Goal: Answer question/provide support: Share knowledge or assist other users

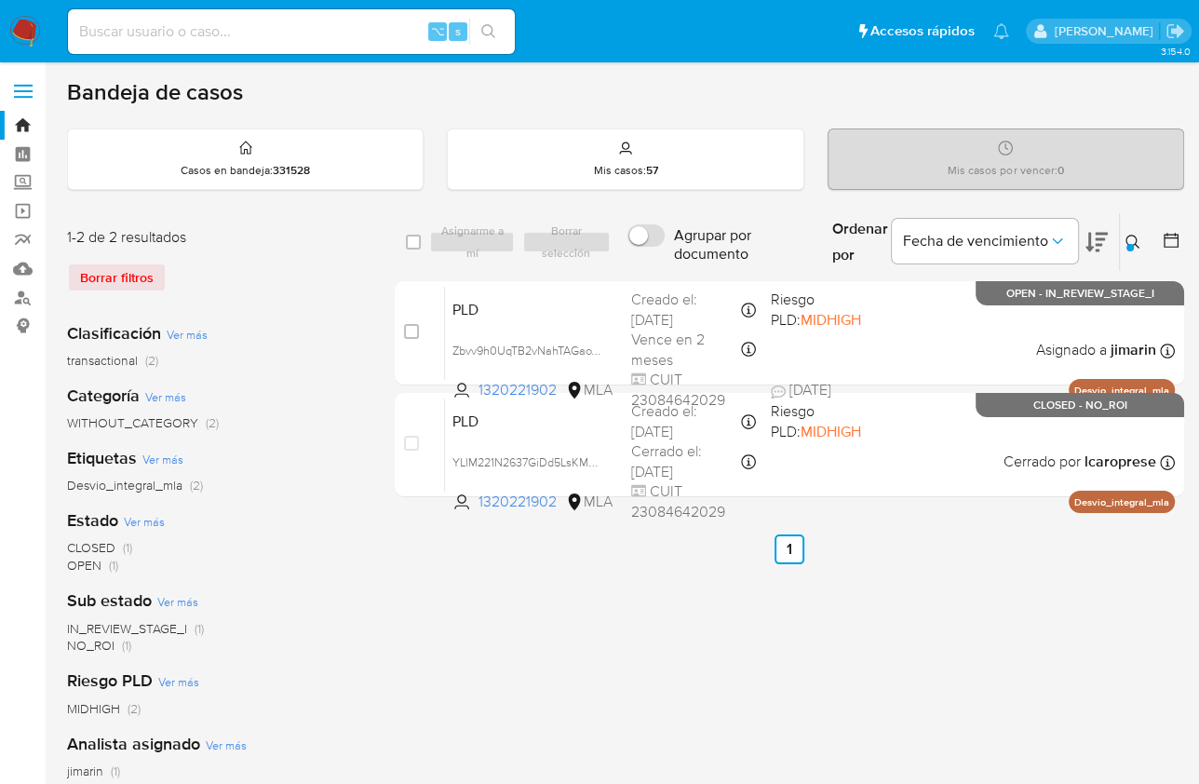
click at [37, 31] on img at bounding box center [25, 32] width 32 height 32
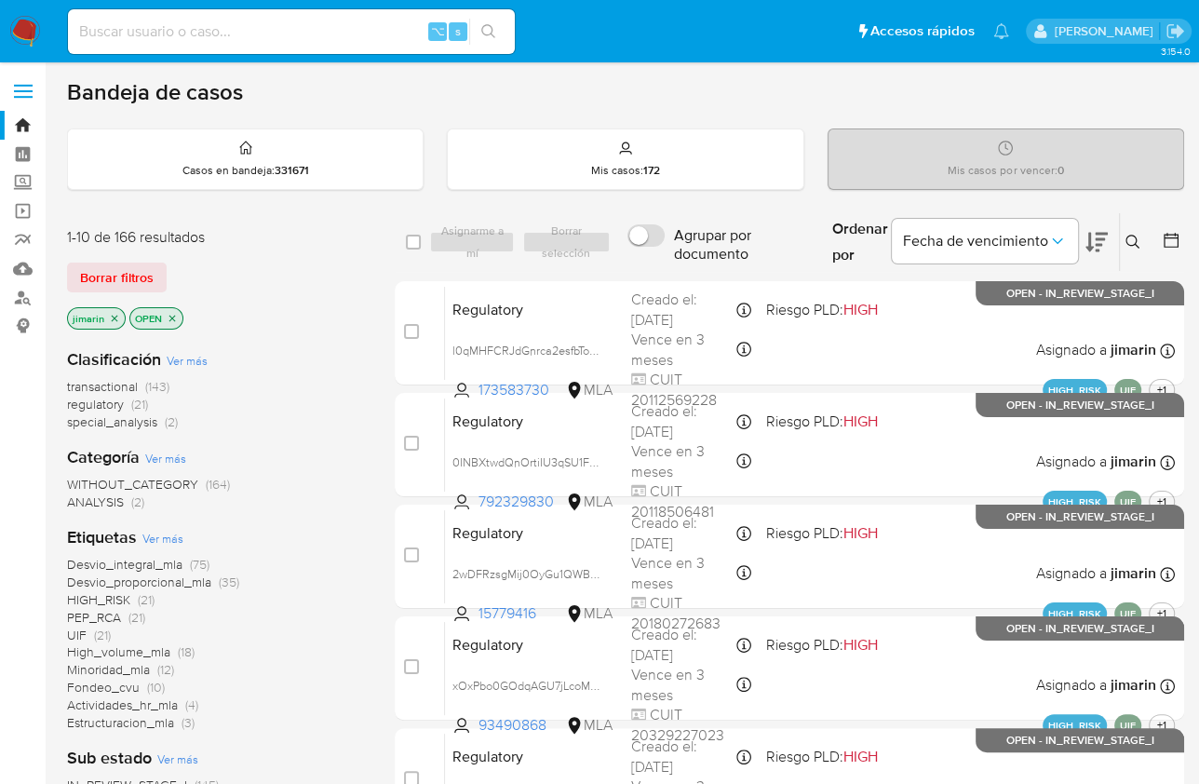
click at [173, 315] on icon "close-filter" at bounding box center [172, 318] width 7 height 7
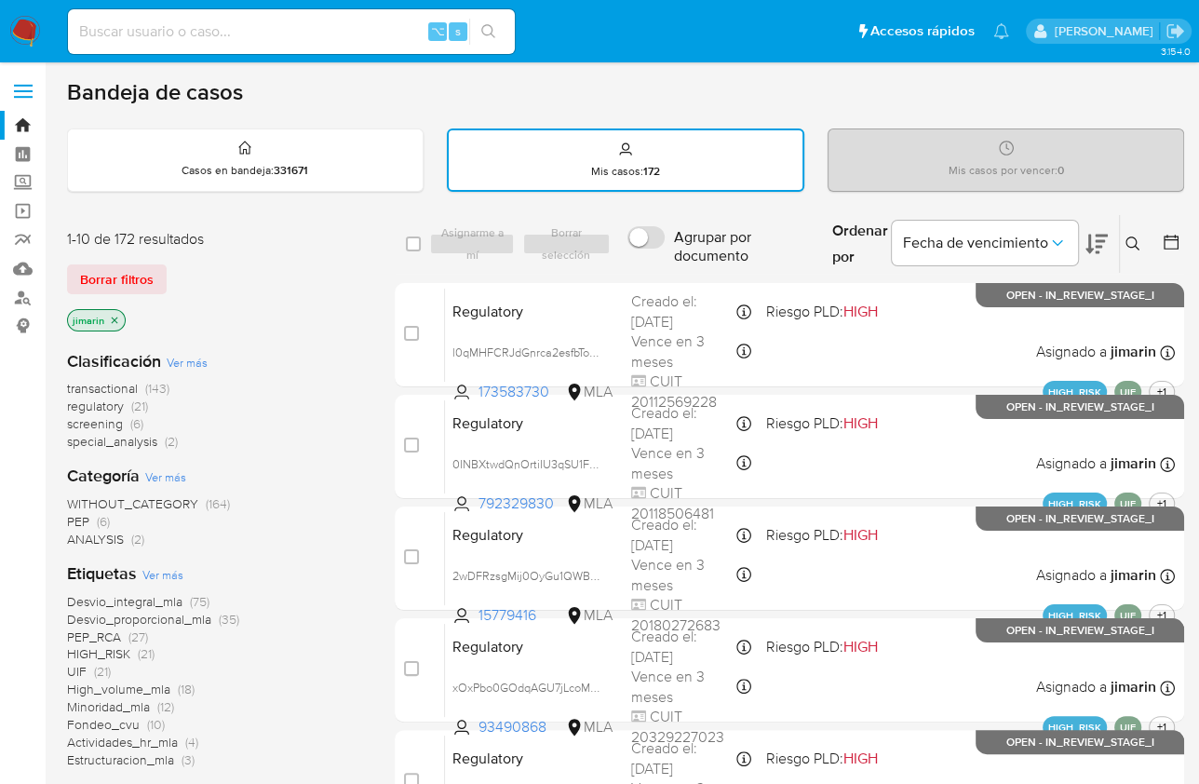
click at [34, 31] on img at bounding box center [25, 32] width 32 height 32
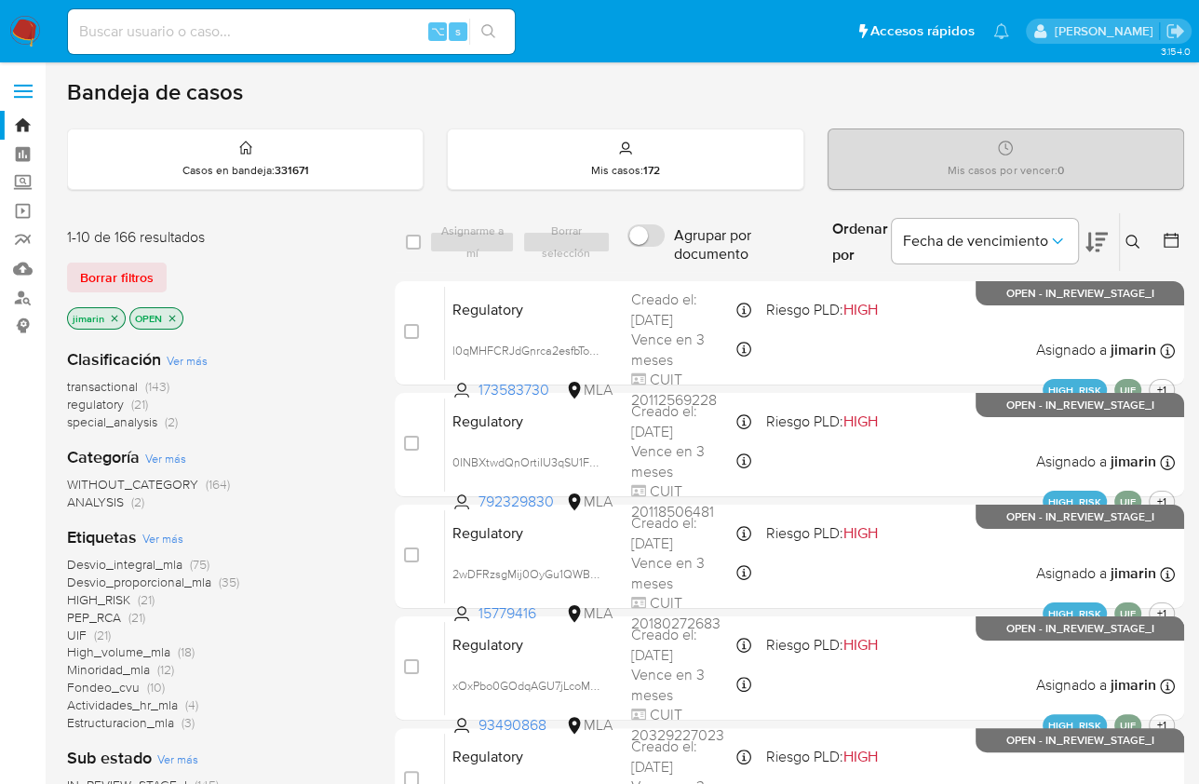
click at [291, 229] on div "1-10 de 166 resultados" at bounding box center [216, 237] width 298 height 20
click at [1132, 250] on button at bounding box center [1135, 242] width 31 height 22
click at [1131, 240] on icon at bounding box center [1133, 242] width 15 height 15
click at [1149, 242] on button at bounding box center [1135, 242] width 31 height 22
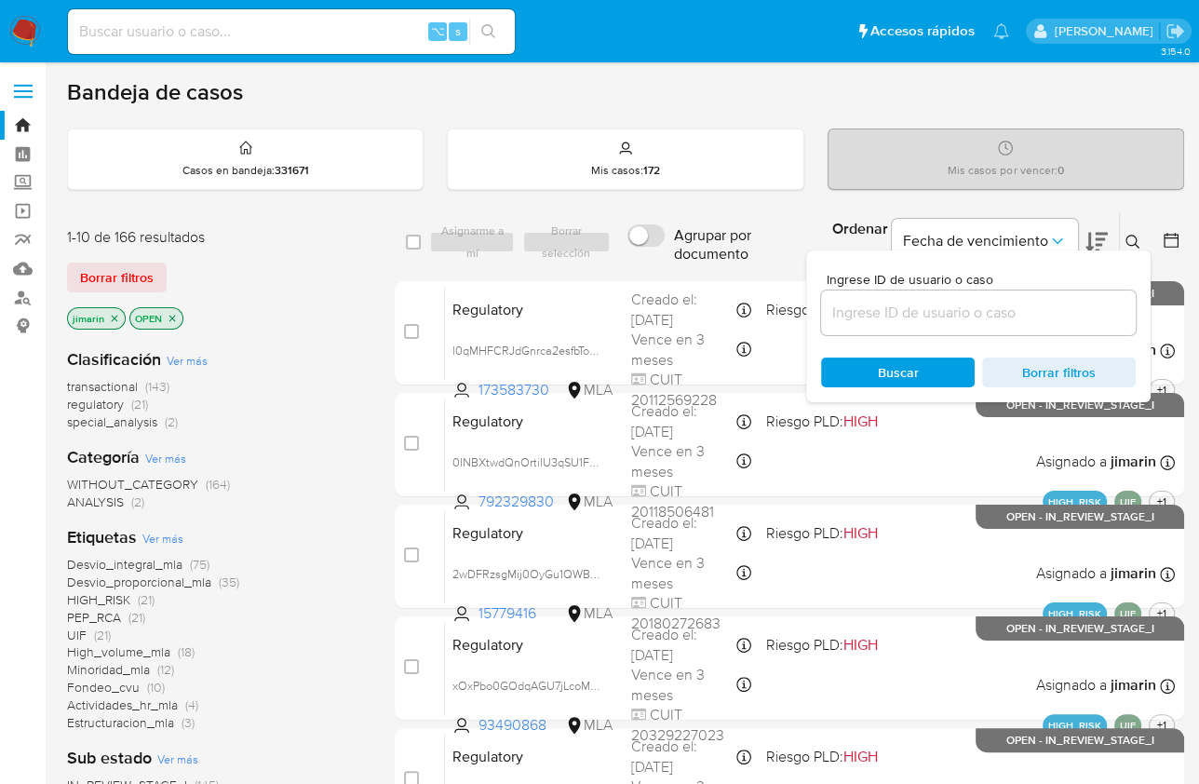
click at [1020, 306] on input at bounding box center [978, 313] width 315 height 24
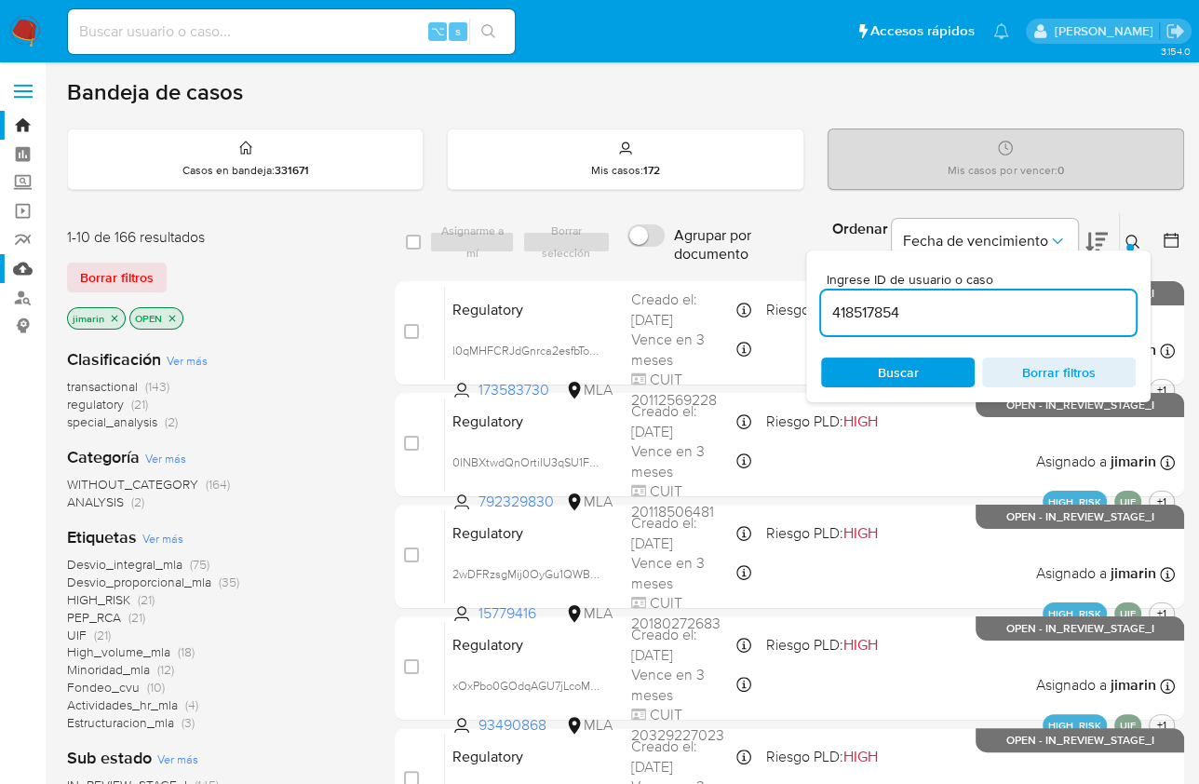
type input "418517854"
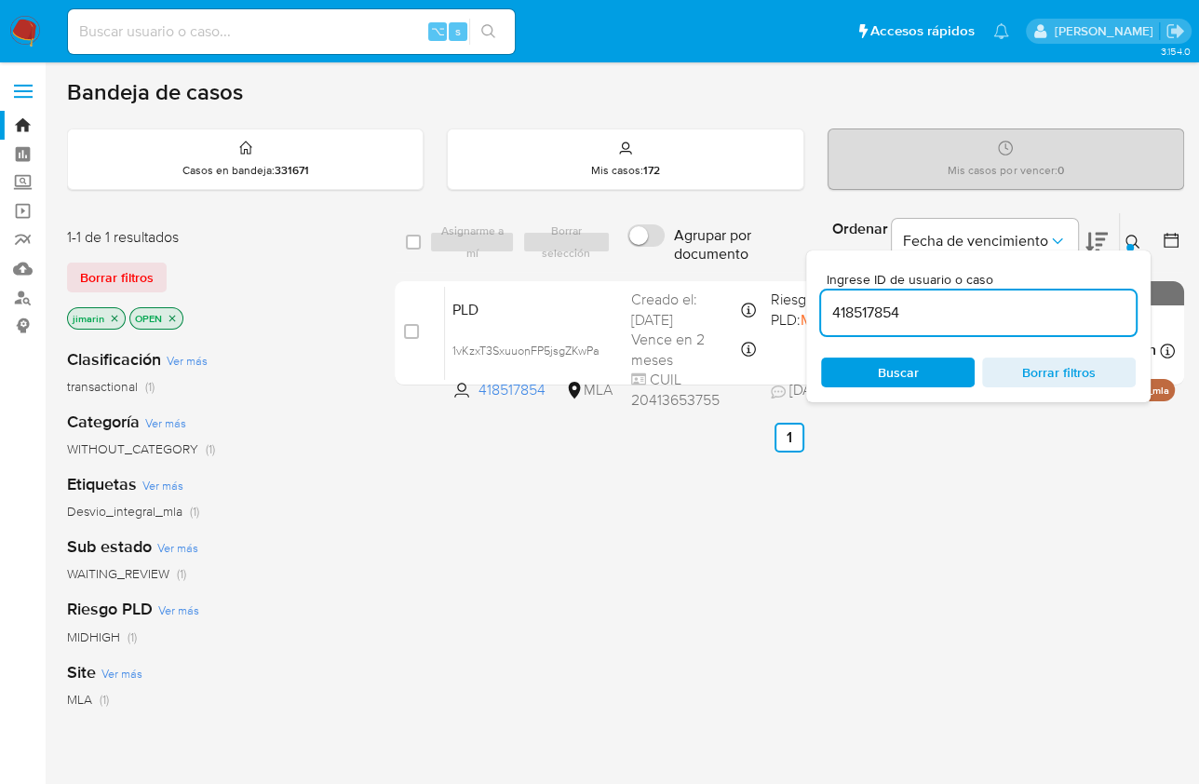
click at [1138, 250] on div "Ingrese ID de usuario o caso 418517854 Buscar Borrar filtros" at bounding box center [978, 326] width 345 height 152
click at [1137, 241] on icon at bounding box center [1133, 242] width 15 height 15
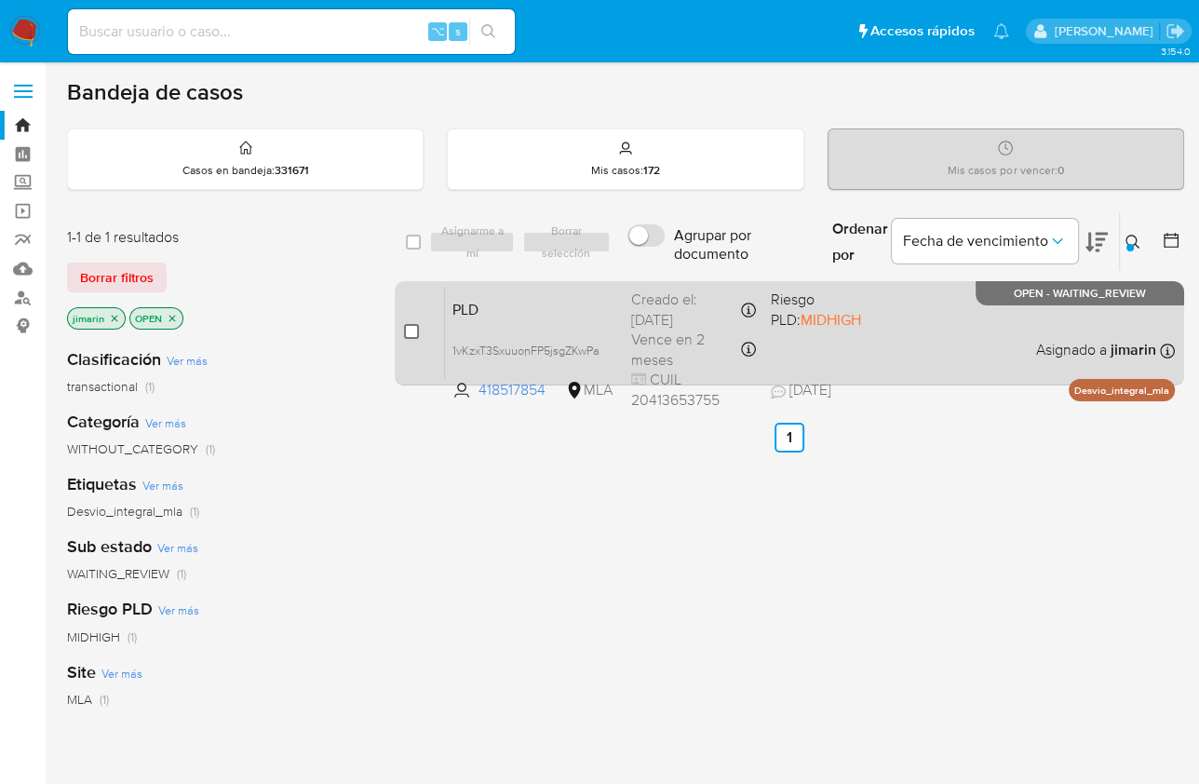
click at [413, 329] on input "checkbox" at bounding box center [411, 331] width 15 height 15
checkbox input "true"
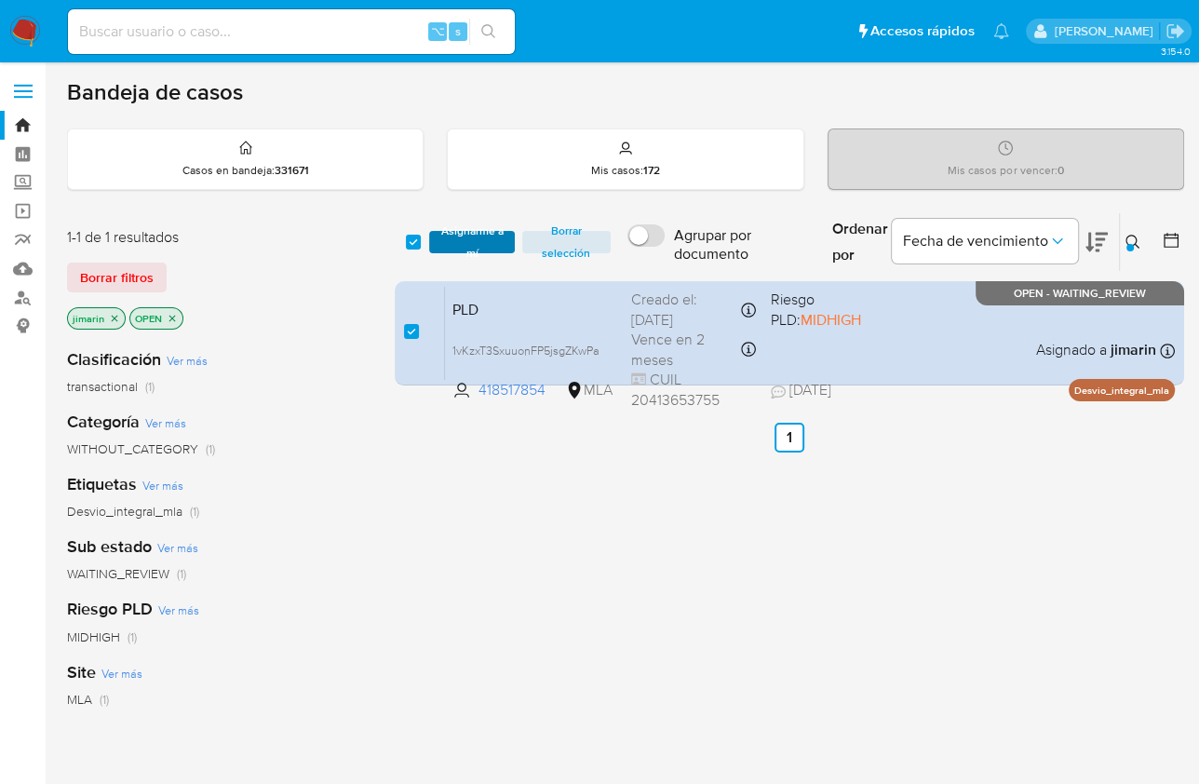
click at [457, 236] on span "Asignarme a mí" at bounding box center [472, 242] width 66 height 19
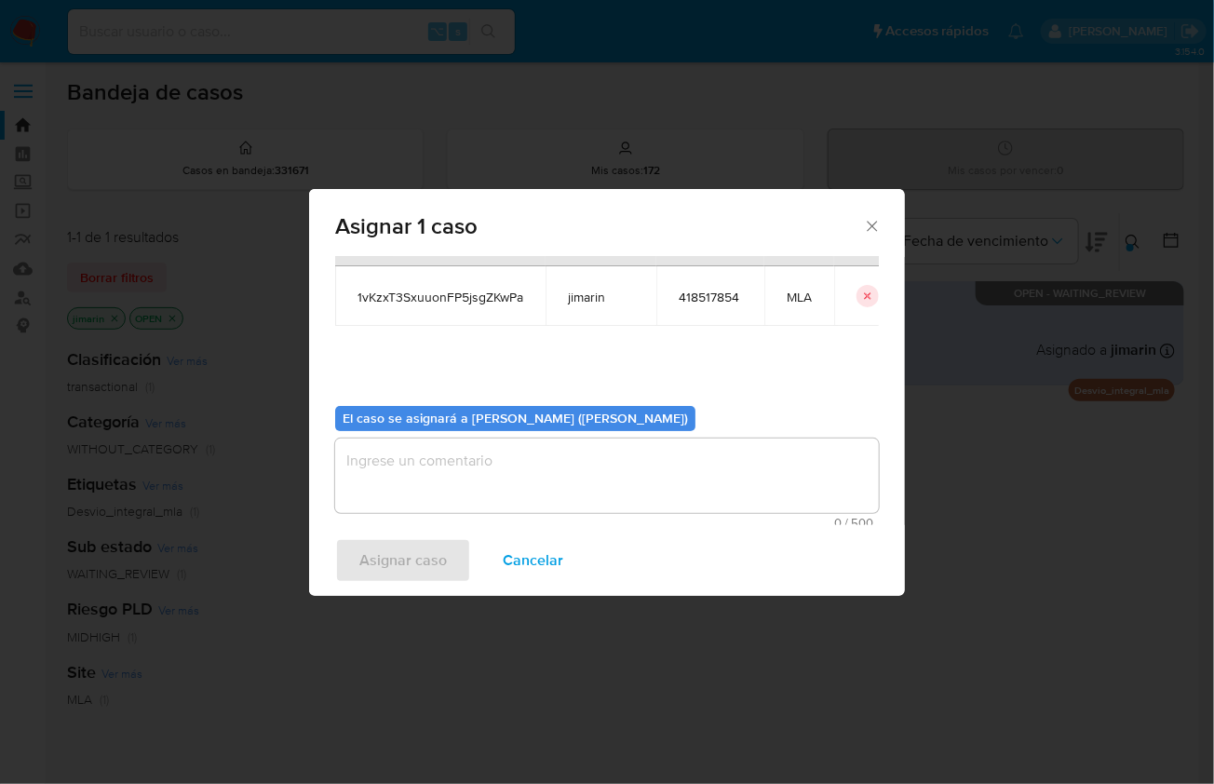
scroll to position [95, 0]
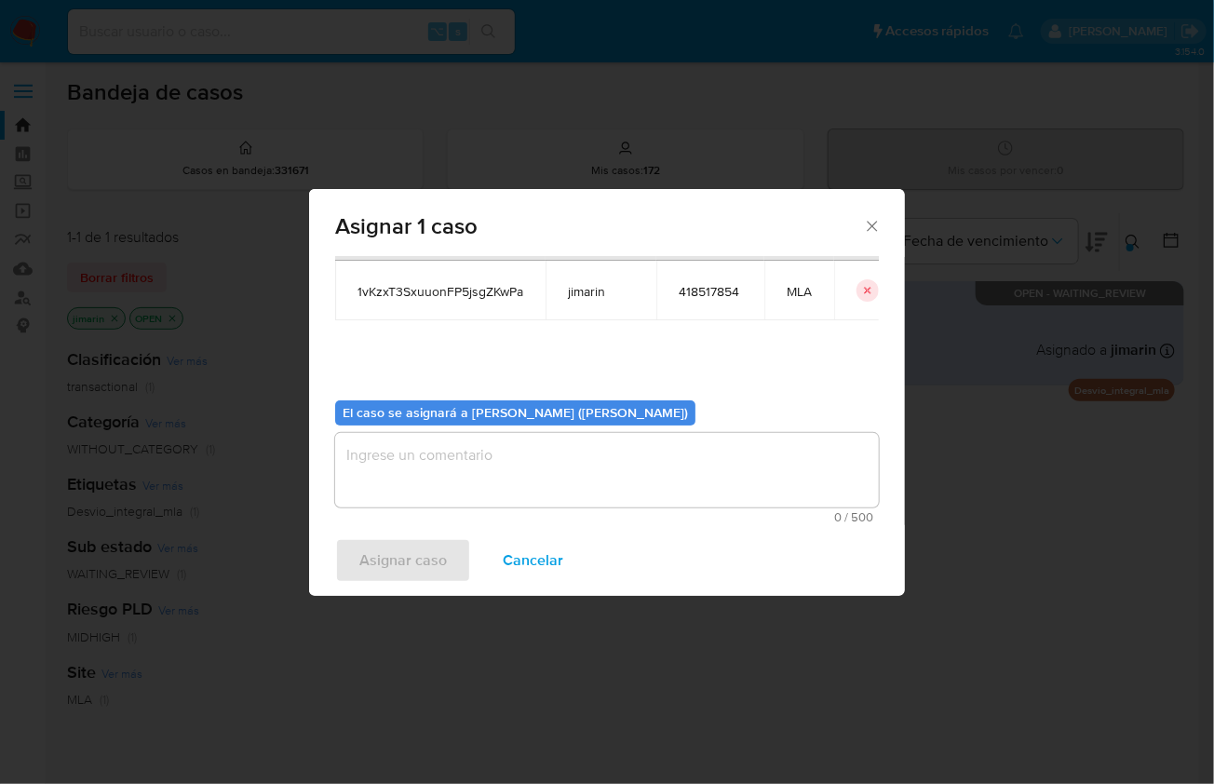
click at [469, 498] on textarea "assign-modal" at bounding box center [607, 470] width 544 height 74
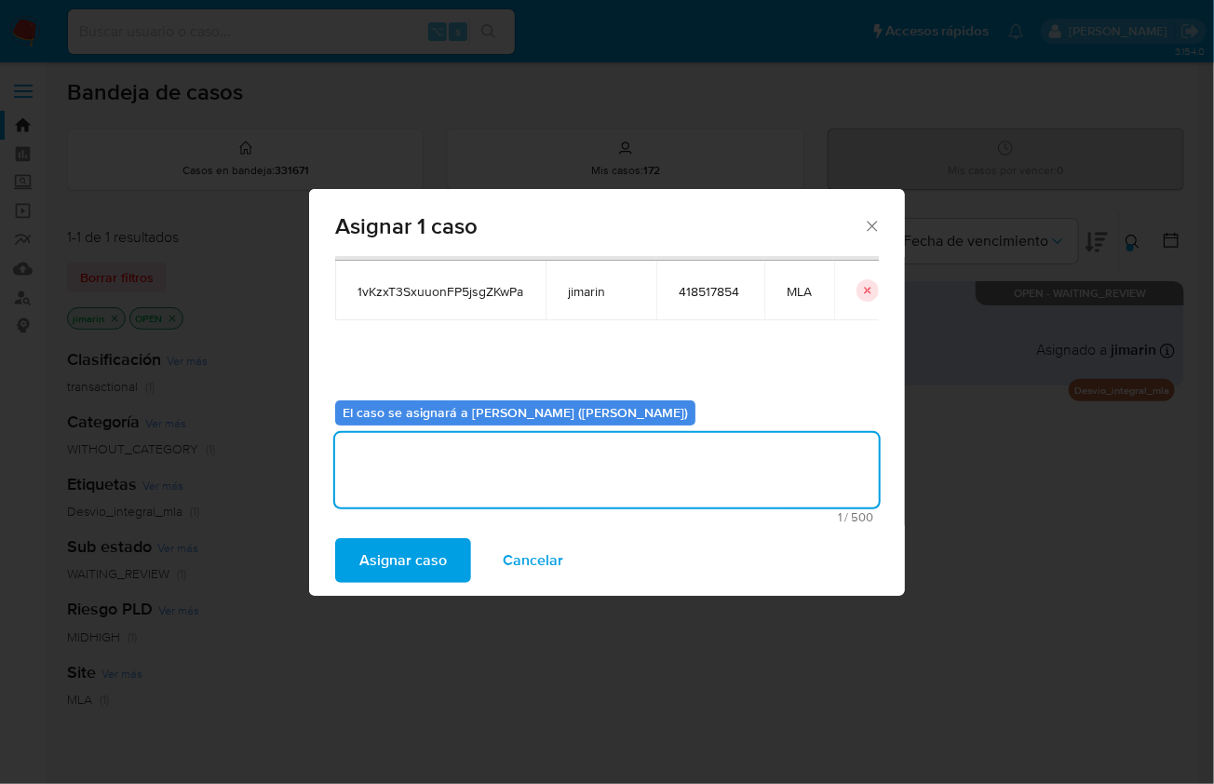
click at [405, 560] on span "Asignar caso" at bounding box center [403, 560] width 88 height 41
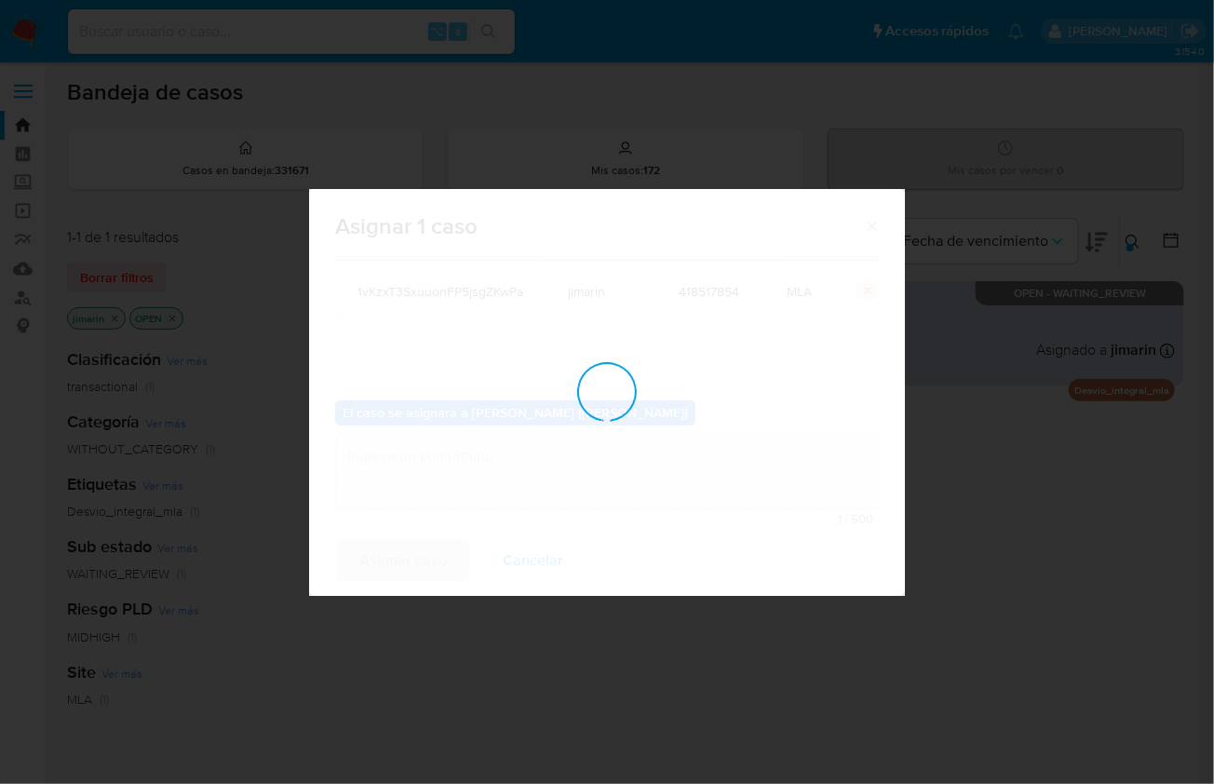
checkbox input "false"
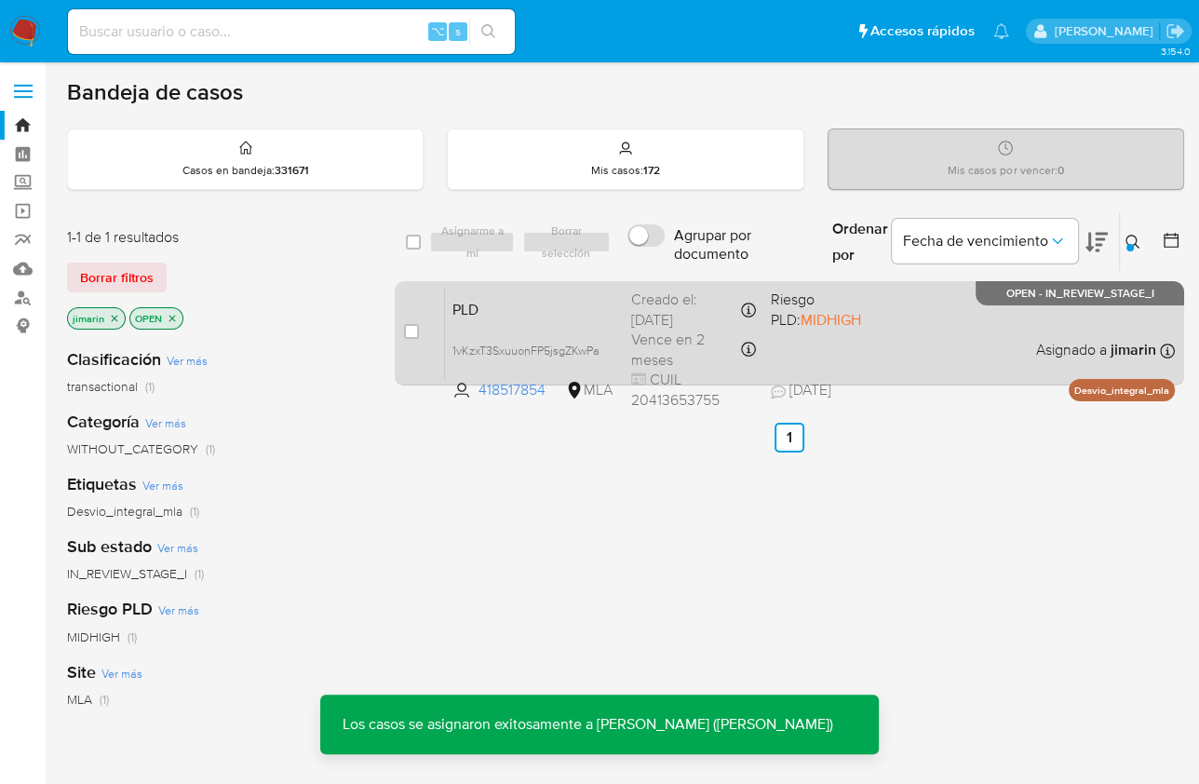
click at [952, 308] on div "PLD 1vKzxT3SxuuonFP5jsgZKwPa 418517854 MLA Riesgo PLD: MIDHIGH Creado el: 12/07…" at bounding box center [810, 333] width 730 height 94
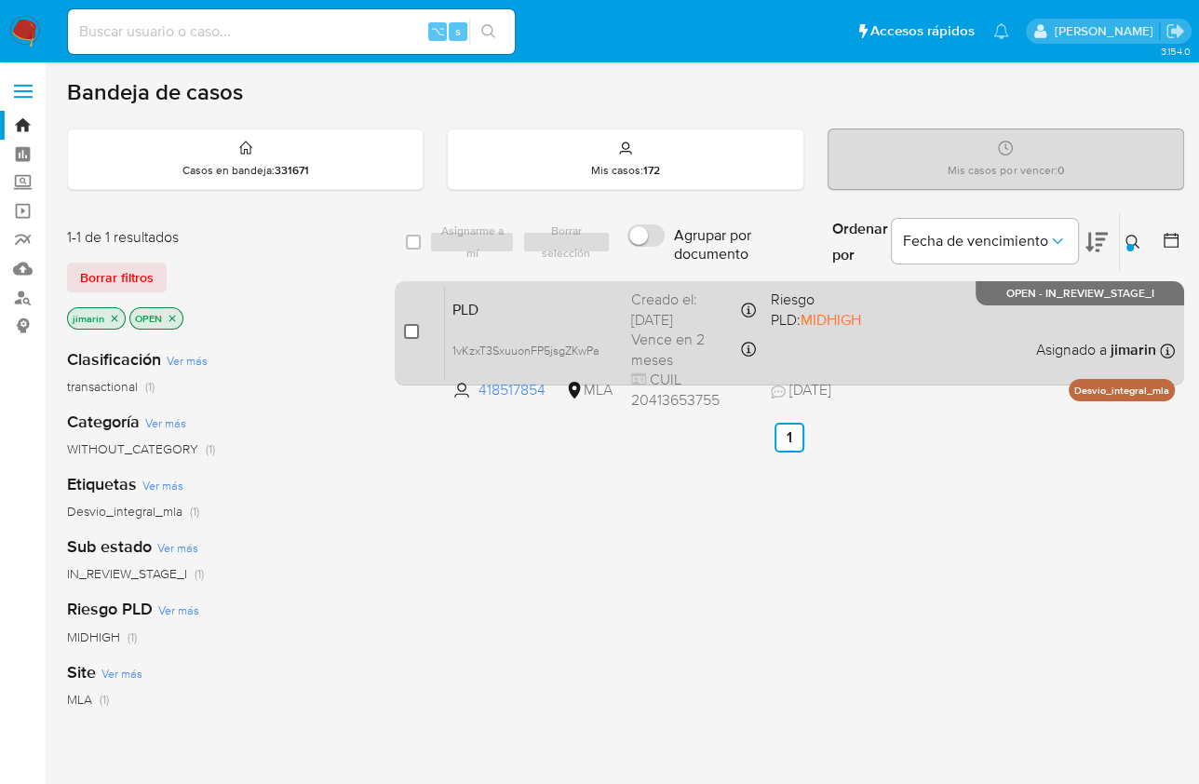
click at [415, 328] on input "checkbox" at bounding box center [411, 331] width 15 height 15
checkbox input "true"
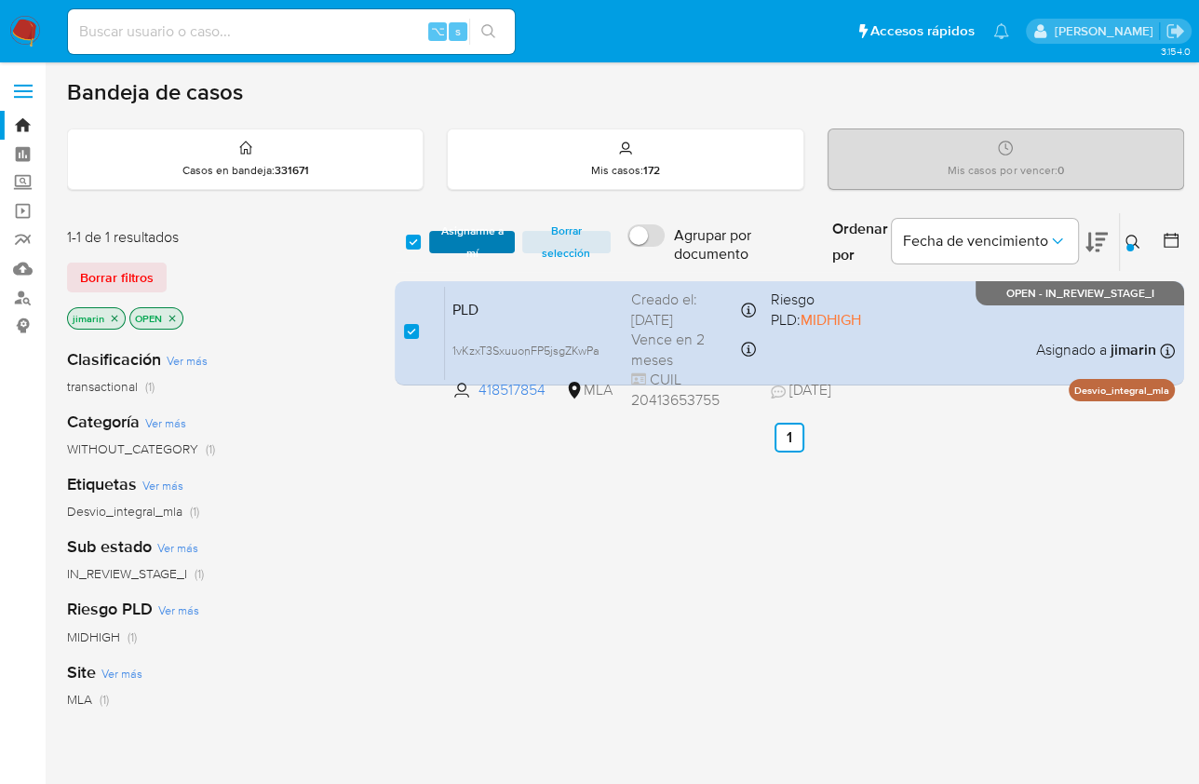
click at [474, 238] on span "Asignarme a mí" at bounding box center [472, 242] width 66 height 19
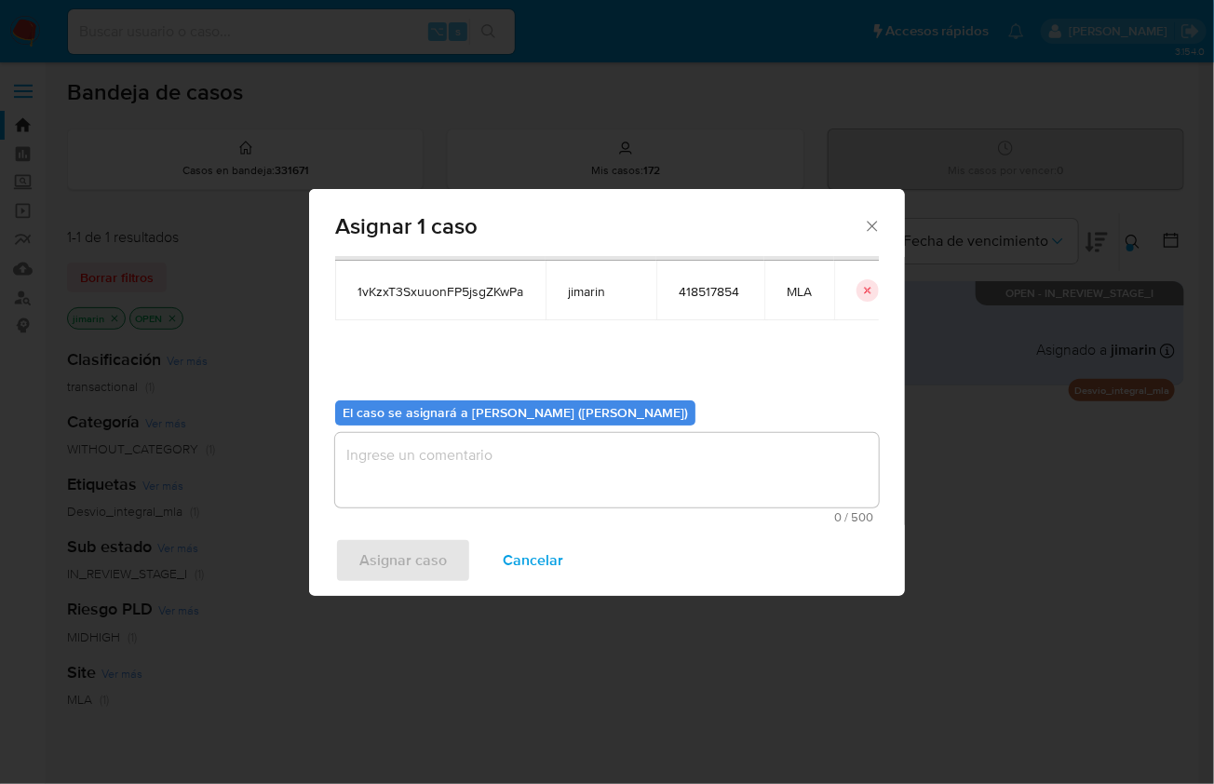
drag, startPoint x: 513, startPoint y: 487, endPoint x: 409, endPoint y: 555, distance: 124.5
click at [513, 487] on textarea "assign-modal" at bounding box center [607, 470] width 544 height 74
click at [404, 572] on span "Asignar caso" at bounding box center [403, 560] width 88 height 41
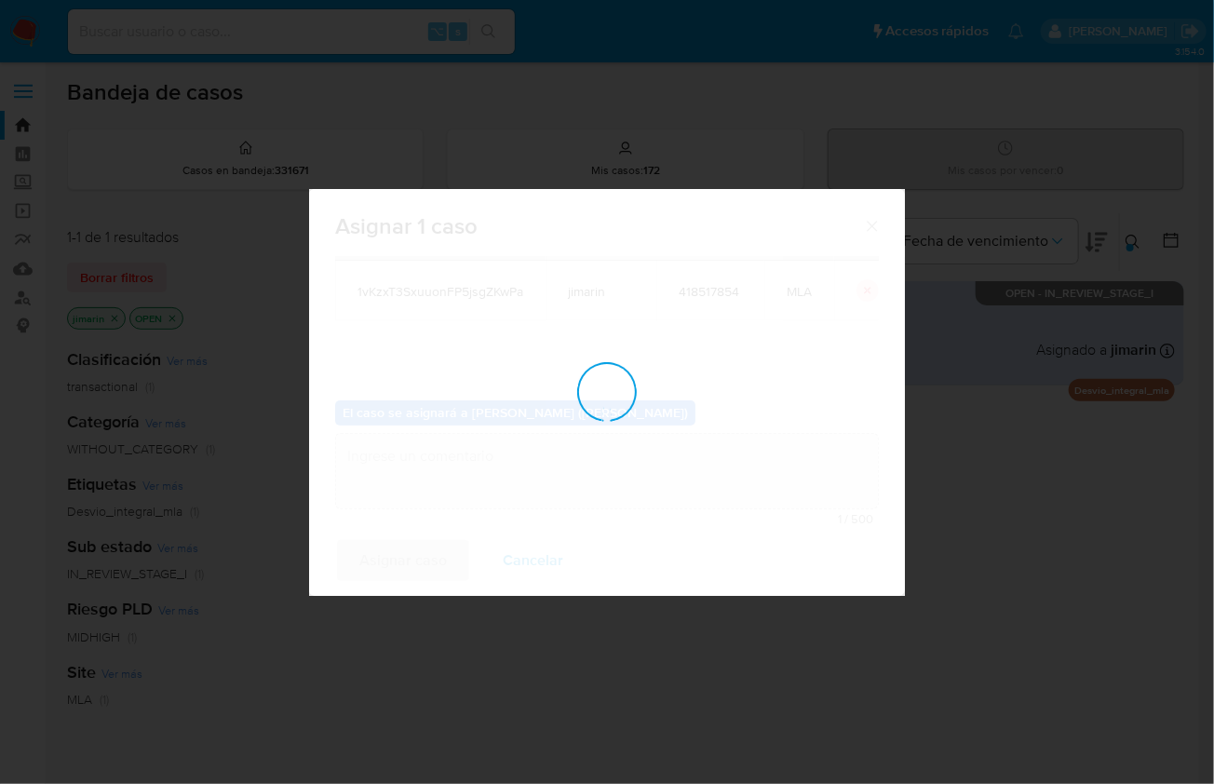
checkbox input "false"
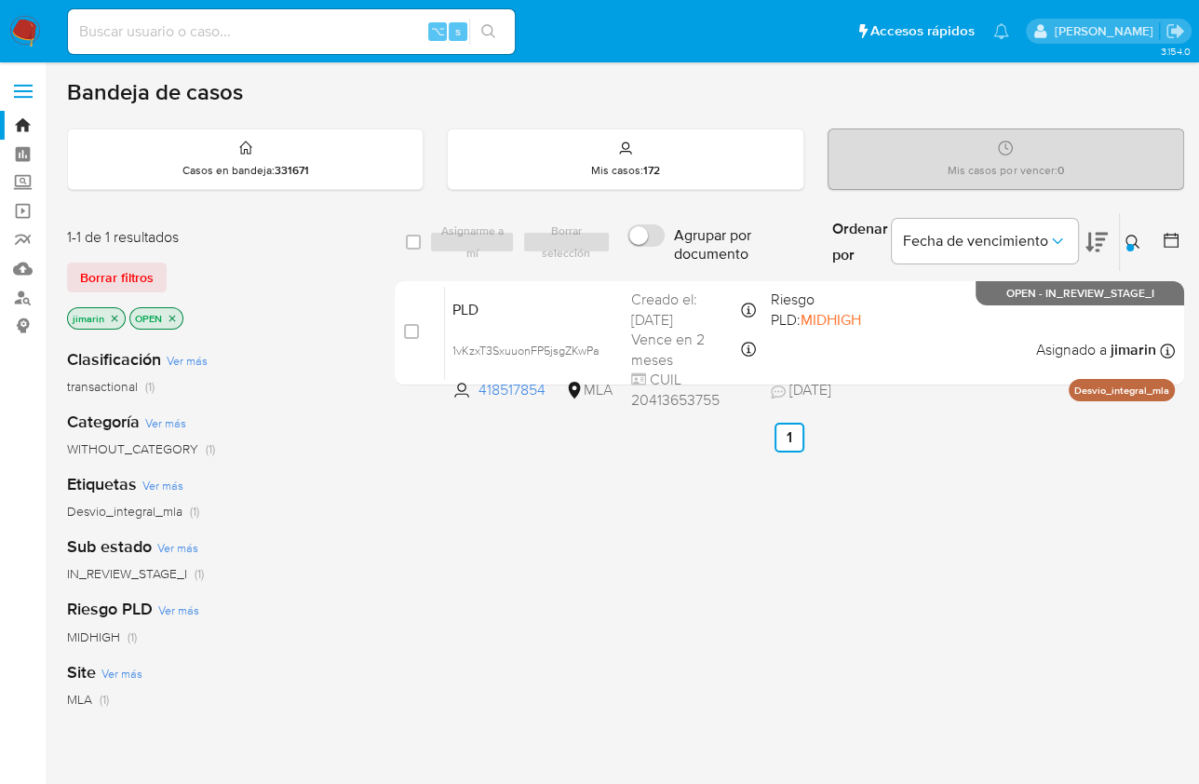
click at [1117, 246] on div "Ordenar por Fecha de vencimiento" at bounding box center [969, 242] width 302 height 58
click at [1128, 244] on div at bounding box center [1130, 247] width 7 height 7
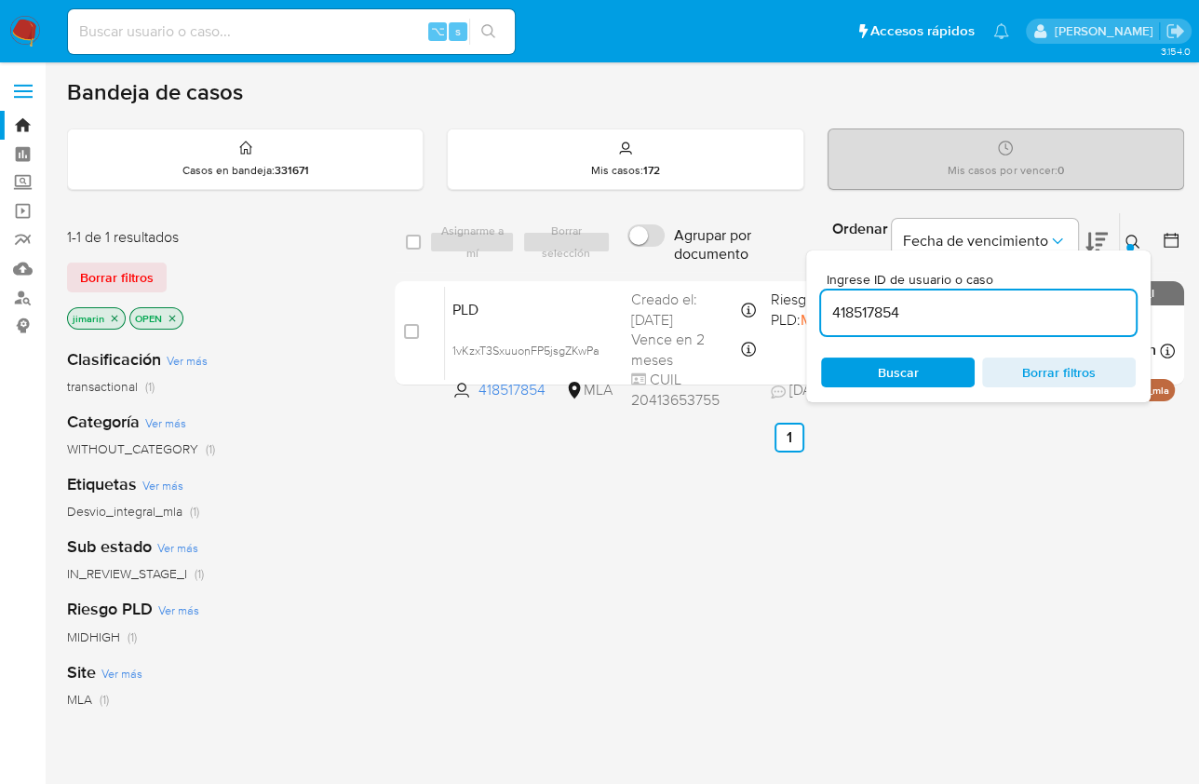
click at [1016, 320] on input "418517854" at bounding box center [978, 313] width 315 height 24
type input "1298627973"
click at [1130, 239] on icon at bounding box center [1133, 242] width 15 height 15
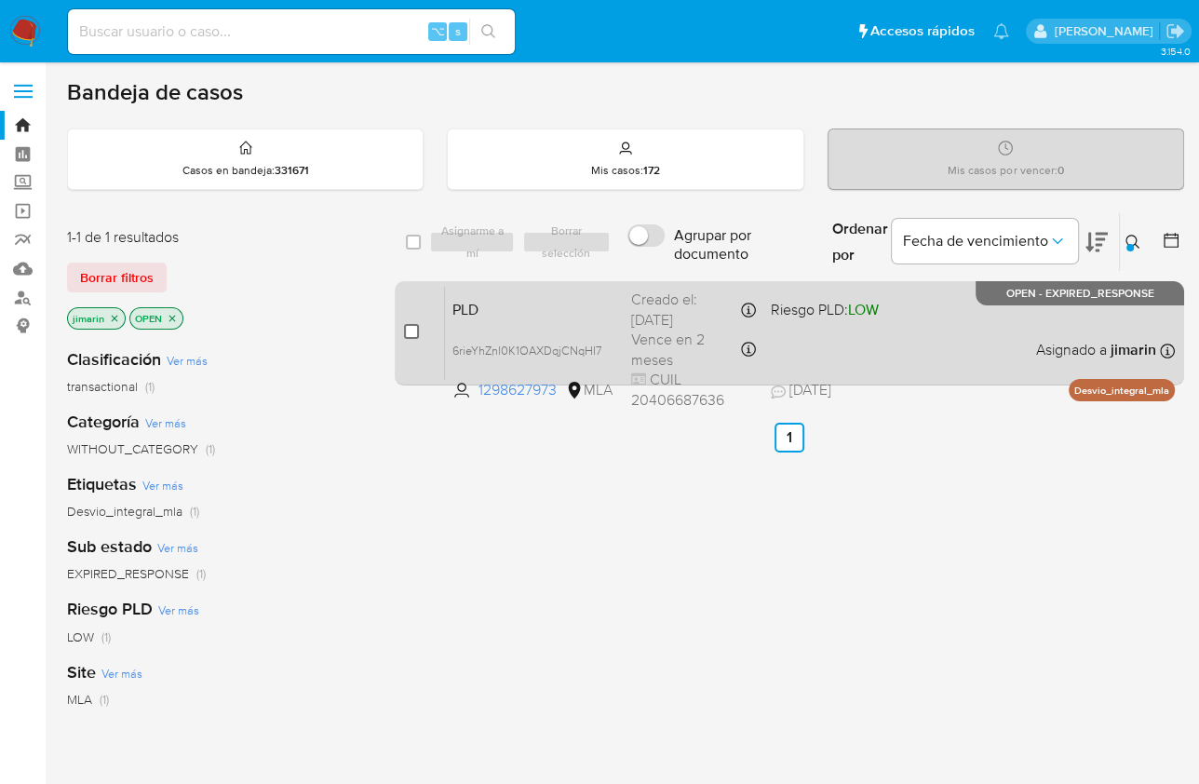
click at [406, 331] on input "checkbox" at bounding box center [411, 331] width 15 height 15
checkbox input "true"
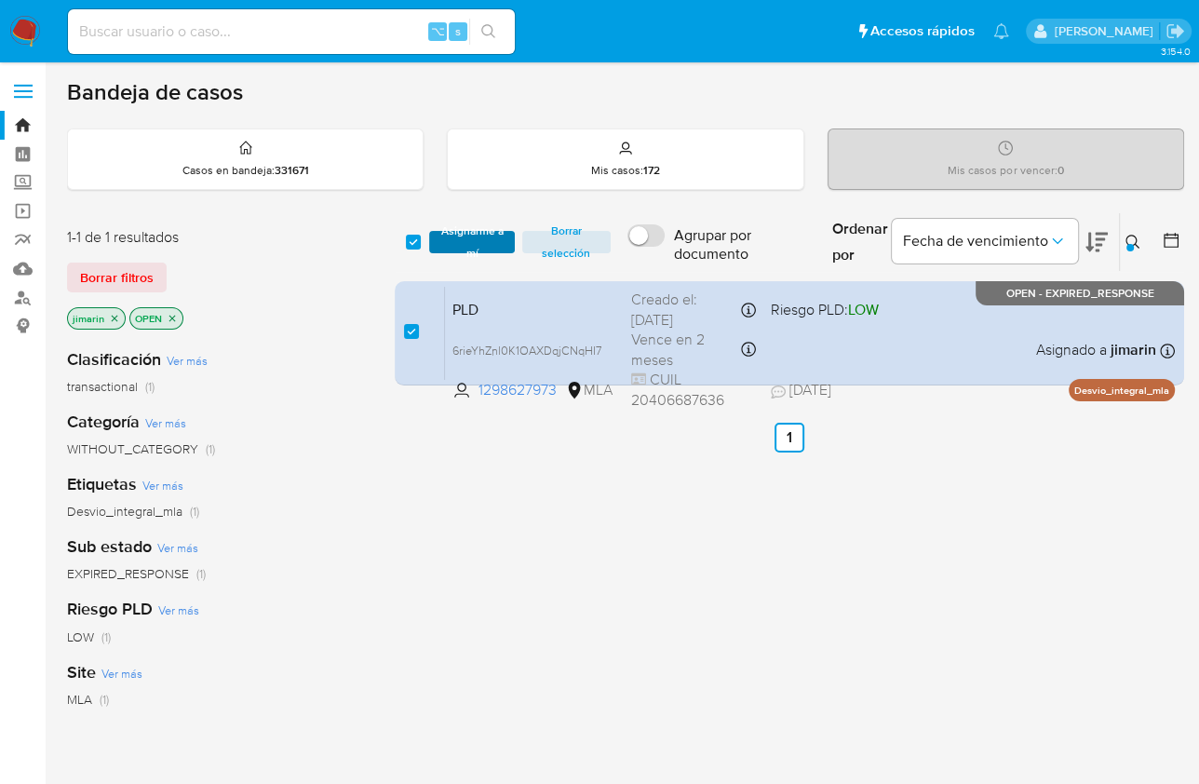
click at [474, 237] on span "Asignarme a mí" at bounding box center [472, 242] width 66 height 19
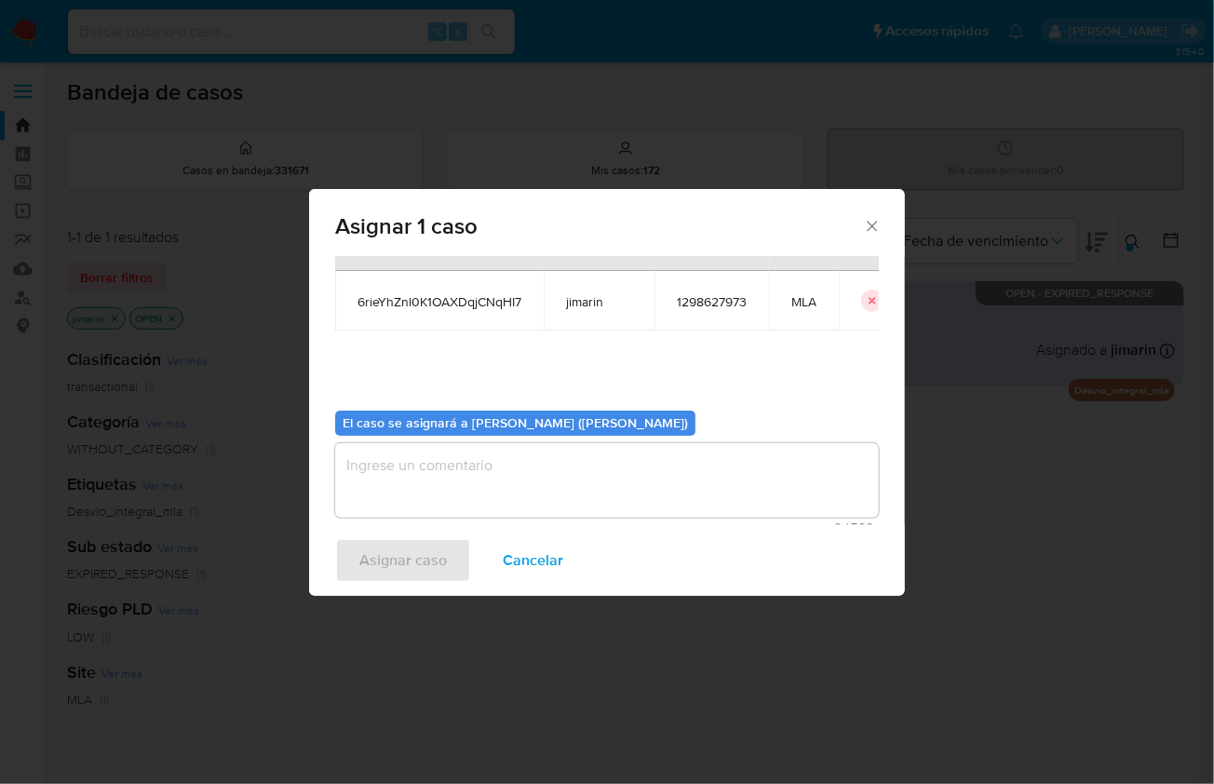
scroll to position [95, 0]
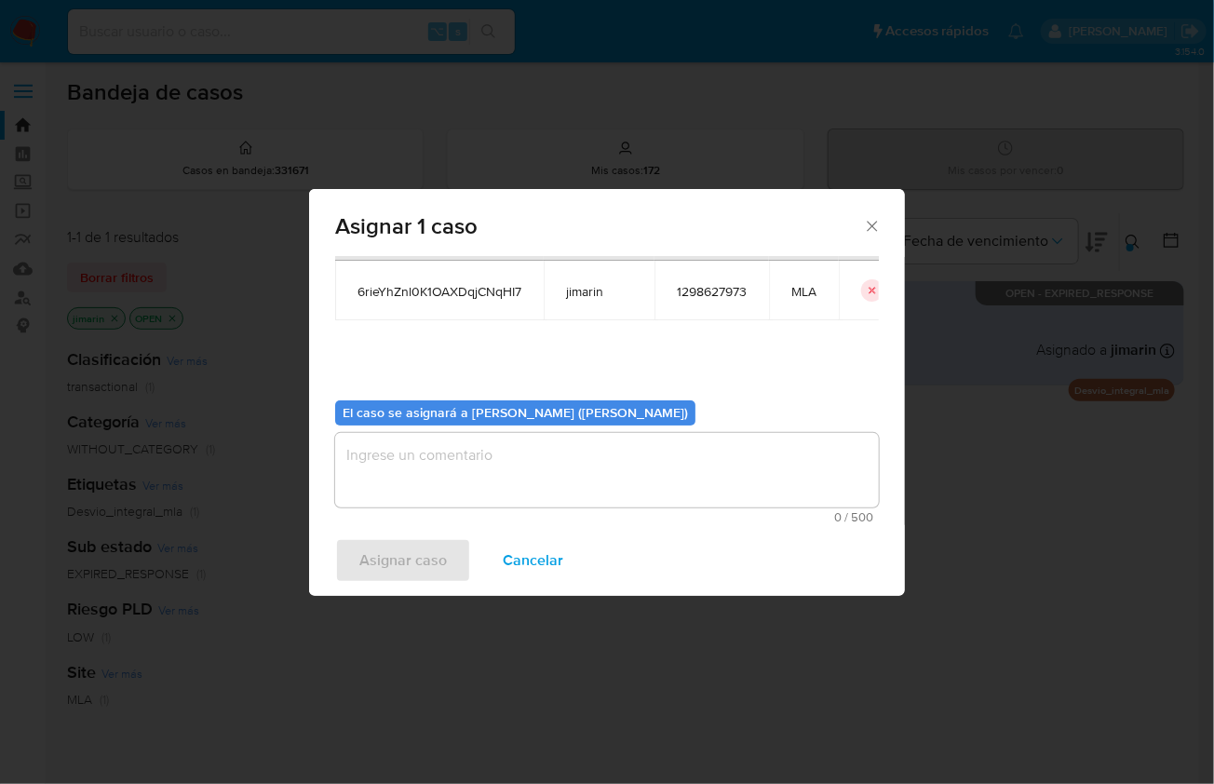
click at [564, 493] on textarea "assign-modal" at bounding box center [607, 470] width 544 height 74
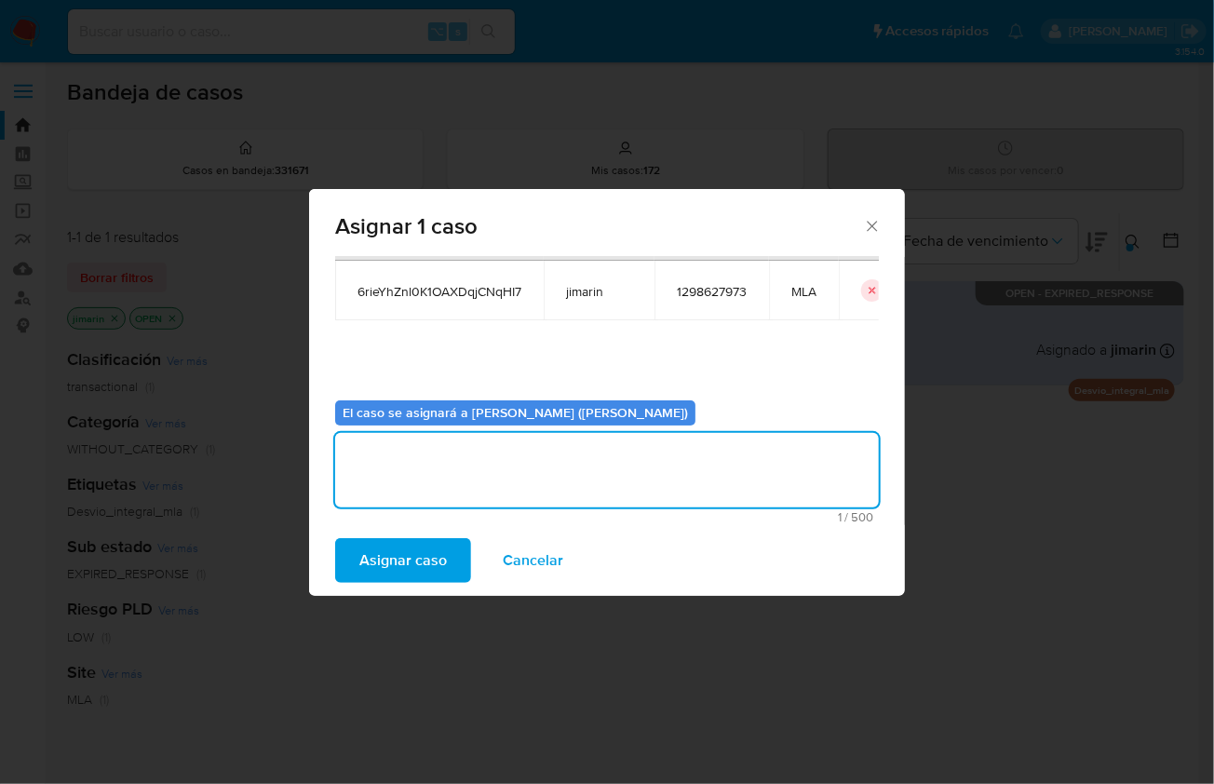
click at [425, 557] on span "Asignar caso" at bounding box center [403, 560] width 88 height 41
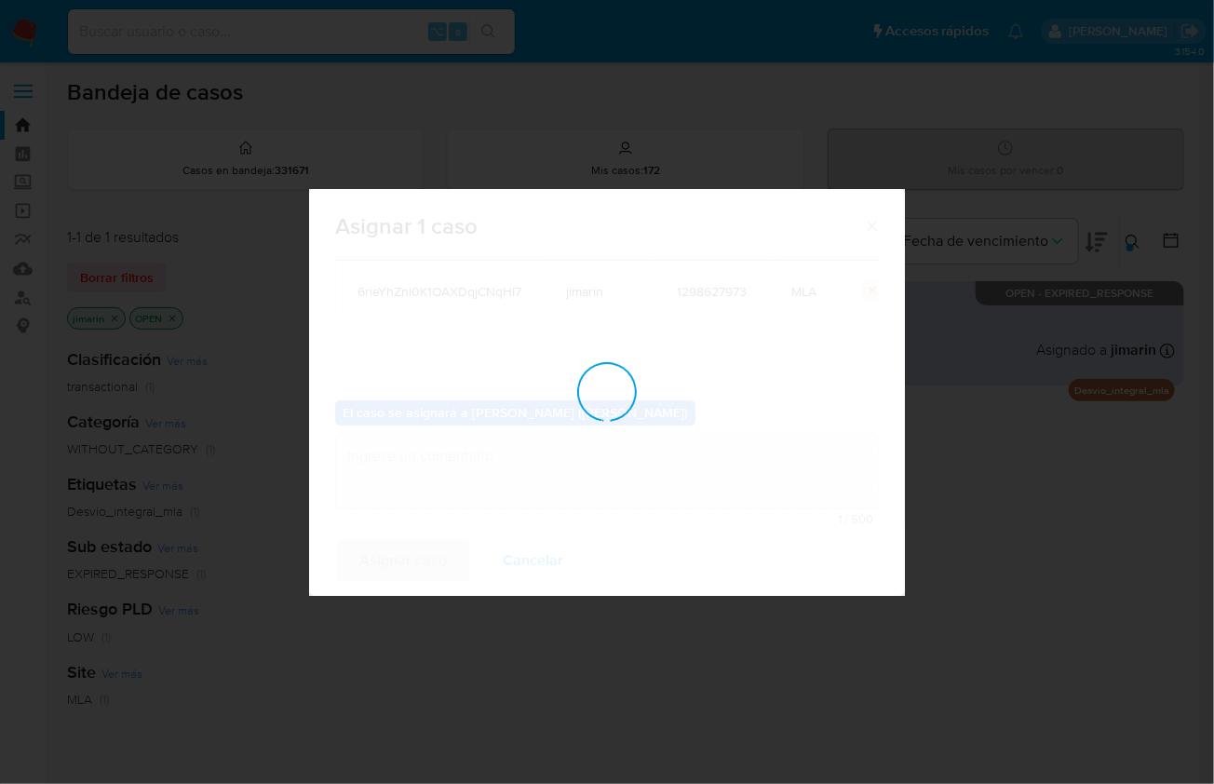
checkbox input "false"
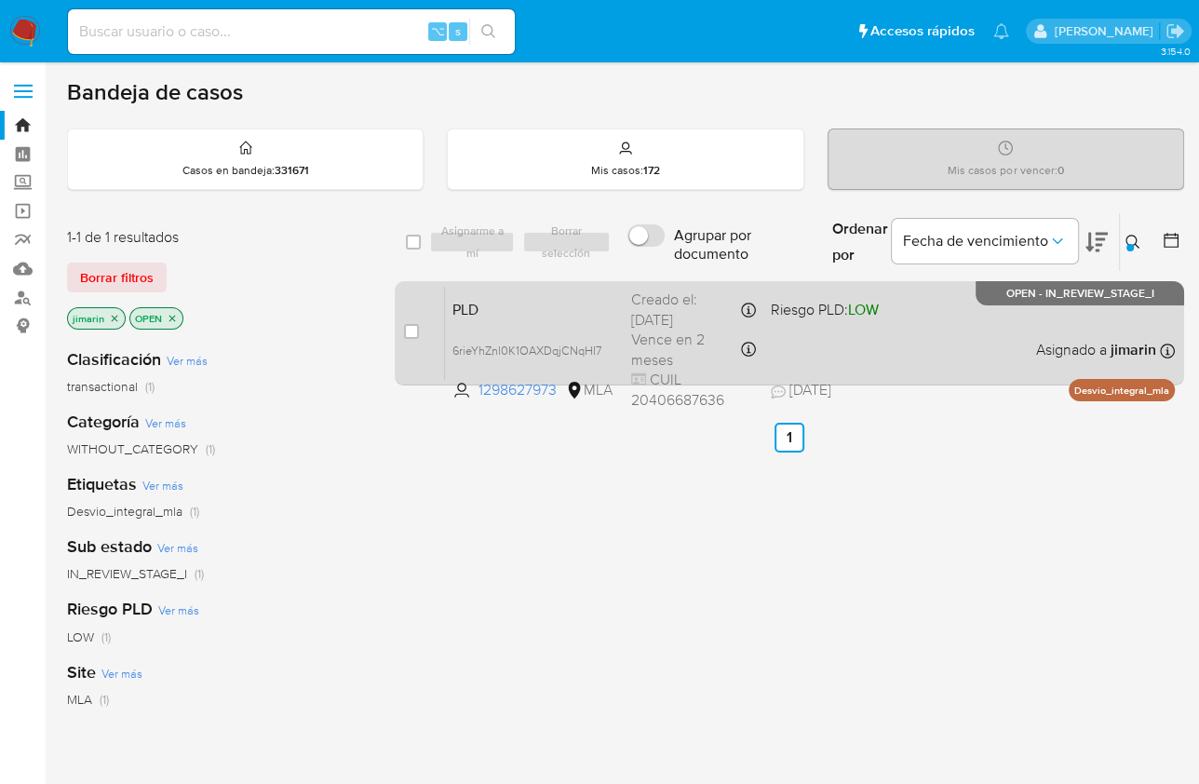
click at [921, 346] on div "PLD 6rieYhZnl0K1OAXDqjCNqHI7 1298627973 MLA Riesgo PLD: LOW Creado el: 12/07/20…" at bounding box center [810, 333] width 730 height 94
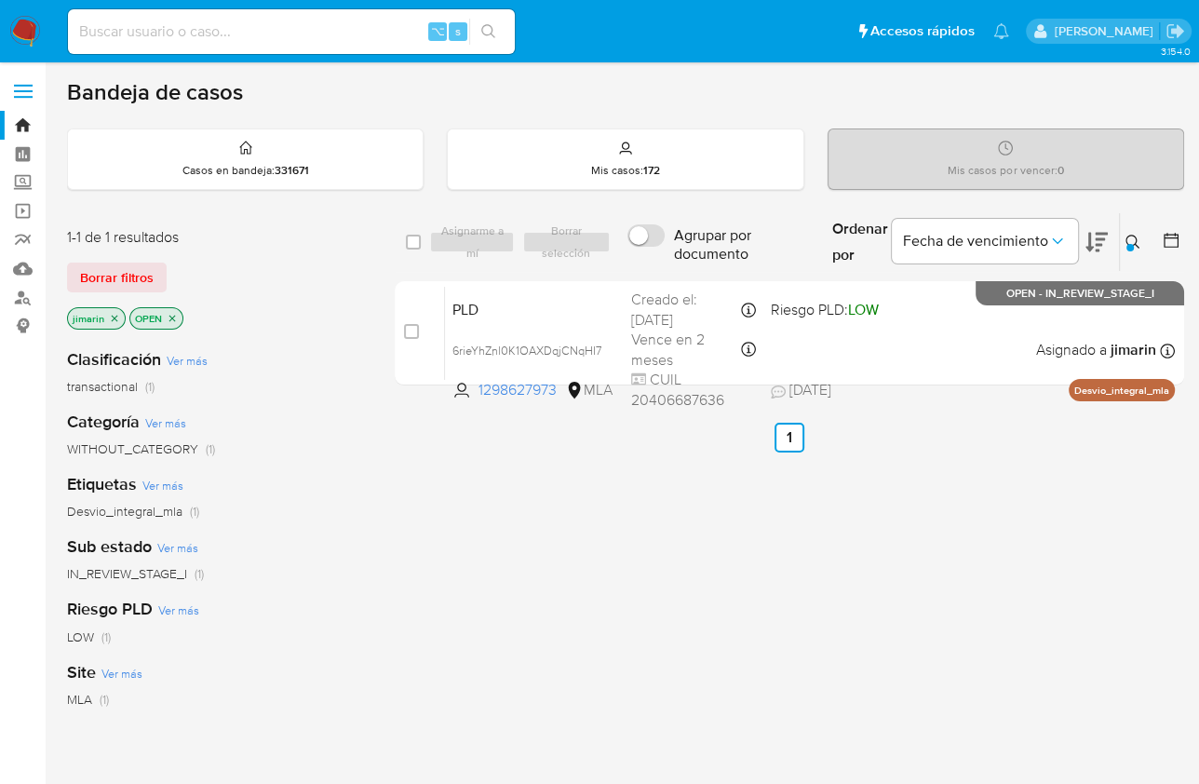
click at [1129, 231] on button at bounding box center [1135, 242] width 31 height 22
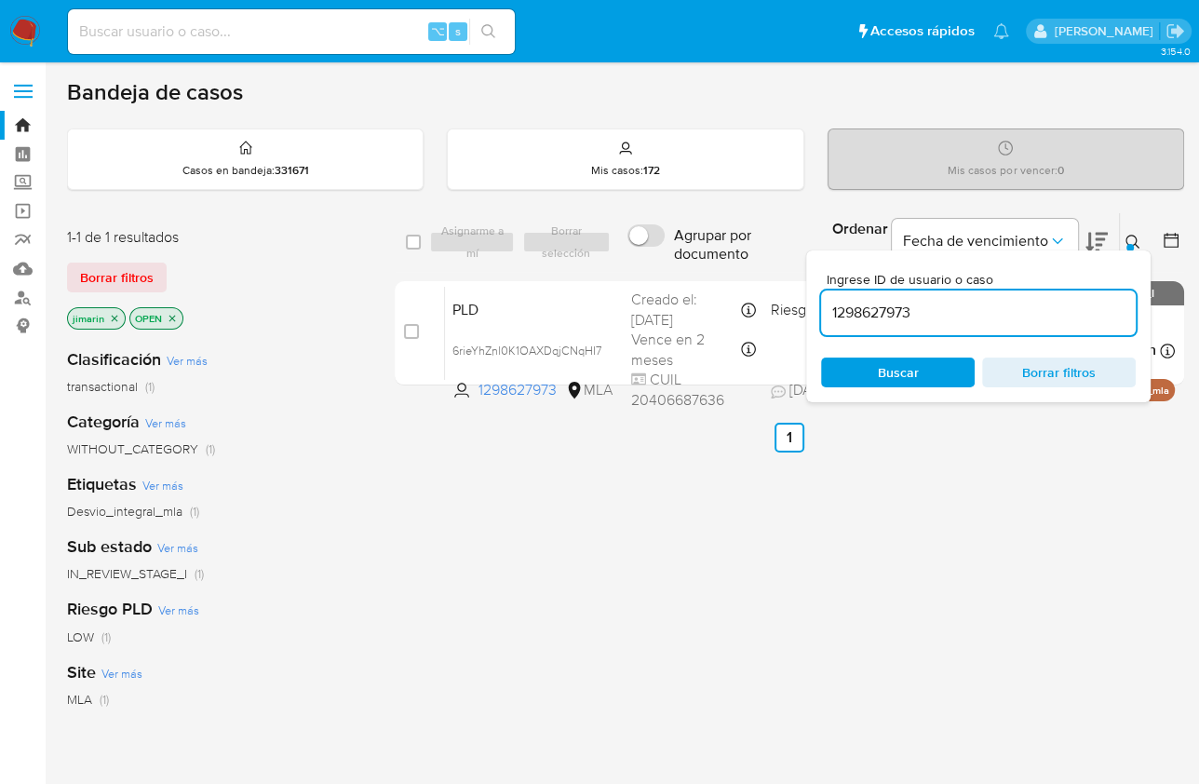
click at [1012, 303] on input "1298627973" at bounding box center [978, 313] width 315 height 24
type input "342630152"
click at [1130, 240] on icon at bounding box center [1133, 242] width 15 height 15
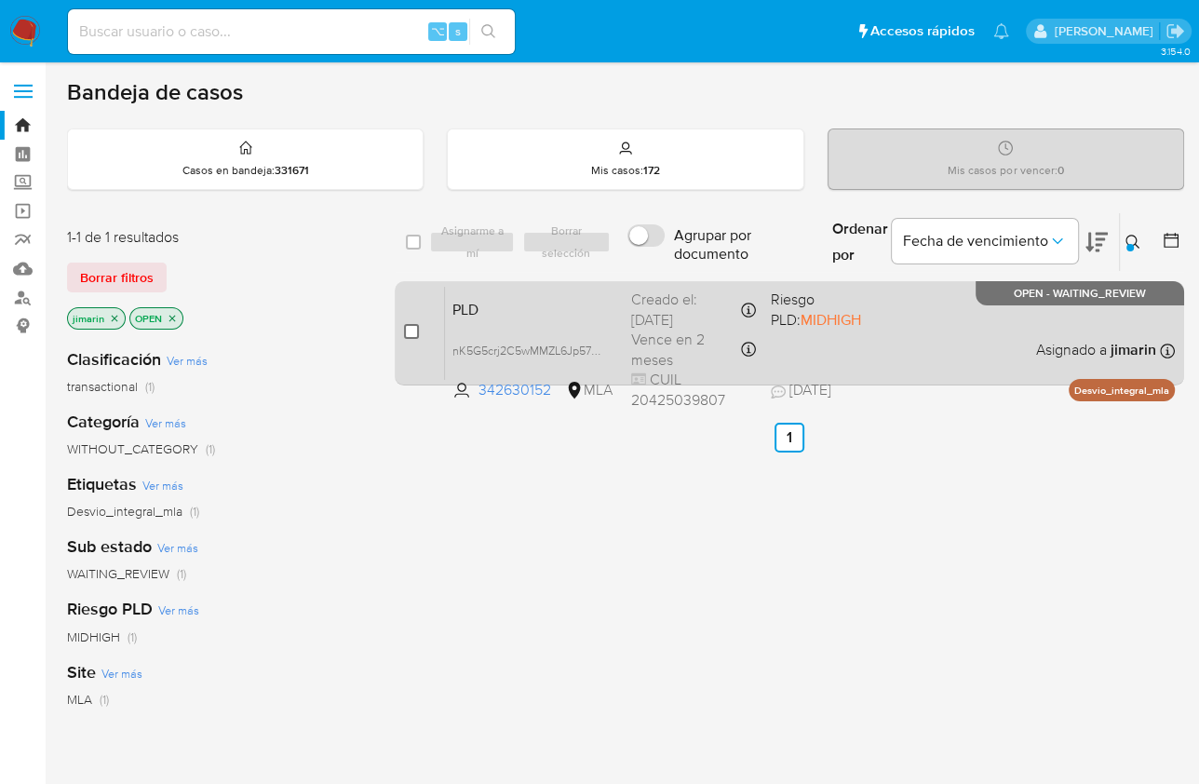
click at [412, 332] on input "checkbox" at bounding box center [411, 331] width 15 height 15
checkbox input "true"
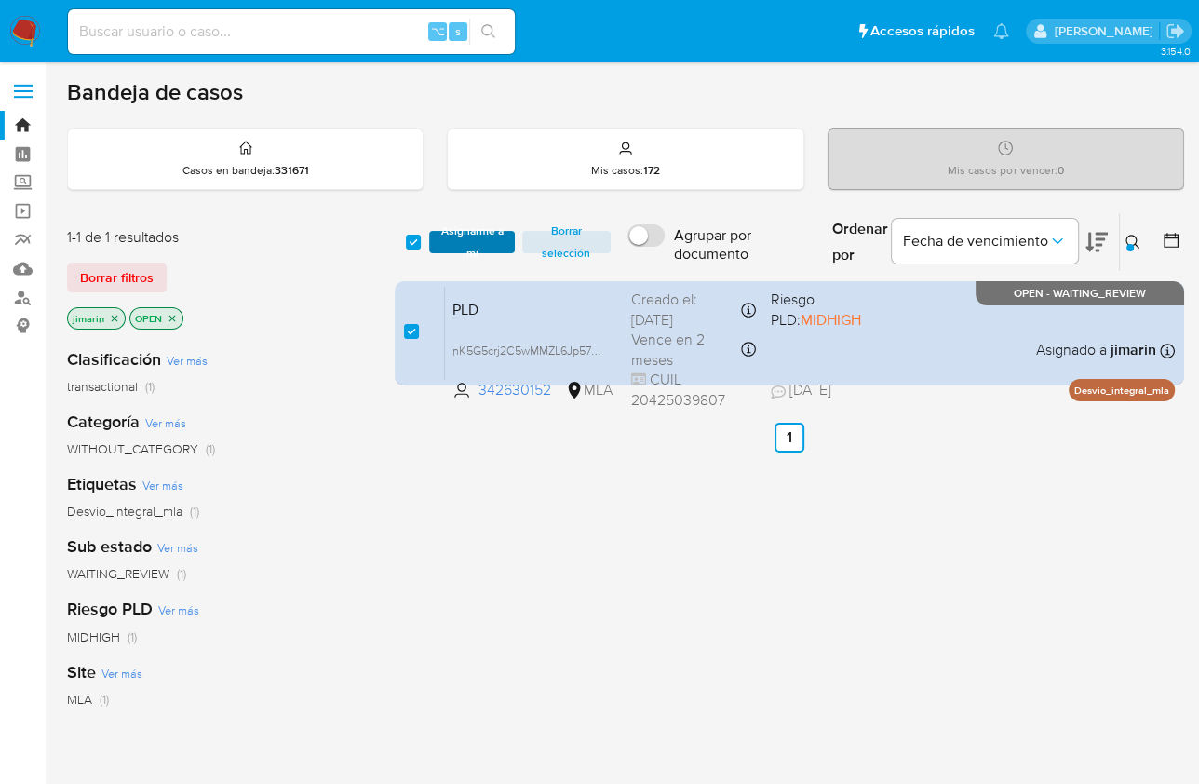
click at [460, 241] on span "Asignarme a mí" at bounding box center [472, 242] width 66 height 19
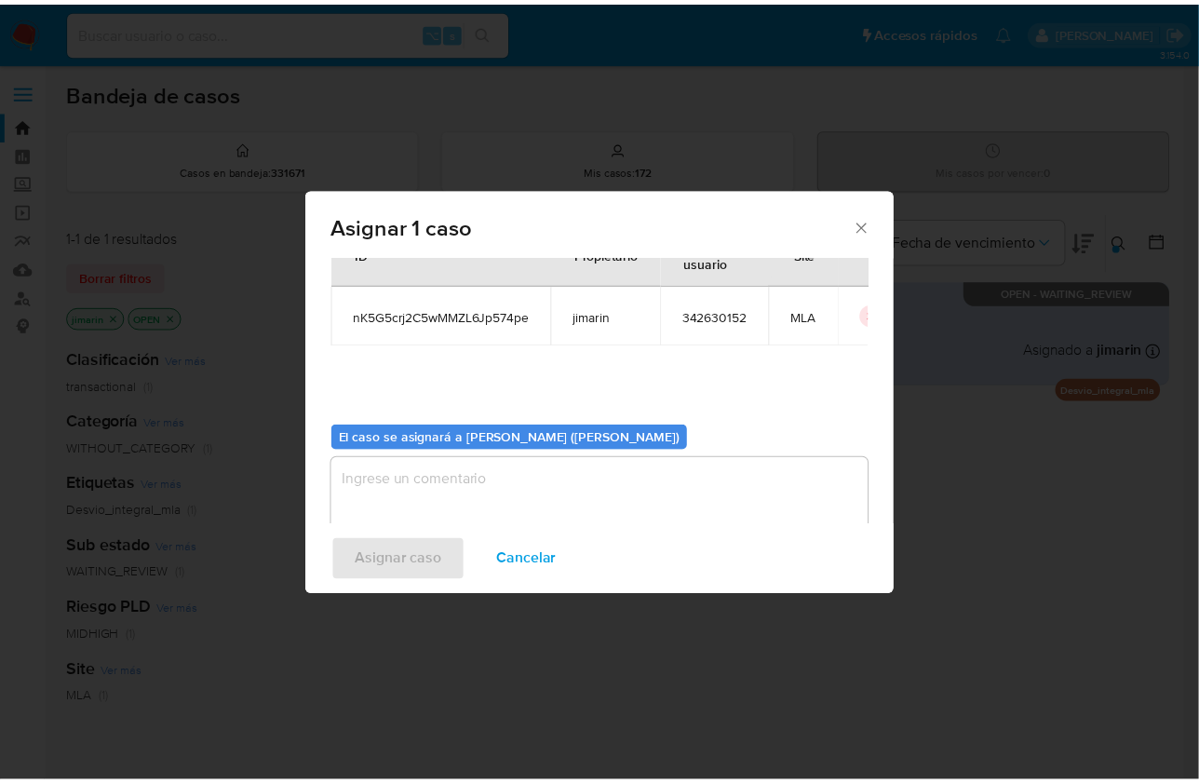
scroll to position [95, 0]
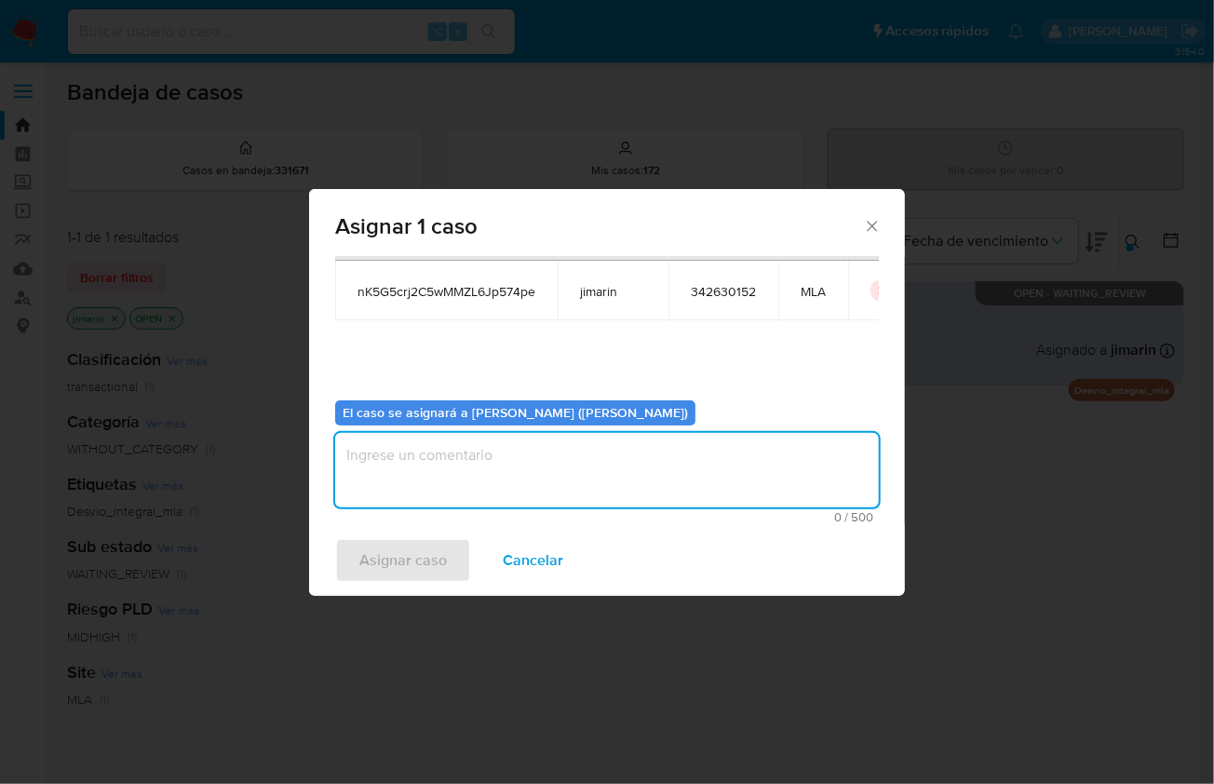
click at [505, 479] on textarea "assign-modal" at bounding box center [607, 470] width 544 height 74
click at [407, 586] on div "Asignar caso Cancelar" at bounding box center [607, 560] width 596 height 71
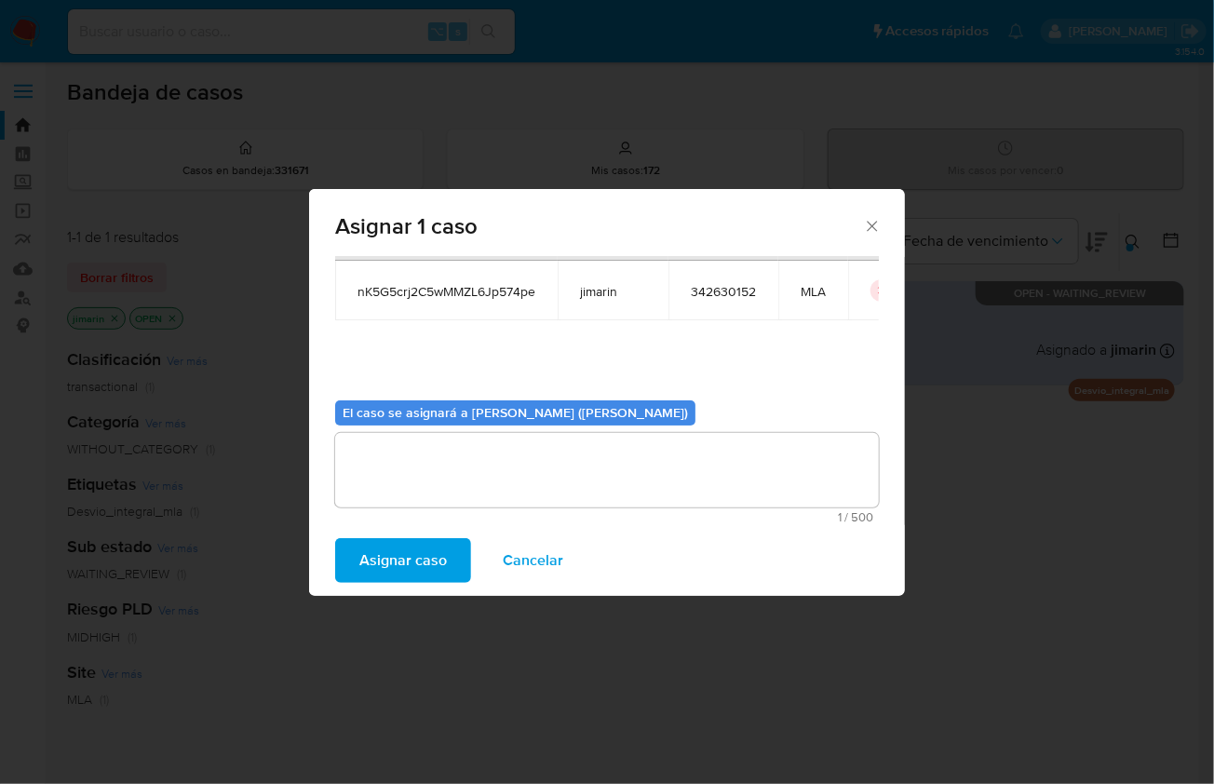
click at [406, 579] on span "Asignar caso" at bounding box center [403, 560] width 88 height 41
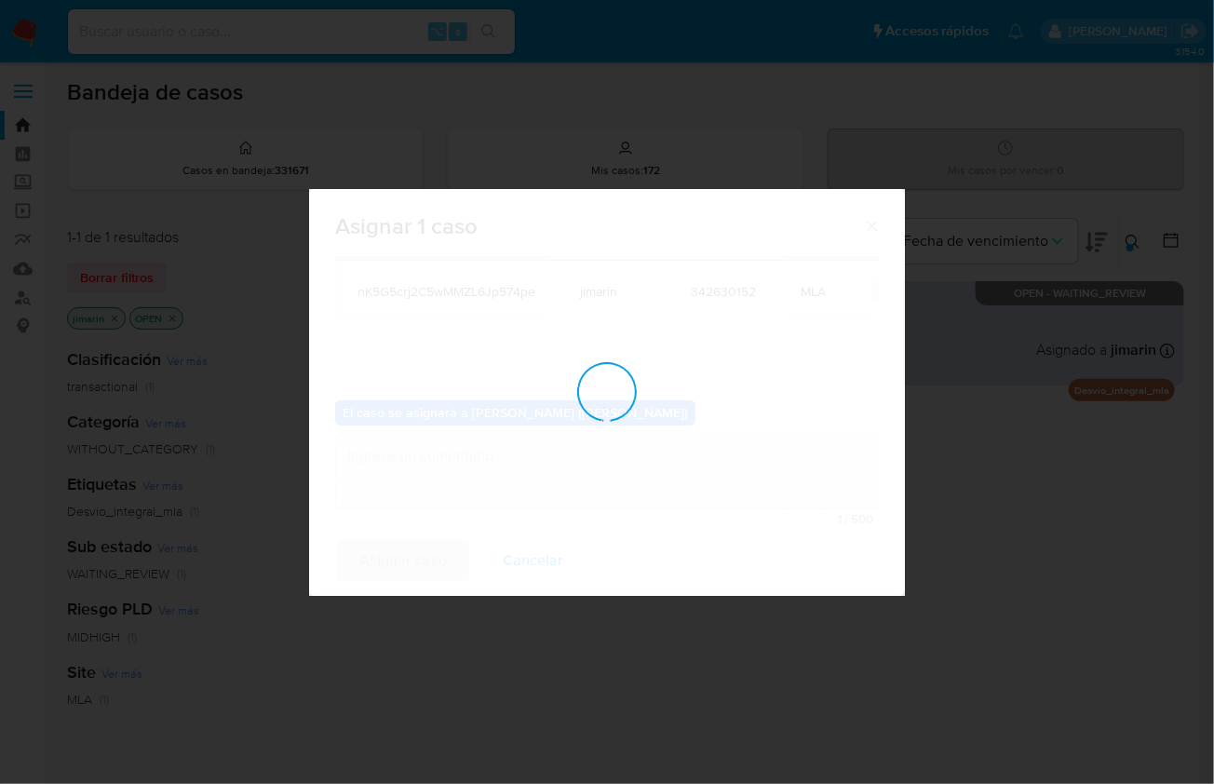
checkbox input "false"
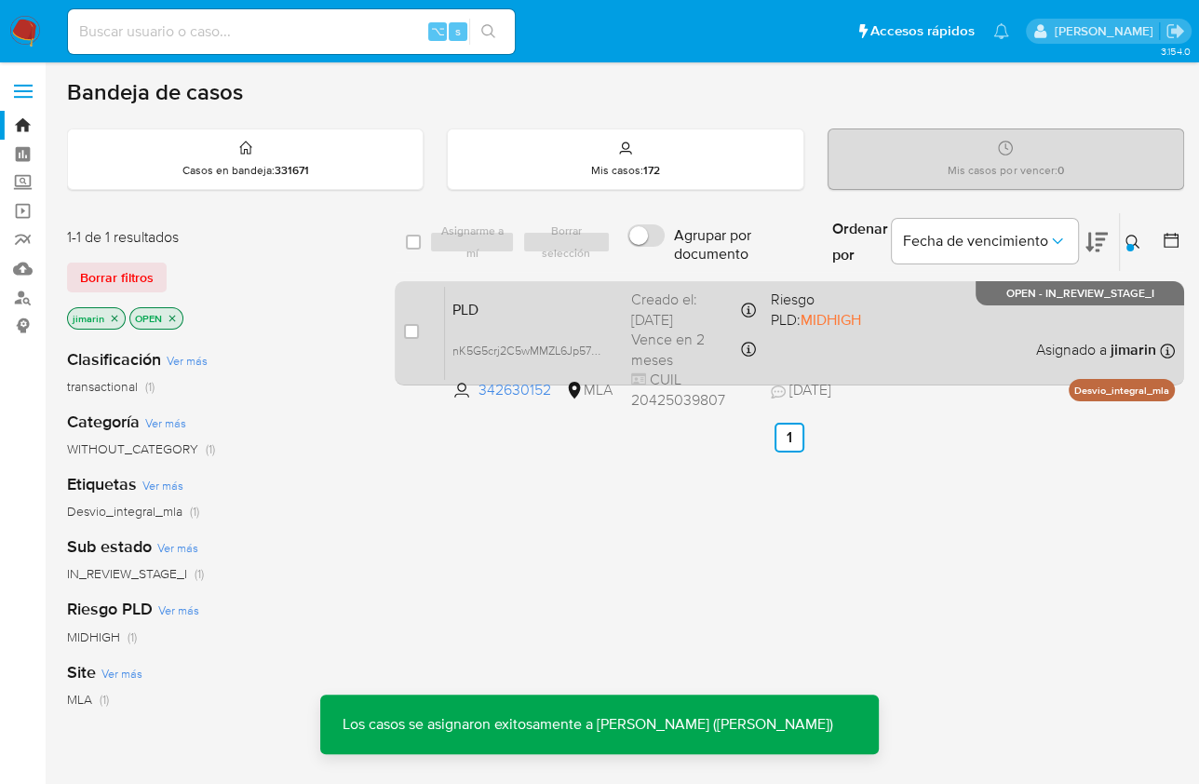
click at [1020, 347] on div "PLD nK5G5crj2C5wMMZL6Jp574pe 342630152 MLA Riesgo PLD: MIDHIGH Creado el: 12/07…" at bounding box center [810, 333] width 730 height 94
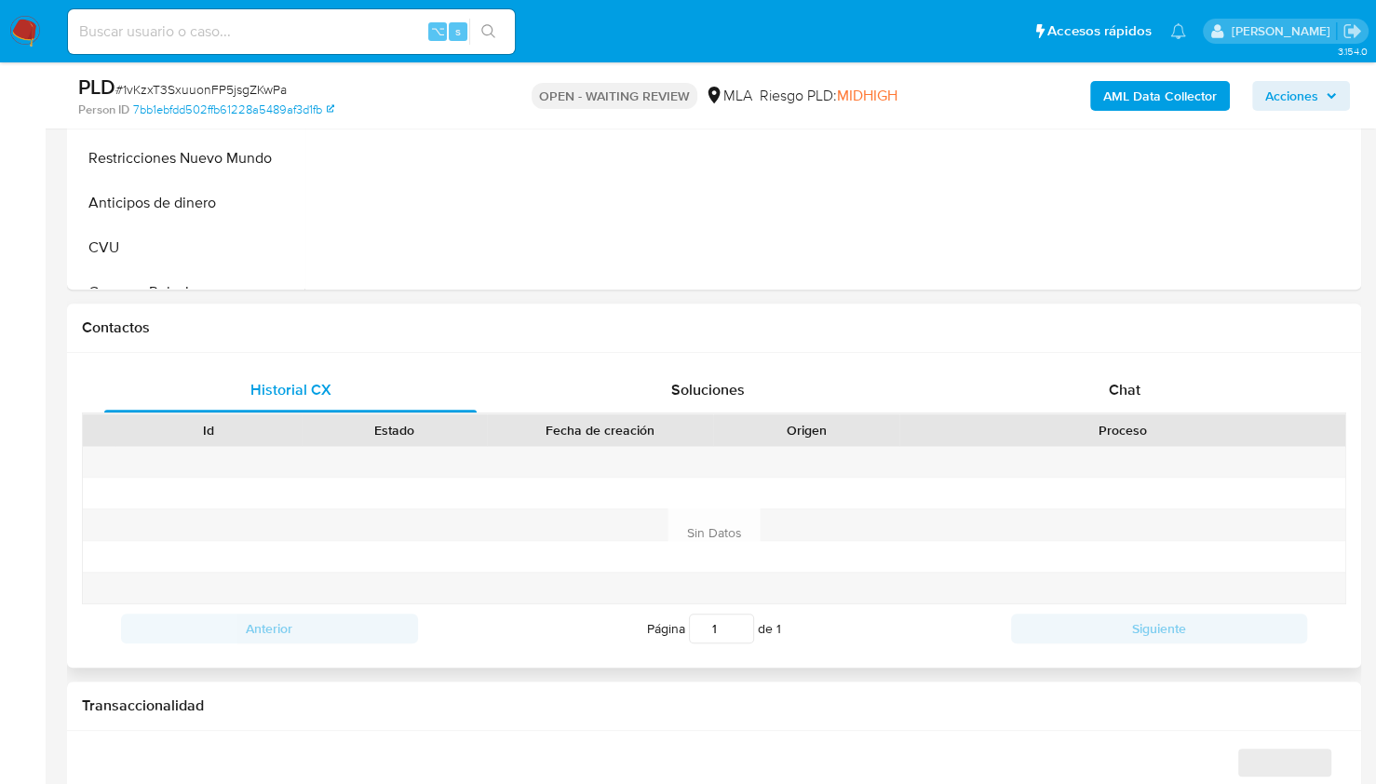
select select "10"
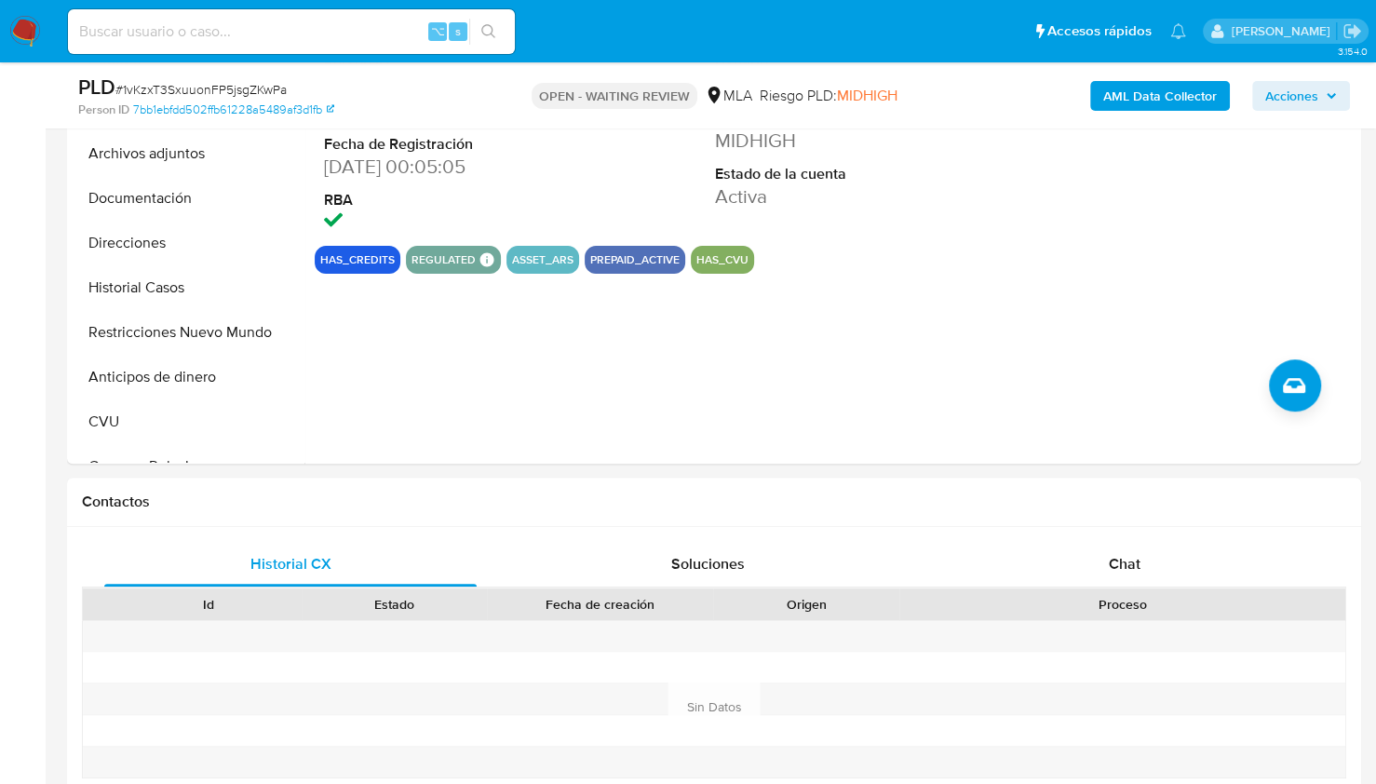
scroll to position [249, 0]
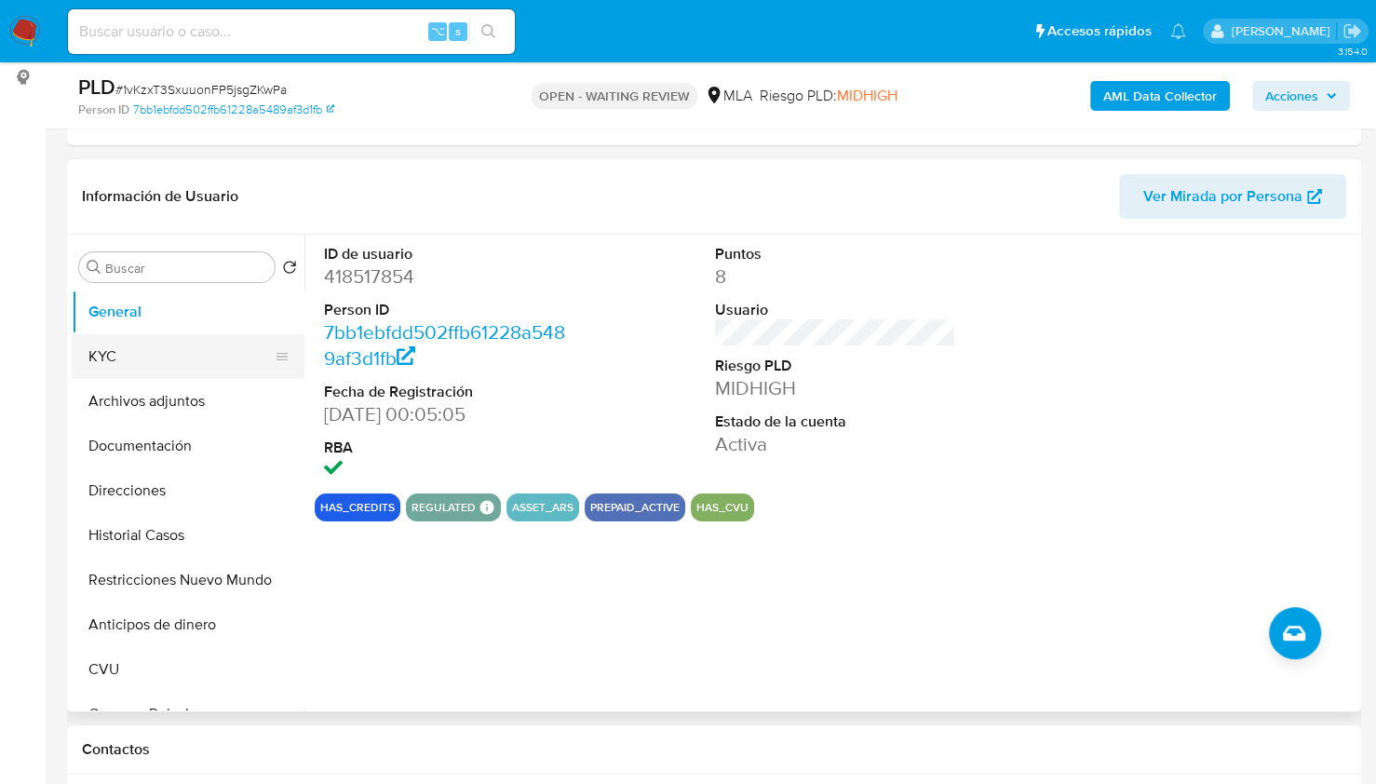
click at [128, 358] on button "KYC" at bounding box center [181, 356] width 218 height 45
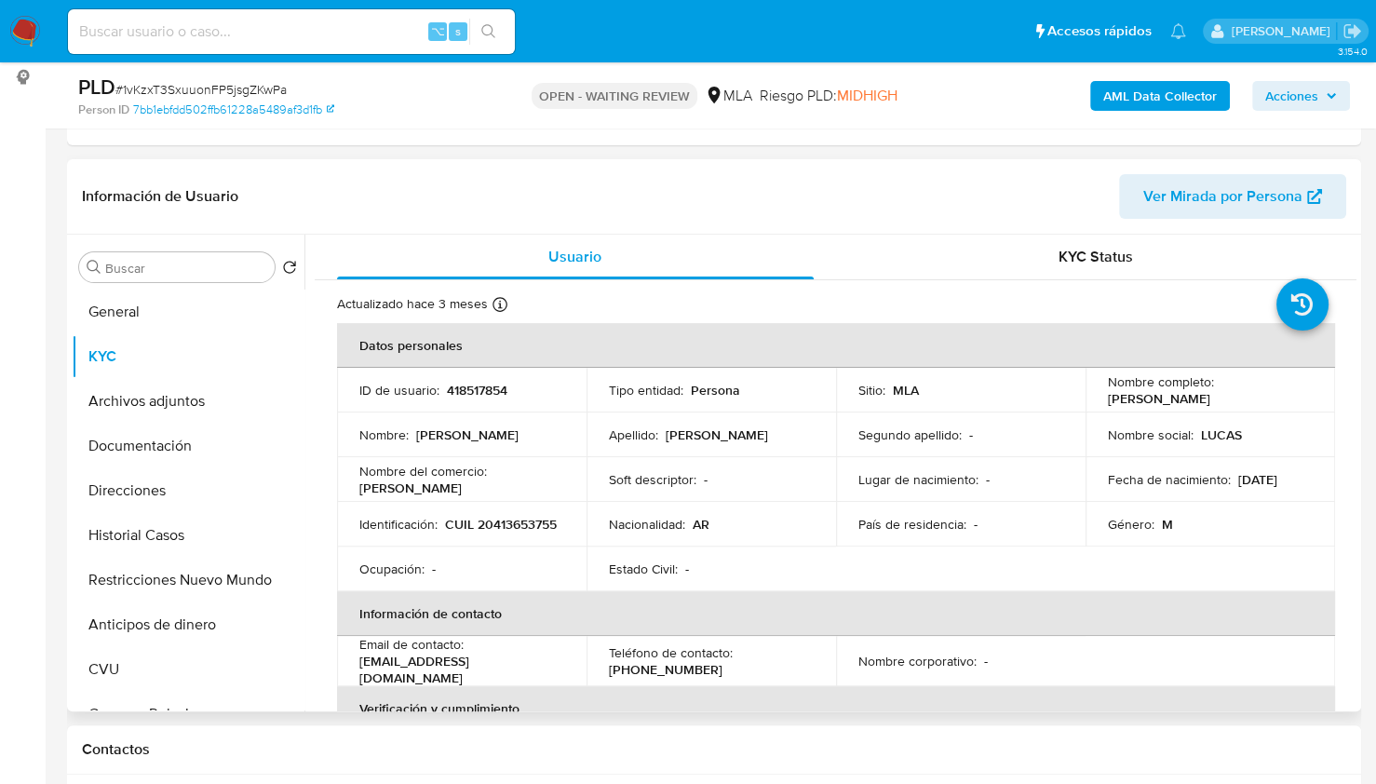
click at [457, 386] on p "418517854" at bounding box center [477, 390] width 61 height 17
copy p "418517854"
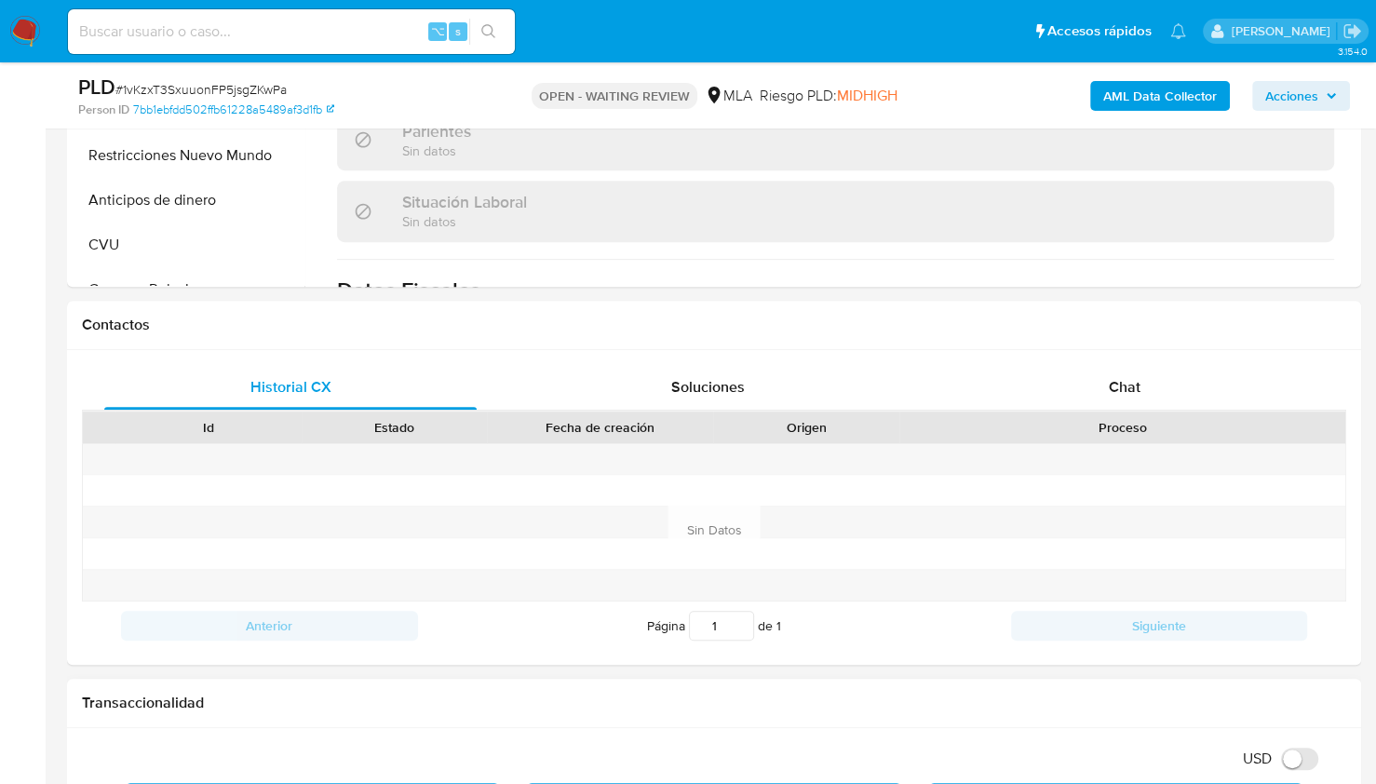
scroll to position [733, 0]
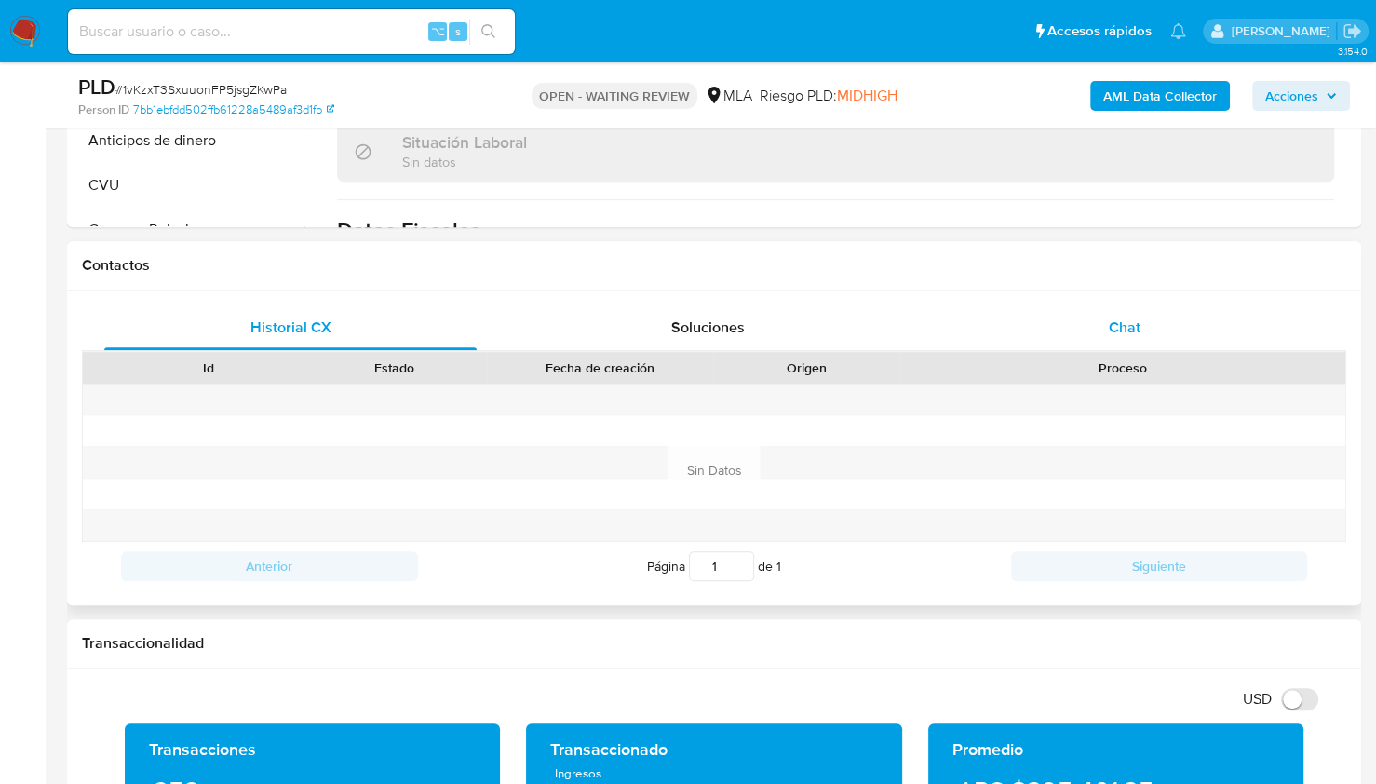
click at [1145, 341] on div "Chat" at bounding box center [1125, 327] width 372 height 45
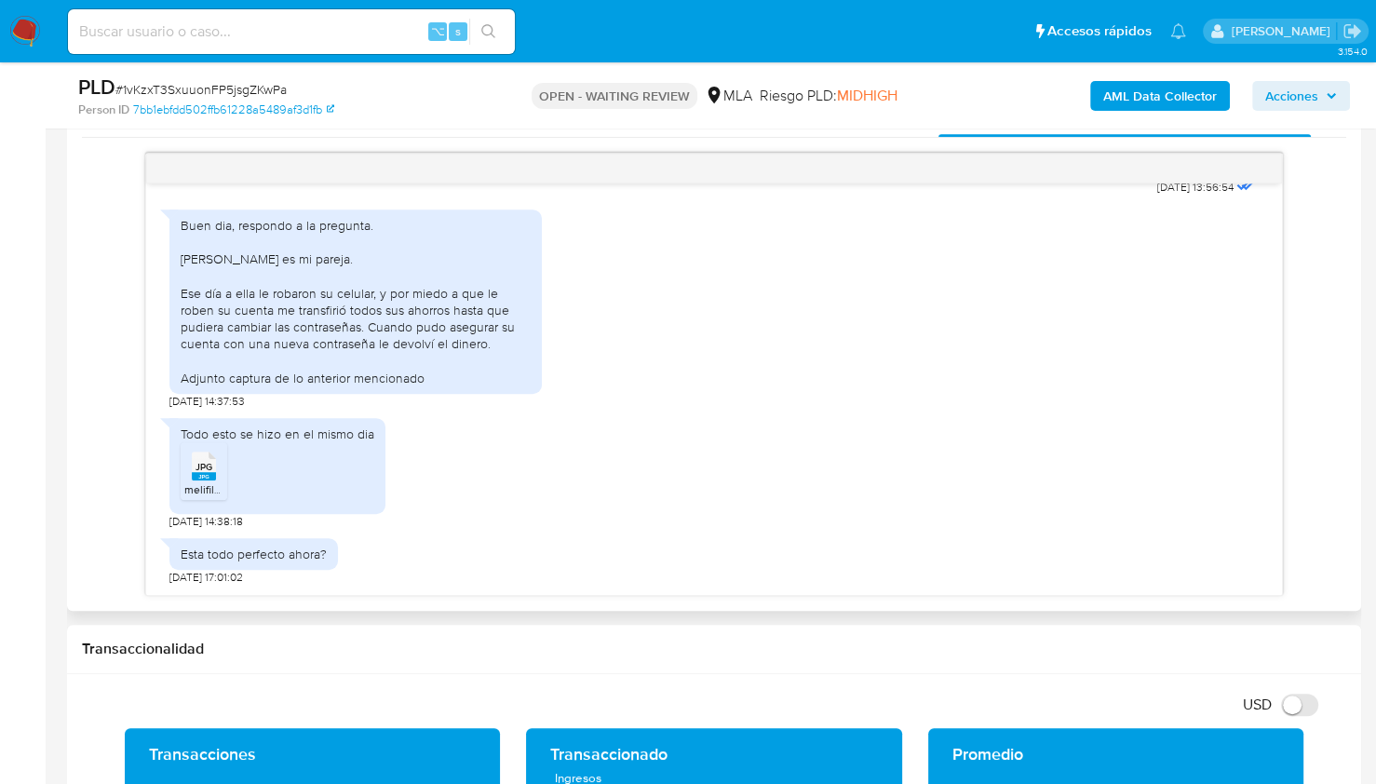
scroll to position [948, 0]
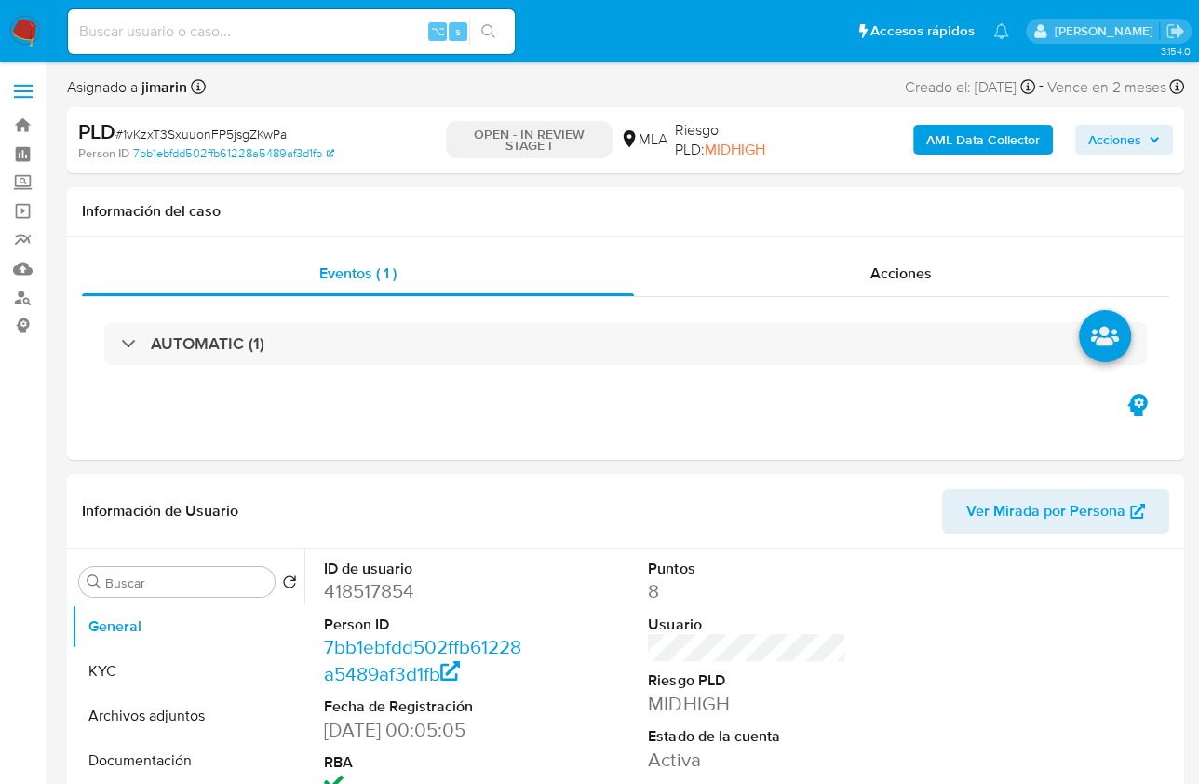
select select "10"
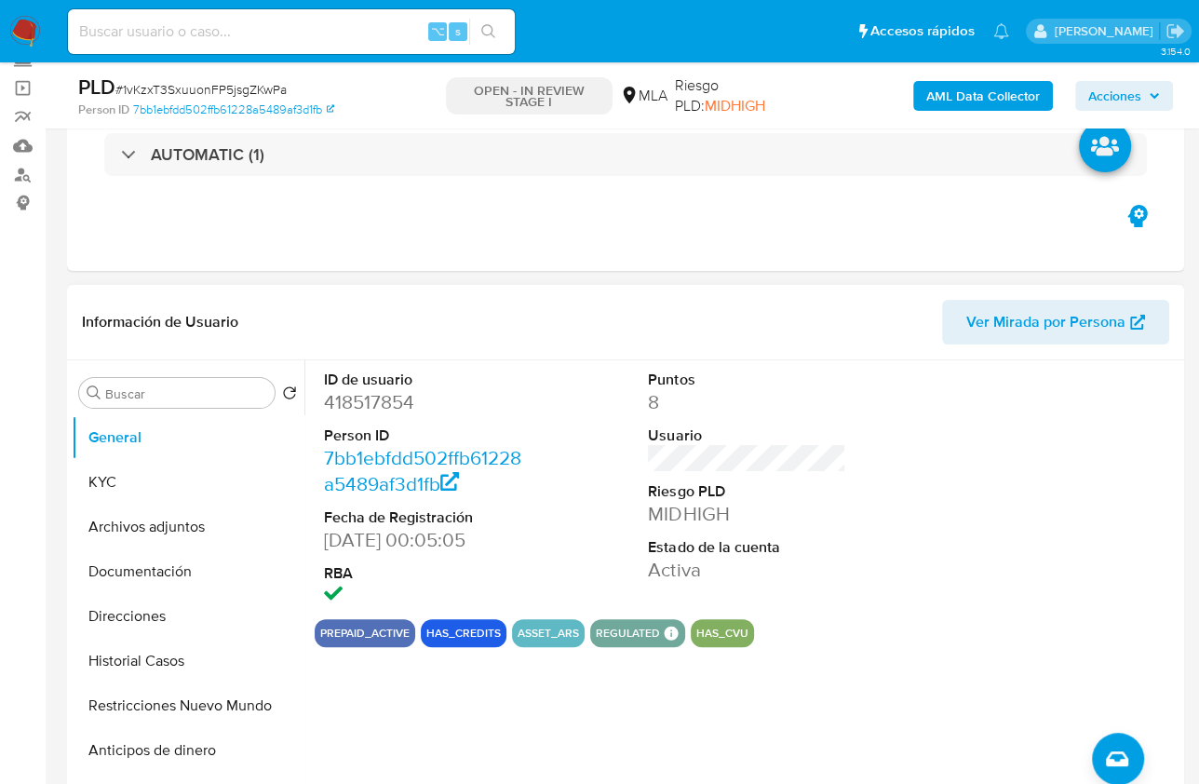
scroll to position [534, 0]
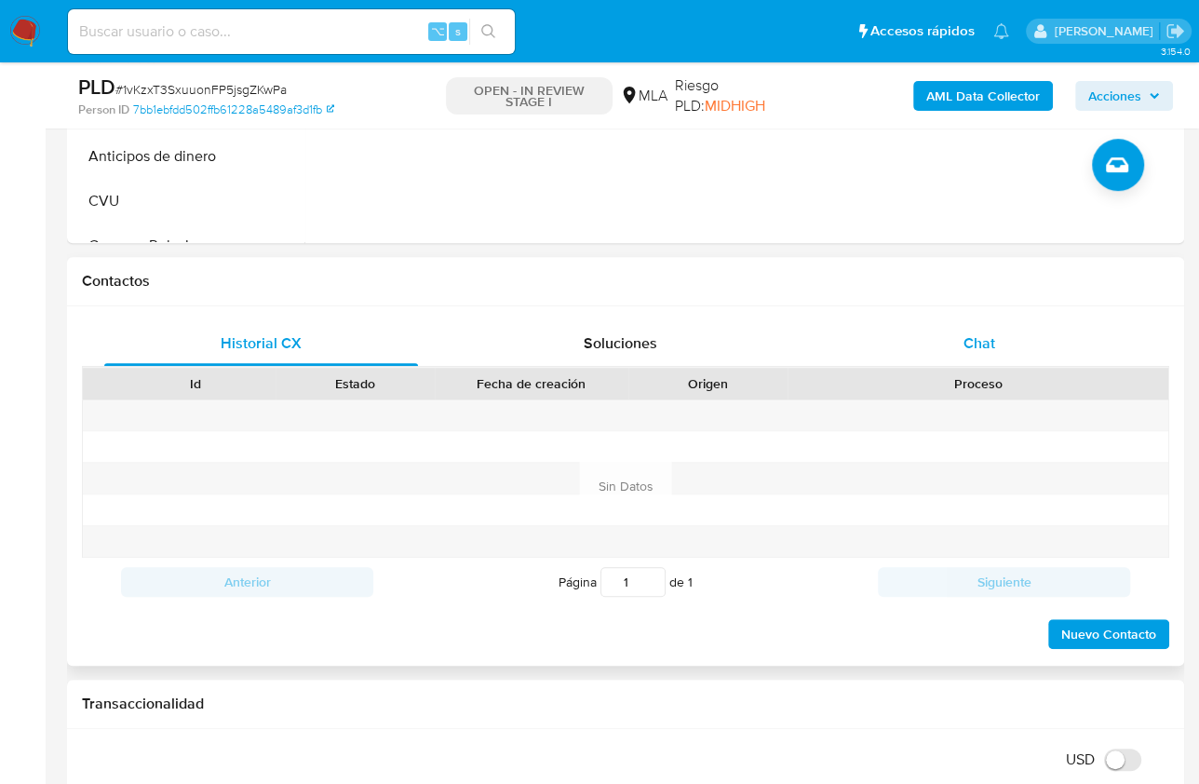
click at [972, 325] on div "Chat" at bounding box center [979, 343] width 314 height 45
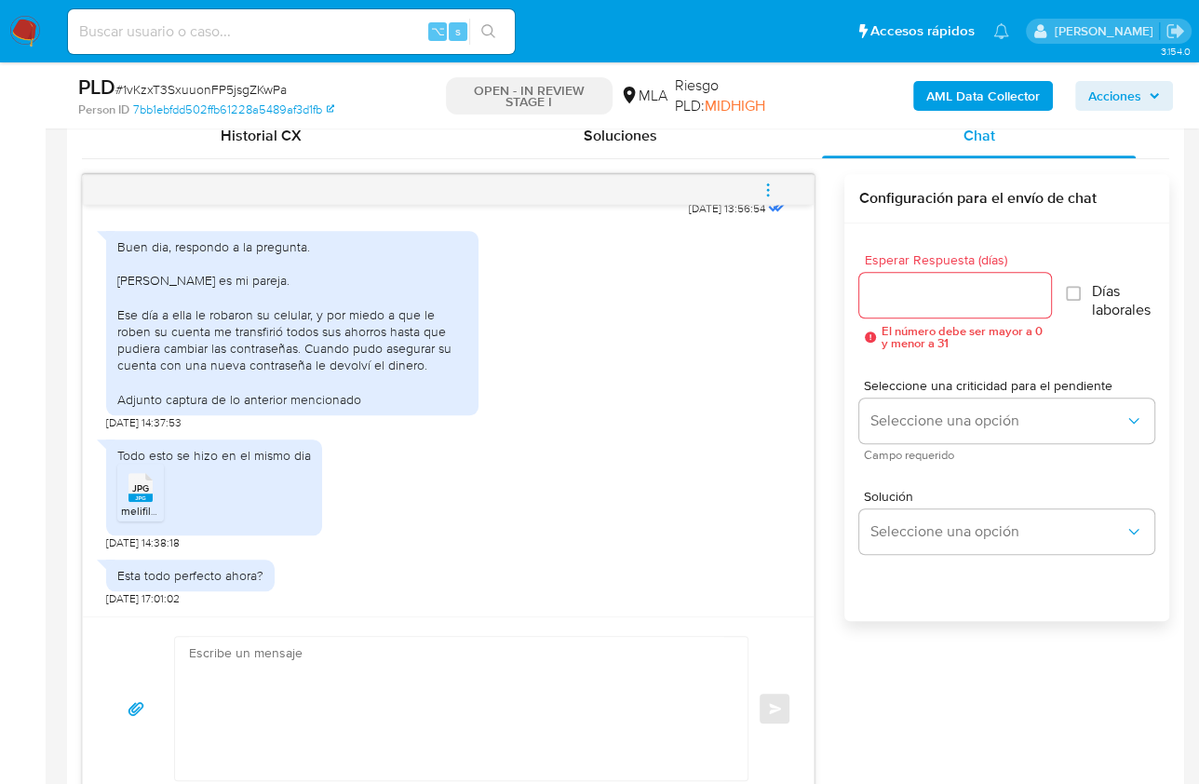
scroll to position [897, 0]
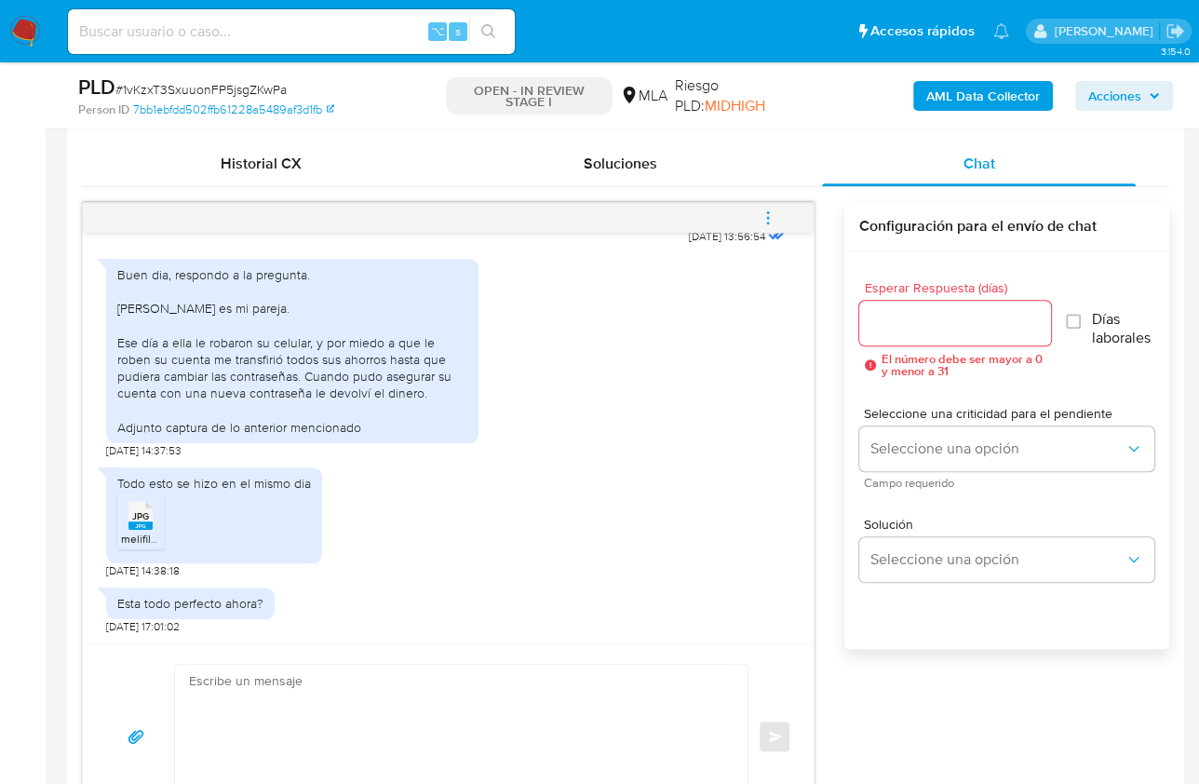
click at [118, 521] on li "JPG JPG melifile5832307697156863131.jpg" at bounding box center [140, 521] width 47 height 58
click at [446, 695] on textarea at bounding box center [456, 736] width 535 height 143
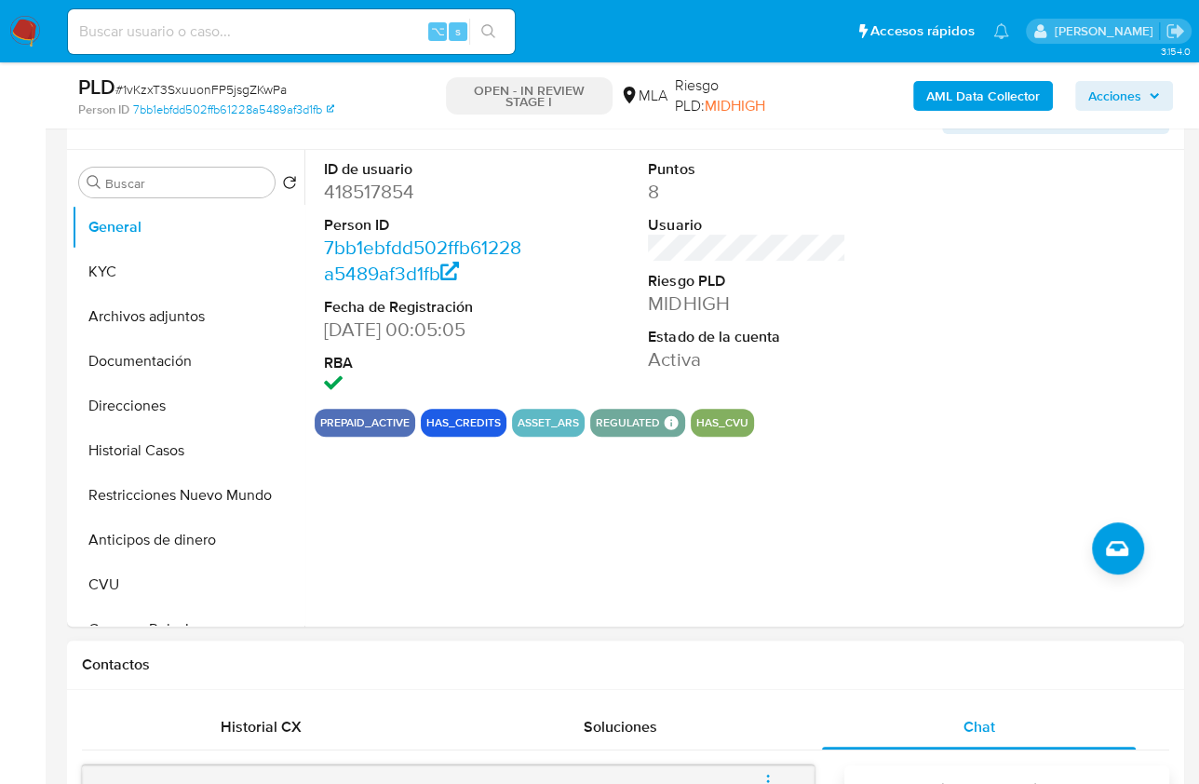
scroll to position [272, 0]
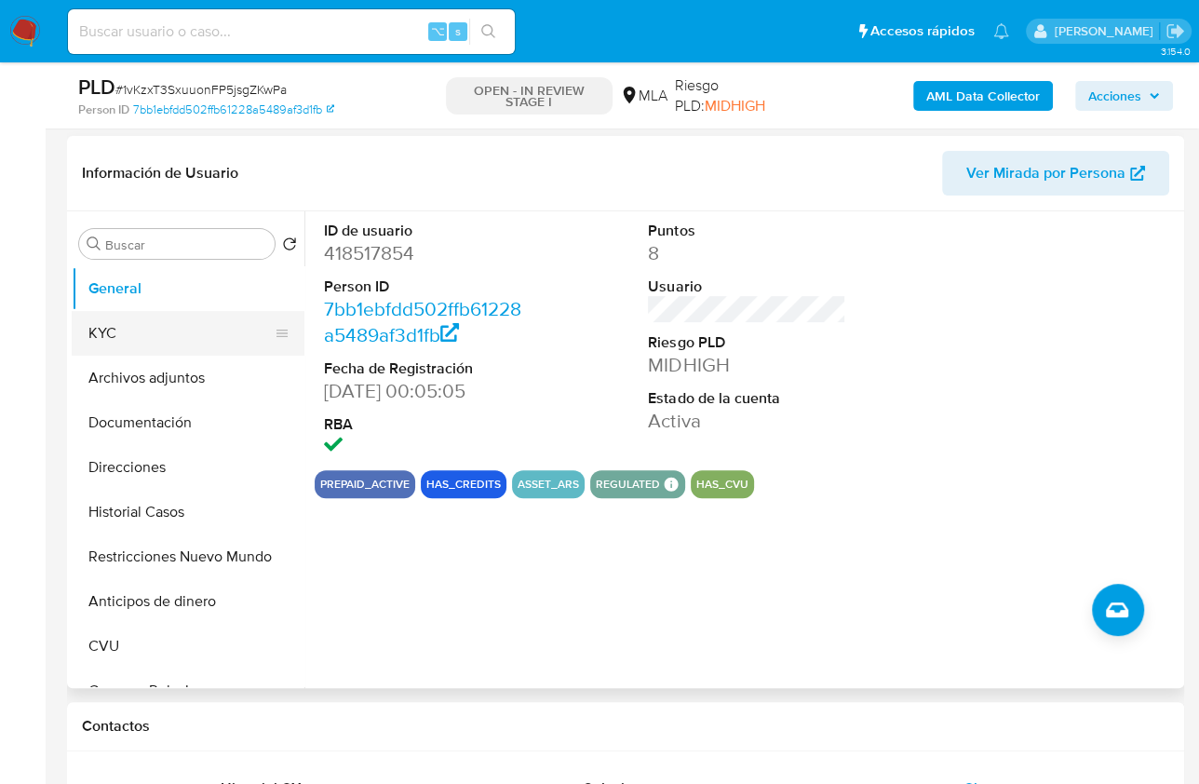
click at [132, 333] on button "KYC" at bounding box center [181, 333] width 218 height 45
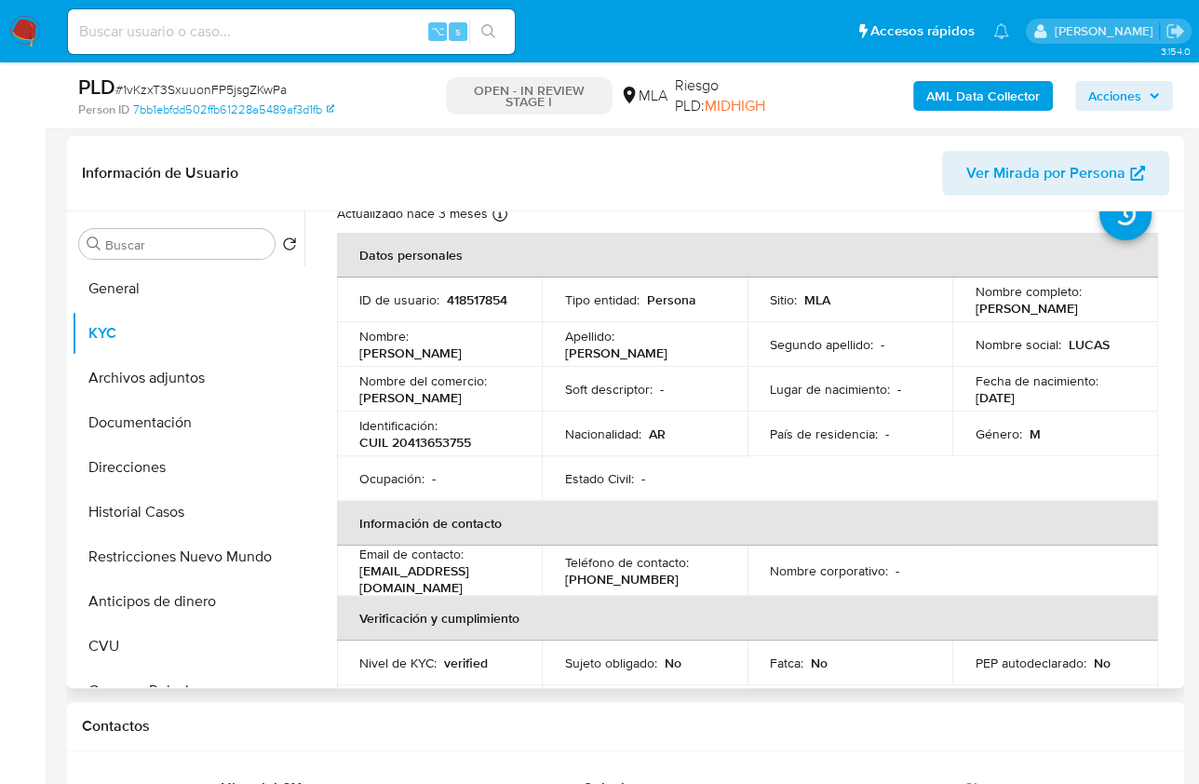
scroll to position [88, 0]
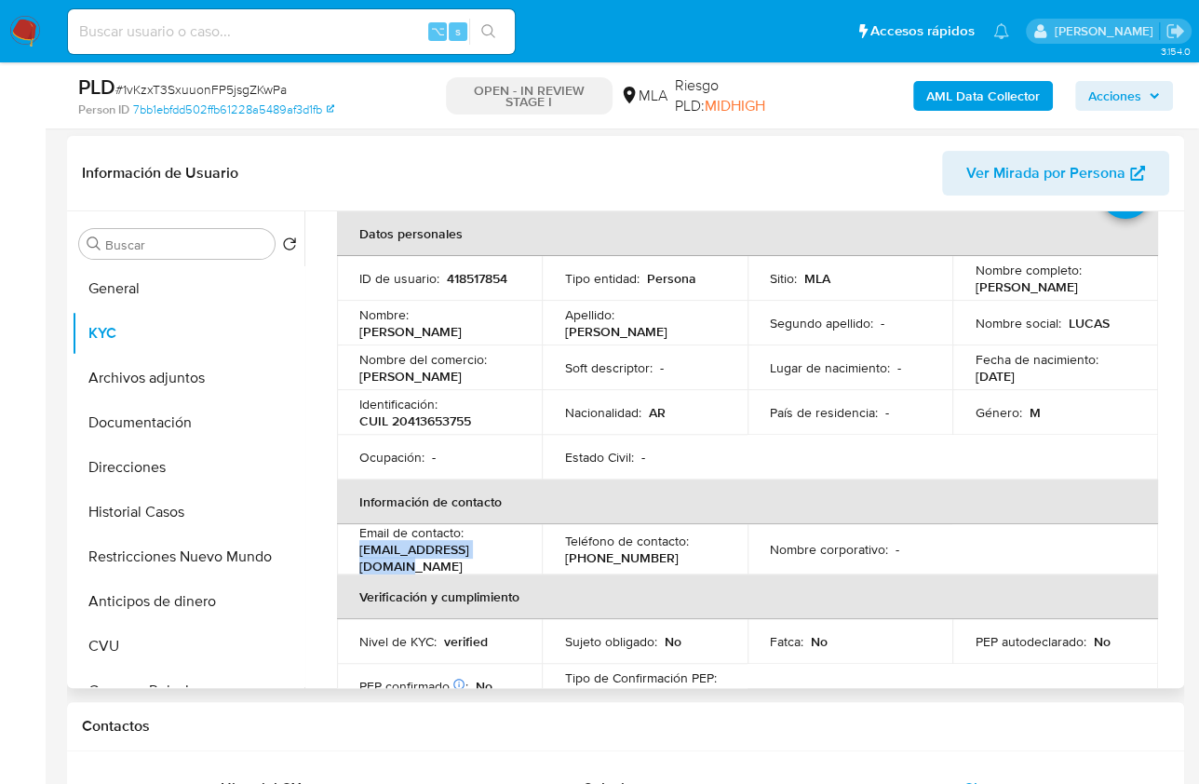
drag, startPoint x: 505, startPoint y: 561, endPoint x: 359, endPoint y: 562, distance: 145.3
click at [359, 562] on div "Email de contacto : favreaulukas@gmail.com" at bounding box center [439, 549] width 160 height 50
copy p "favreaulukas@gmail.com"
click at [452, 423] on p "CUIL 20413653755" at bounding box center [415, 420] width 112 height 17
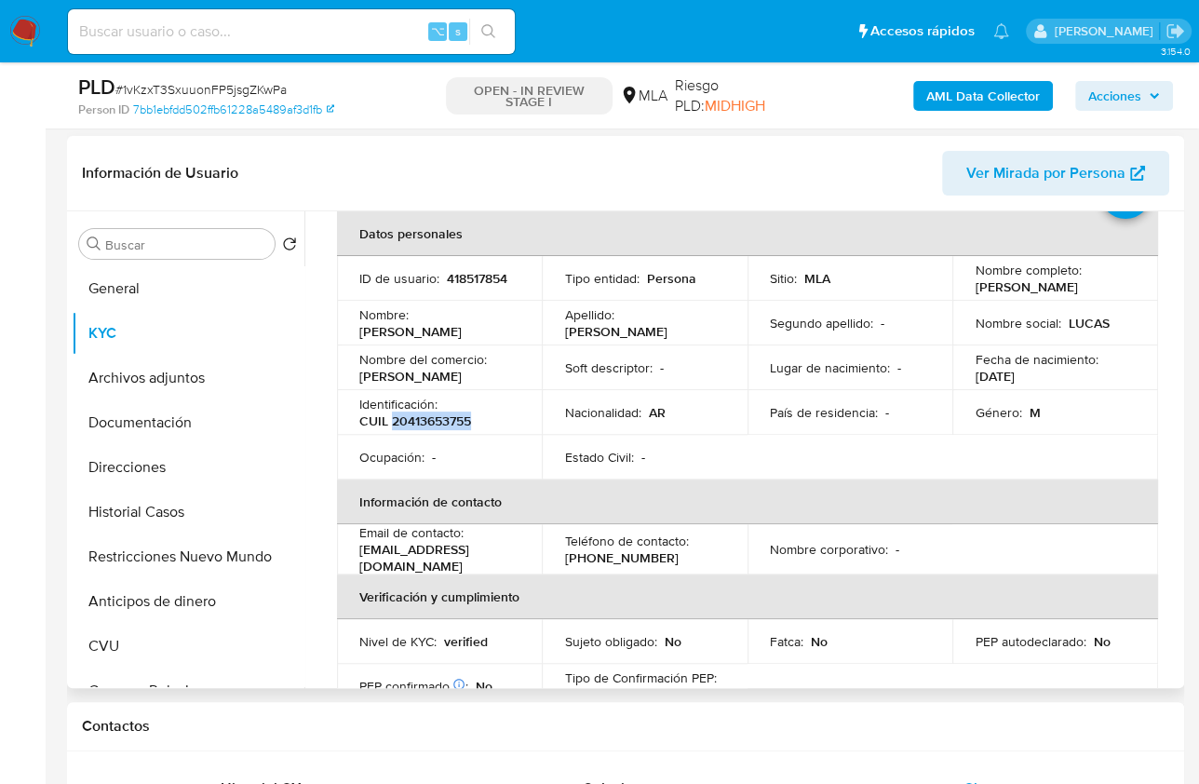
copy p "20413653755"
click at [453, 170] on header "Información de Usuario Ver Mirada por Persona" at bounding box center [626, 173] width 1088 height 45
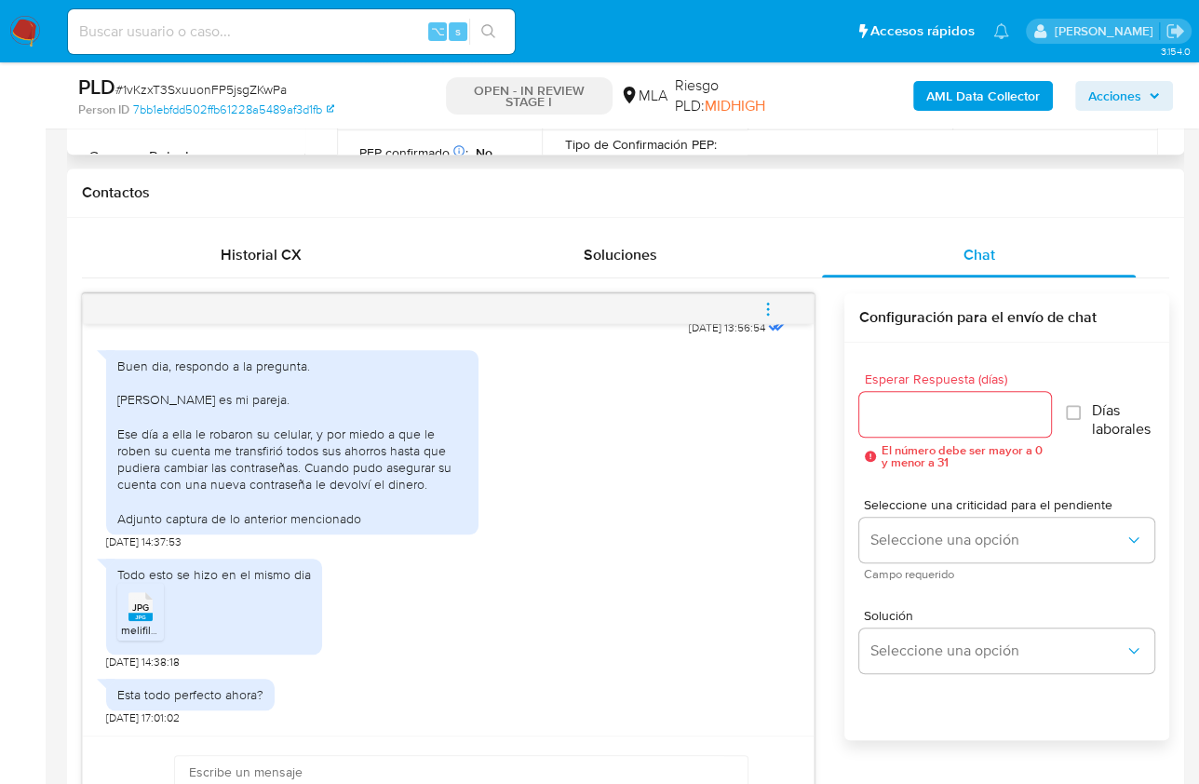
scroll to position [818, 0]
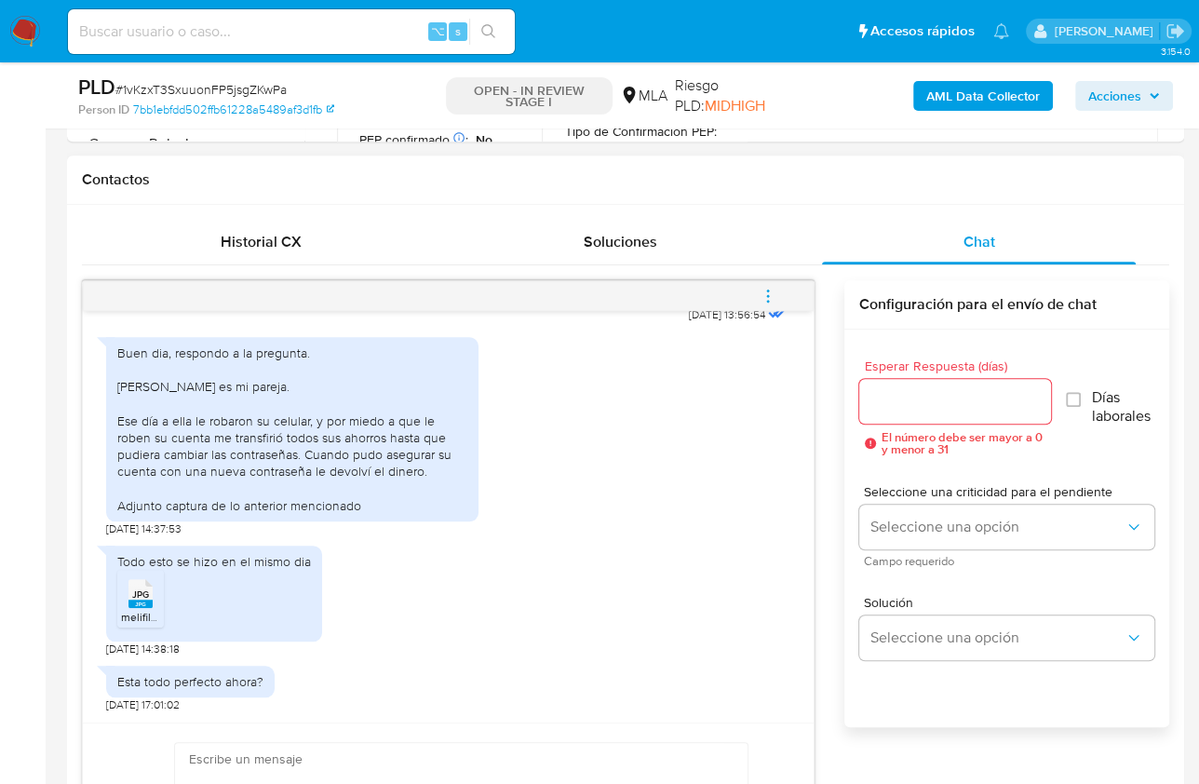
drag, startPoint x: 117, startPoint y: 380, endPoint x: 377, endPoint y: 506, distance: 288.6
click at [377, 506] on div "Buen dia, respondo a la pregunta. Paola Pamela Caro Rico es mi pareja. Ese día …" at bounding box center [292, 429] width 350 height 169
copy div "Paola Pamela Caro Rico es mi pareja. Ese día a ella le robaron su celular, y po…"
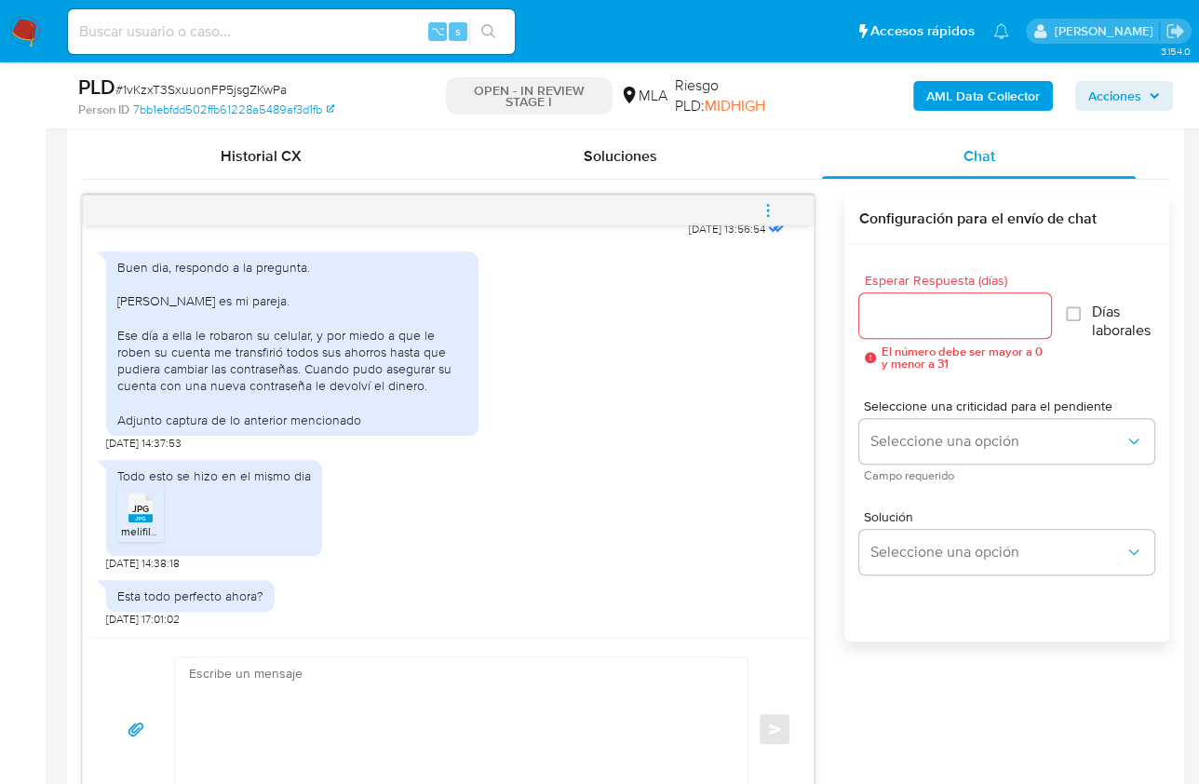
scroll to position [1106, 0]
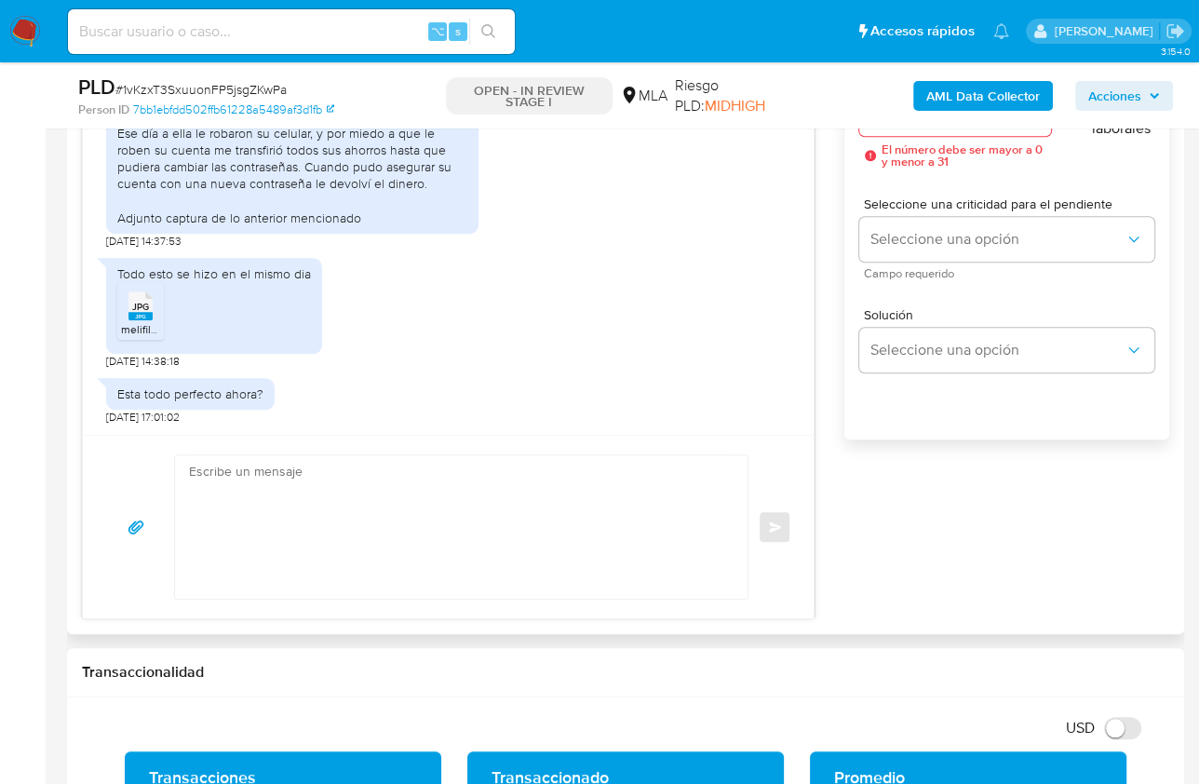
click at [445, 551] on textarea at bounding box center [456, 526] width 535 height 143
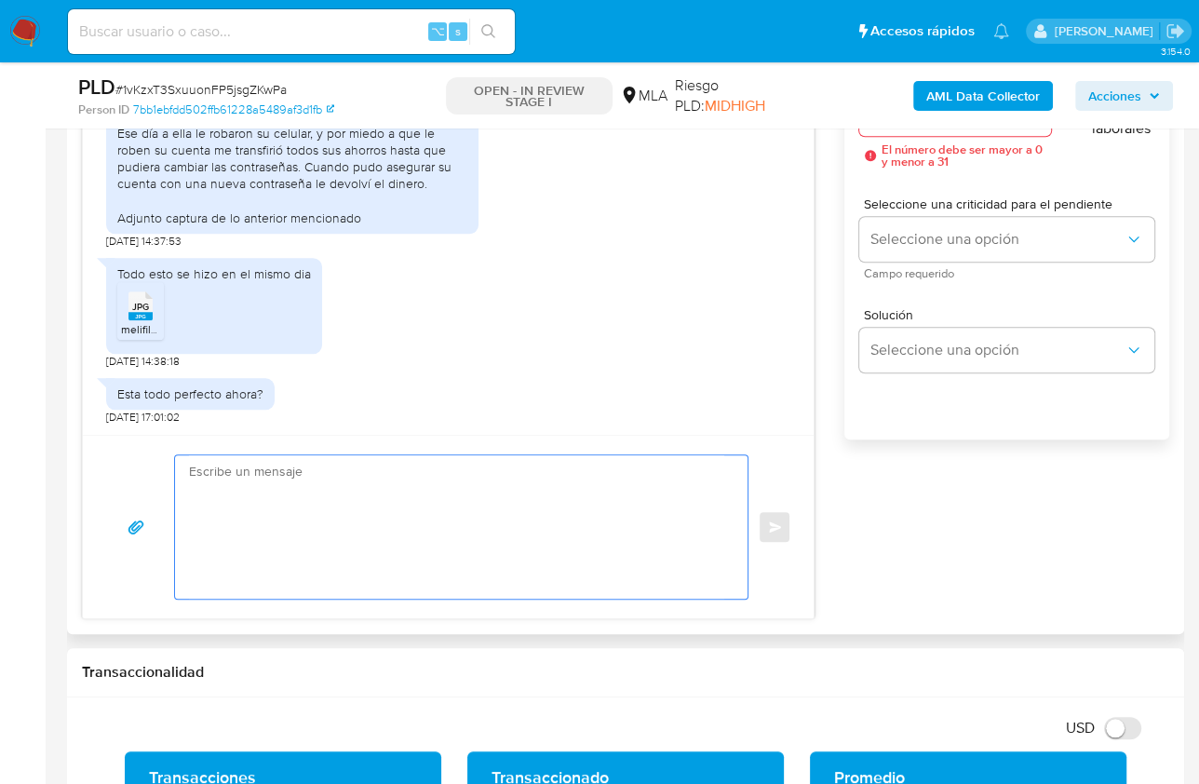
paste textarea "Hola, ¡Muchas gracias por tu respuesta! Confirmamos la recepción de la document…"
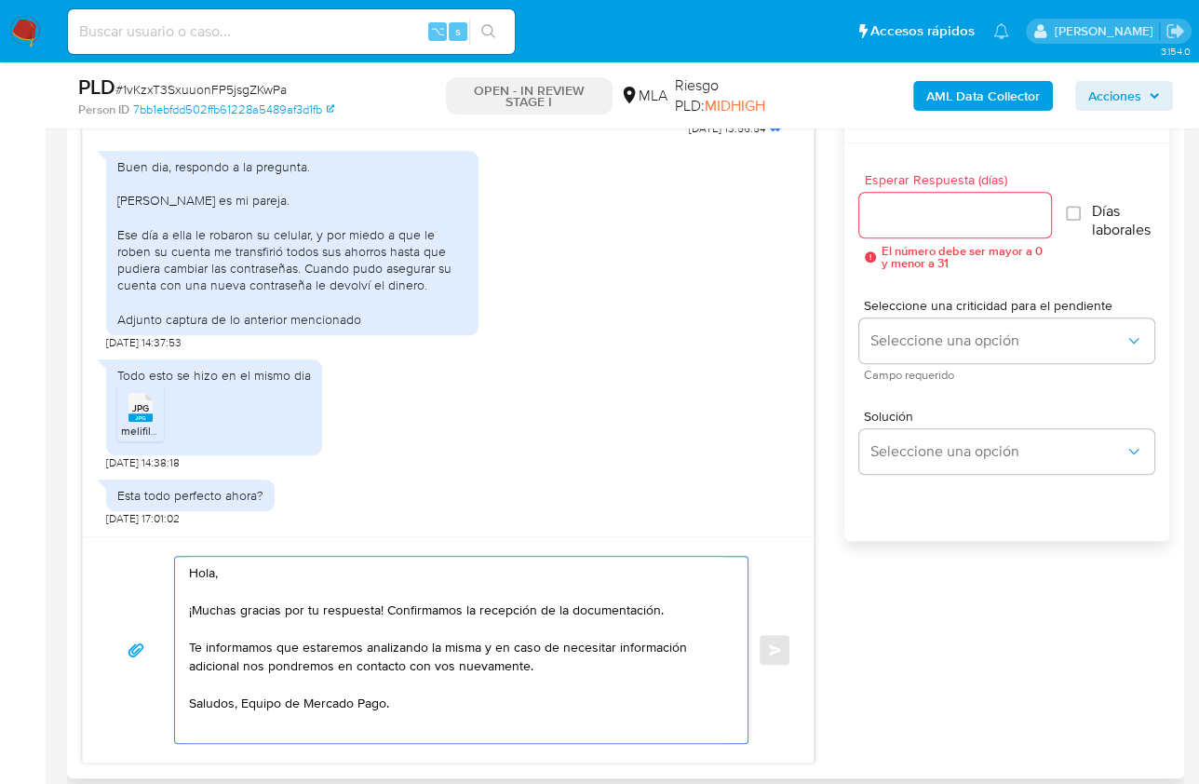
scroll to position [971, 0]
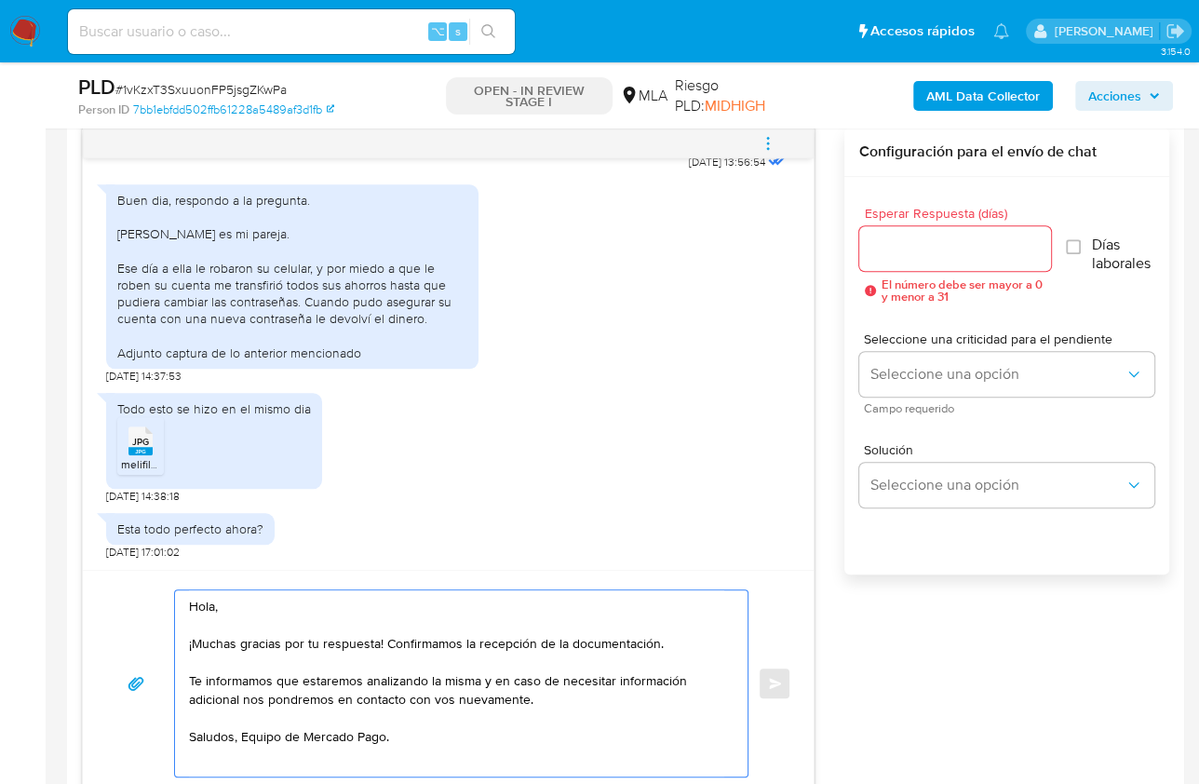
type textarea "Hola, ¡Muchas gracias por tu respuesta! Confirmamos la recepción de la document…"
click at [899, 237] on input "Esperar Respuesta (días)" at bounding box center [955, 249] width 192 height 24
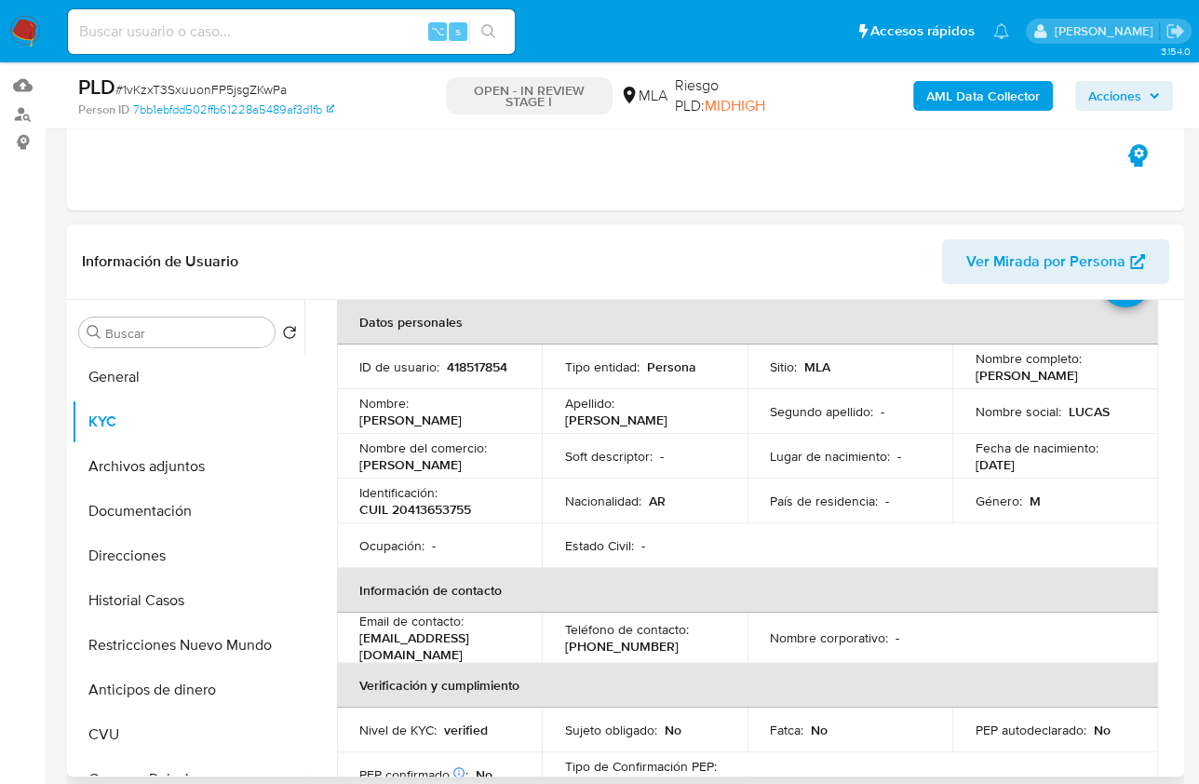
scroll to position [158, 0]
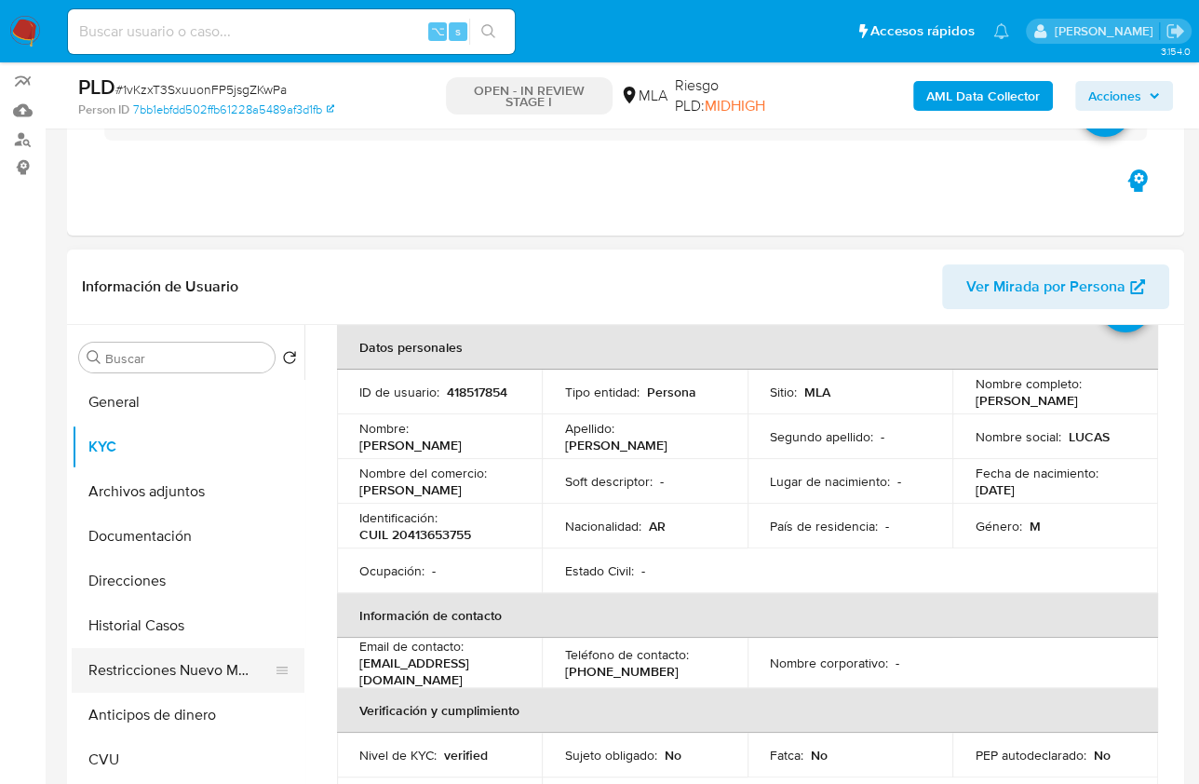
type input "0"
click at [198, 668] on button "Restricciones Nuevo Mundo" at bounding box center [181, 670] width 218 height 45
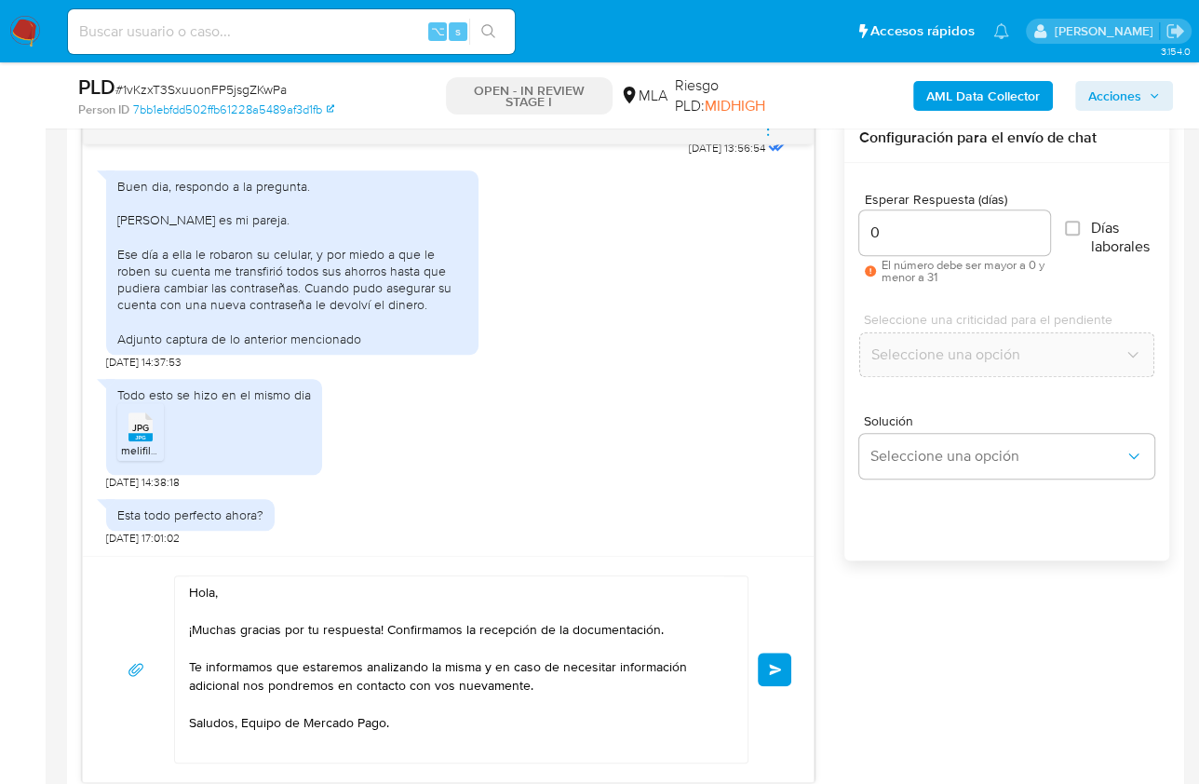
scroll to position [1040, 0]
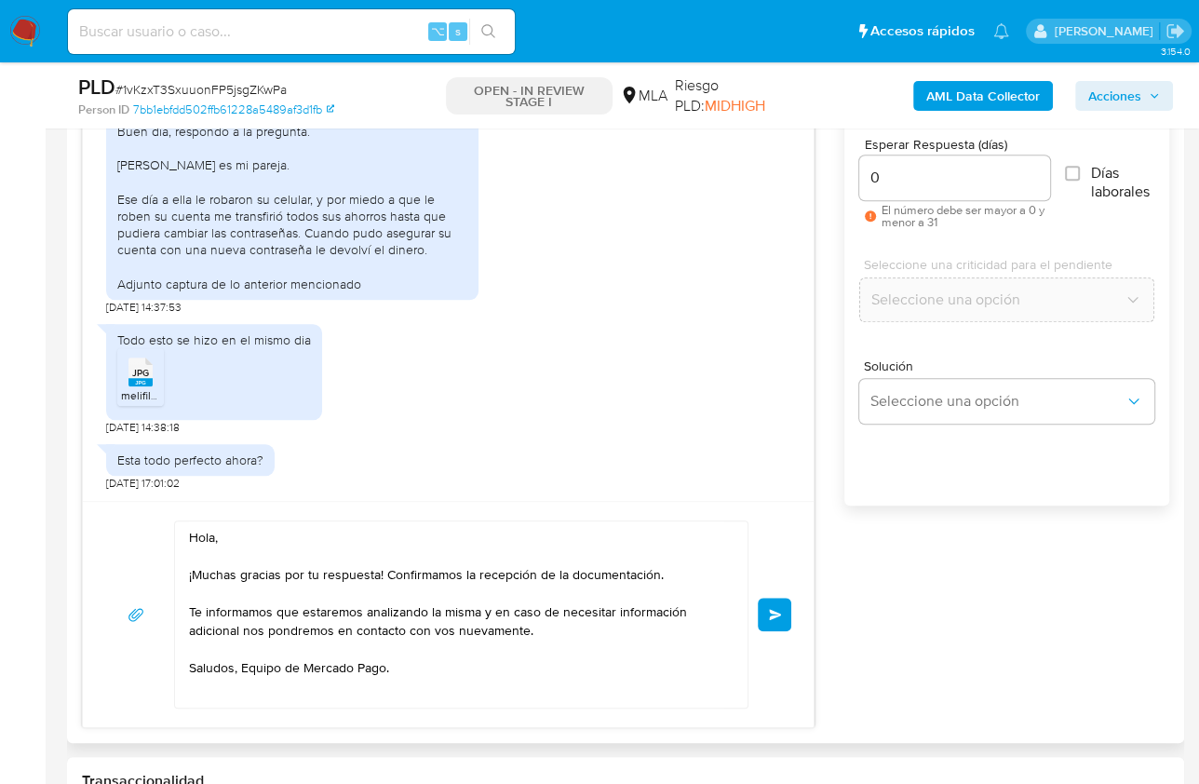
click at [784, 605] on button "Enviar" at bounding box center [775, 615] width 34 height 34
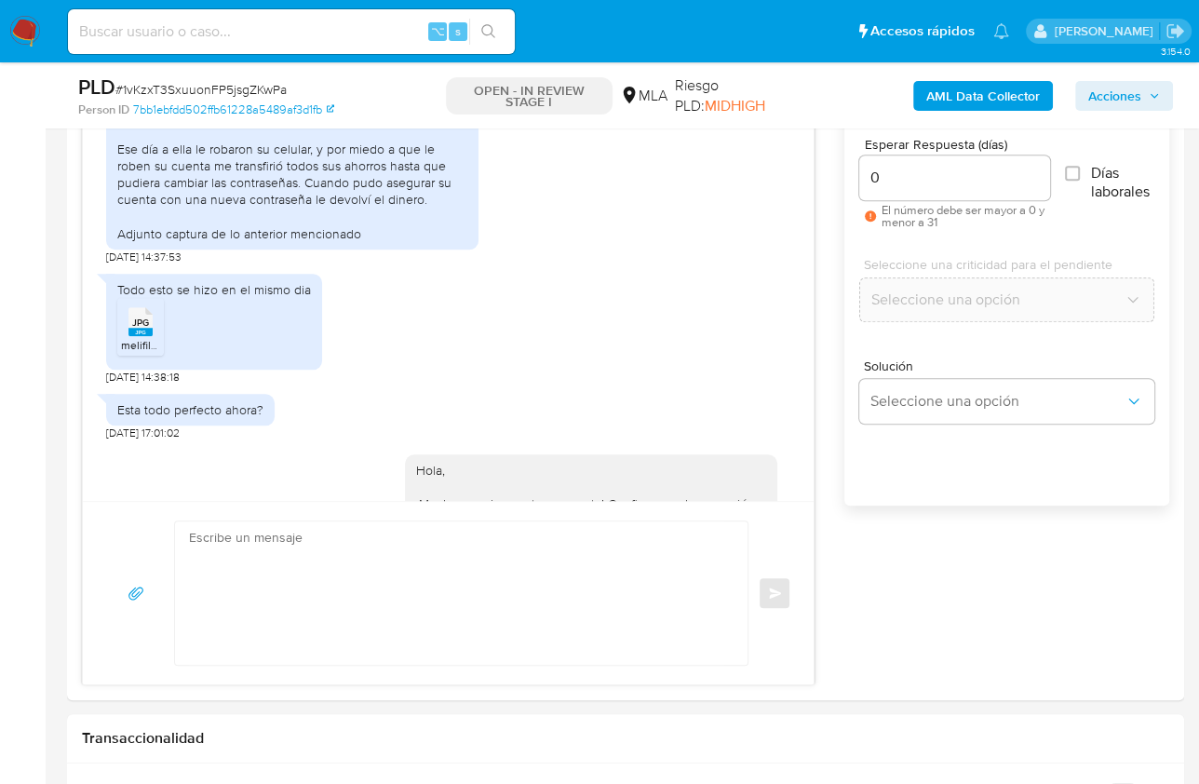
scroll to position [2419, 0]
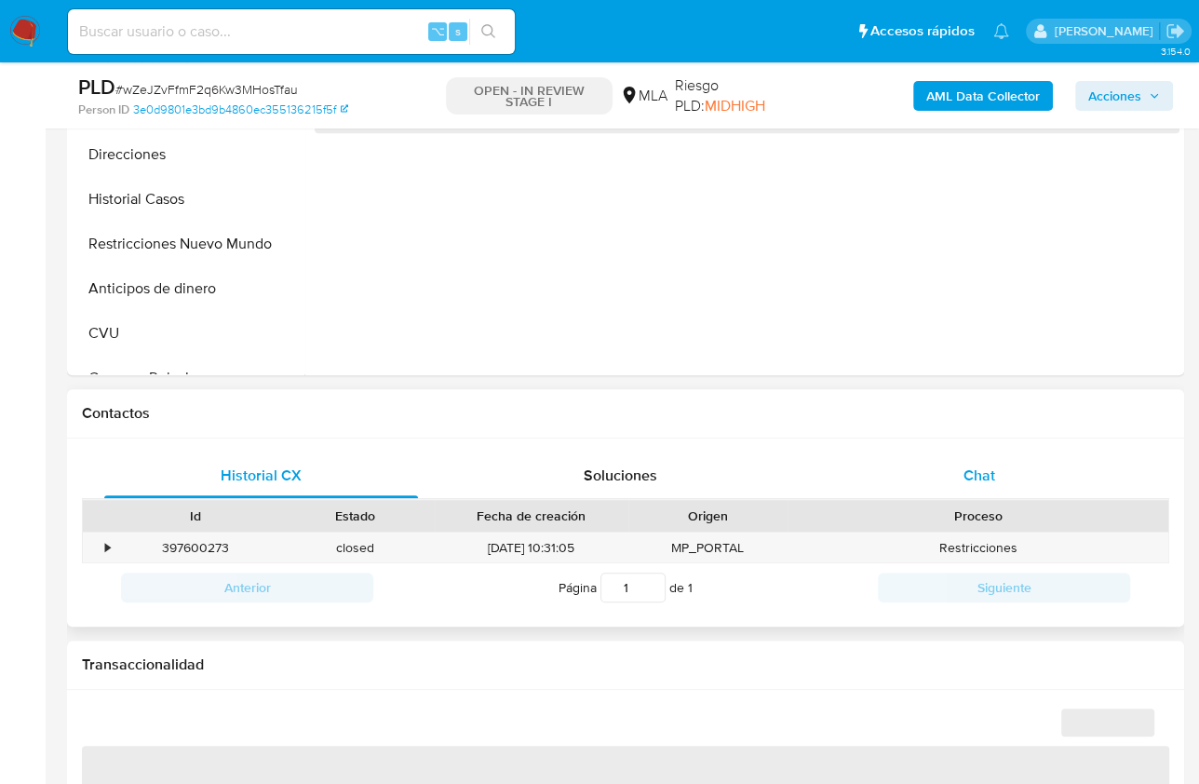
click at [1008, 471] on div "Chat" at bounding box center [979, 475] width 314 height 45
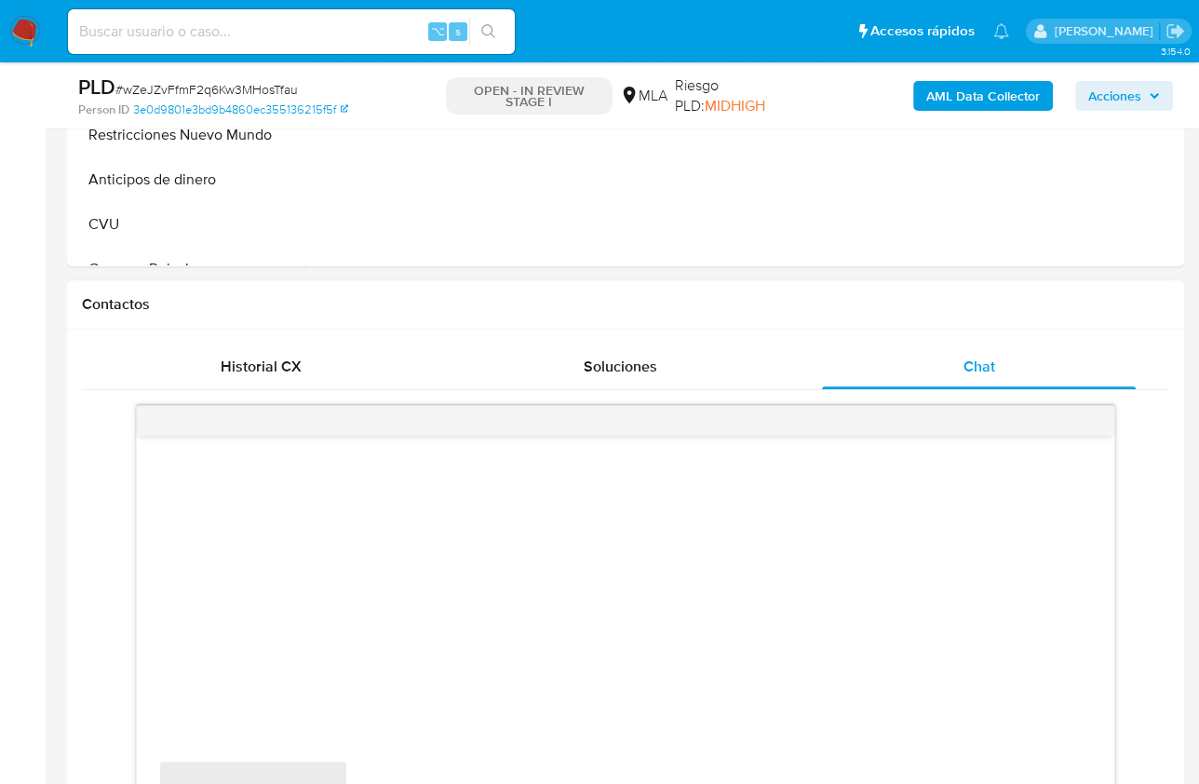
scroll to position [1077, 0]
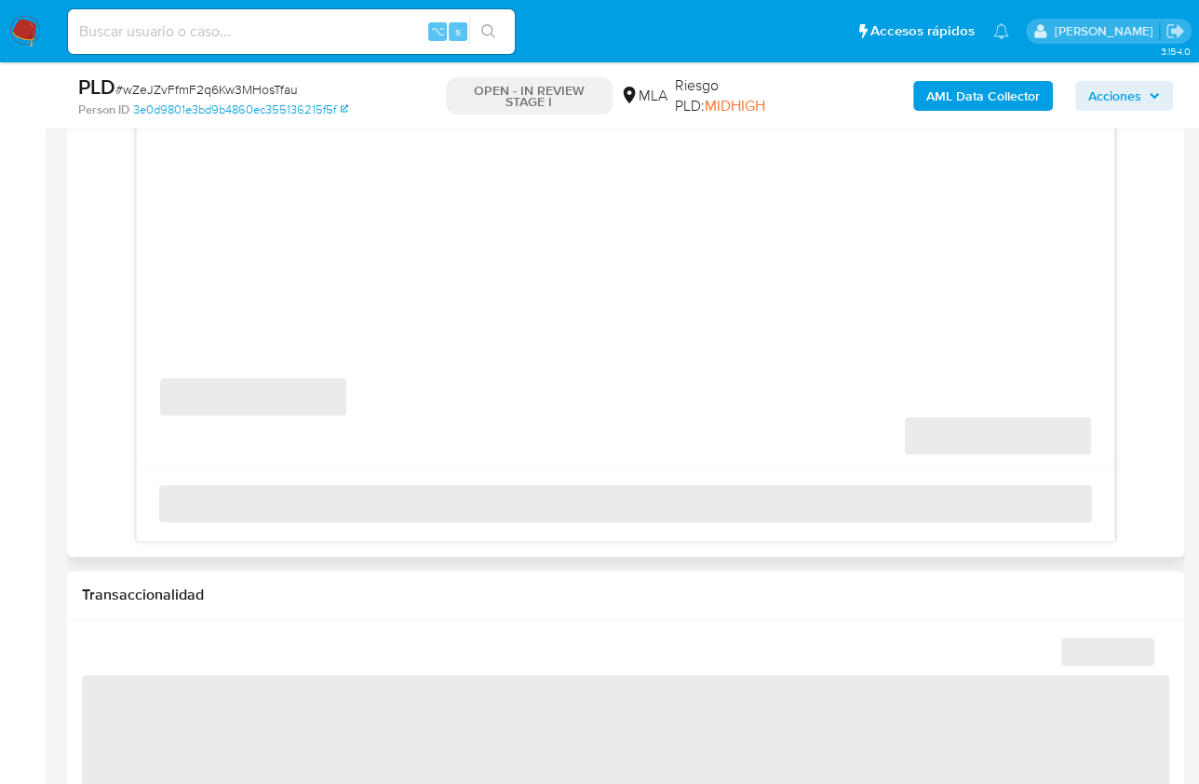
select select "10"
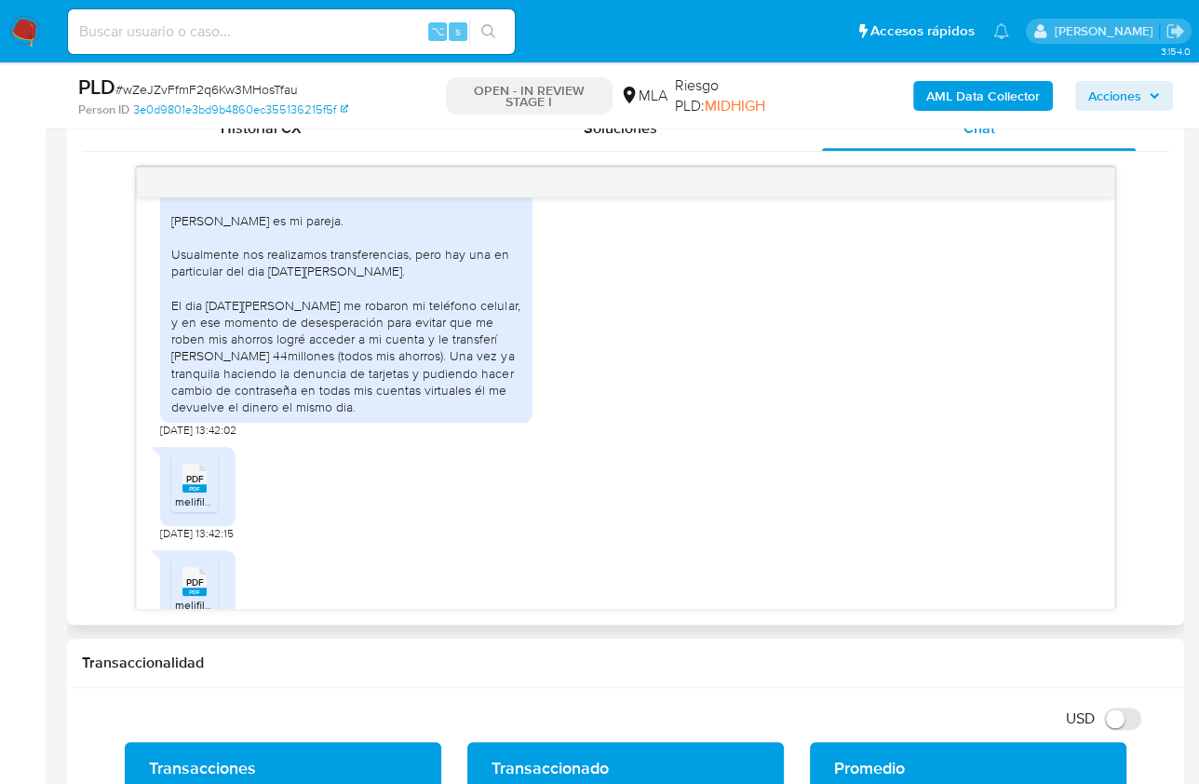
scroll to position [1769, 0]
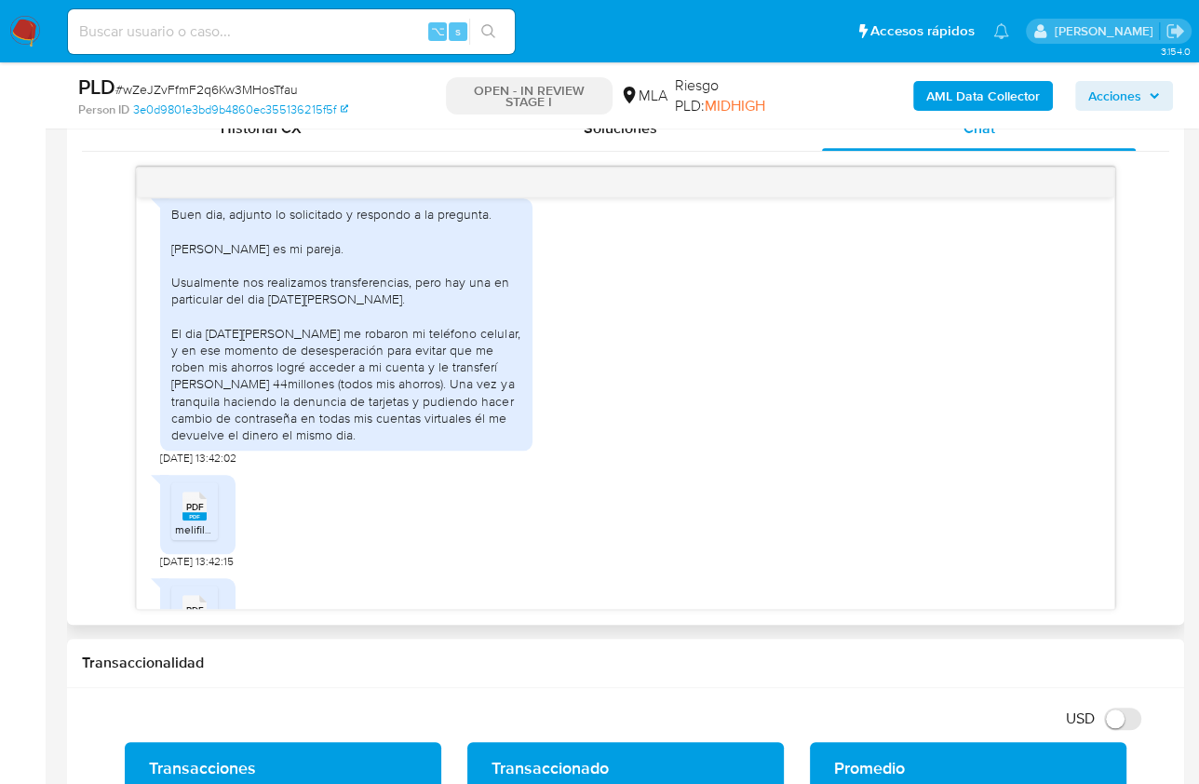
click at [422, 539] on div "PDF PDF melifile6861230431550620335.pdf [DATE] 13:42:15" at bounding box center [625, 517] width 930 height 103
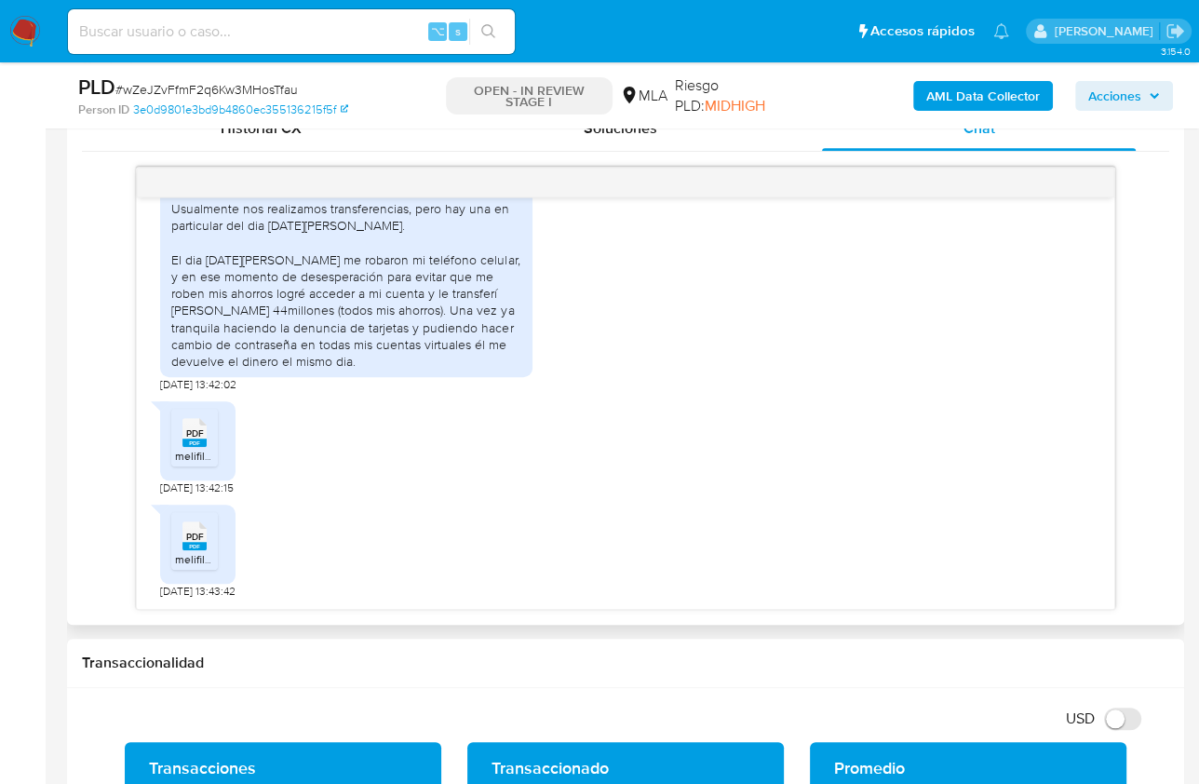
scroll to position [1893, 0]
click at [176, 448] on span "melifile6861230431550620335.pdf" at bounding box center [261, 456] width 173 height 16
click at [192, 558] on span "melifile1106357620204687241.pdf" at bounding box center [259, 559] width 169 height 16
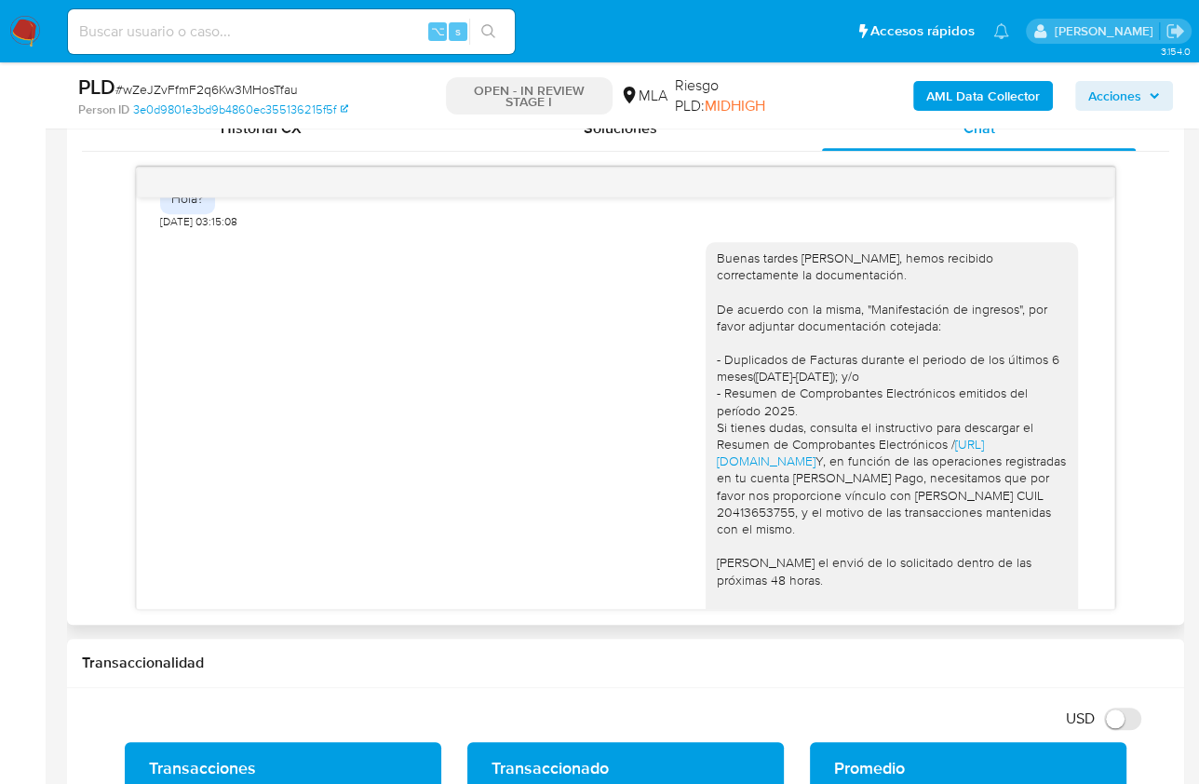
scroll to position [978, 0]
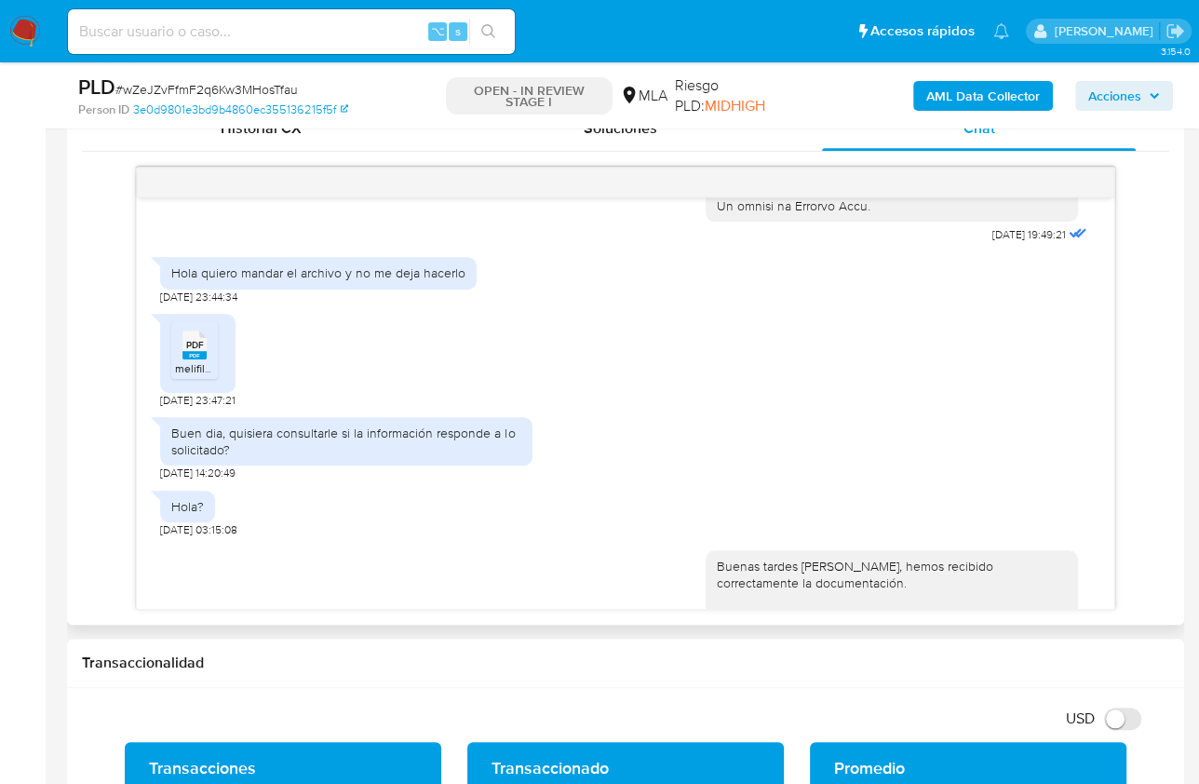
click at [196, 351] on span "PDF" at bounding box center [195, 345] width 18 height 12
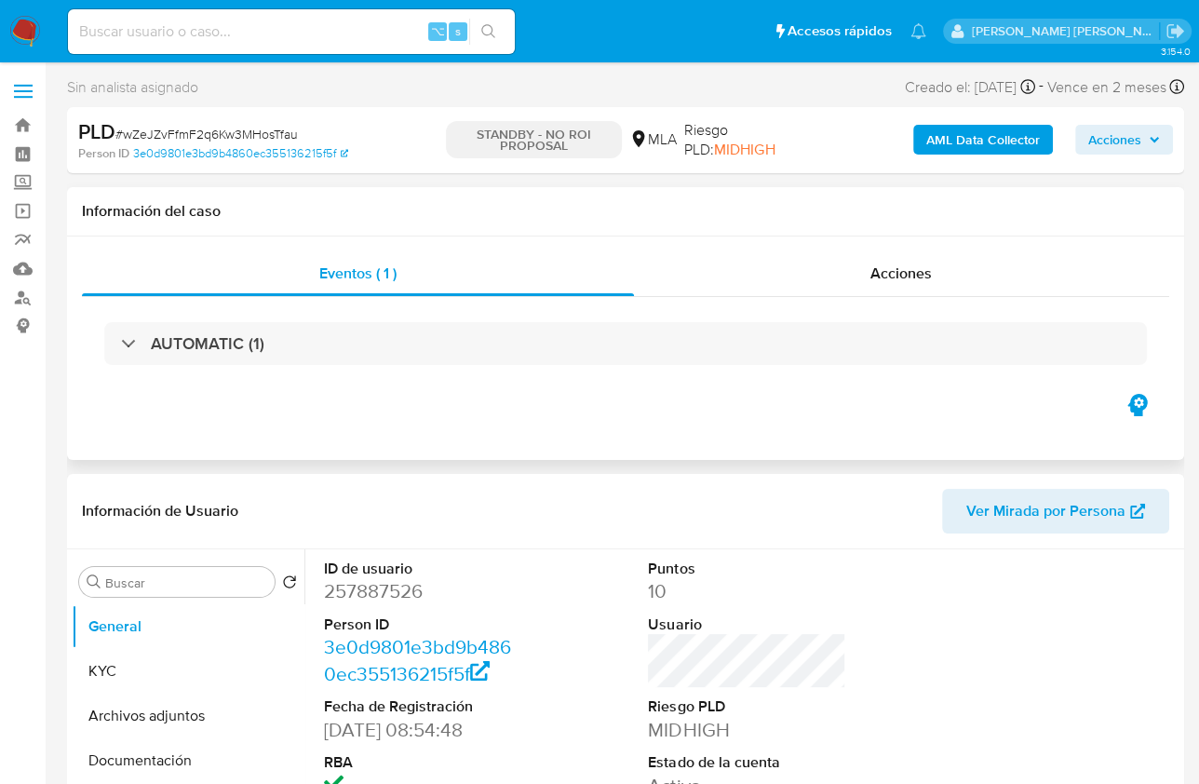
select select "10"
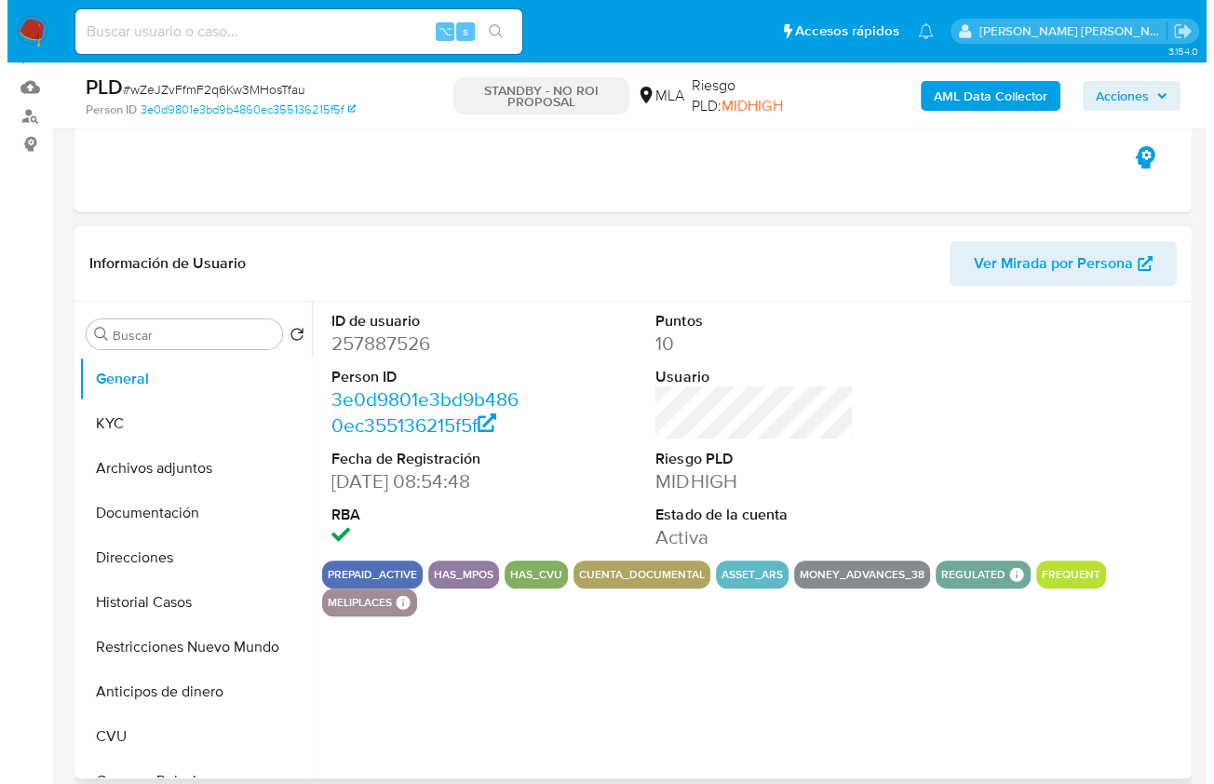
scroll to position [203, 0]
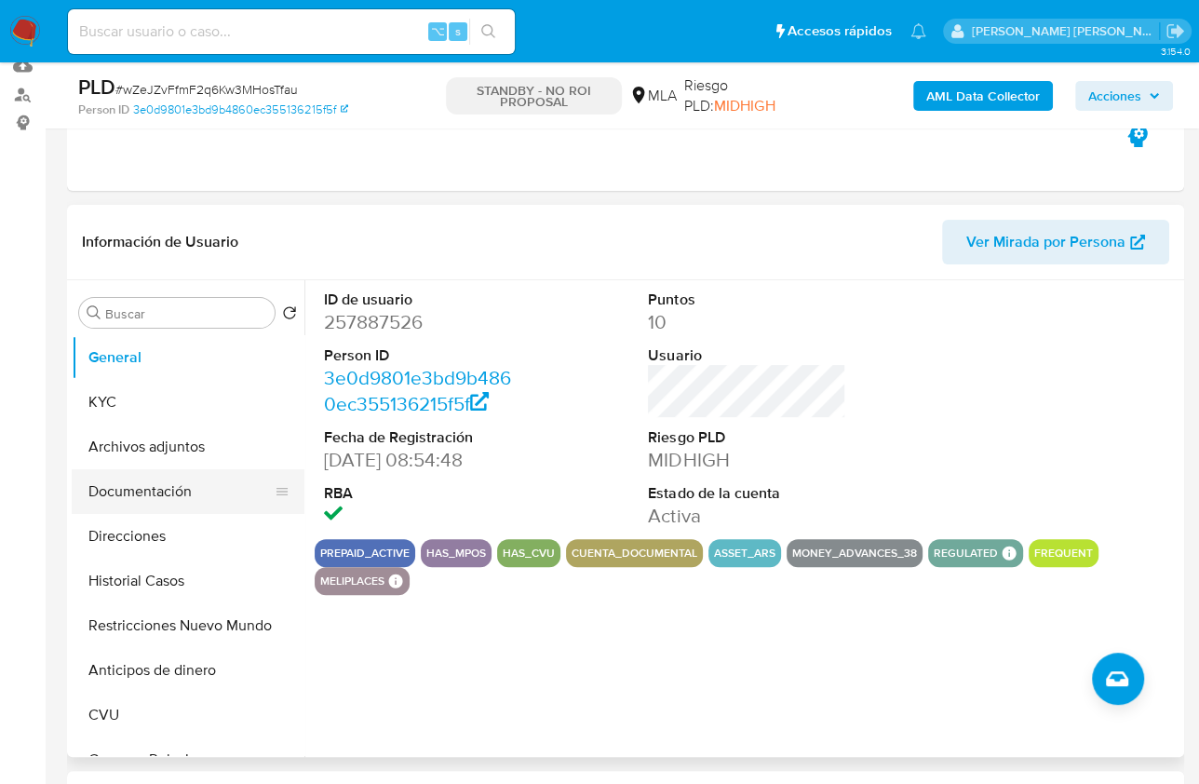
click at [186, 469] on button "Documentación" at bounding box center [181, 491] width 218 height 45
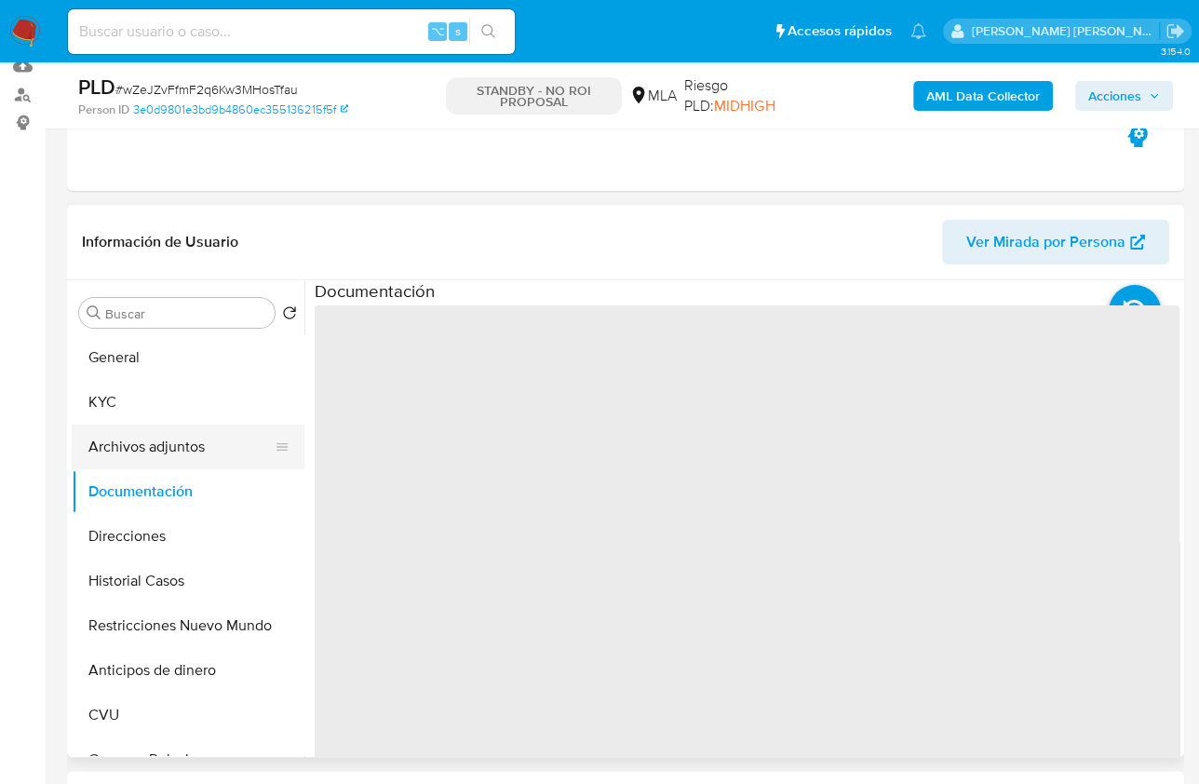
click at [211, 455] on button "Archivos adjuntos" at bounding box center [181, 447] width 218 height 45
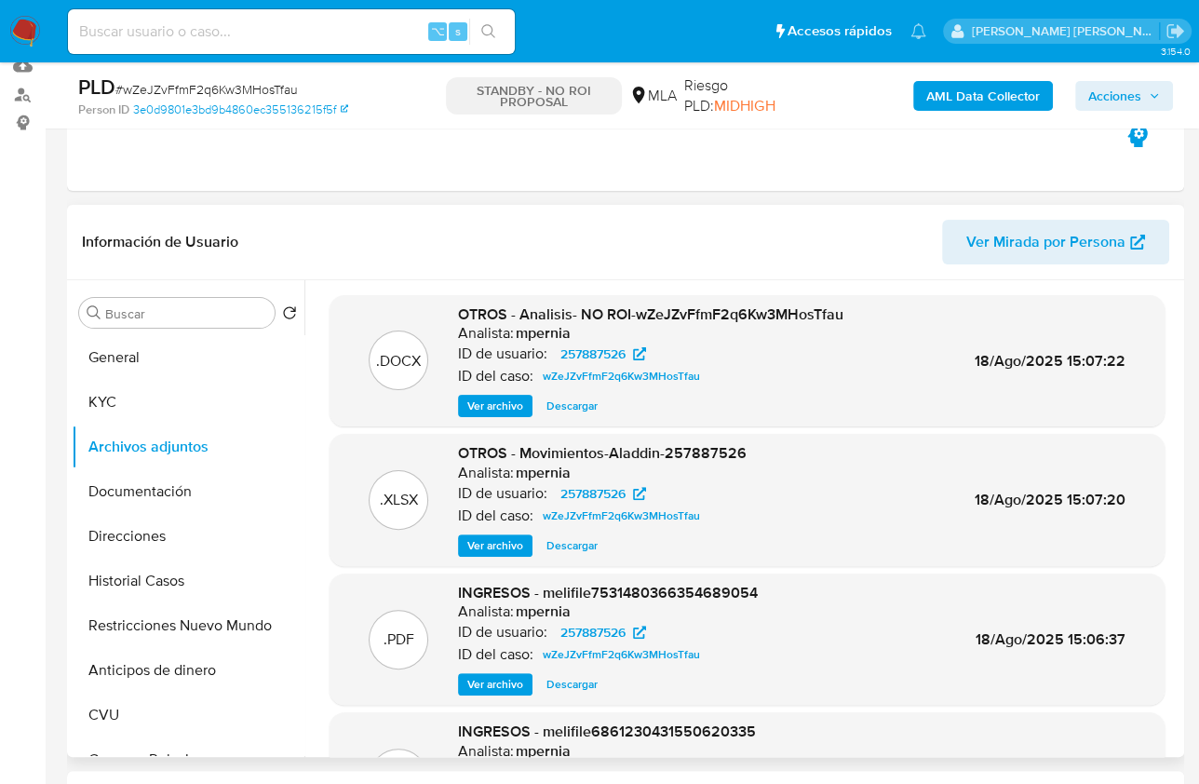
click at [500, 410] on span "Ver archivo" at bounding box center [495, 406] width 56 height 19
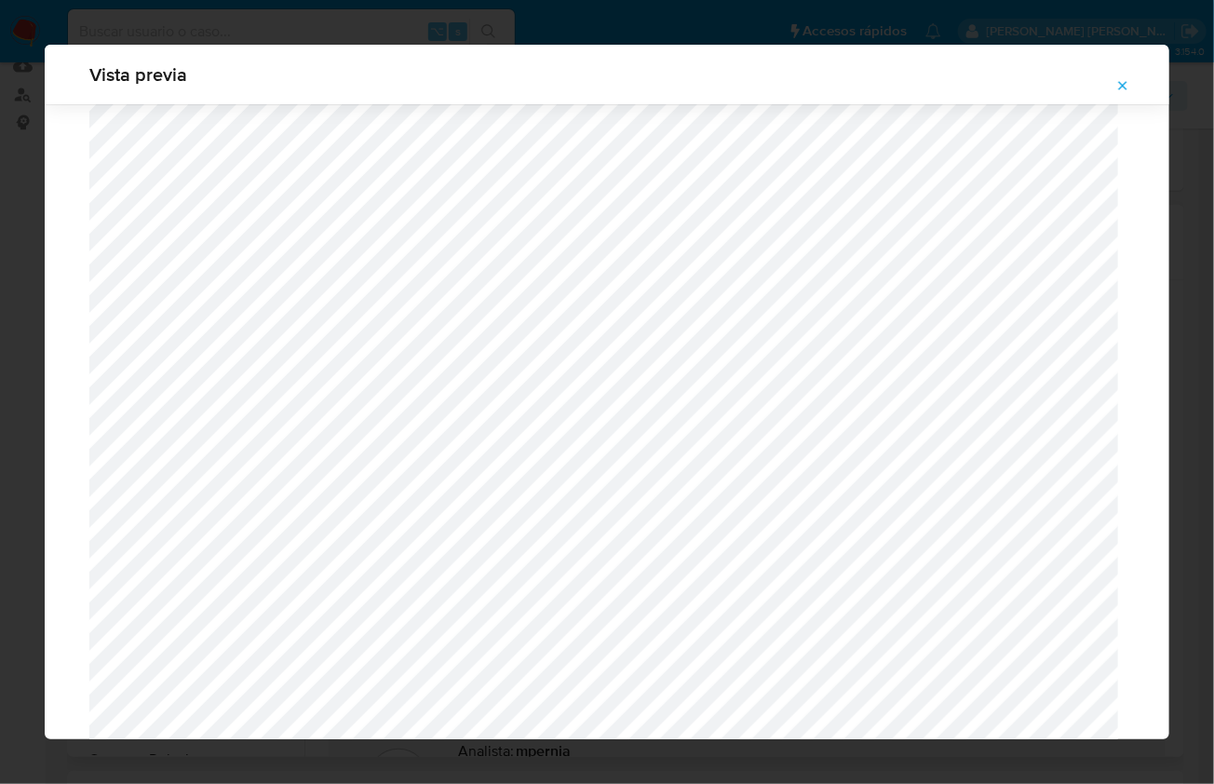
scroll to position [6164, 0]
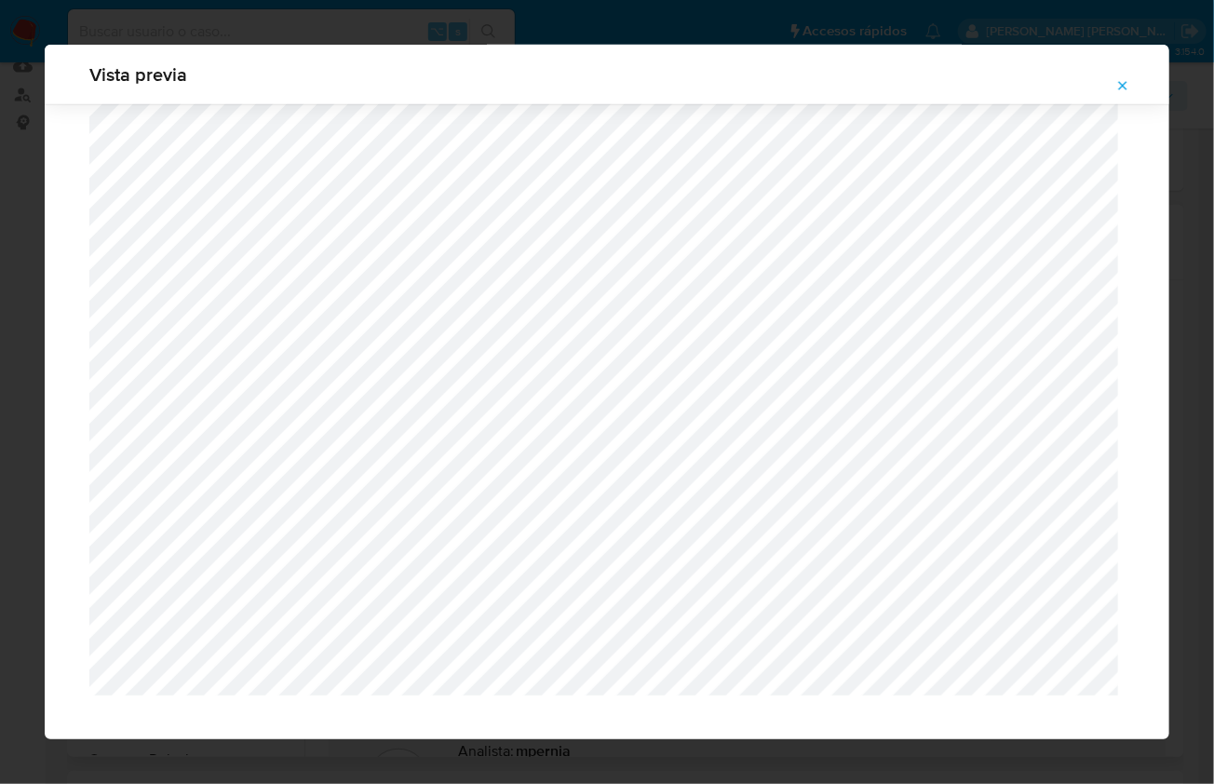
click at [1125, 83] on icon "Attachment preview" at bounding box center [1123, 85] width 8 height 8
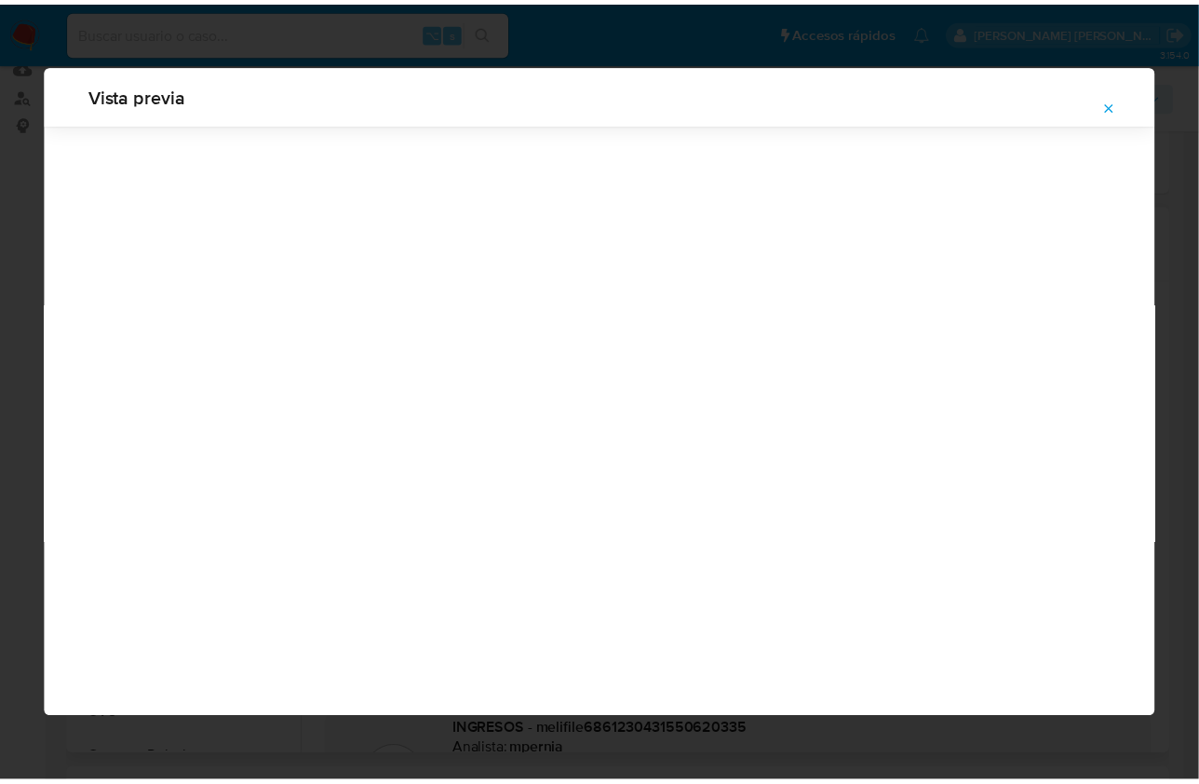
scroll to position [0, 0]
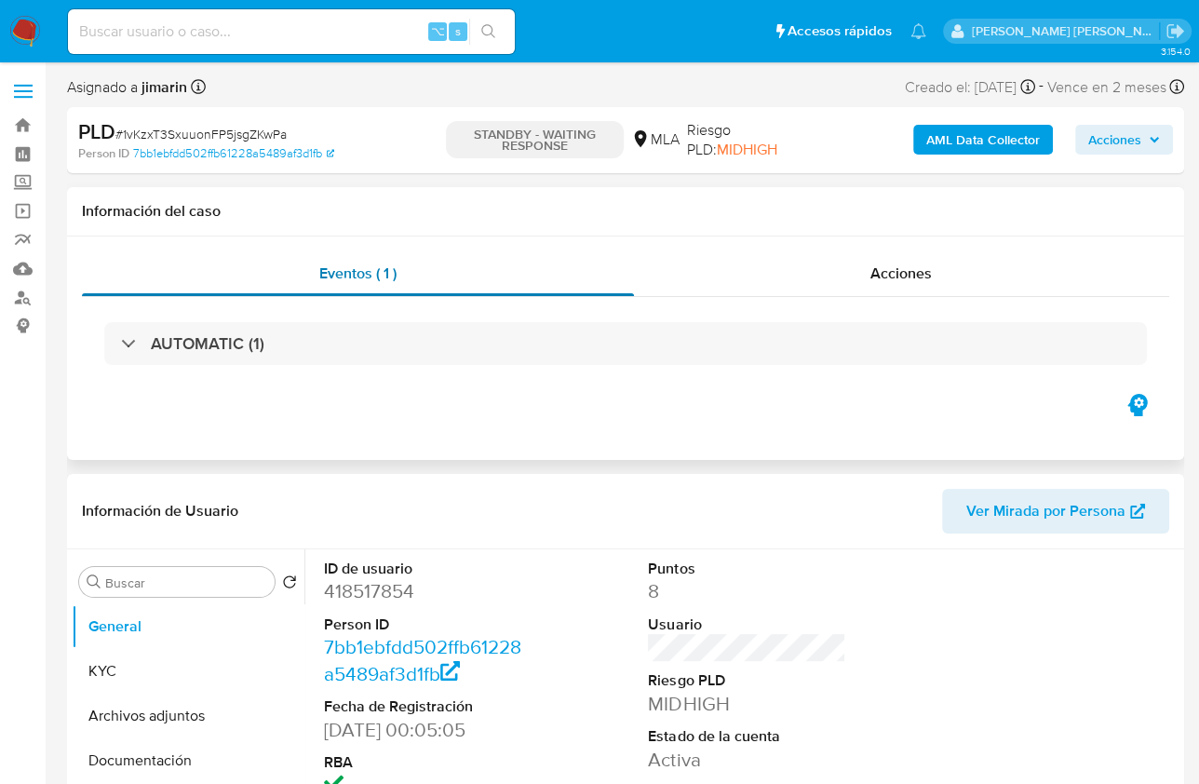
select select "10"
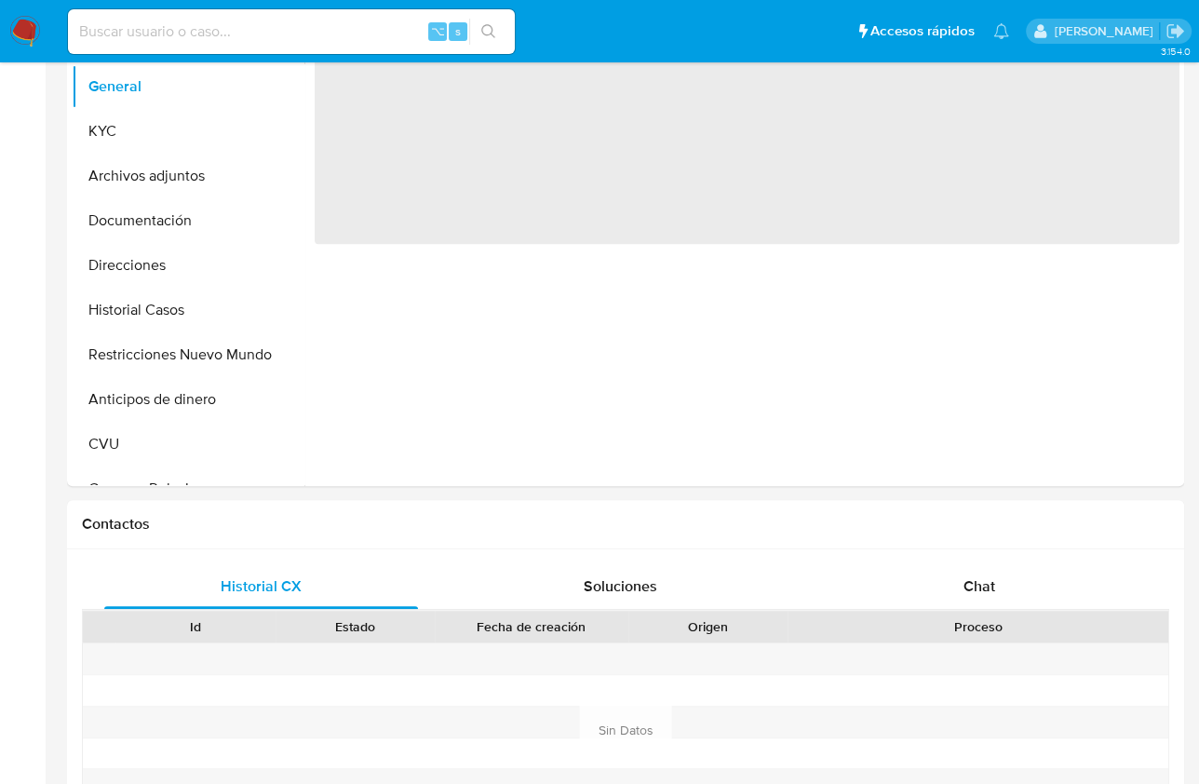
scroll to position [542, 0]
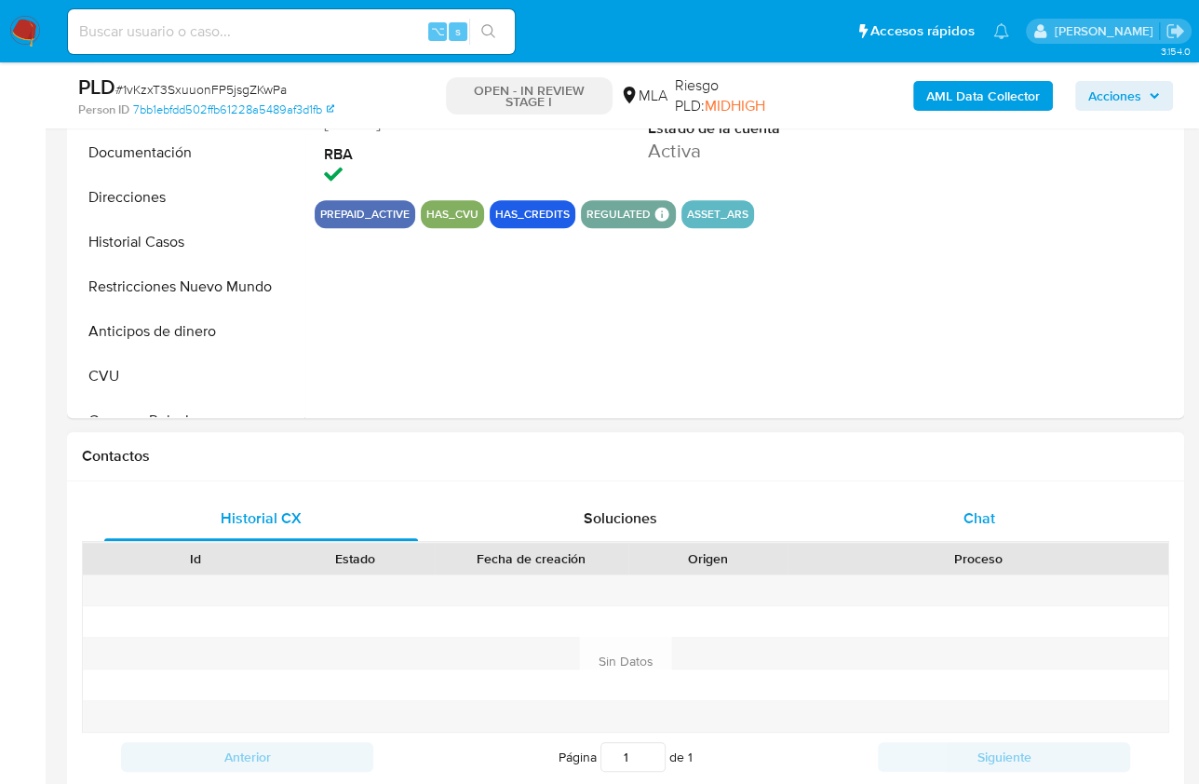
click at [1029, 511] on div "Chat" at bounding box center [979, 518] width 314 height 45
select select "10"
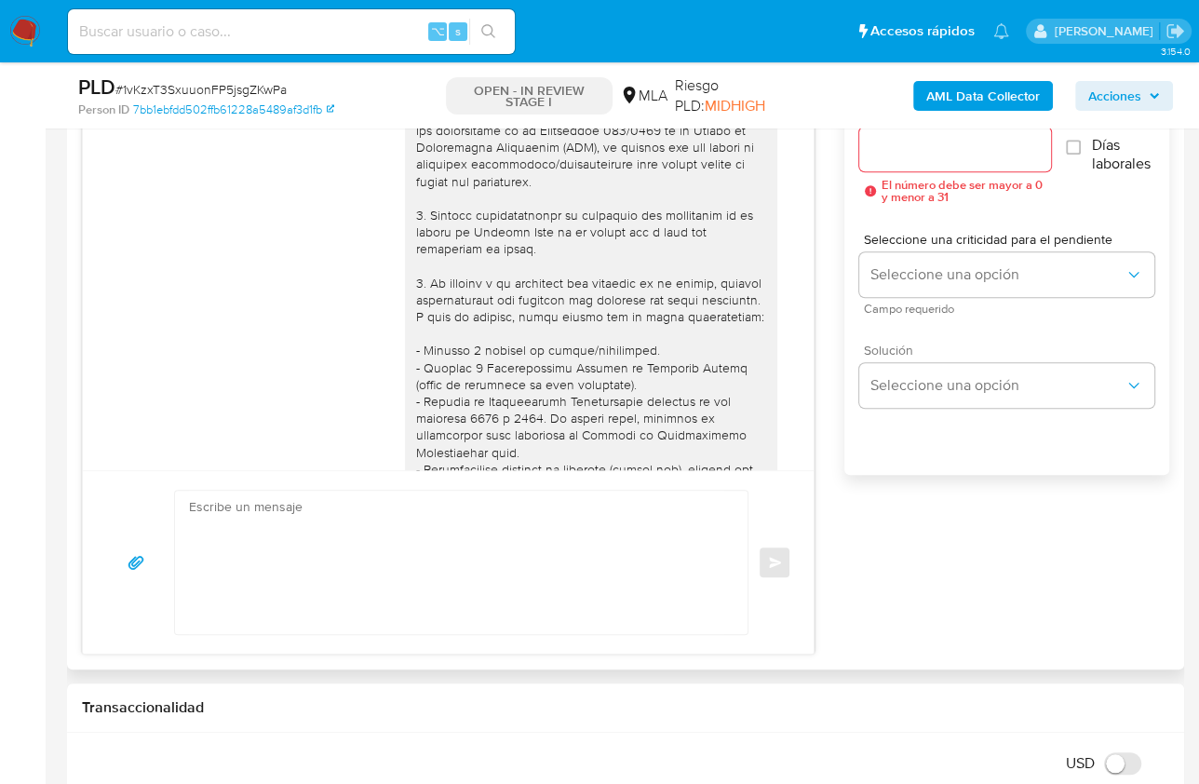
scroll to position [748, 0]
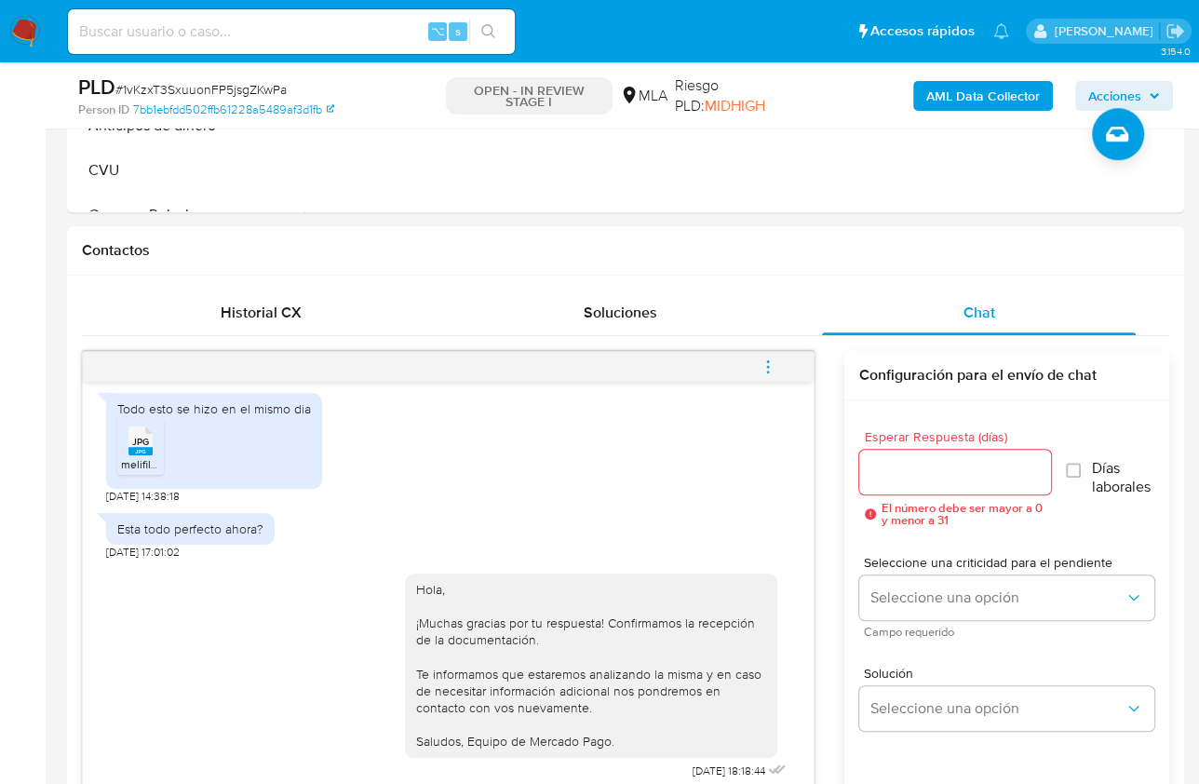
click at [786, 349] on button "menu-action" at bounding box center [767, 367] width 61 height 45
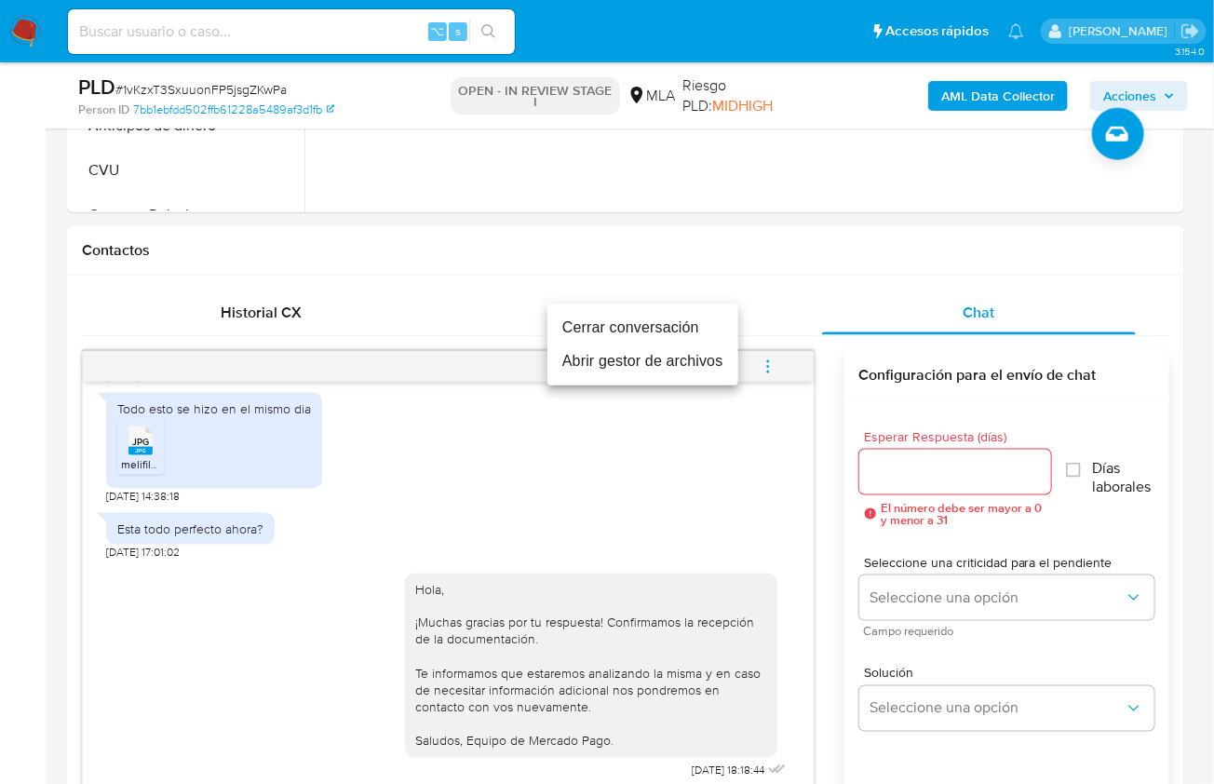
click at [615, 311] on li "Cerrar conversación" at bounding box center [642, 328] width 191 height 34
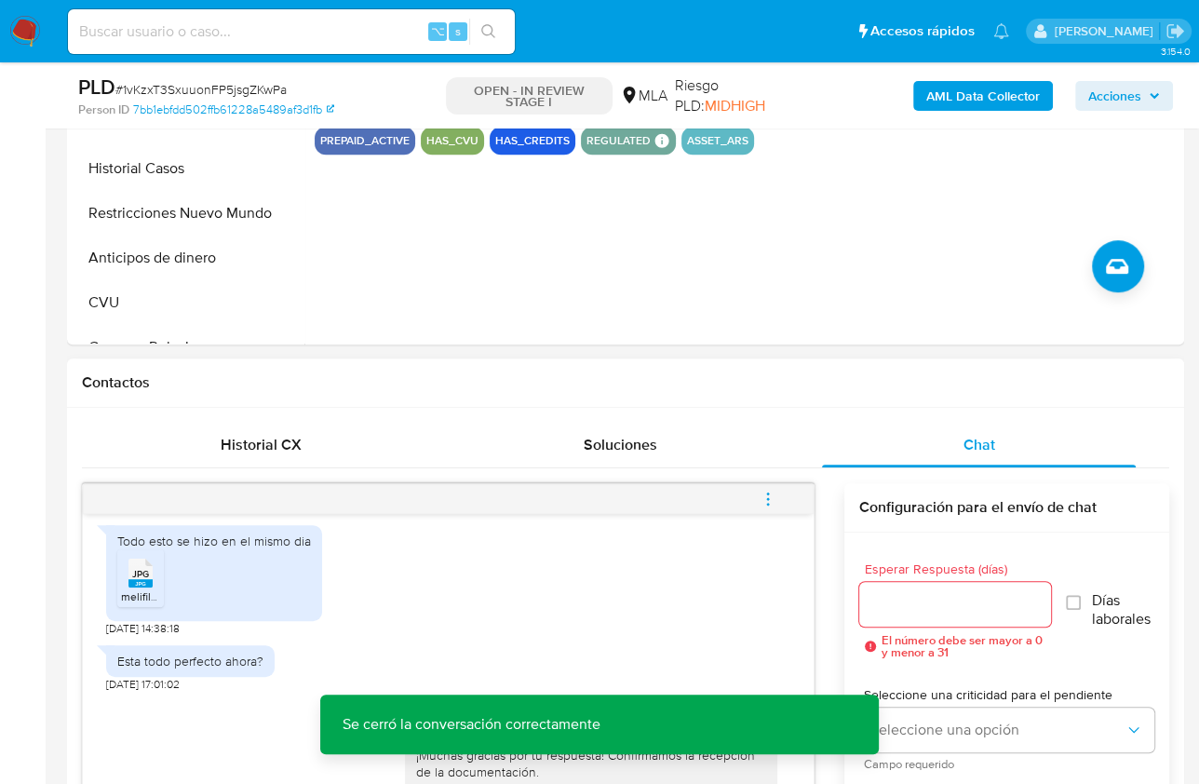
scroll to position [591, 0]
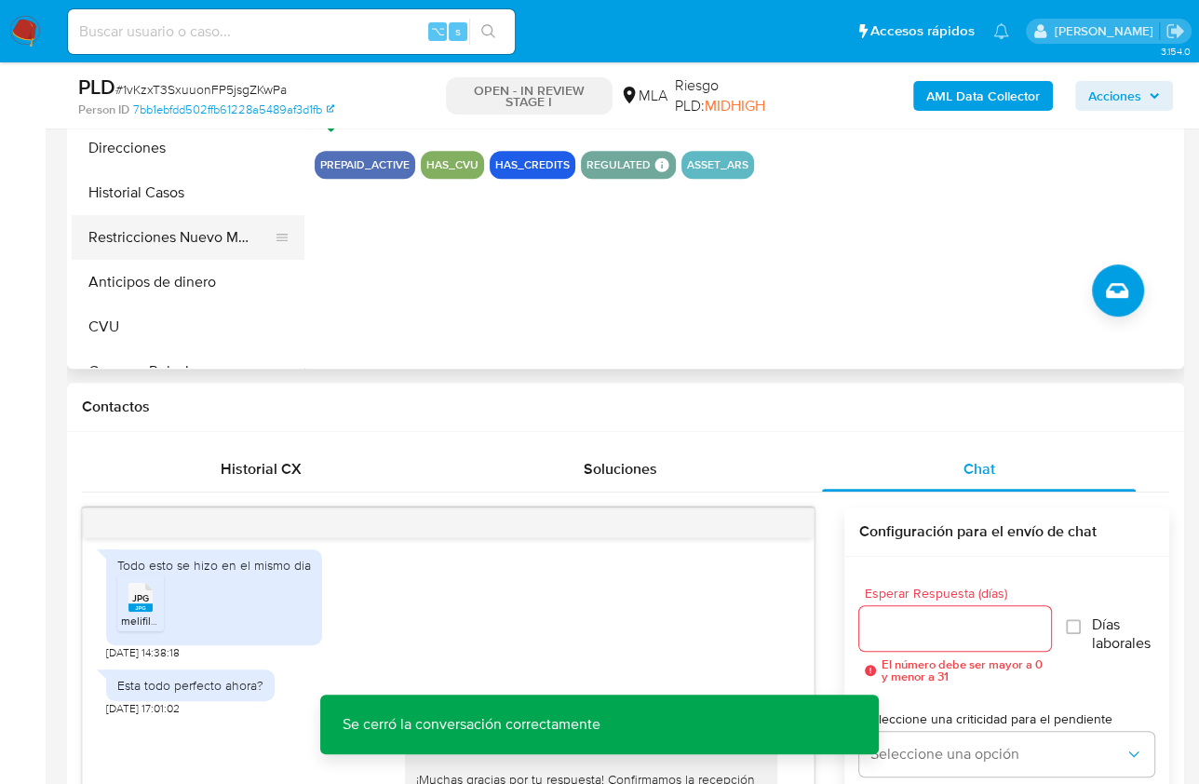
click at [214, 253] on button "Restricciones Nuevo Mundo" at bounding box center [181, 237] width 218 height 45
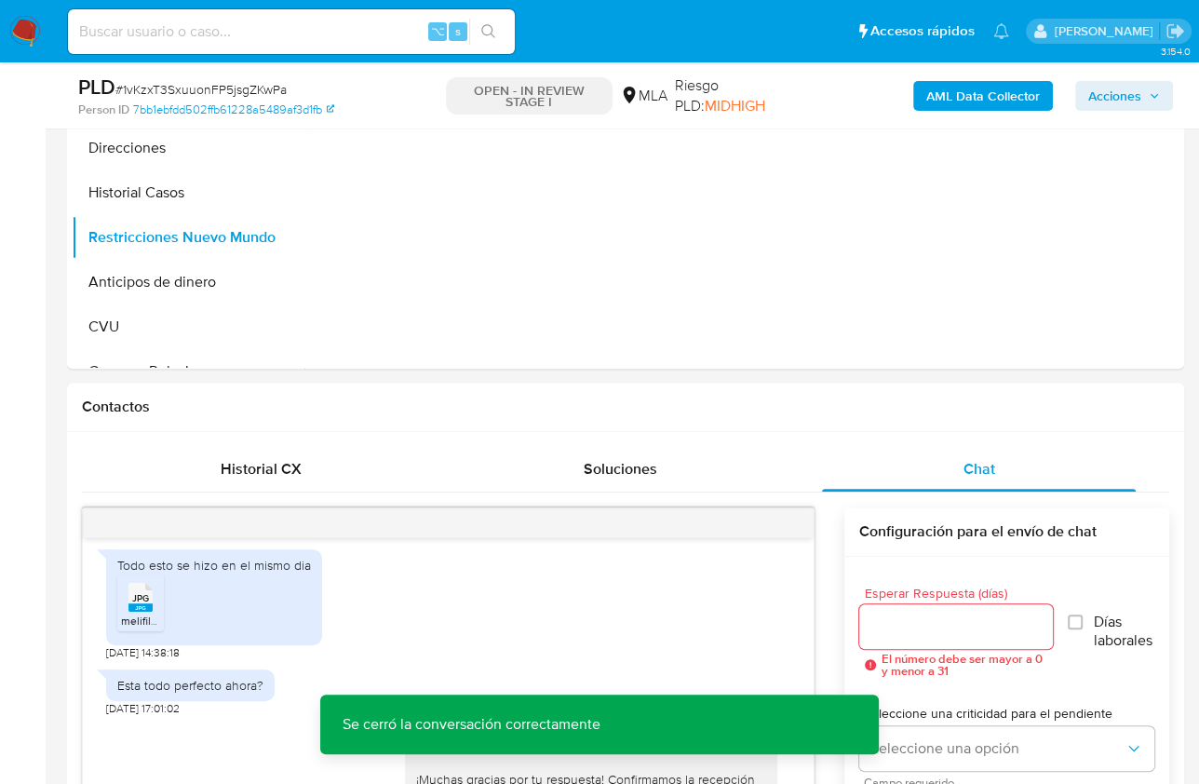
click at [947, 95] on b "AML Data Collector" at bounding box center [983, 96] width 114 height 30
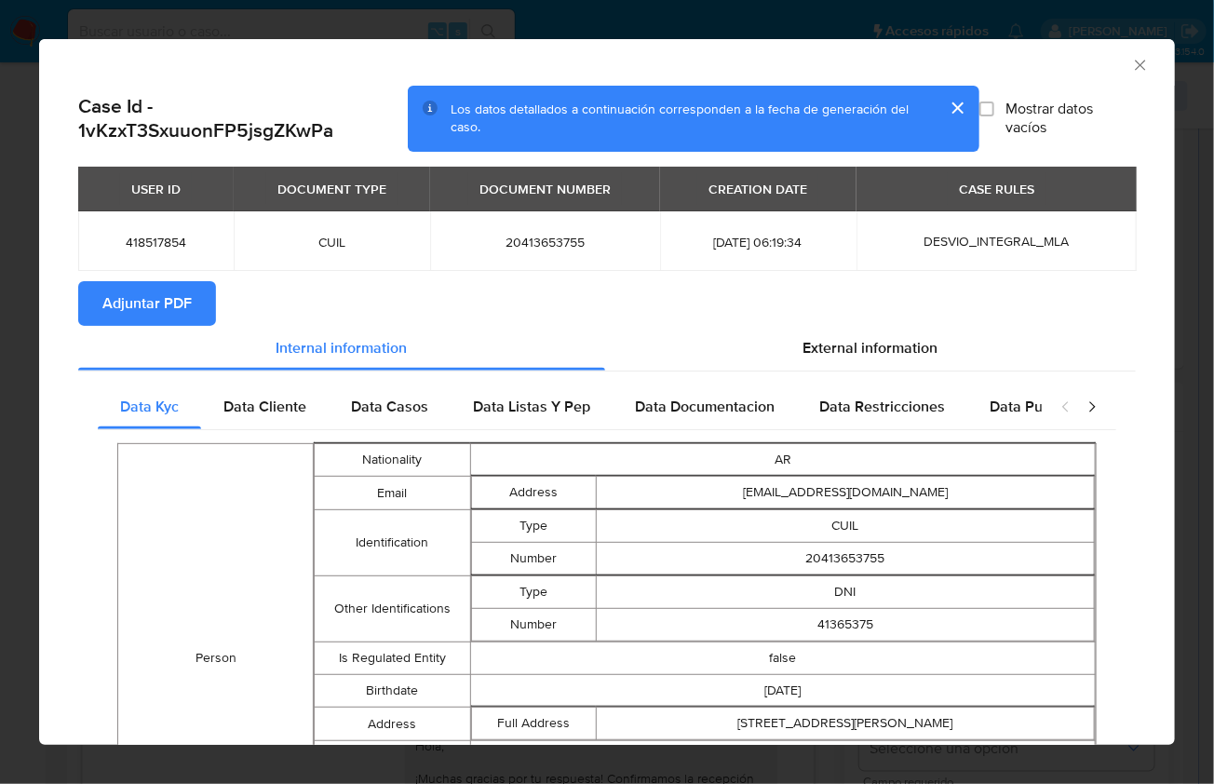
click at [1131, 70] on icon "Cerrar ventana" at bounding box center [1140, 65] width 19 height 19
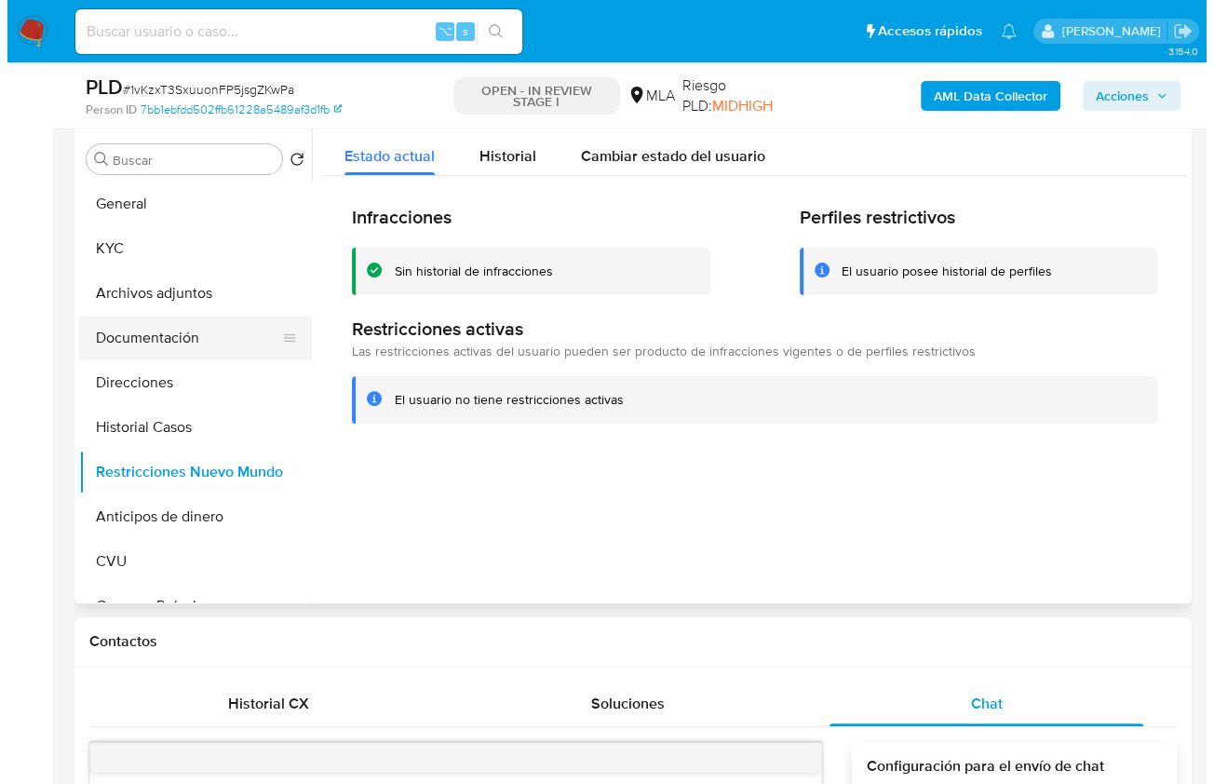
scroll to position [331, 0]
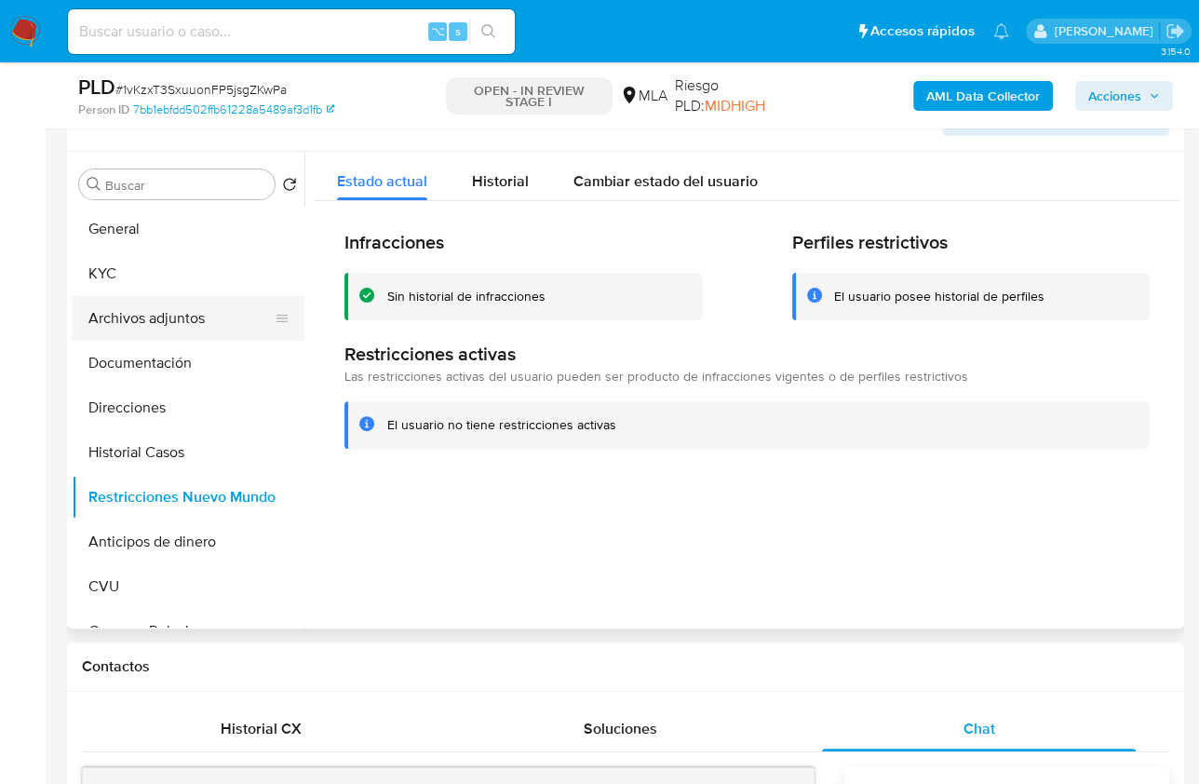
click at [185, 324] on button "Archivos adjuntos" at bounding box center [181, 318] width 218 height 45
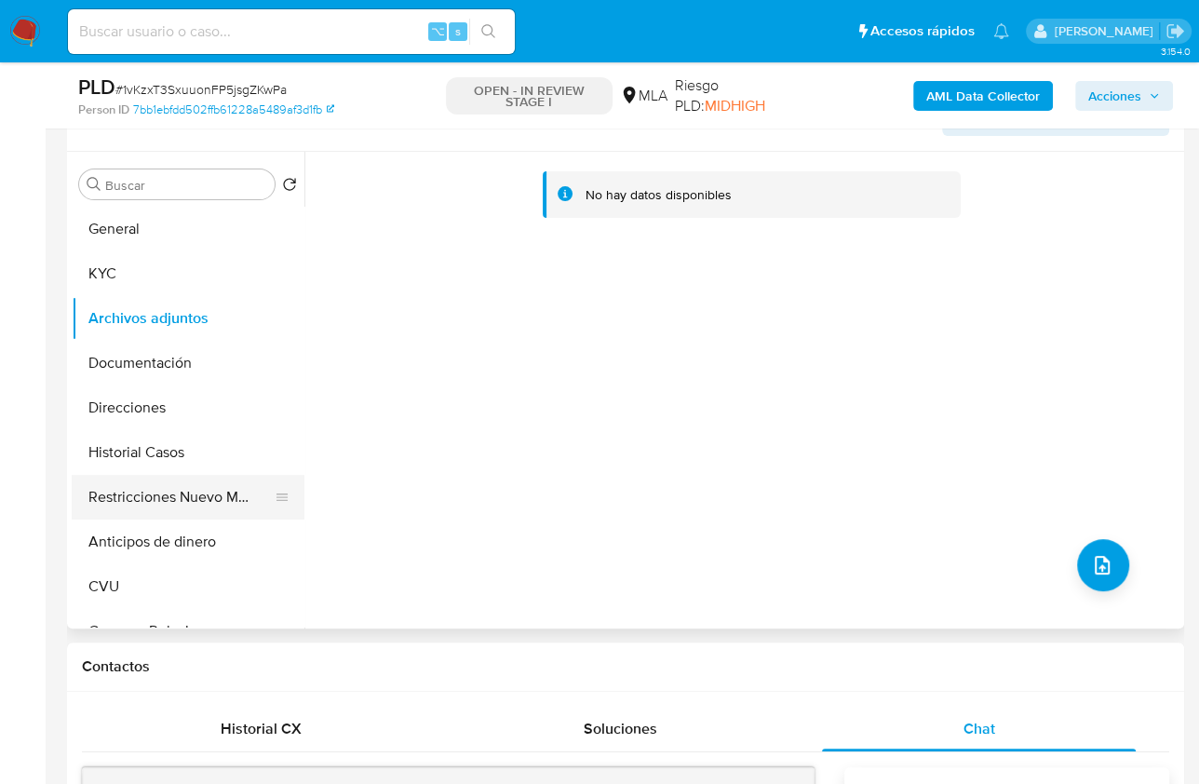
click at [226, 500] on button "Restricciones Nuevo Mundo" at bounding box center [181, 497] width 218 height 45
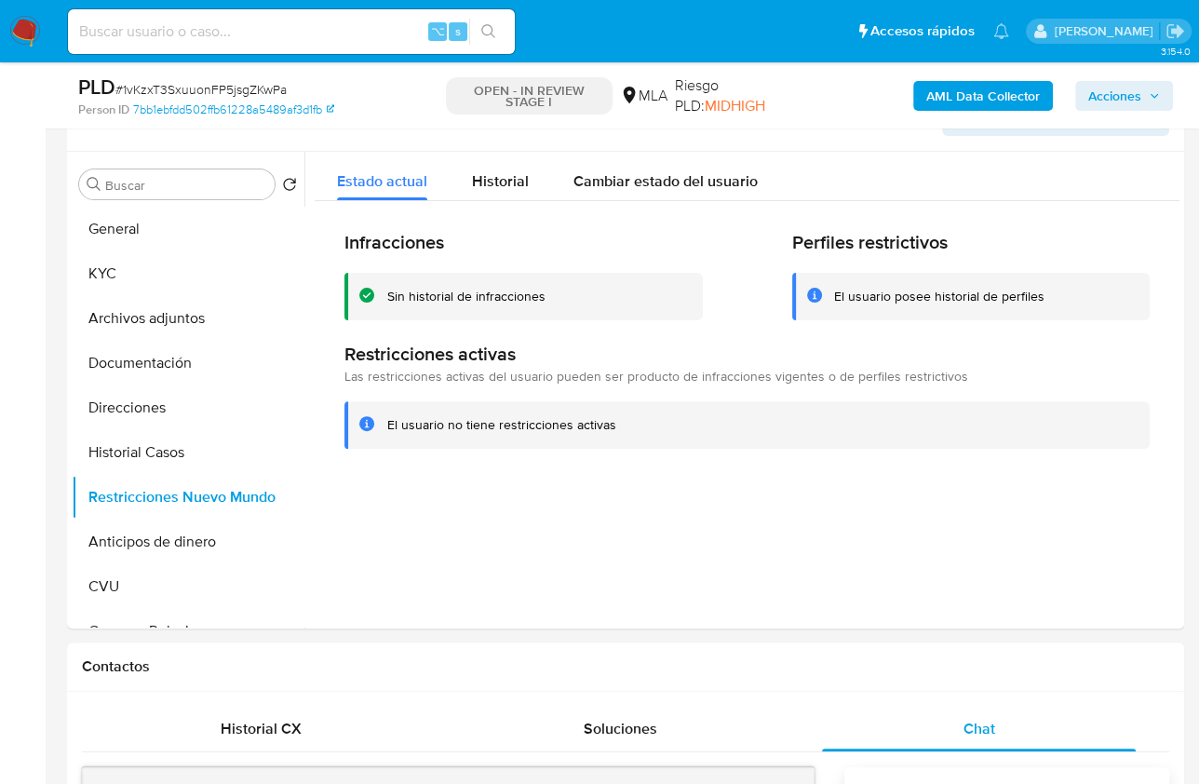
click at [940, 75] on div "AML Data Collector Acciones" at bounding box center [993, 96] width 360 height 44
click at [944, 99] on b "AML Data Collector" at bounding box center [983, 96] width 114 height 30
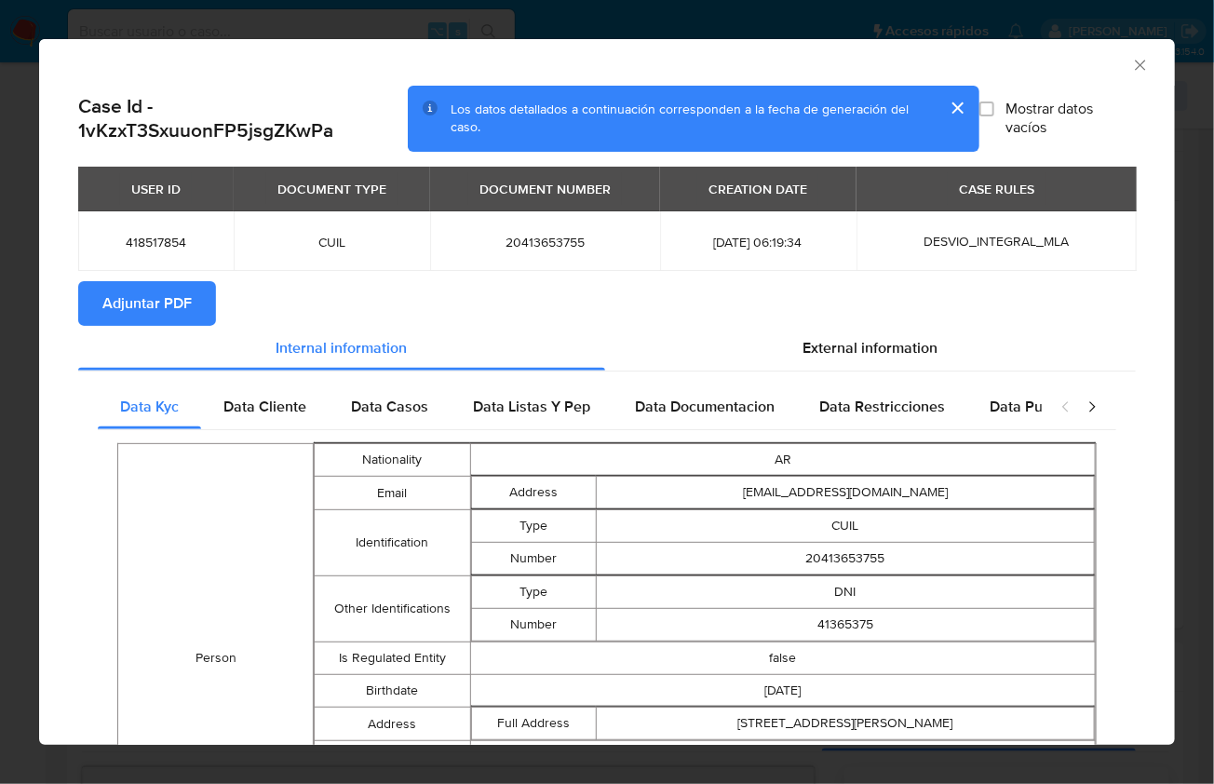
click at [170, 316] on span "Adjuntar PDF" at bounding box center [146, 303] width 89 height 41
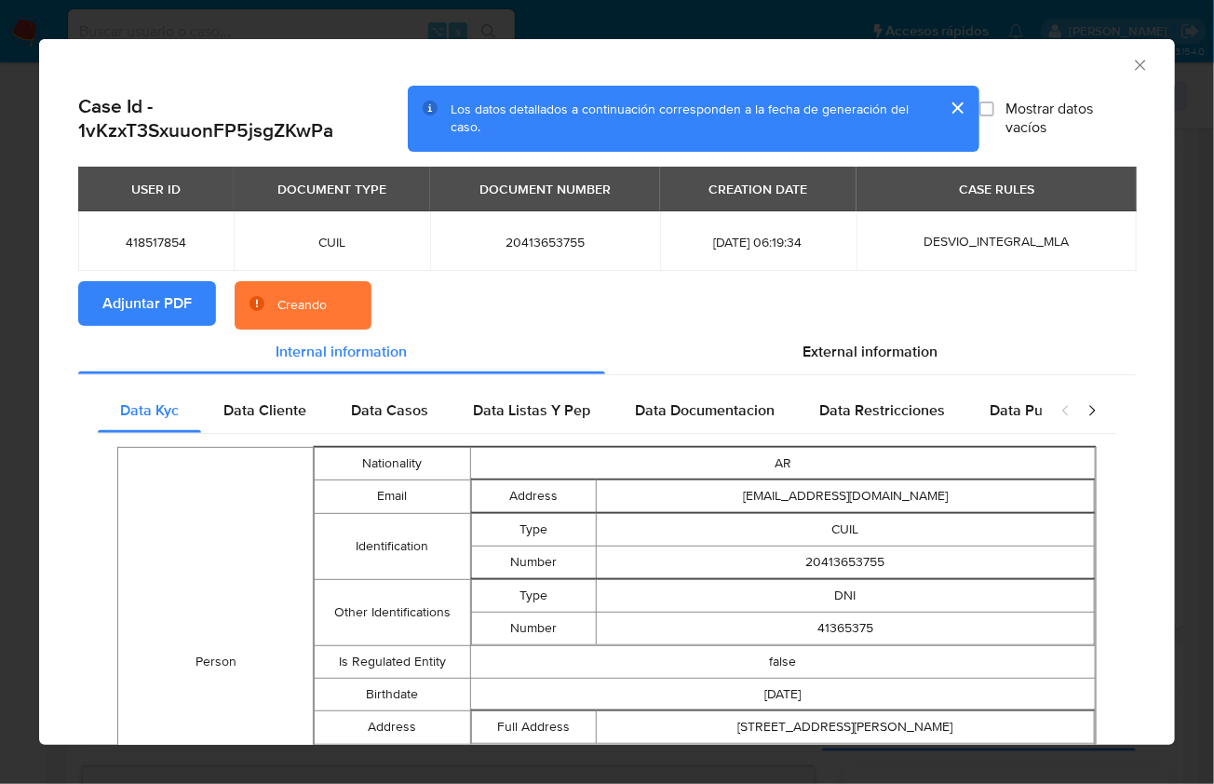
click at [1082, 66] on div "AML Data Collector" at bounding box center [591, 62] width 1079 height 20
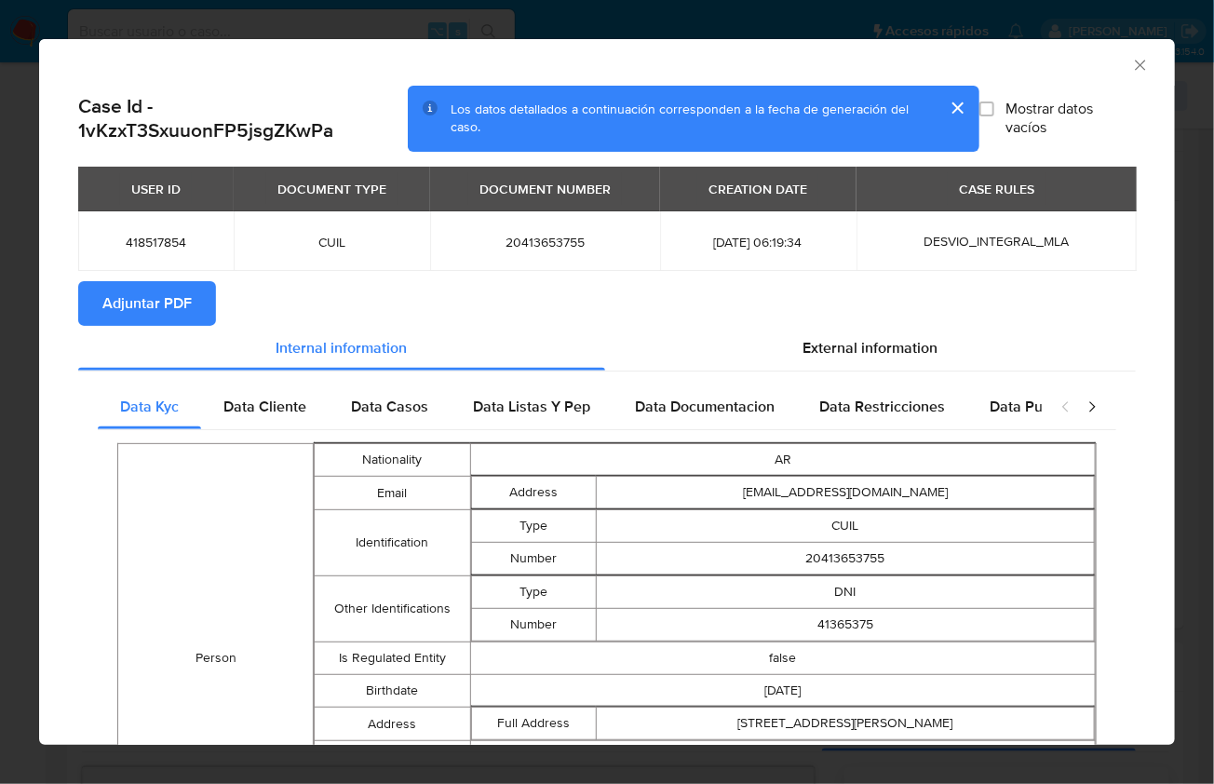
click at [1131, 66] on icon "Cerrar ventana" at bounding box center [1140, 65] width 19 height 19
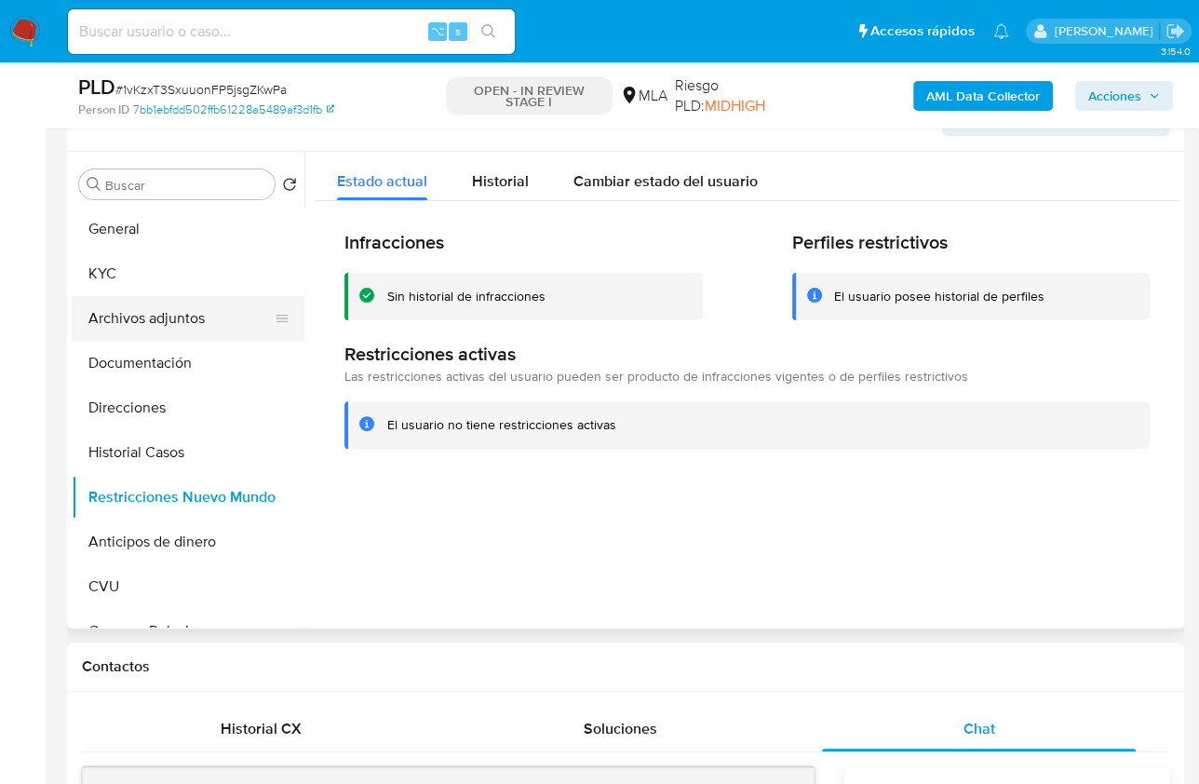
click at [199, 311] on button "Archivos adjuntos" at bounding box center [181, 318] width 218 height 45
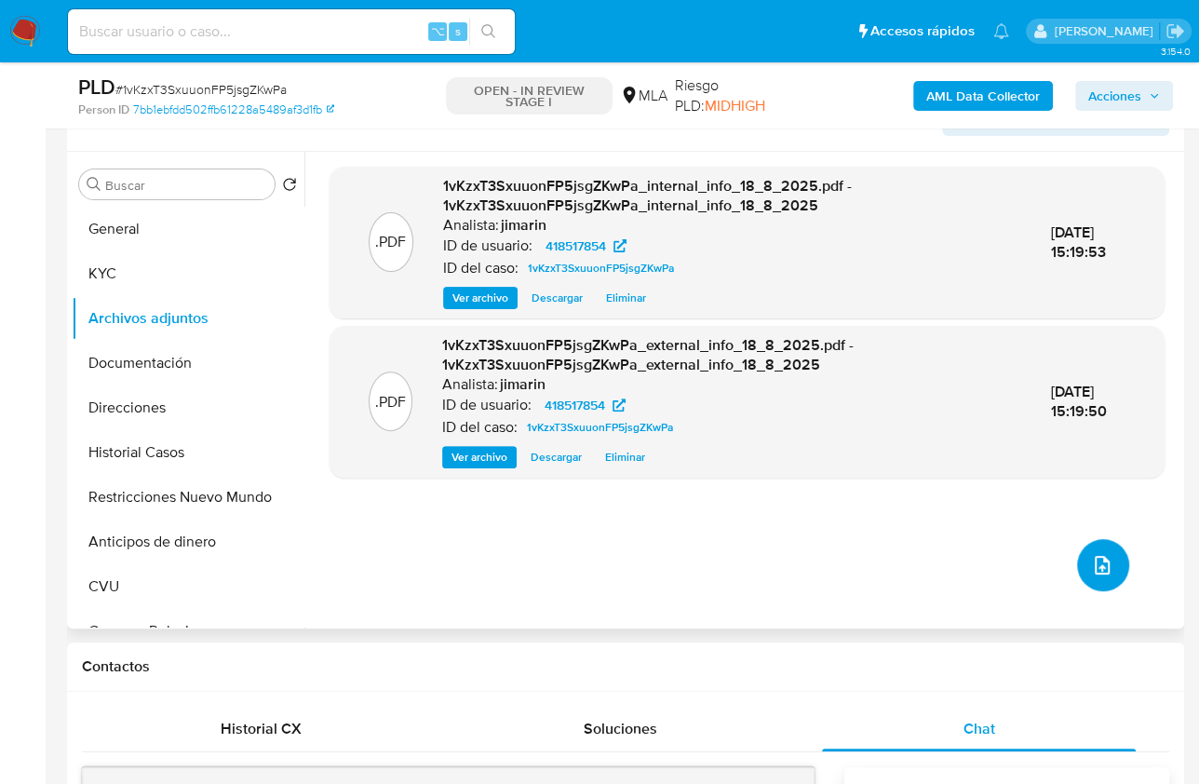
click at [1095, 550] on button "upload-file" at bounding box center [1103, 565] width 52 height 52
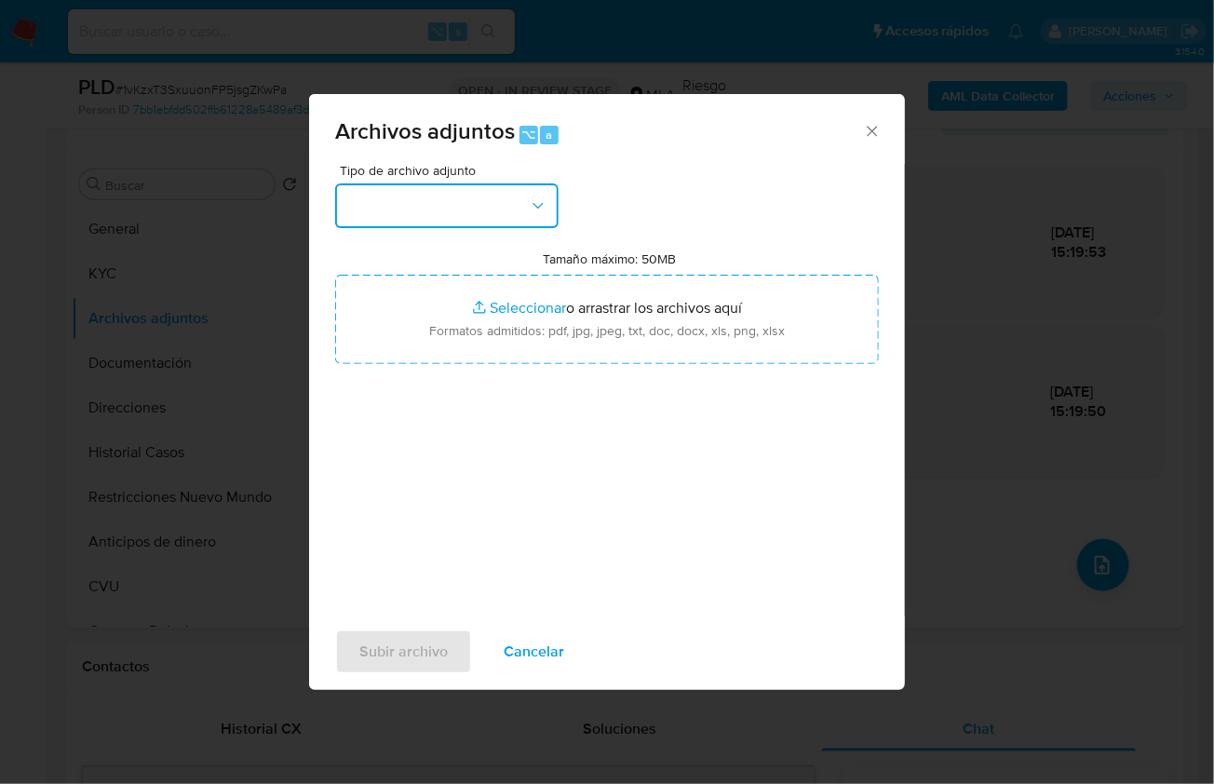
click at [407, 219] on button "button" at bounding box center [446, 205] width 223 height 45
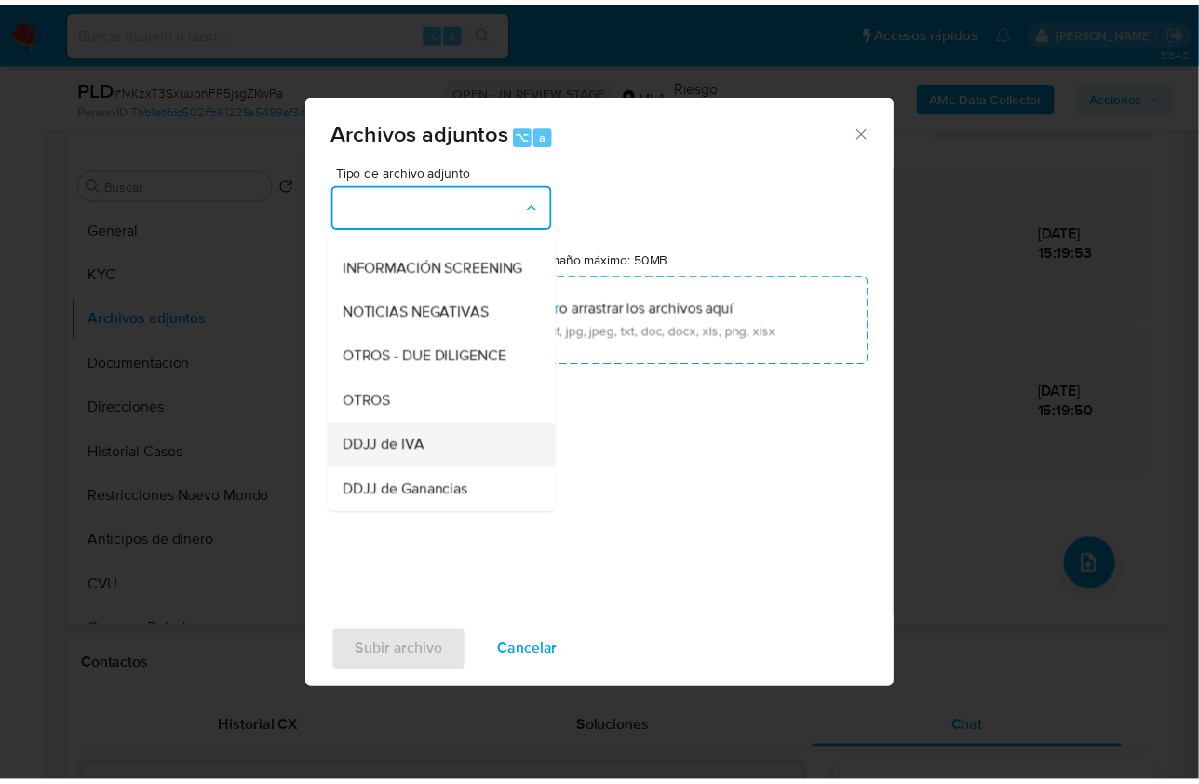
scroll to position [248, 0]
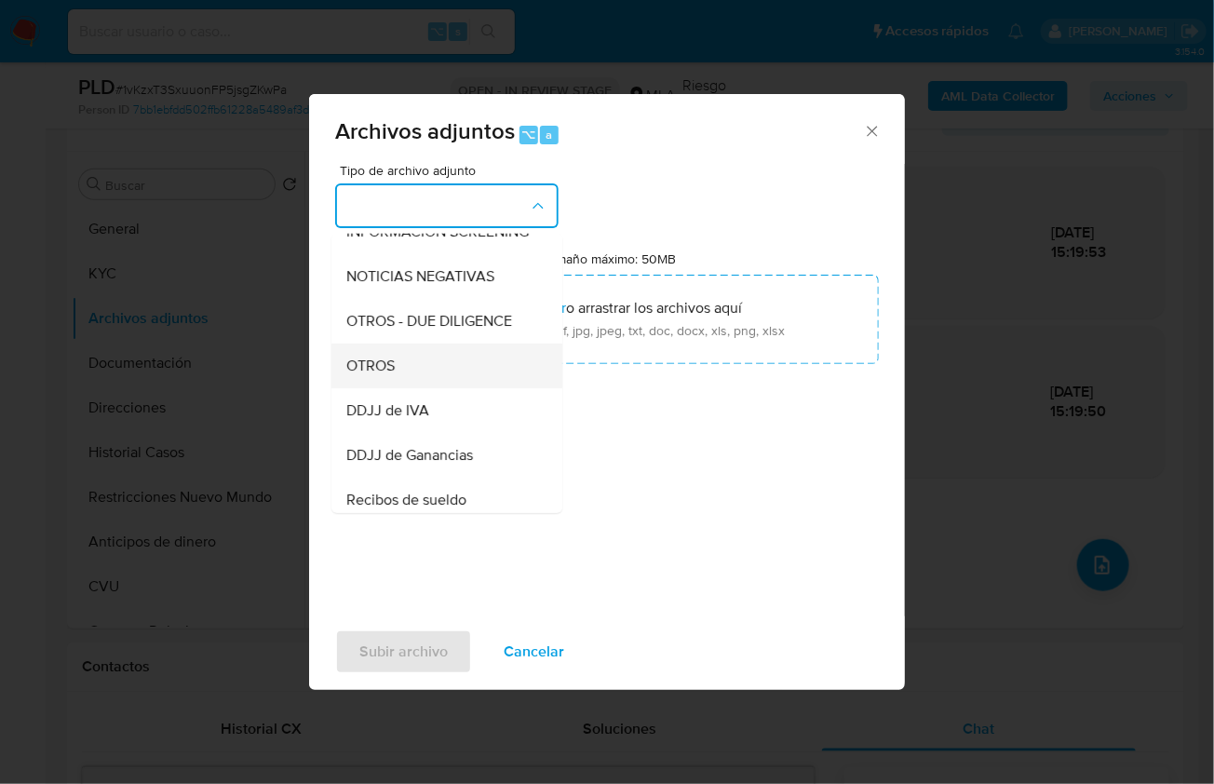
click at [418, 378] on div "OTROS" at bounding box center [441, 365] width 190 height 45
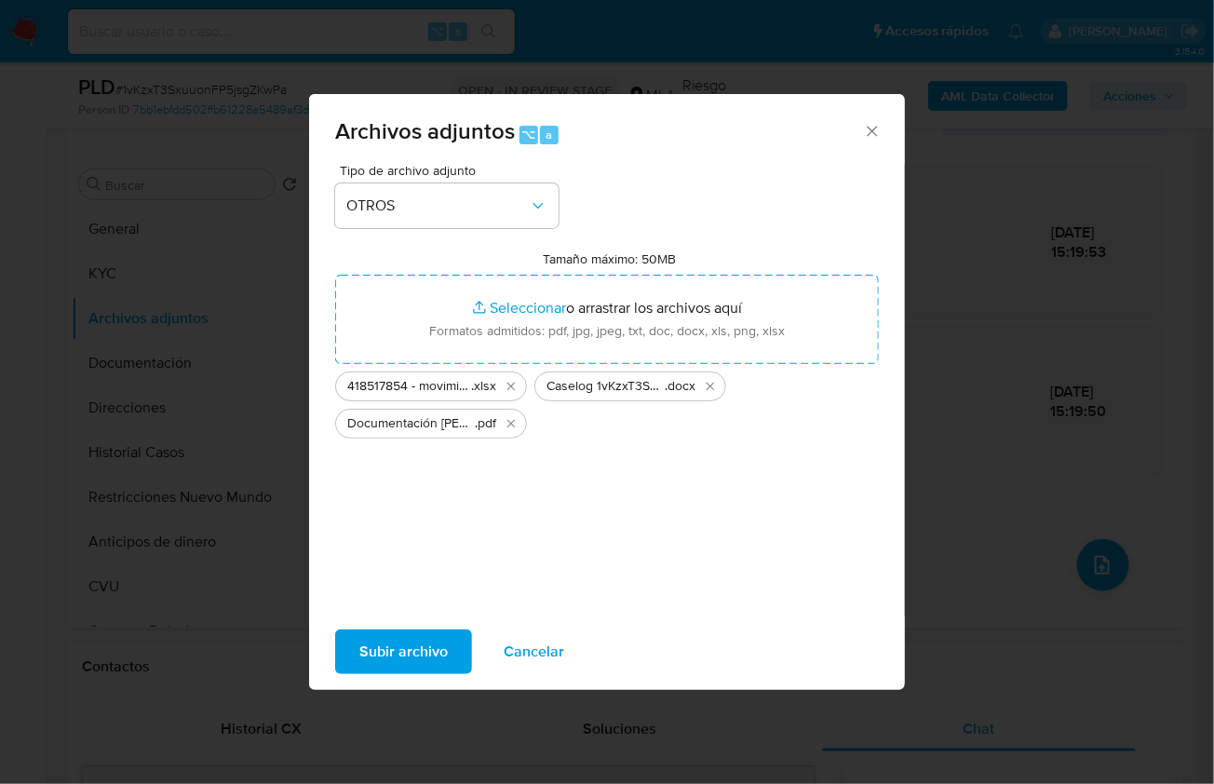
click at [409, 641] on span "Subir archivo" at bounding box center [403, 651] width 88 height 41
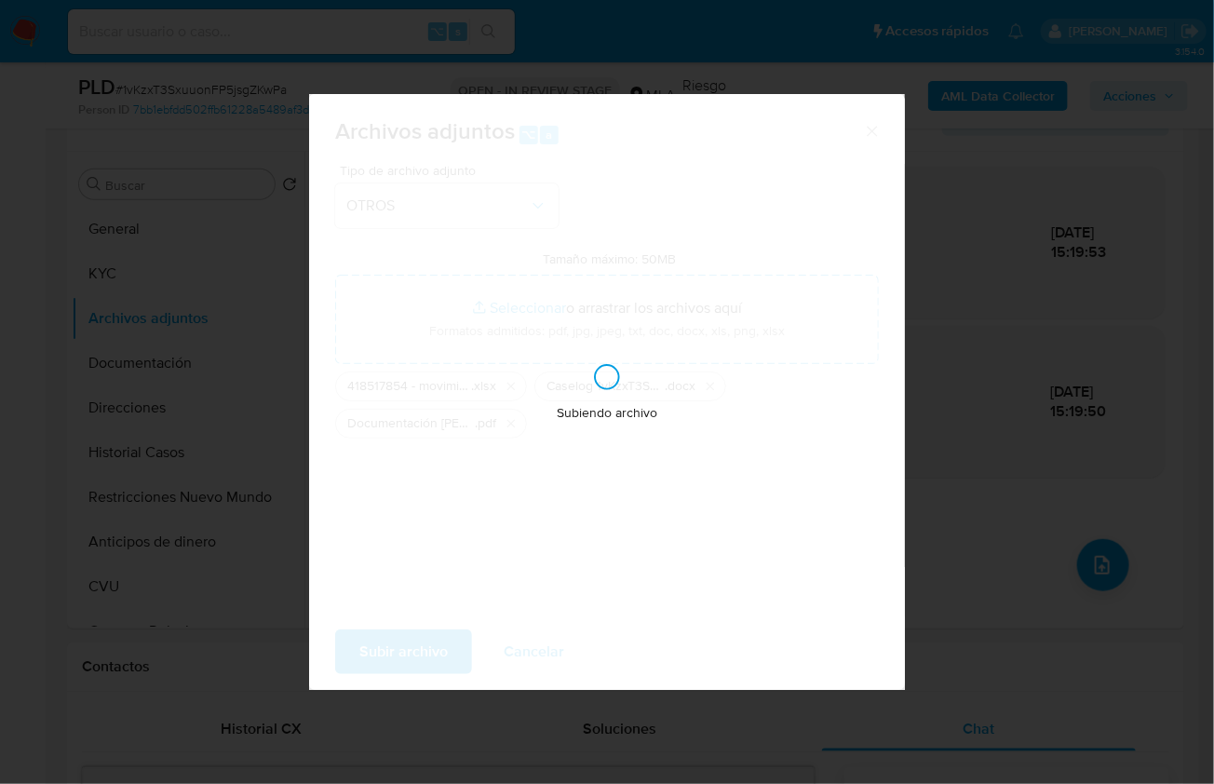
click at [598, 225] on div "Subiendo archivo" at bounding box center [607, 392] width 596 height 596
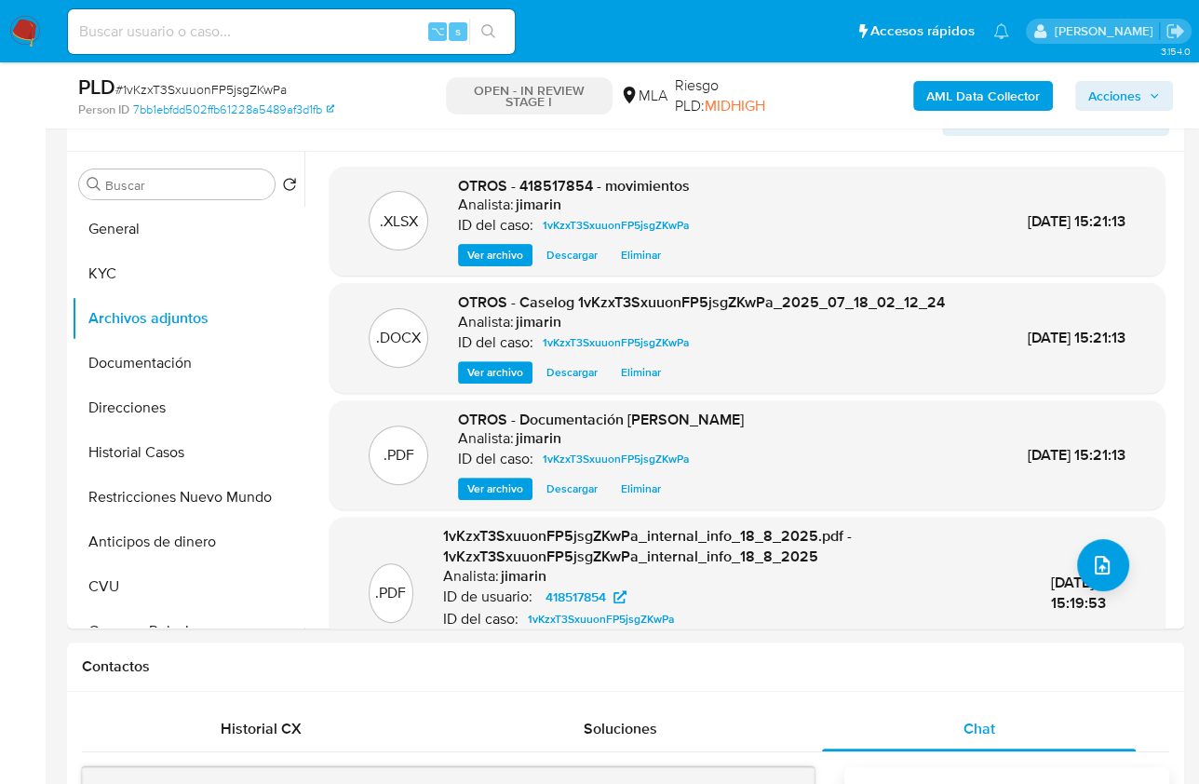
click at [1104, 91] on span "Acciones" at bounding box center [1114, 96] width 53 height 30
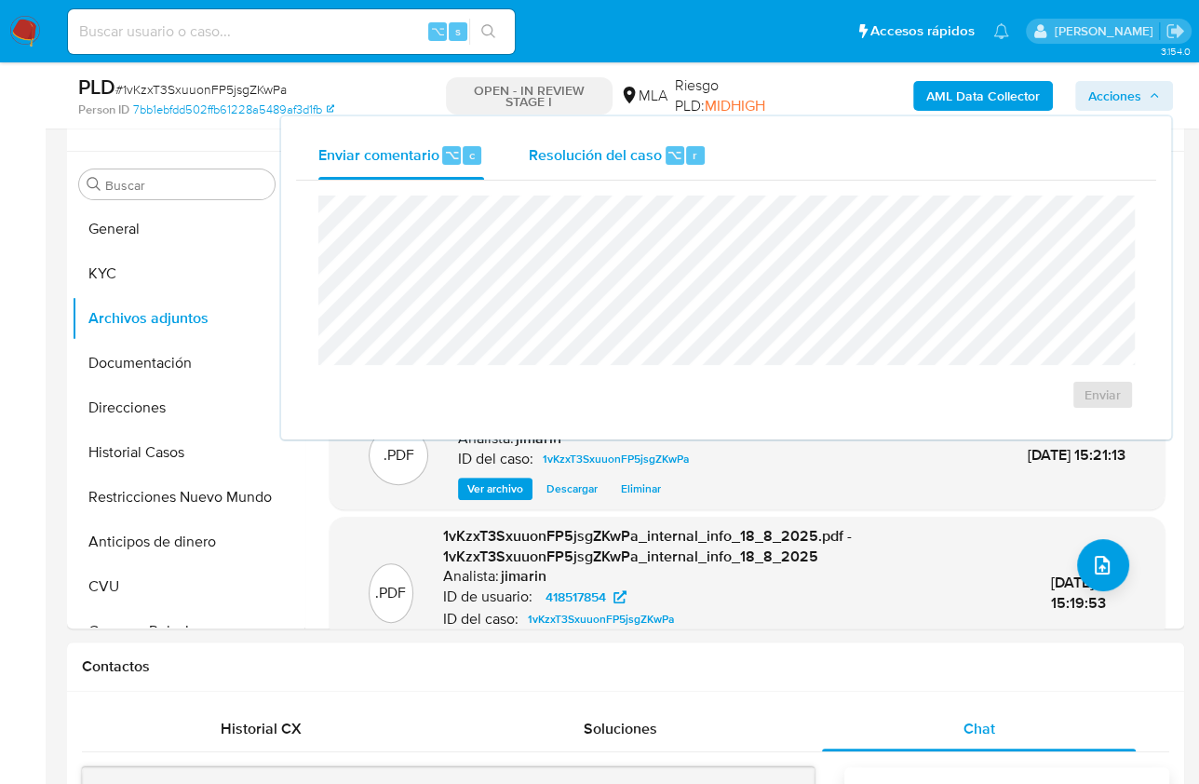
click at [671, 155] on span "⌥" at bounding box center [675, 155] width 14 height 18
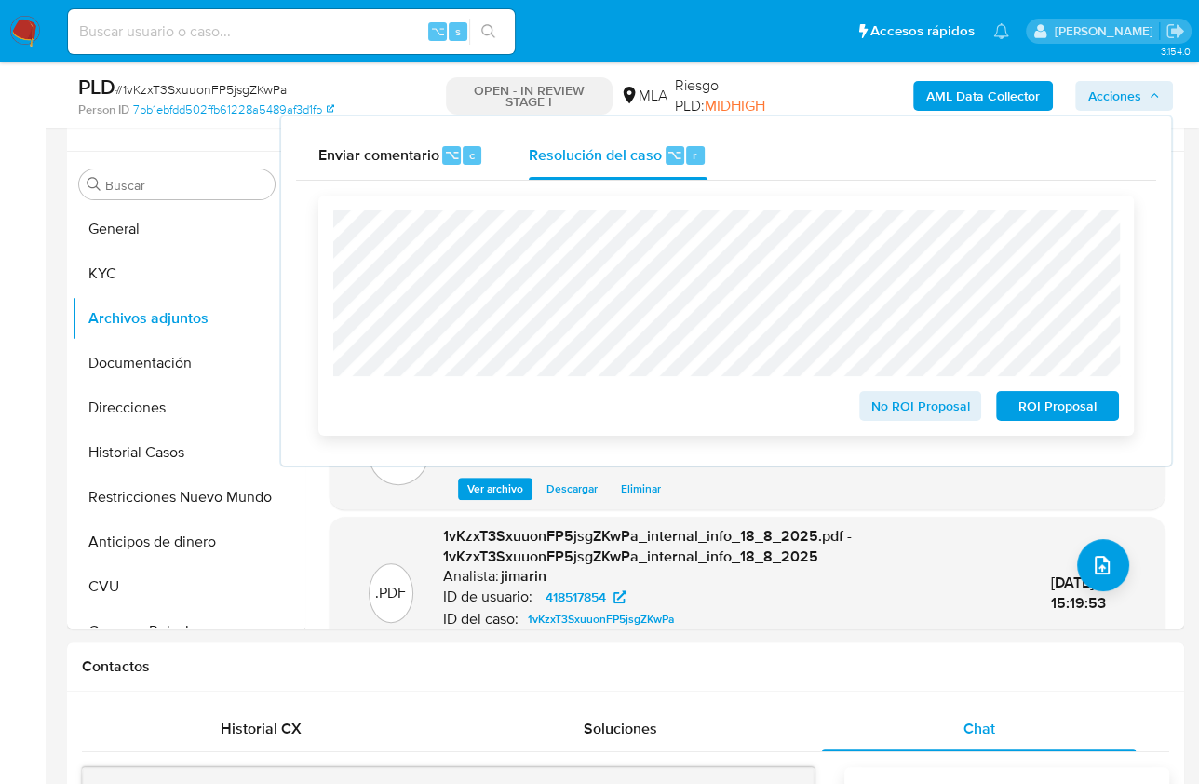
click at [912, 417] on span "No ROI Proposal" at bounding box center [920, 406] width 97 height 26
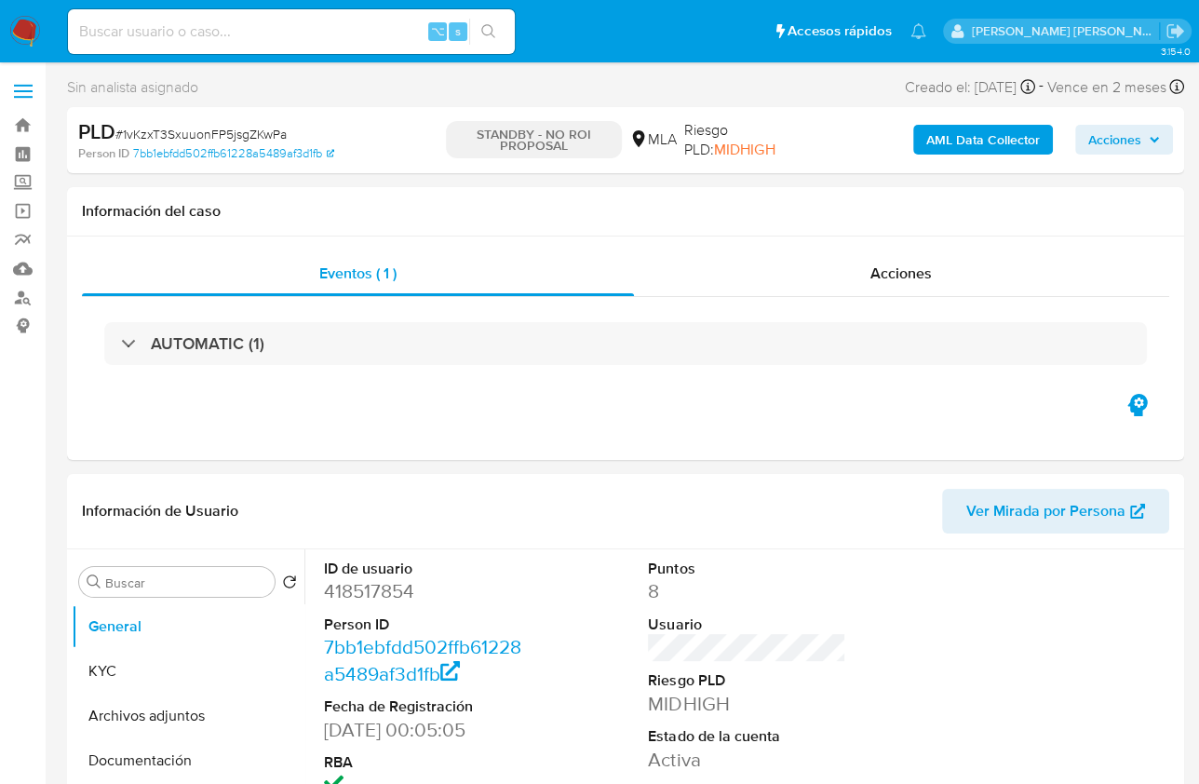
select select "10"
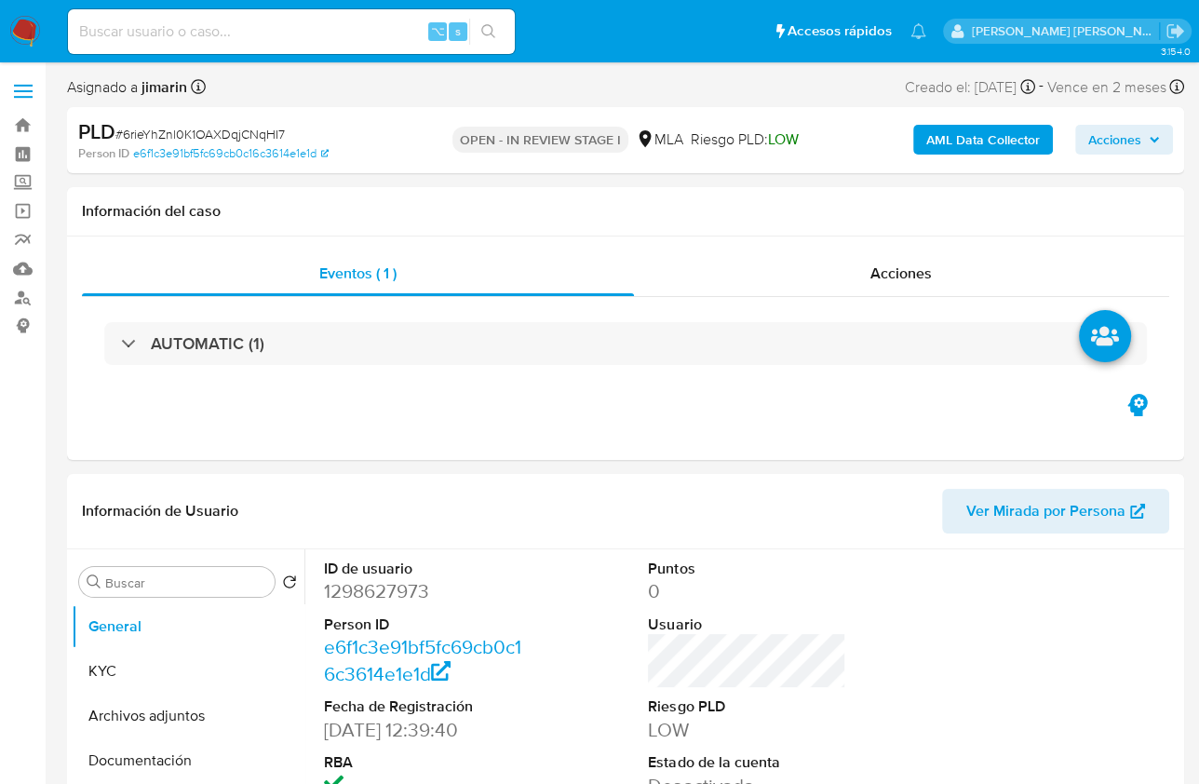
select select "10"
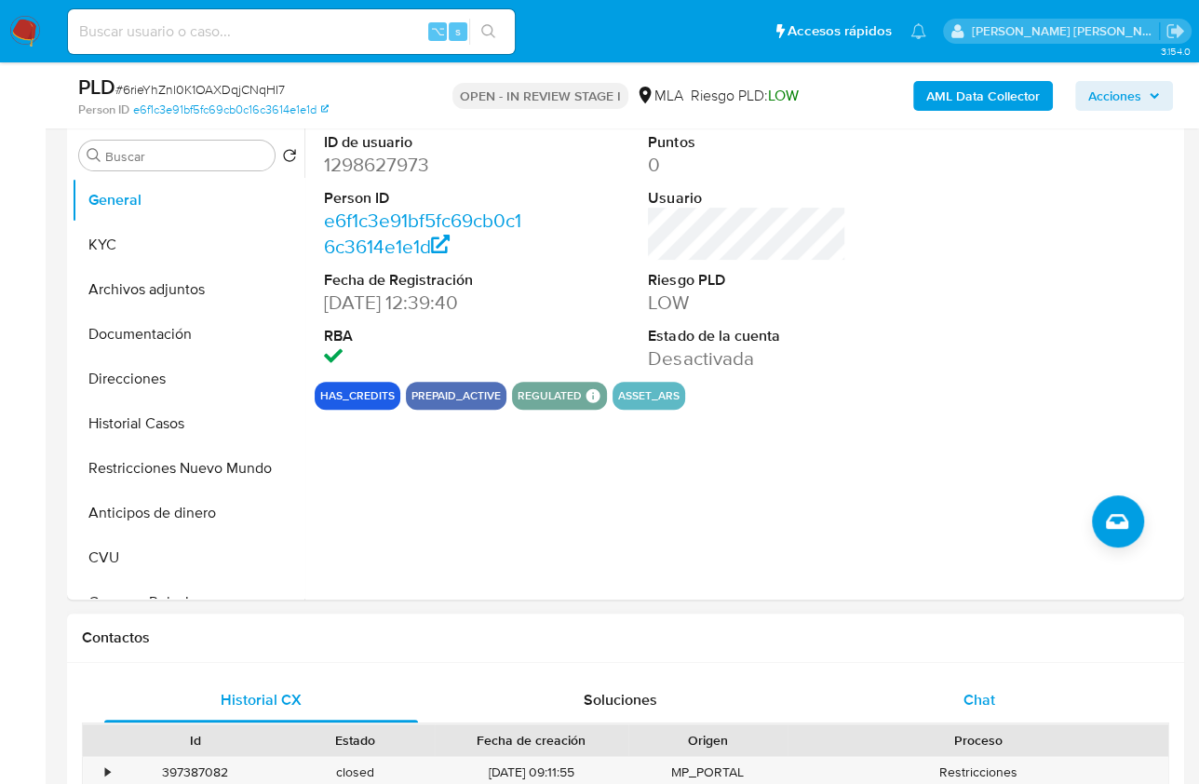
click at [1039, 704] on div "Chat" at bounding box center [979, 700] width 314 height 45
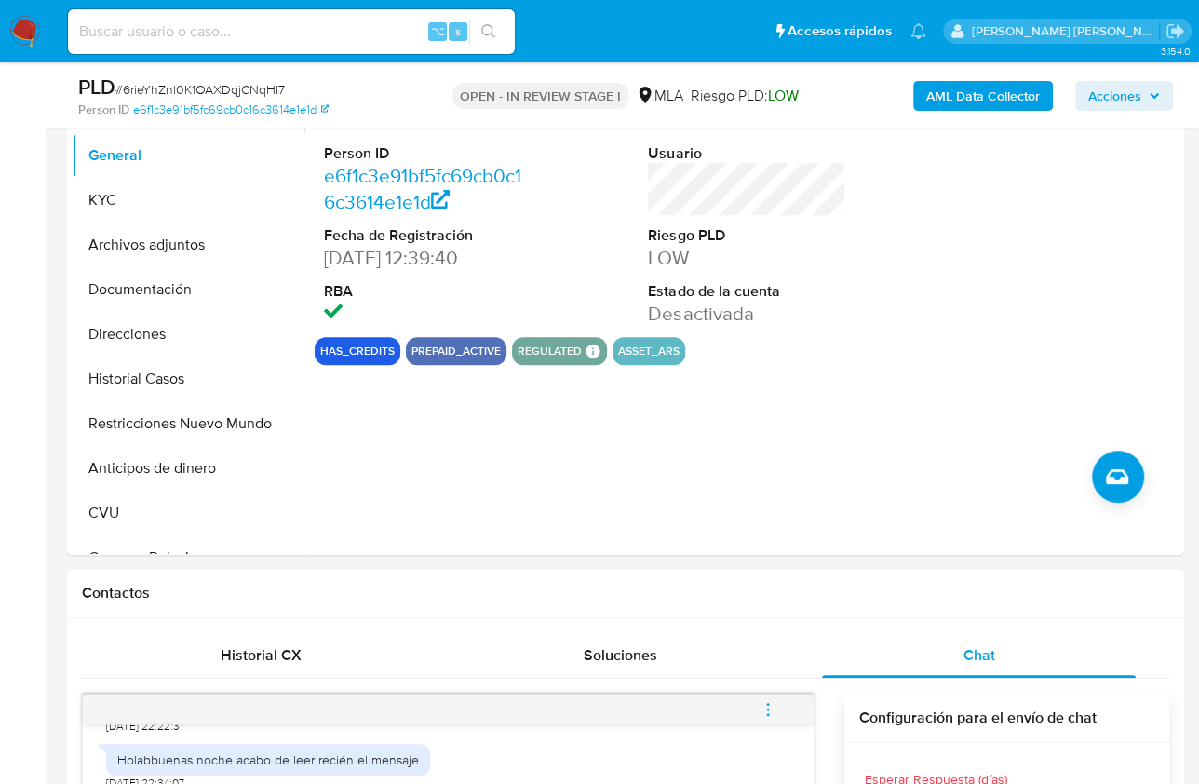
scroll to position [401, 0]
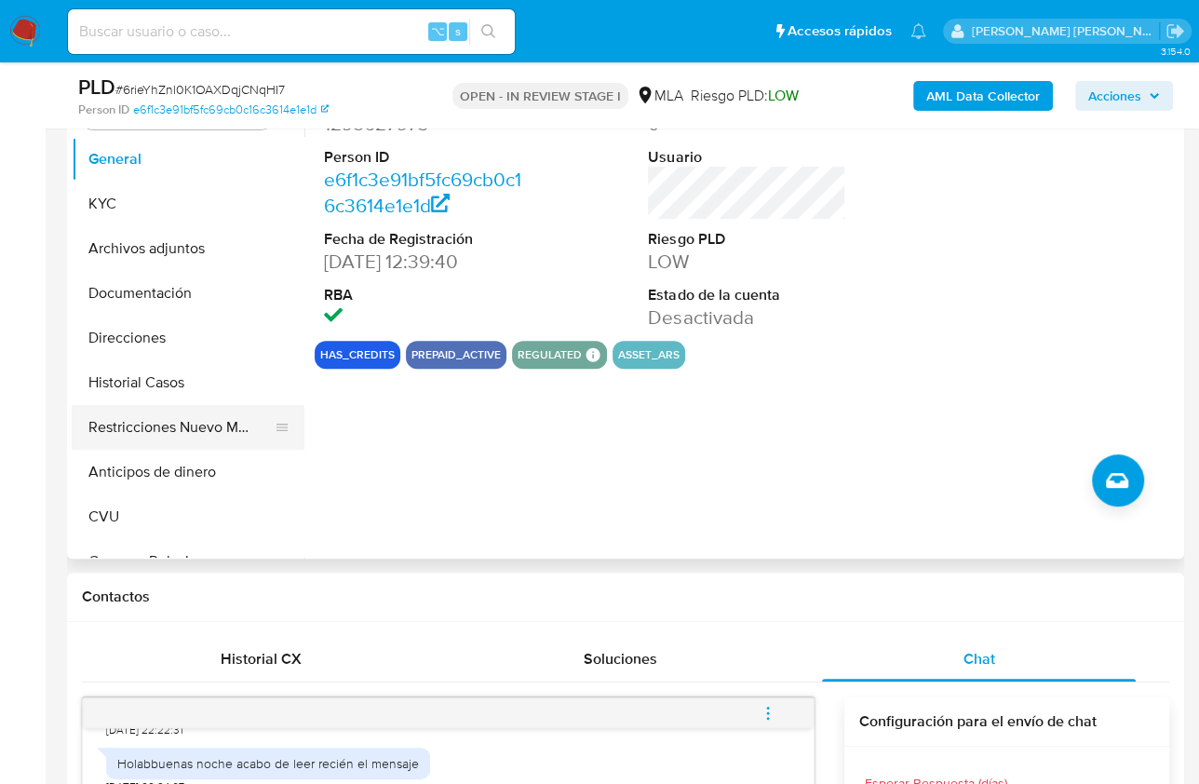
click at [199, 436] on button "Restricciones Nuevo Mundo" at bounding box center [181, 427] width 218 height 45
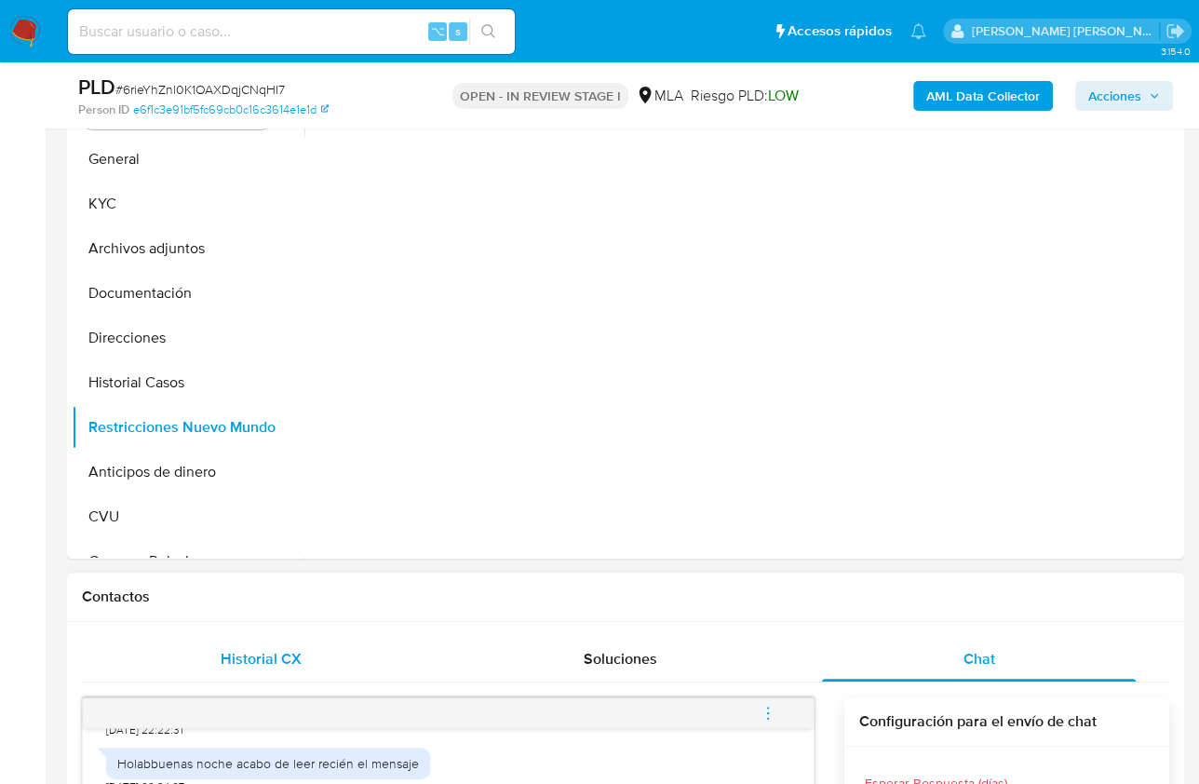
click at [272, 669] on div "Historial CX" at bounding box center [261, 659] width 314 height 45
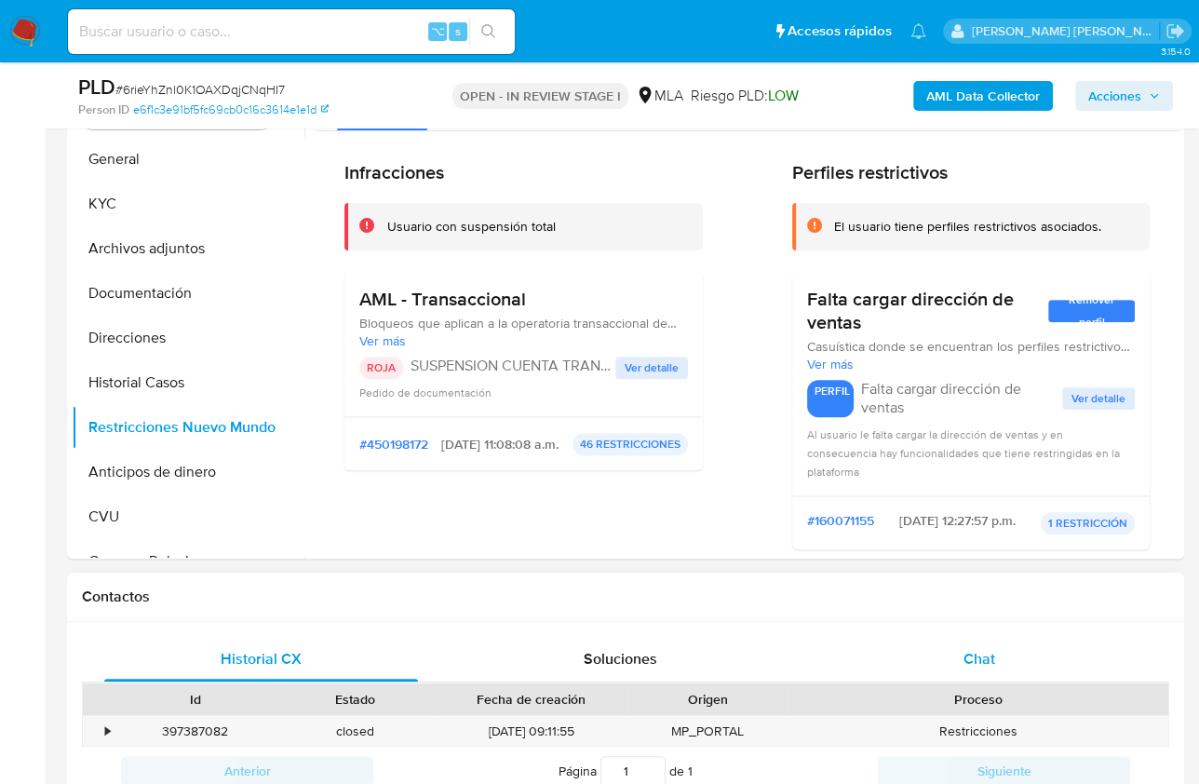
click at [980, 644] on div "Chat" at bounding box center [979, 659] width 314 height 45
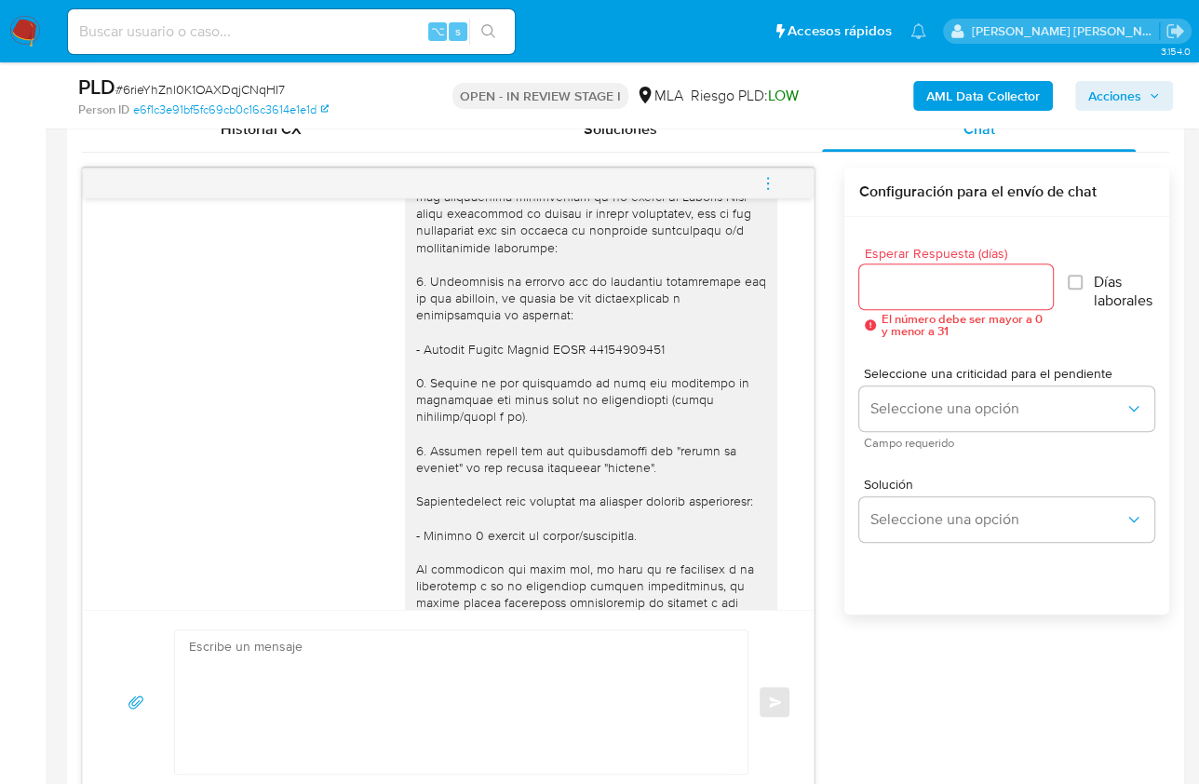
scroll to position [2200, 0]
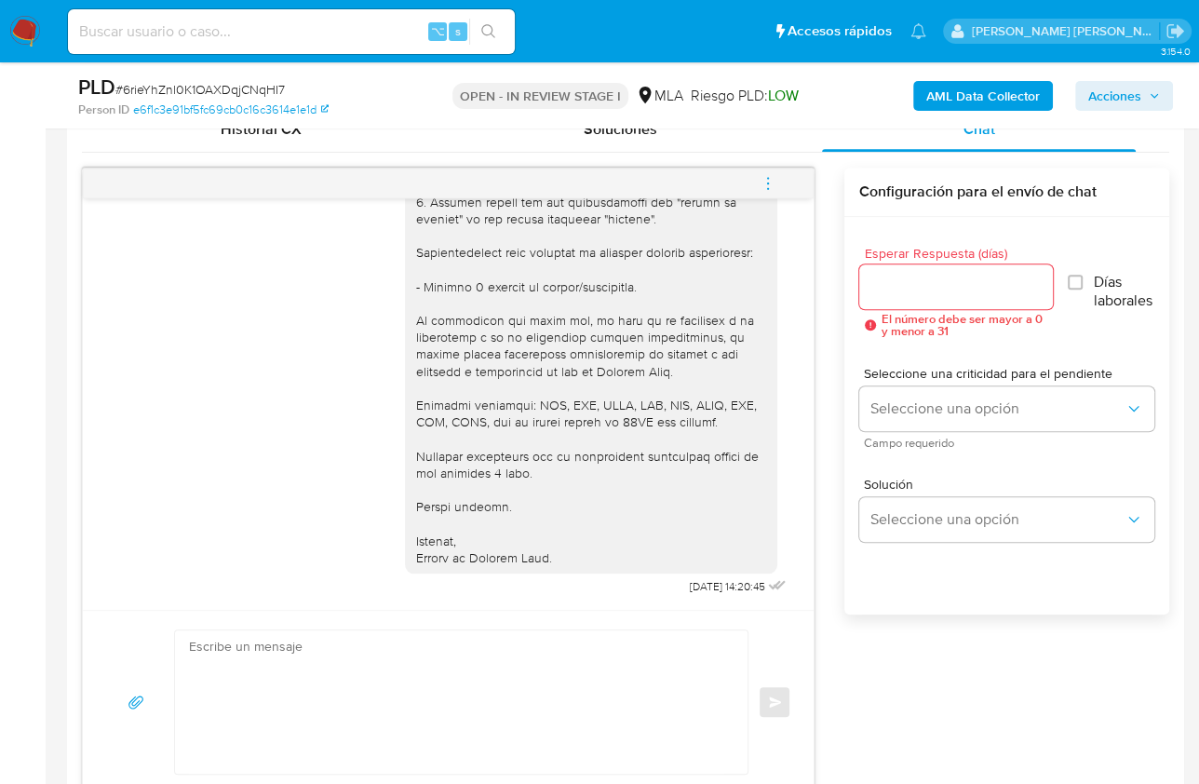
click at [550, 683] on textarea at bounding box center [456, 701] width 535 height 143
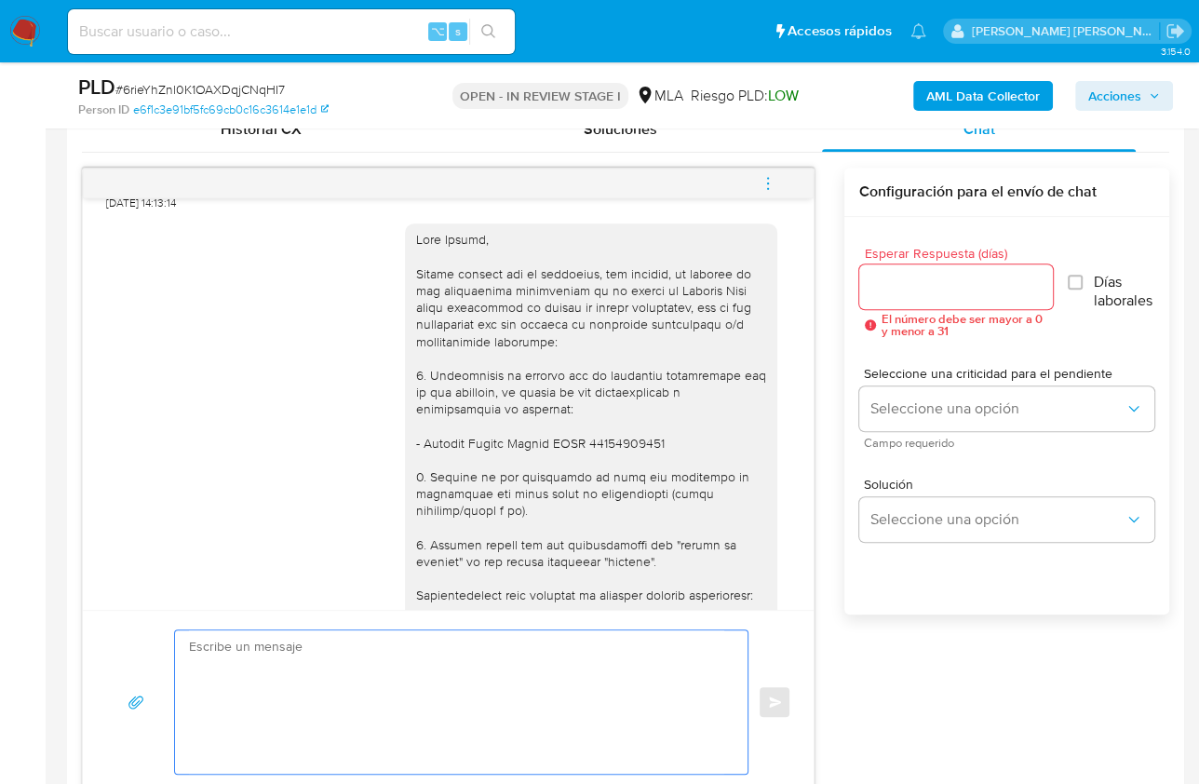
scroll to position [1574, 0]
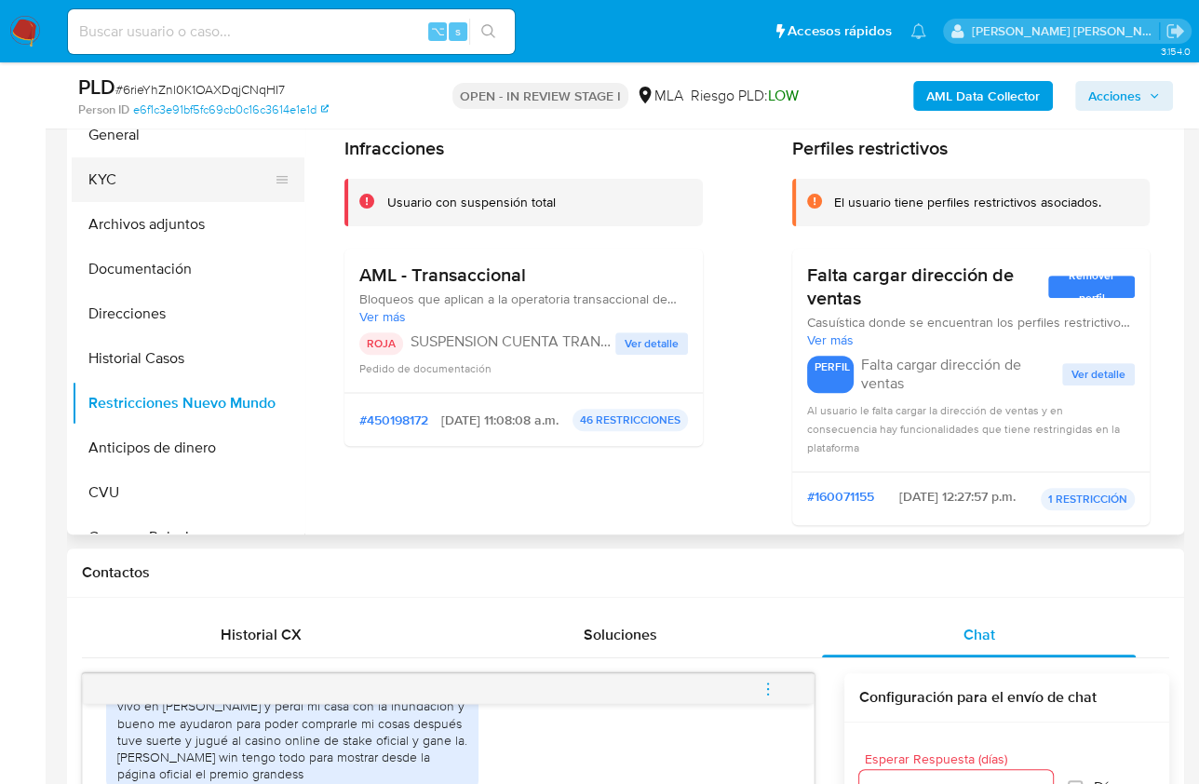
click at [125, 186] on button "KYC" at bounding box center [181, 179] width 218 height 45
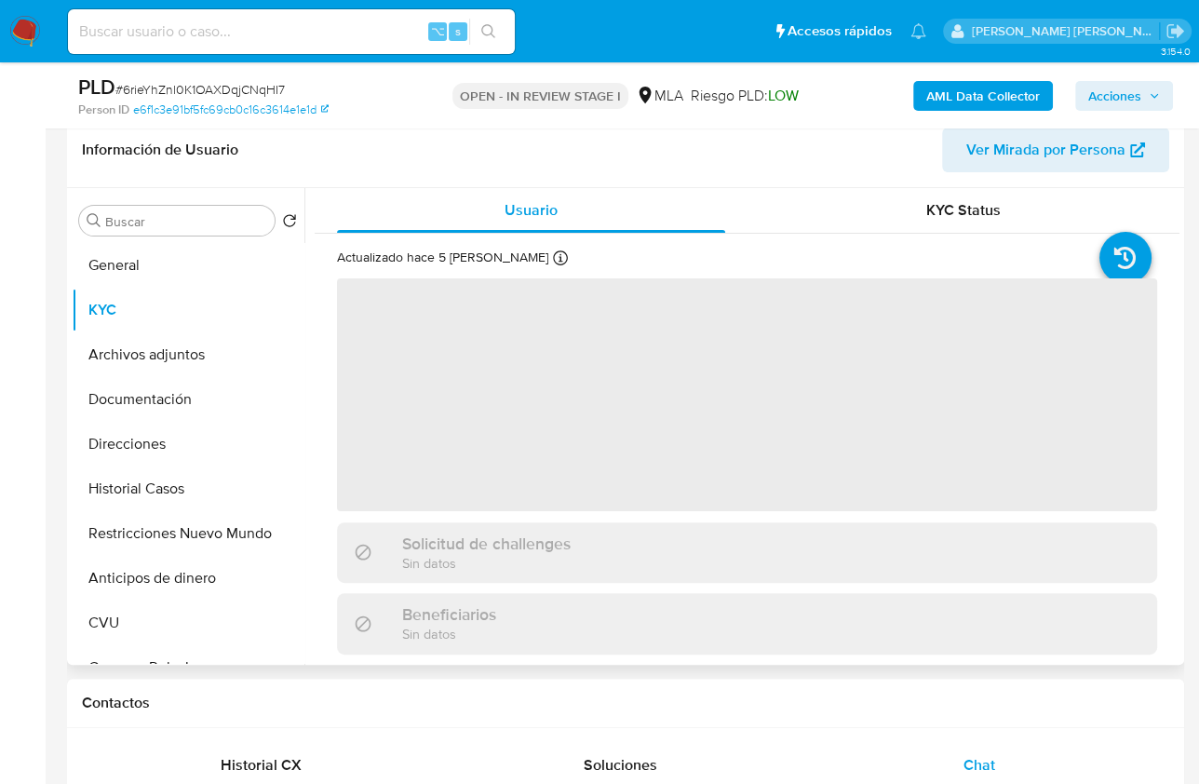
scroll to position [294, 0]
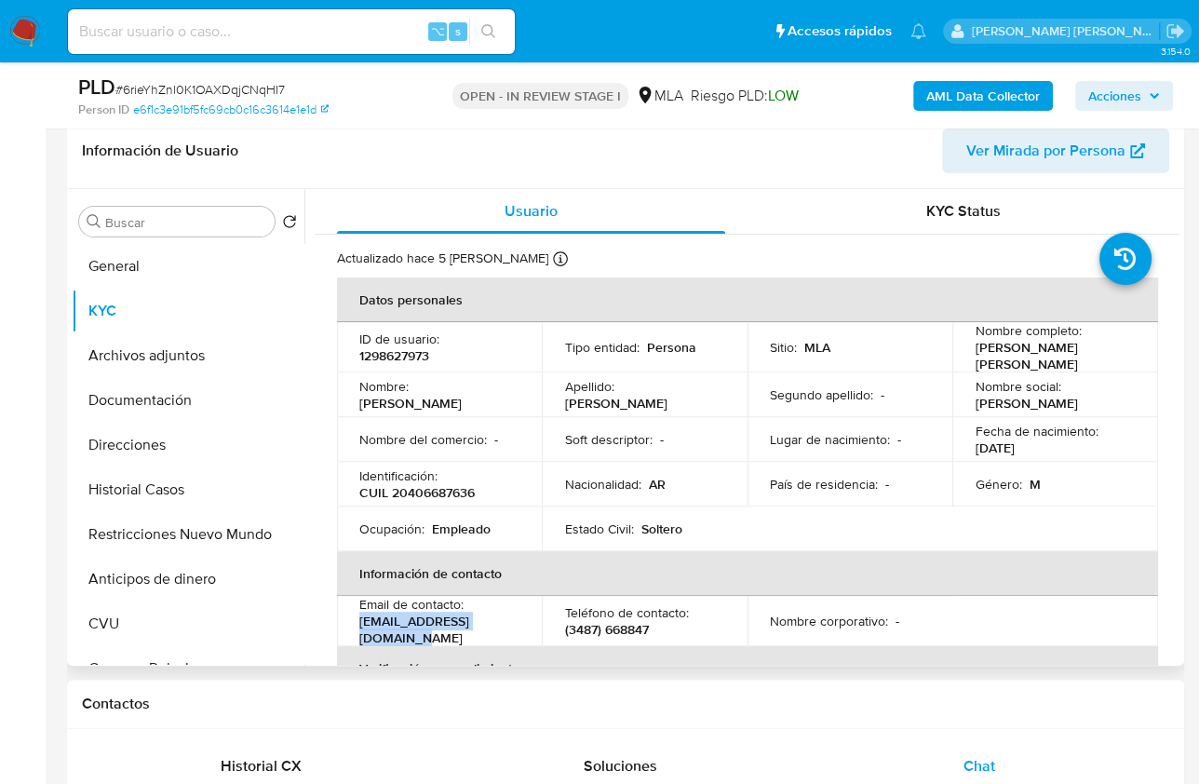
drag, startPoint x: 512, startPoint y: 620, endPoint x: 355, endPoint y: 625, distance: 157.4
click at [355, 625] on td "Email de contacto : [EMAIL_ADDRESS][DOMAIN_NAME]" at bounding box center [439, 621] width 205 height 50
copy p "[EMAIL_ADDRESS][DOMAIN_NAME]"
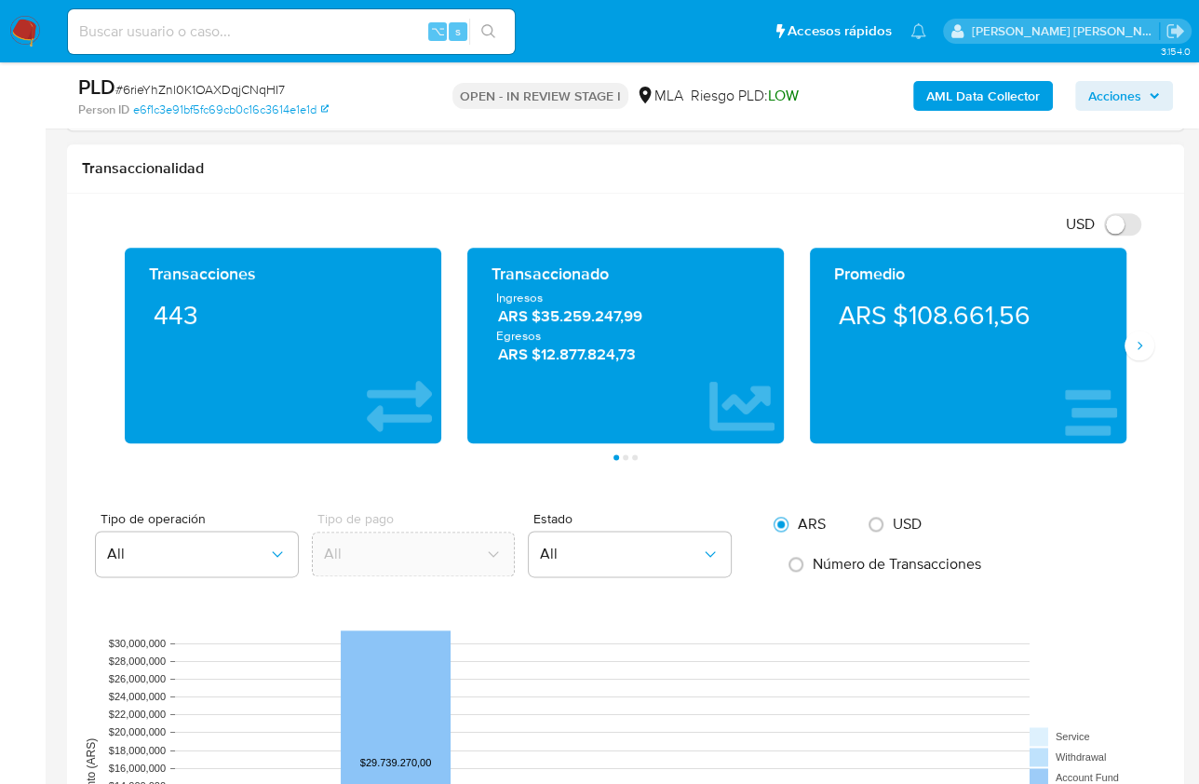
scroll to position [1647, 0]
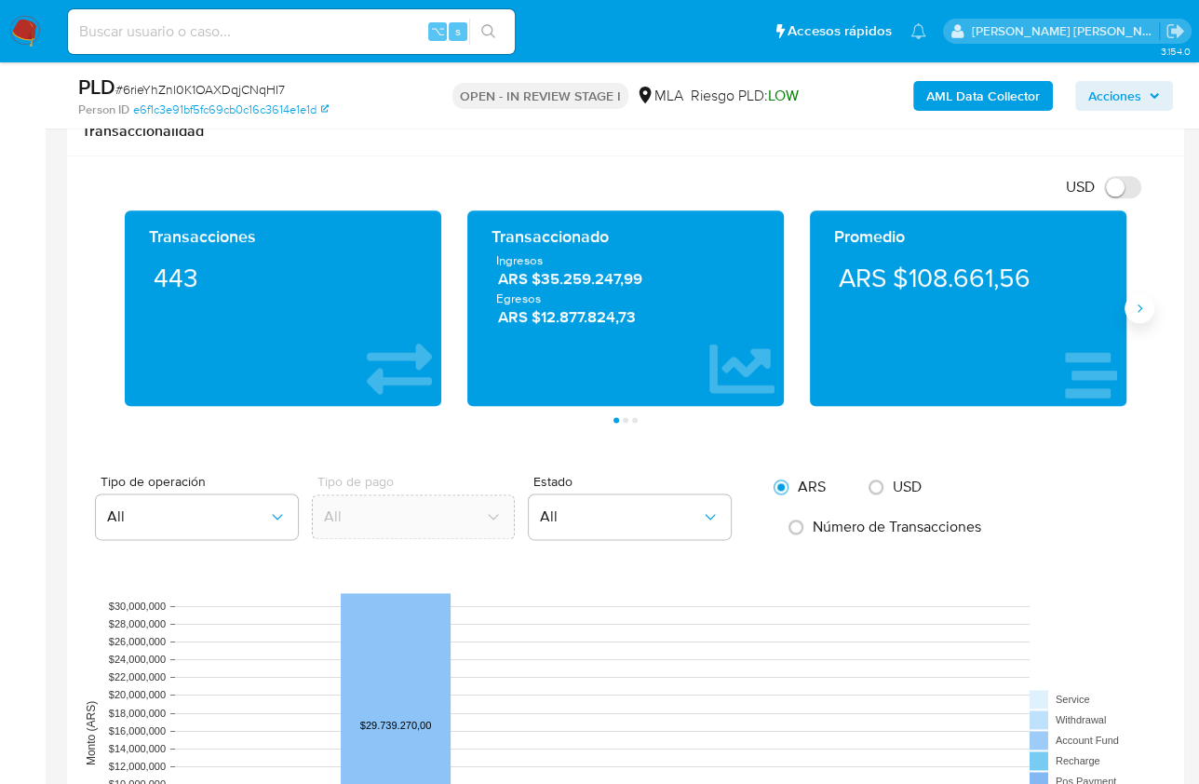
click at [1142, 293] on button "Siguiente" at bounding box center [1140, 308] width 30 height 30
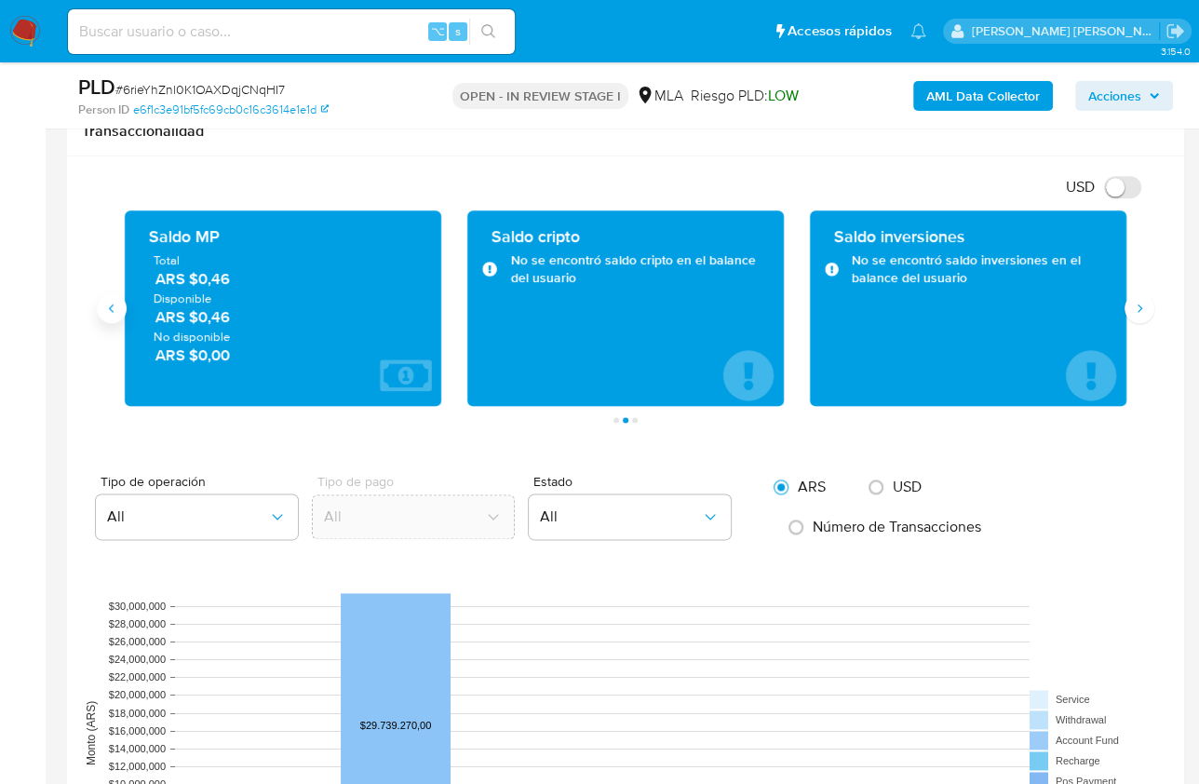
click at [108, 310] on icon "Anterior" at bounding box center [111, 308] width 15 height 15
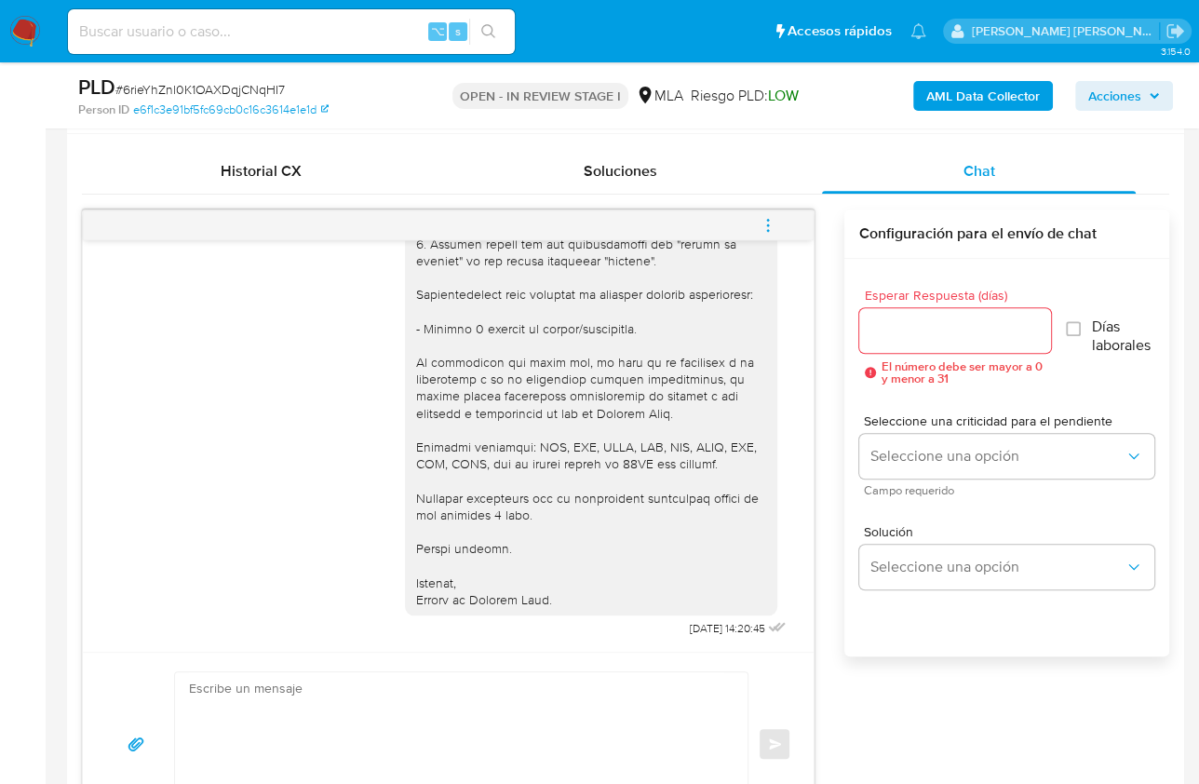
scroll to position [2200, 0]
click at [785, 212] on button "menu-action" at bounding box center [767, 225] width 61 height 45
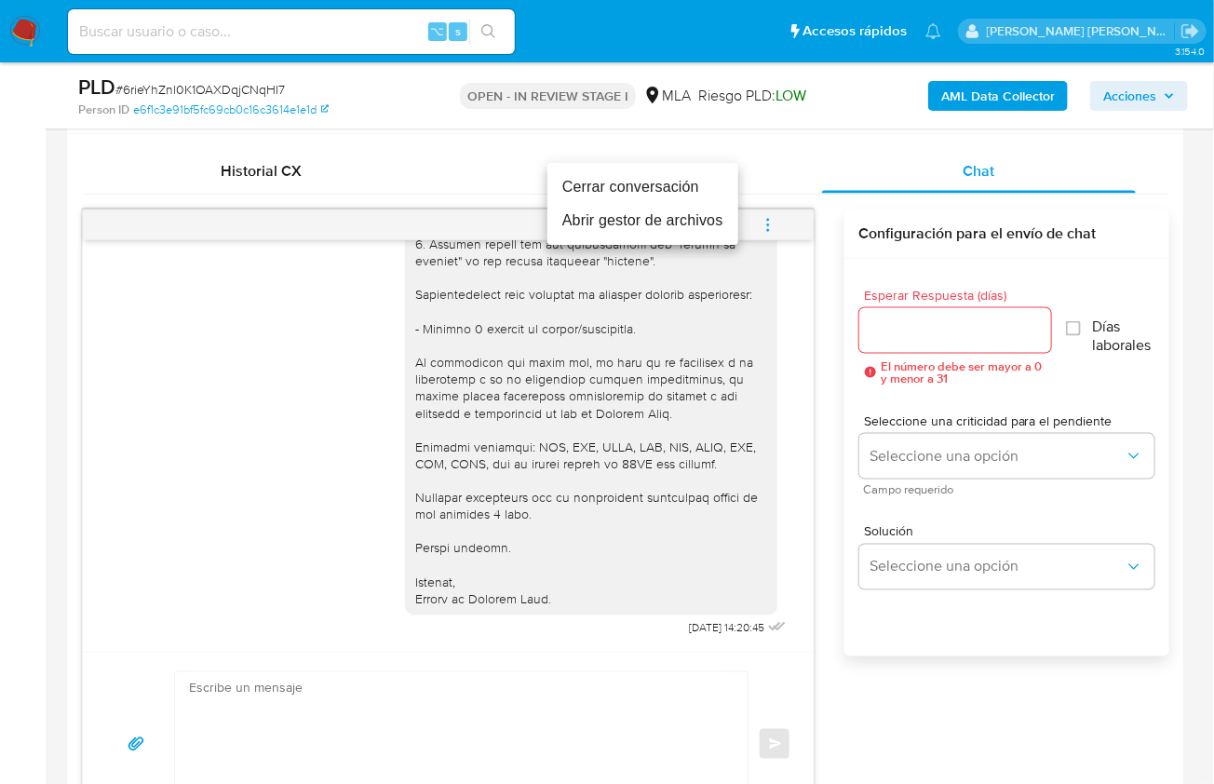
click at [612, 189] on li "Cerrar conversación" at bounding box center [642, 187] width 191 height 34
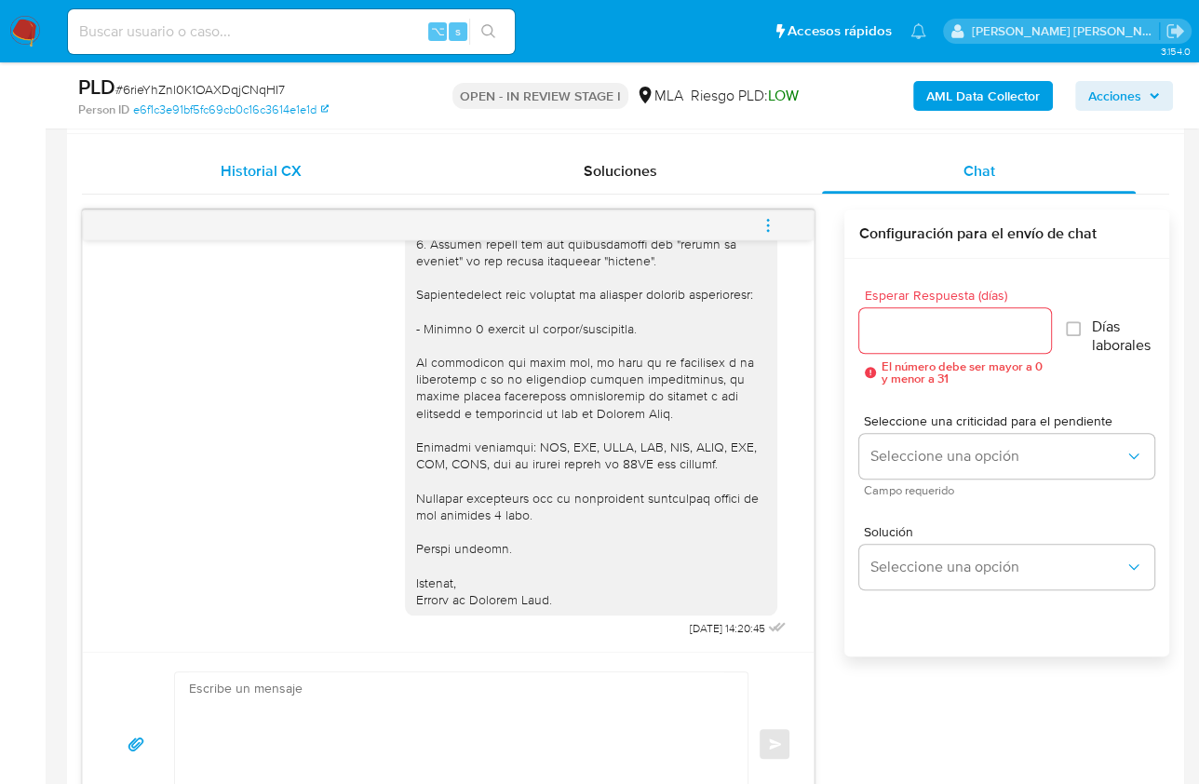
click at [333, 179] on div "Historial CX" at bounding box center [261, 171] width 314 height 45
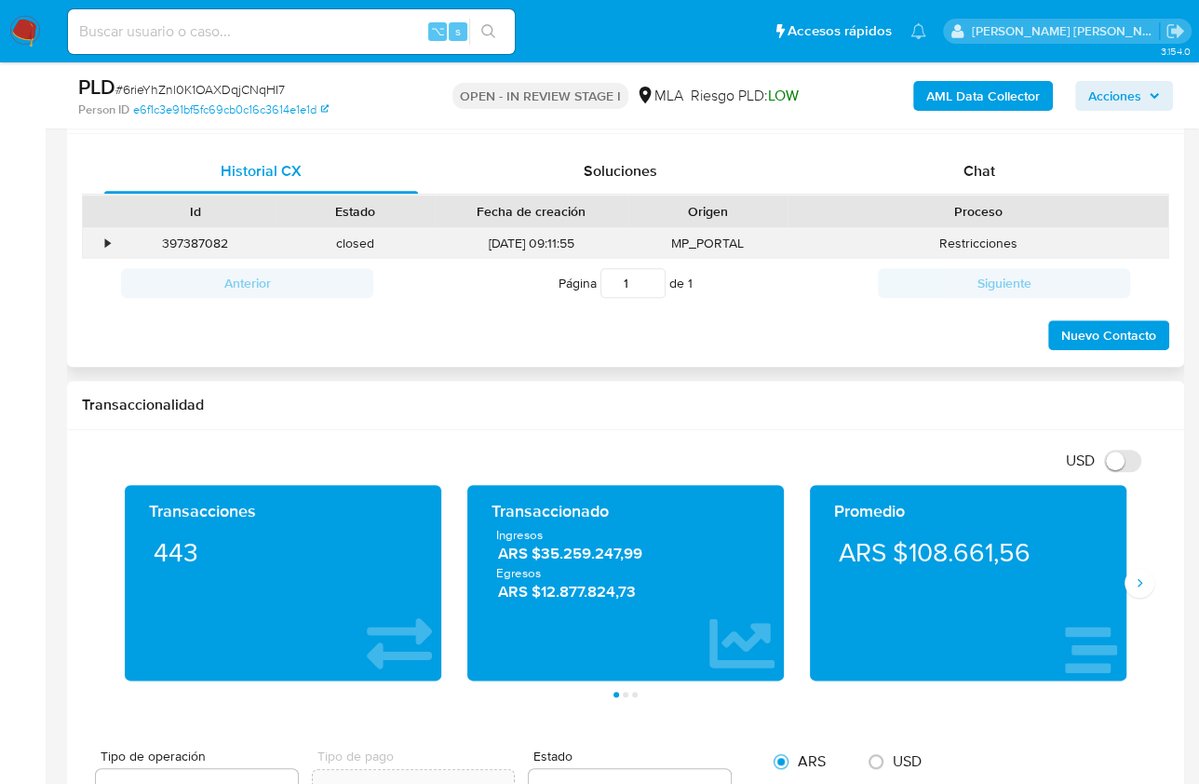
click at [178, 246] on div "397387082" at bounding box center [195, 243] width 160 height 31
copy div "397387082"
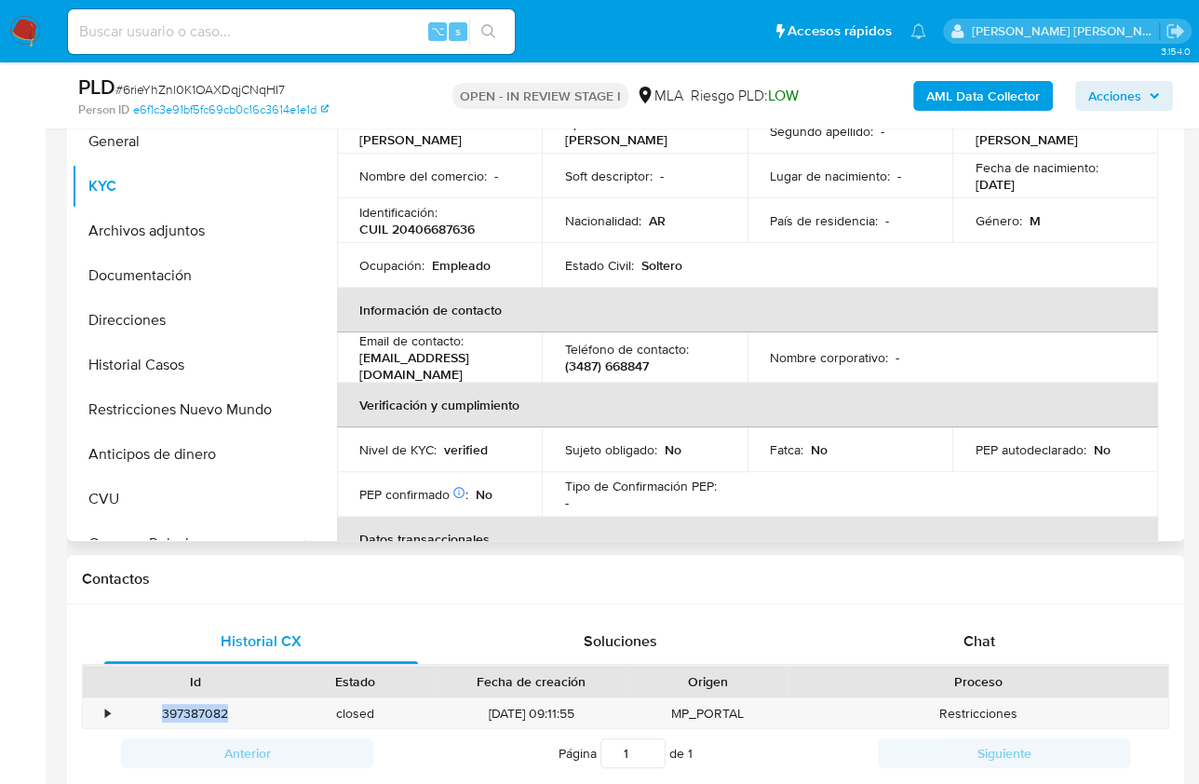
scroll to position [144, 0]
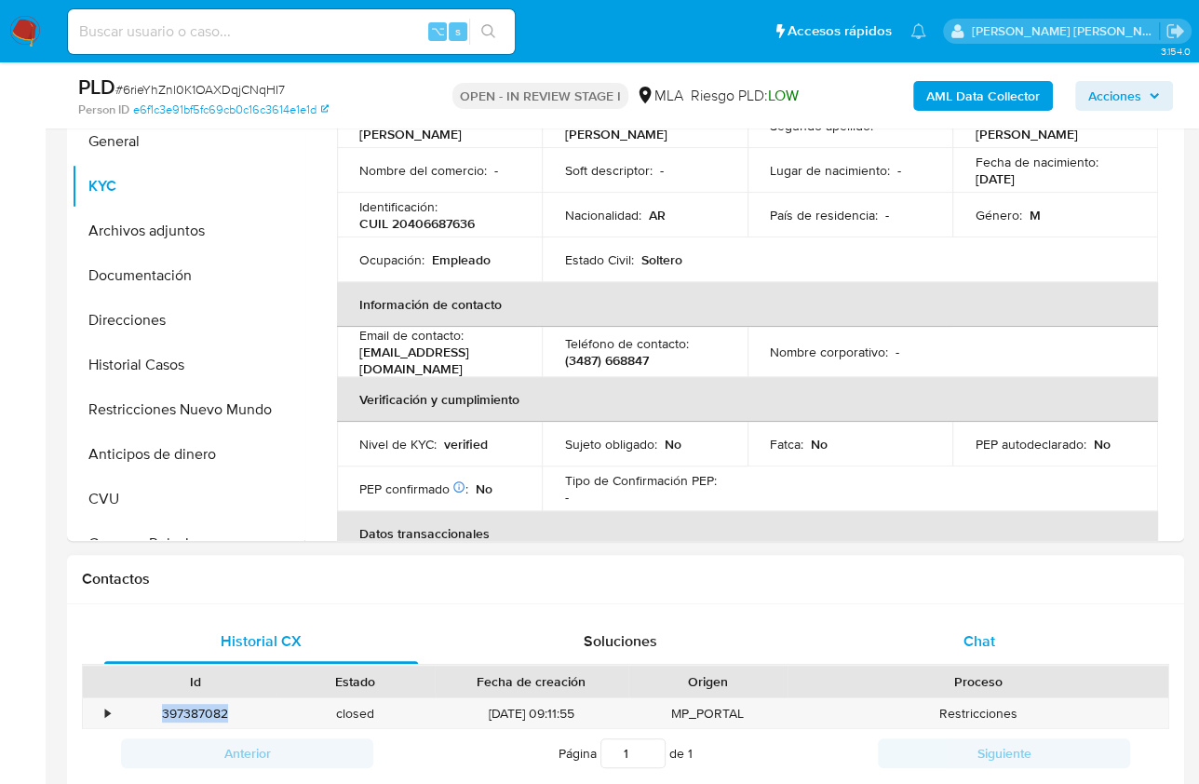
click at [979, 646] on span "Chat" at bounding box center [980, 640] width 32 height 21
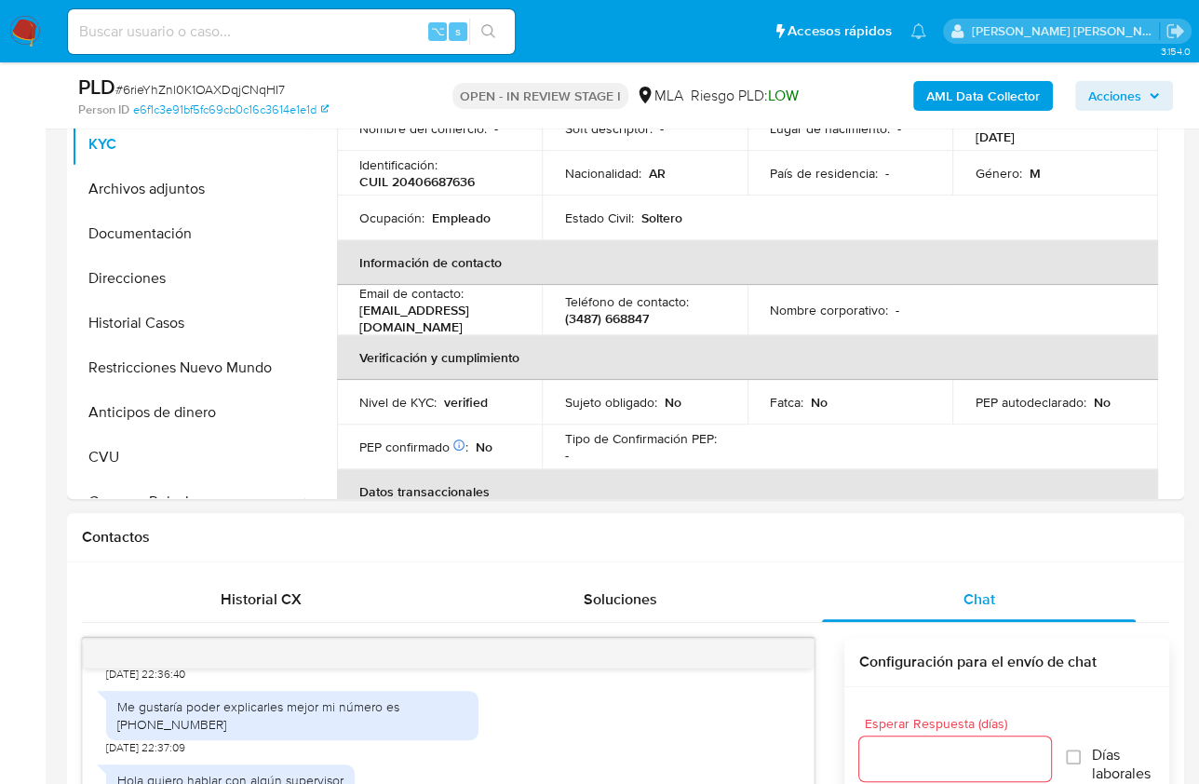
scroll to position [454, 0]
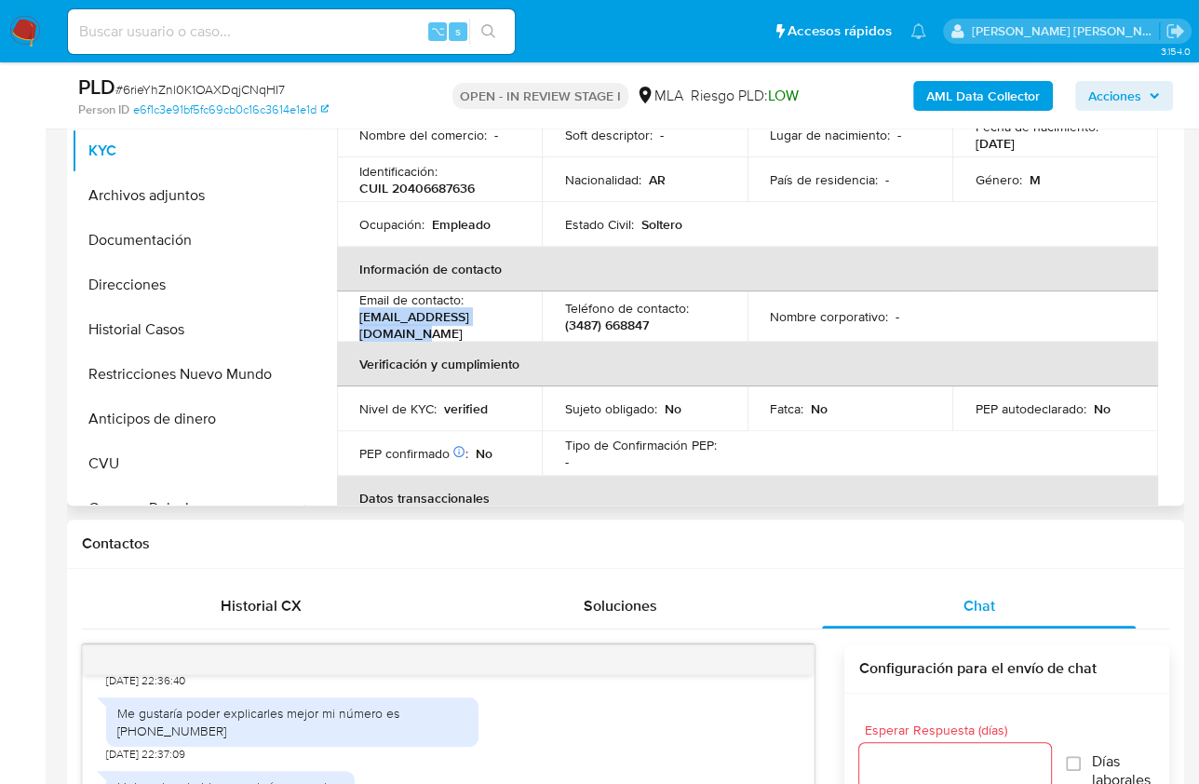
drag, startPoint x: 506, startPoint y: 318, endPoint x: 355, endPoint y: 318, distance: 150.8
click at [355, 318] on td "Email de contacto : zarateariel047@gmail.com" at bounding box center [439, 316] width 205 height 50
copy p "zarateariel047@gmail.com"
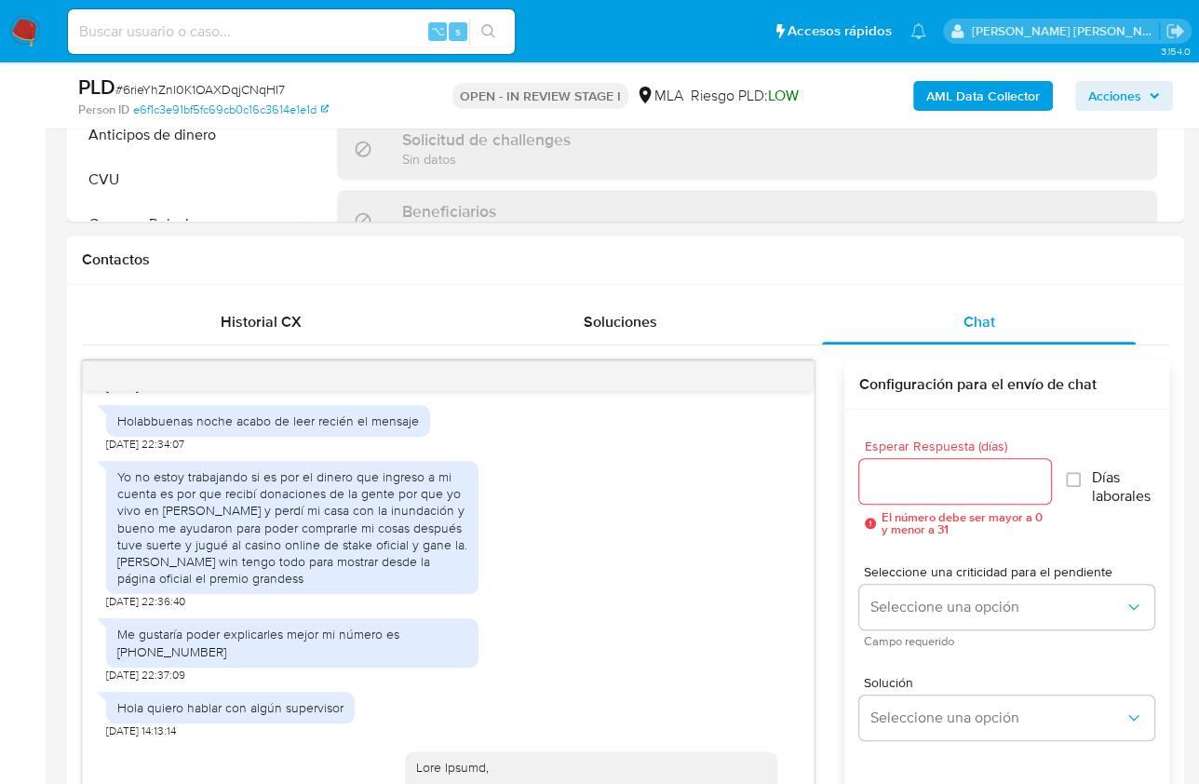
scroll to position [1395, 0]
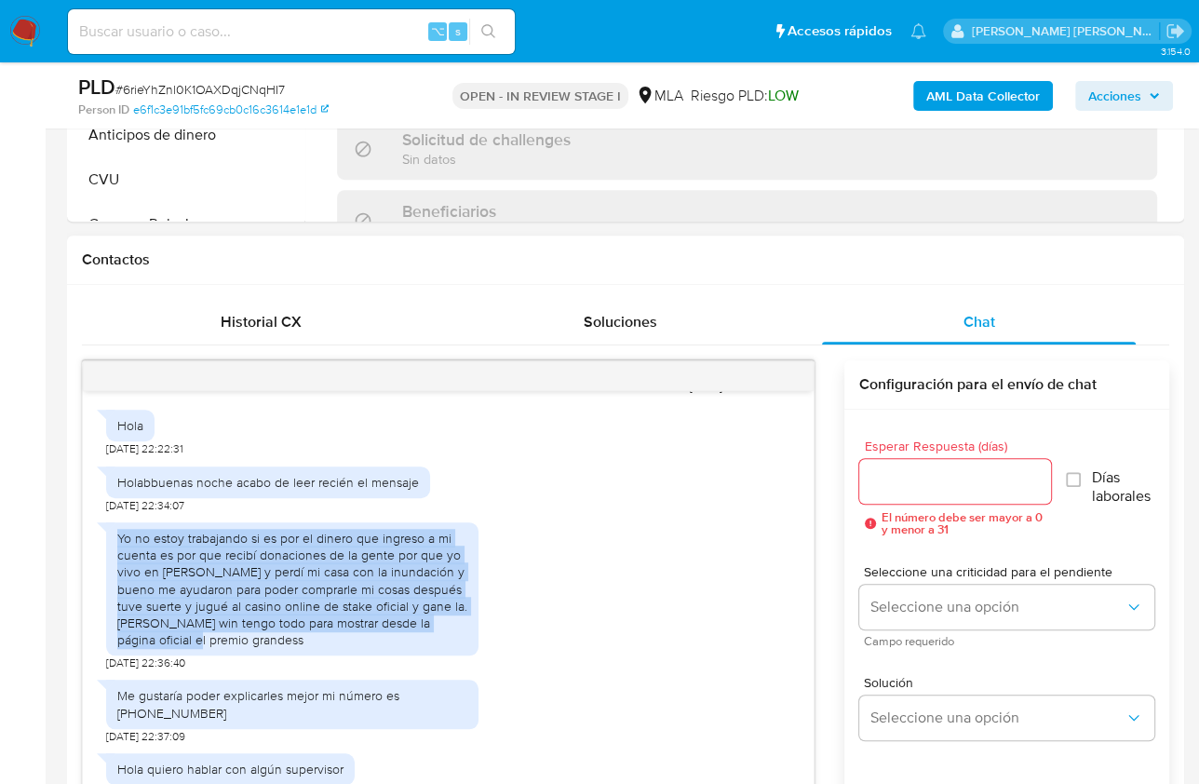
drag, startPoint x: 117, startPoint y: 587, endPoint x: 305, endPoint y: 680, distance: 209.9
click at [305, 648] on div "Yo no estoy trabajando si es por el dinero que ingreso a mi cuenta es por que r…" at bounding box center [292, 589] width 350 height 118
copy div "Yo no estoy trabajando si es por el dinero que ingreso a mi cuenta es por que r…"
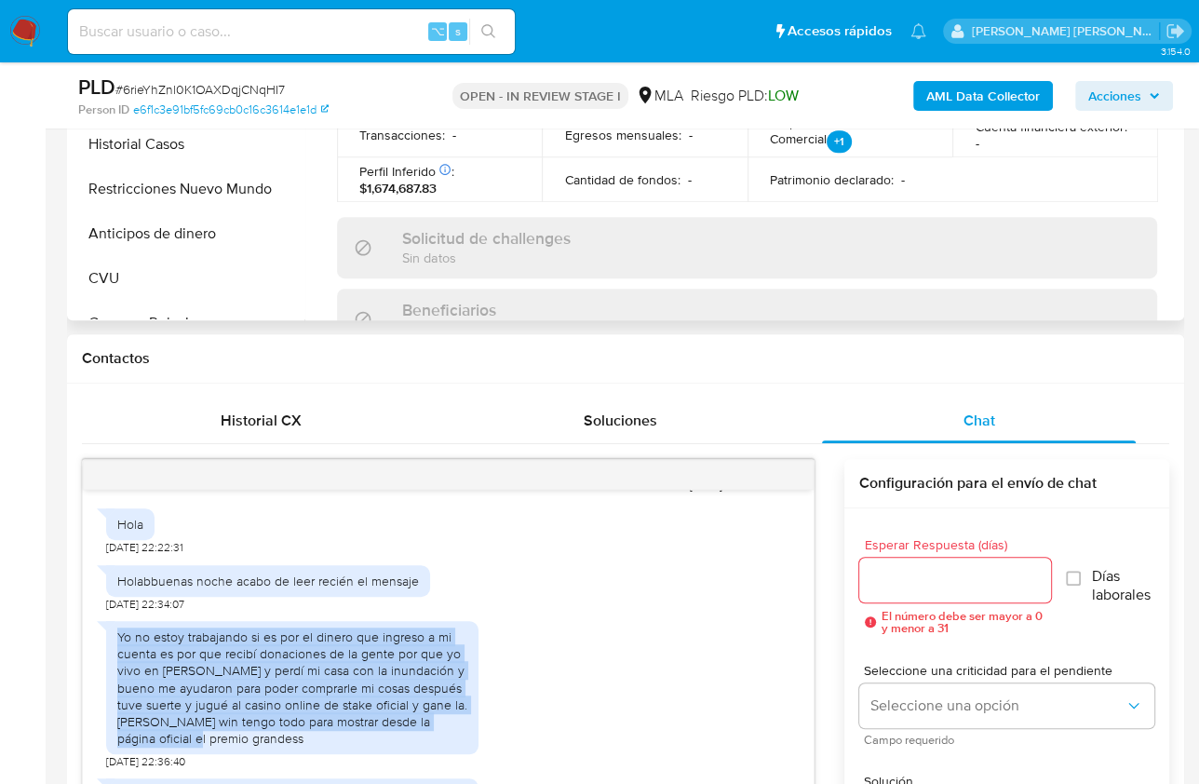
scroll to position [406, 0]
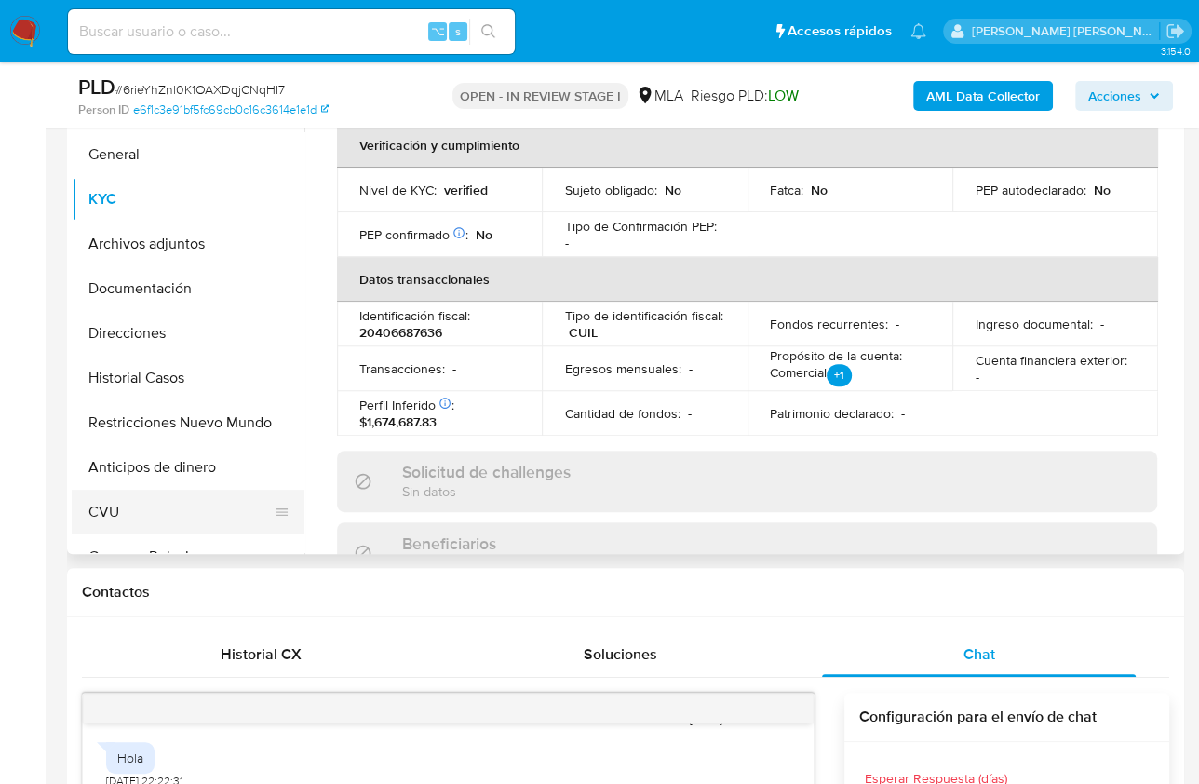
click at [136, 507] on button "CVU" at bounding box center [181, 512] width 218 height 45
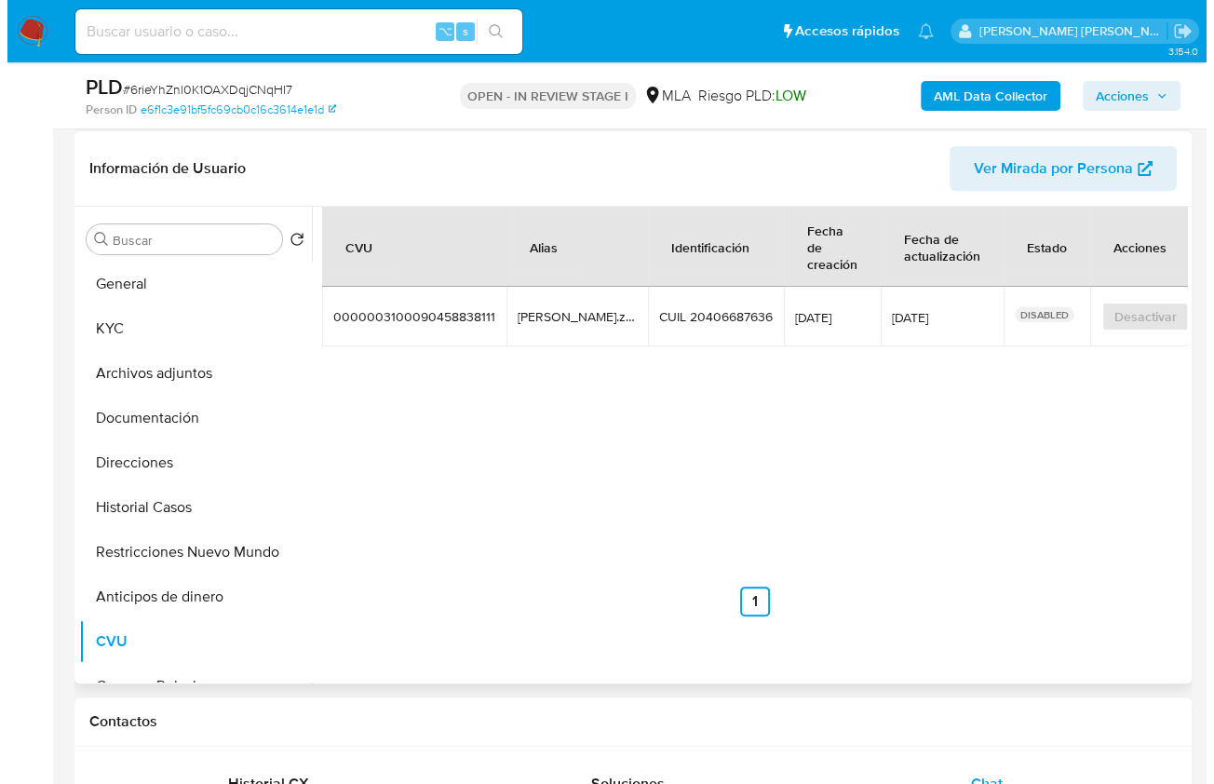
scroll to position [266, 0]
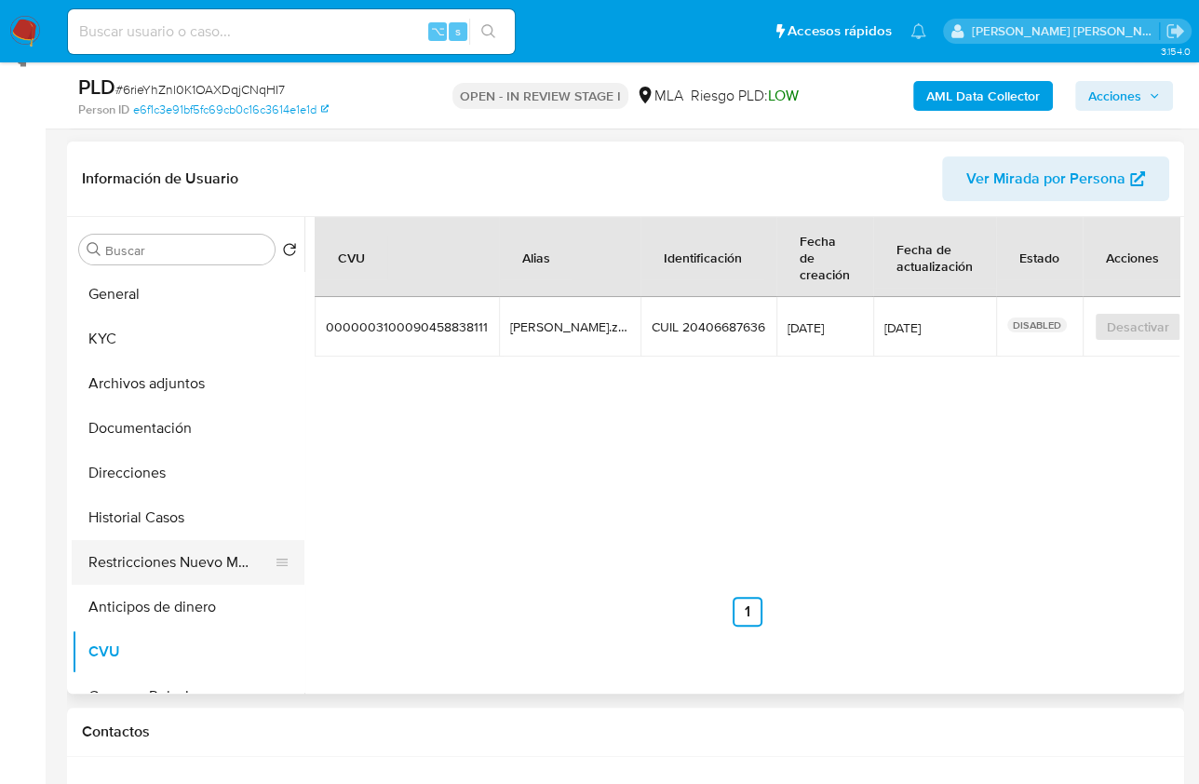
click at [176, 580] on button "Restricciones Nuevo Mundo" at bounding box center [181, 562] width 218 height 45
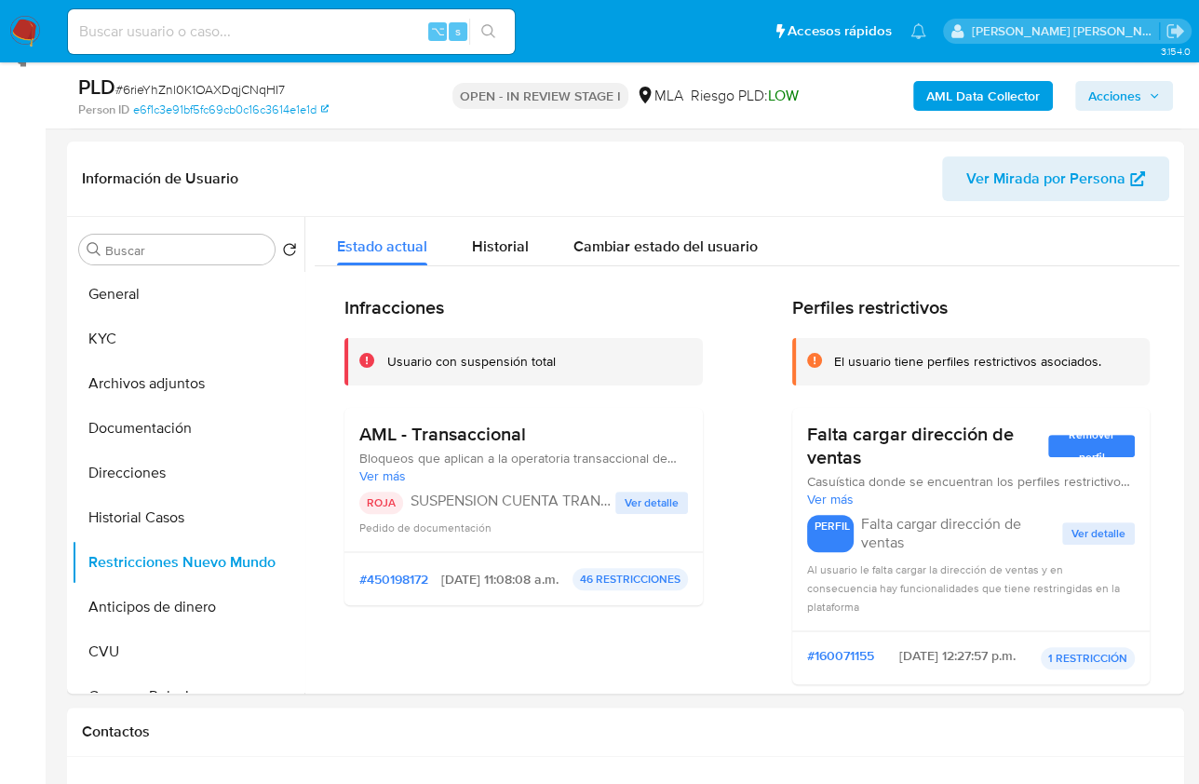
click at [964, 88] on b "AML Data Collector" at bounding box center [983, 96] width 114 height 30
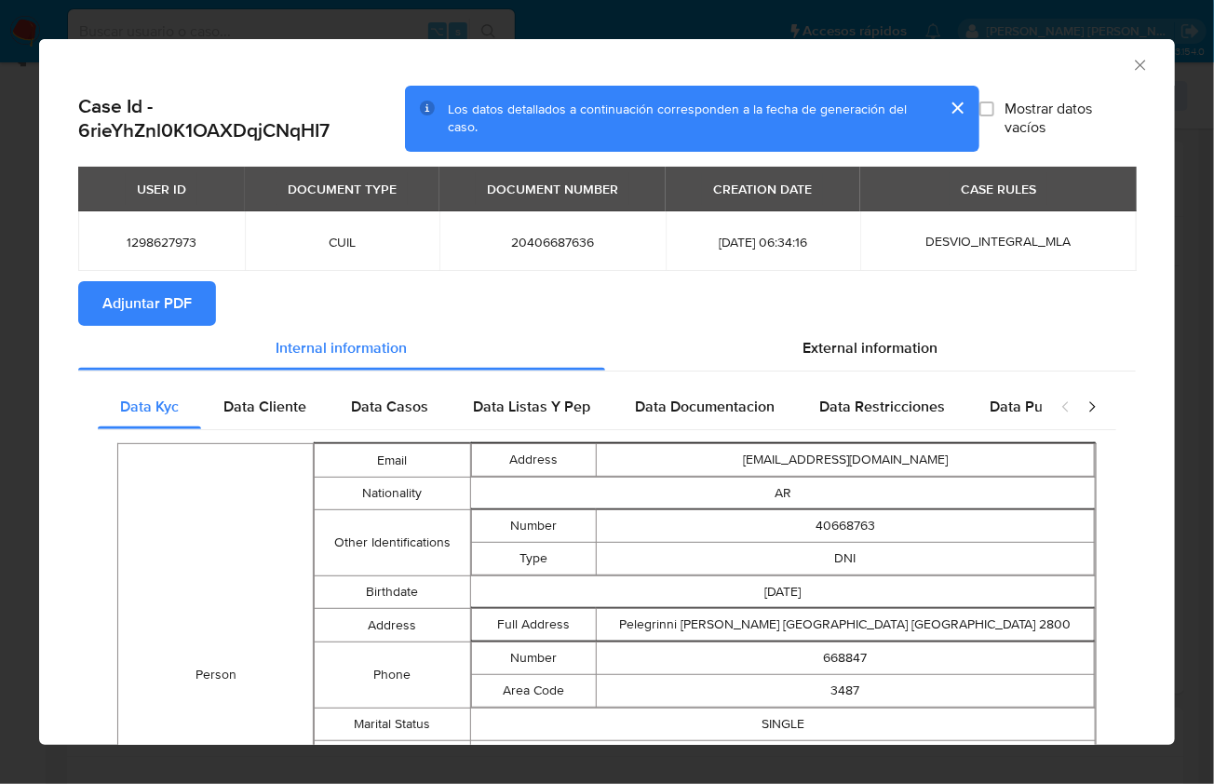
click at [180, 289] on span "Adjuntar PDF" at bounding box center [146, 303] width 89 height 41
click at [1131, 71] on icon "Cerrar ventana" at bounding box center [1140, 65] width 19 height 19
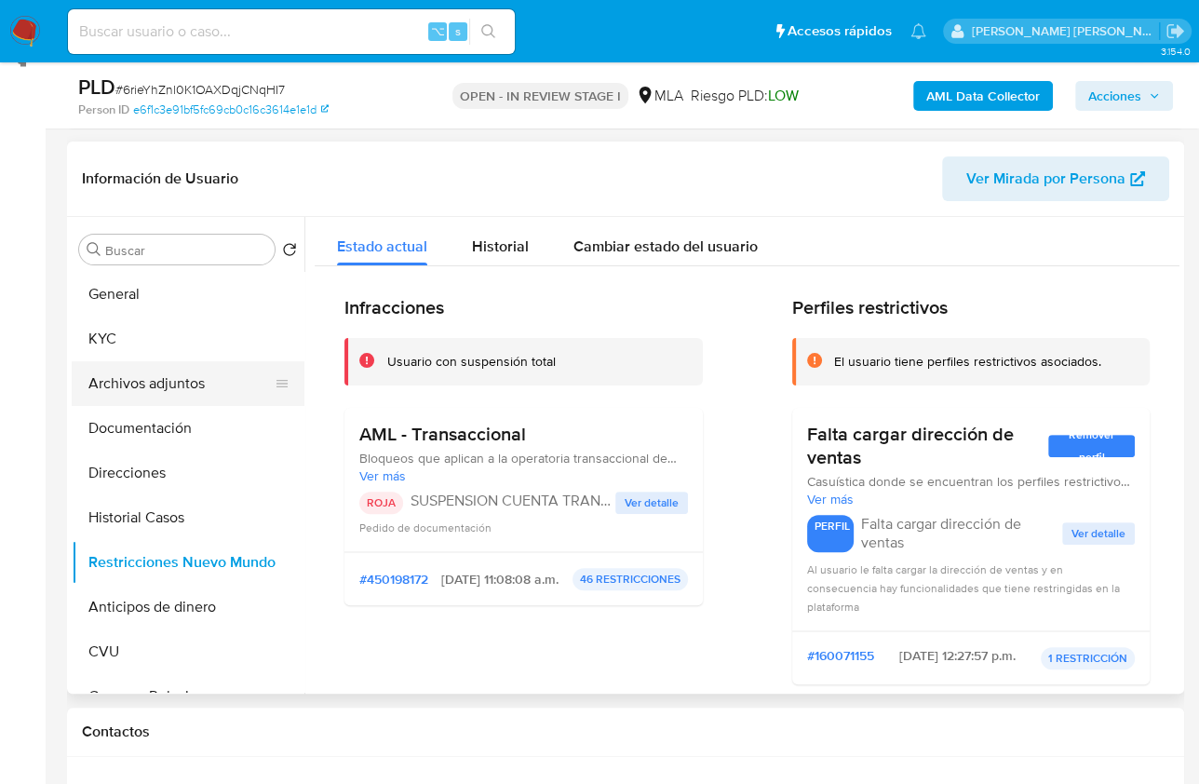
click at [168, 373] on button "Archivos adjuntos" at bounding box center [181, 383] width 218 height 45
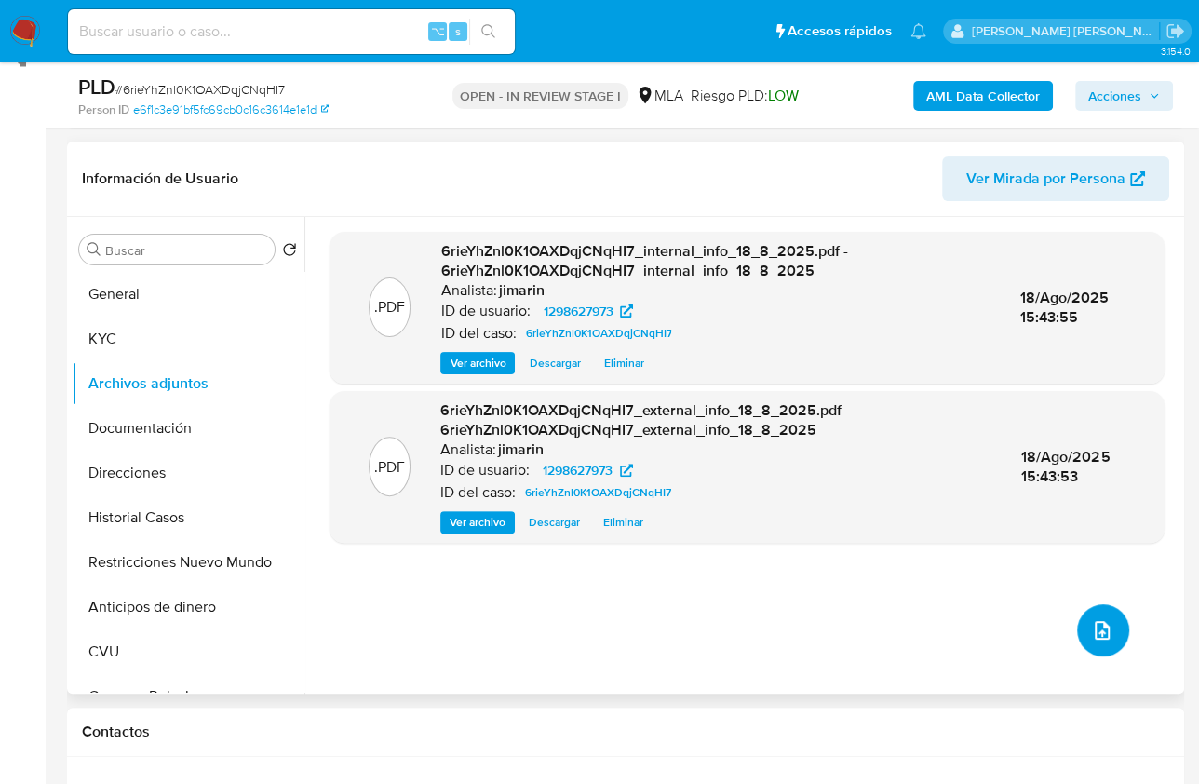
click at [1105, 632] on button "upload-file" at bounding box center [1103, 630] width 52 height 52
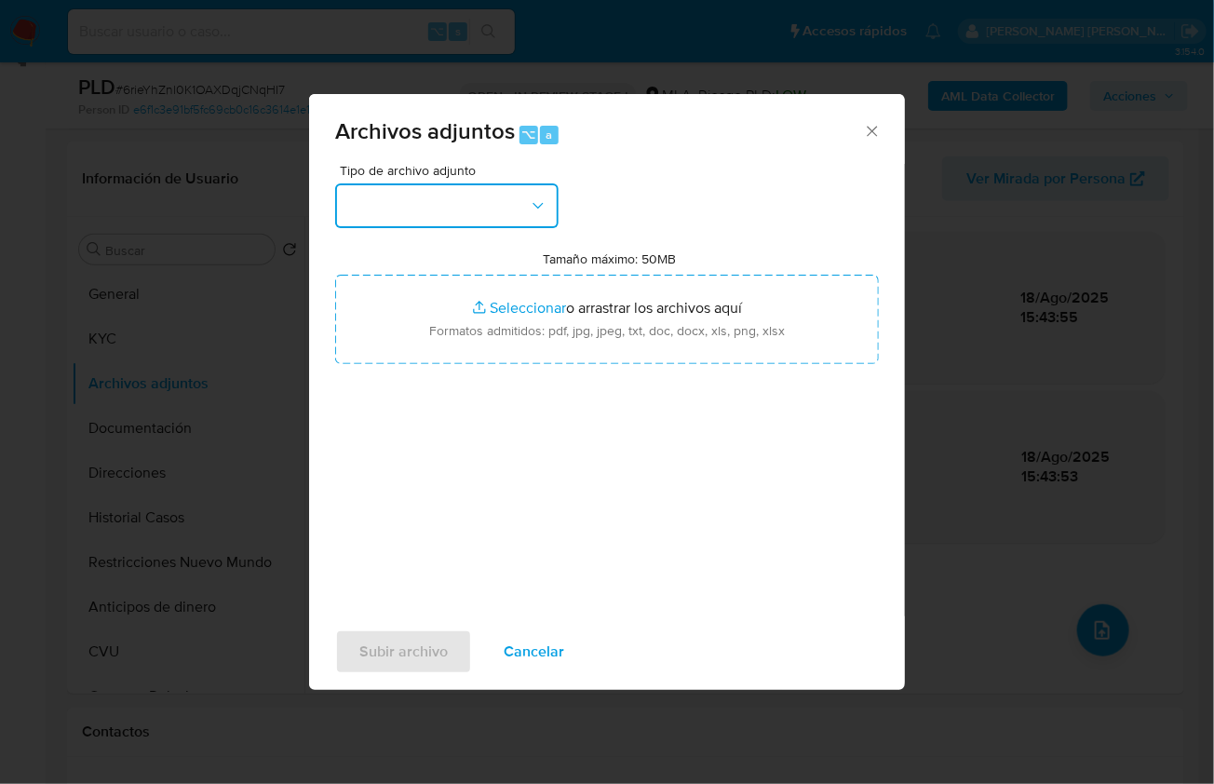
click at [537, 224] on button "button" at bounding box center [446, 205] width 223 height 45
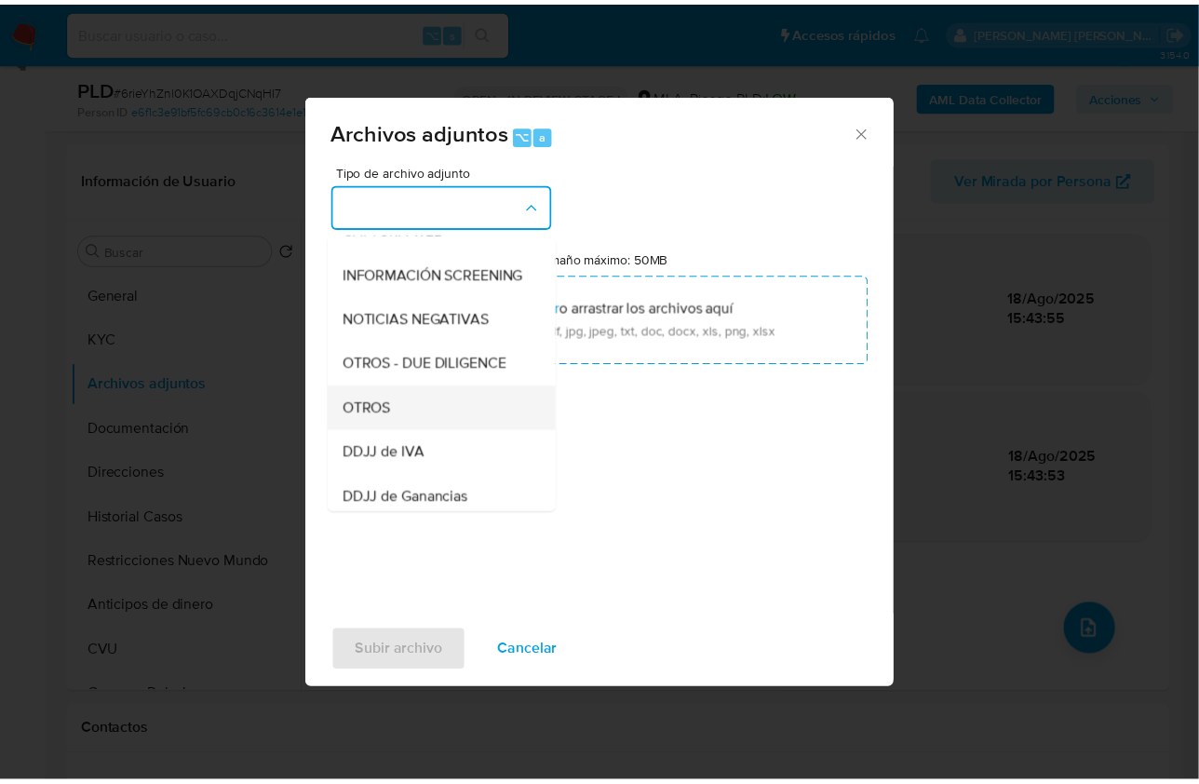
scroll to position [214, 0]
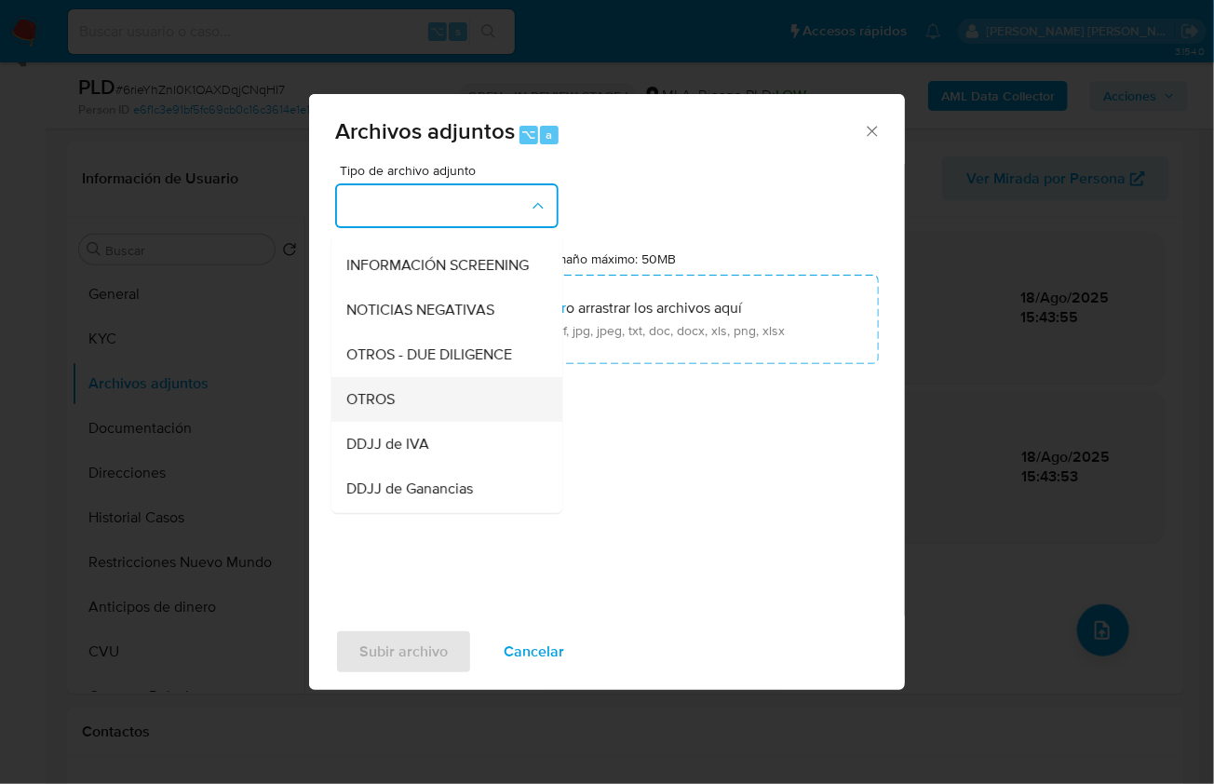
click at [427, 420] on div "OTROS" at bounding box center [441, 398] width 190 height 45
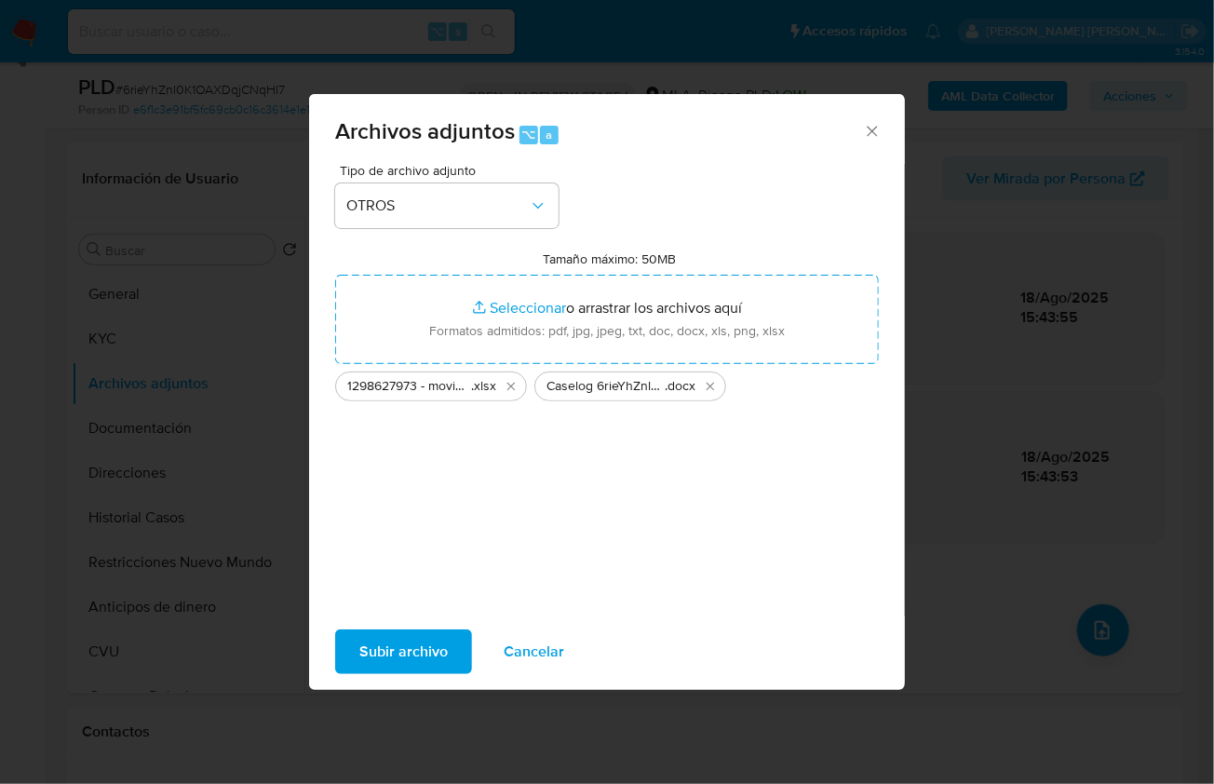
click at [408, 651] on span "Subir archivo" at bounding box center [403, 651] width 88 height 41
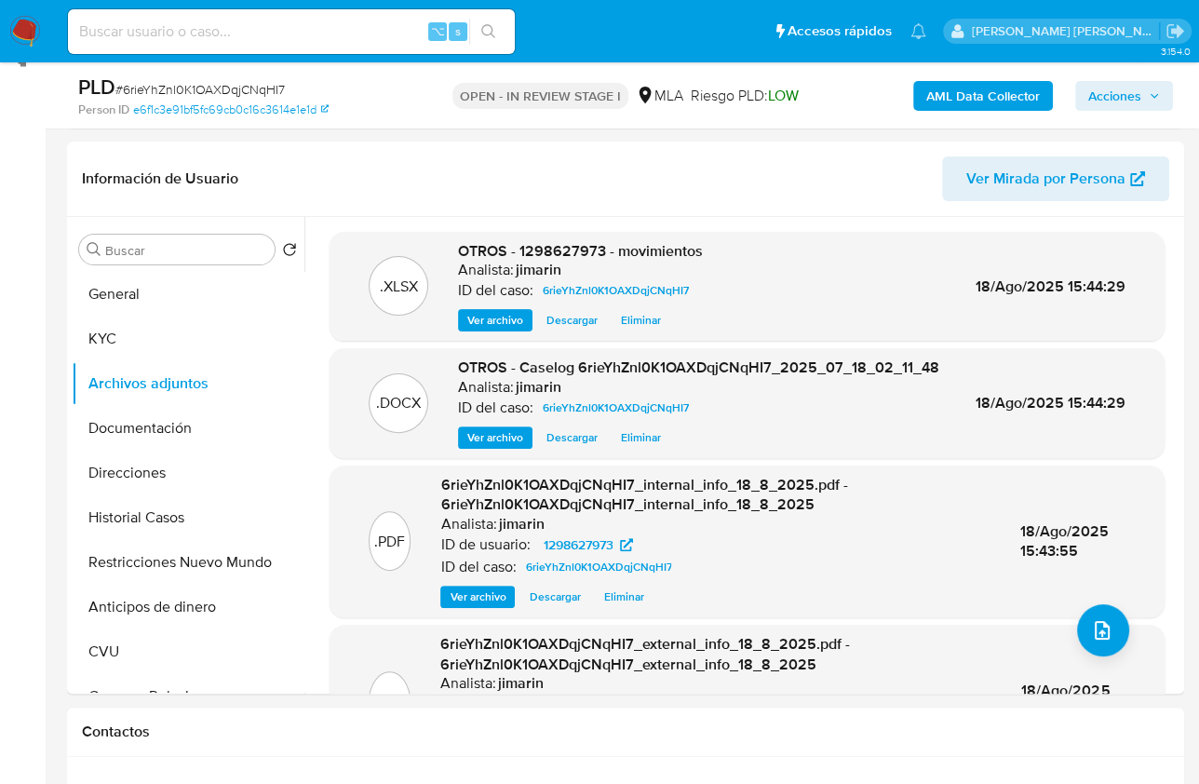
click at [1114, 101] on span "Acciones" at bounding box center [1114, 96] width 53 height 30
click at [1114, 95] on span "Acciones" at bounding box center [1114, 96] width 53 height 30
click at [1087, 103] on button "Acciones" at bounding box center [1124, 96] width 98 height 30
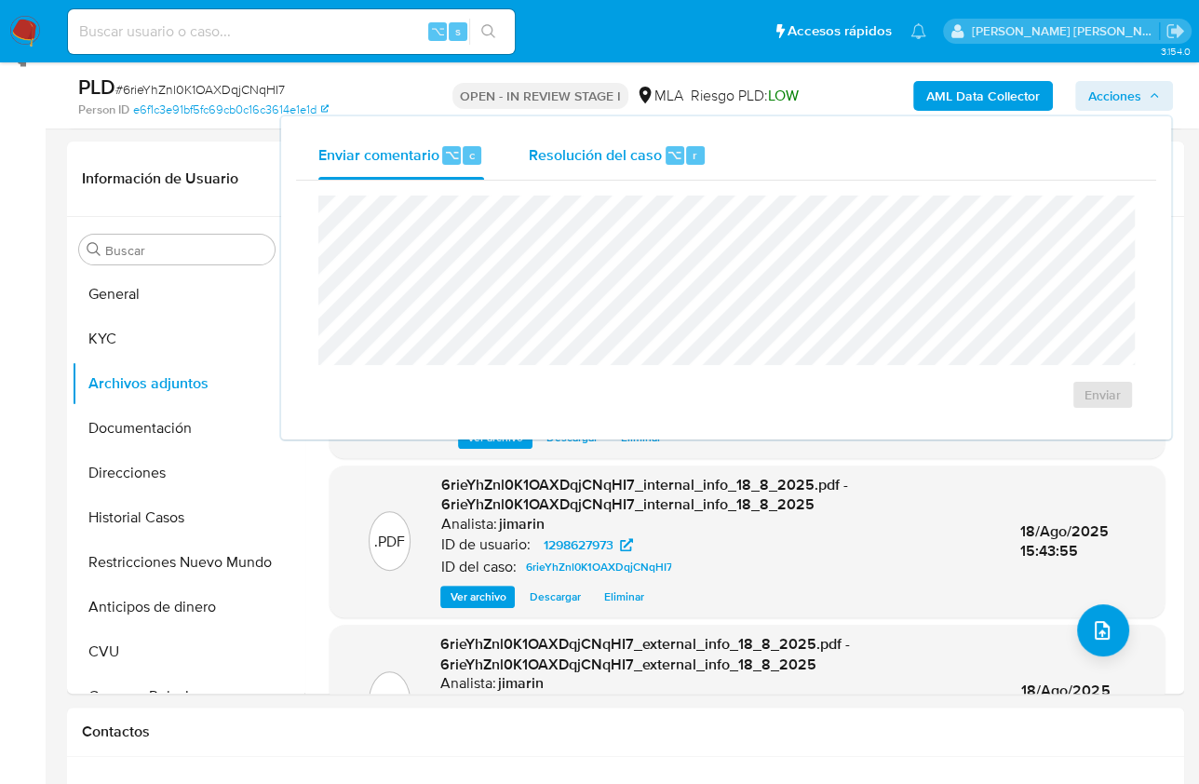
click at [674, 154] on span "⌥" at bounding box center [675, 155] width 14 height 18
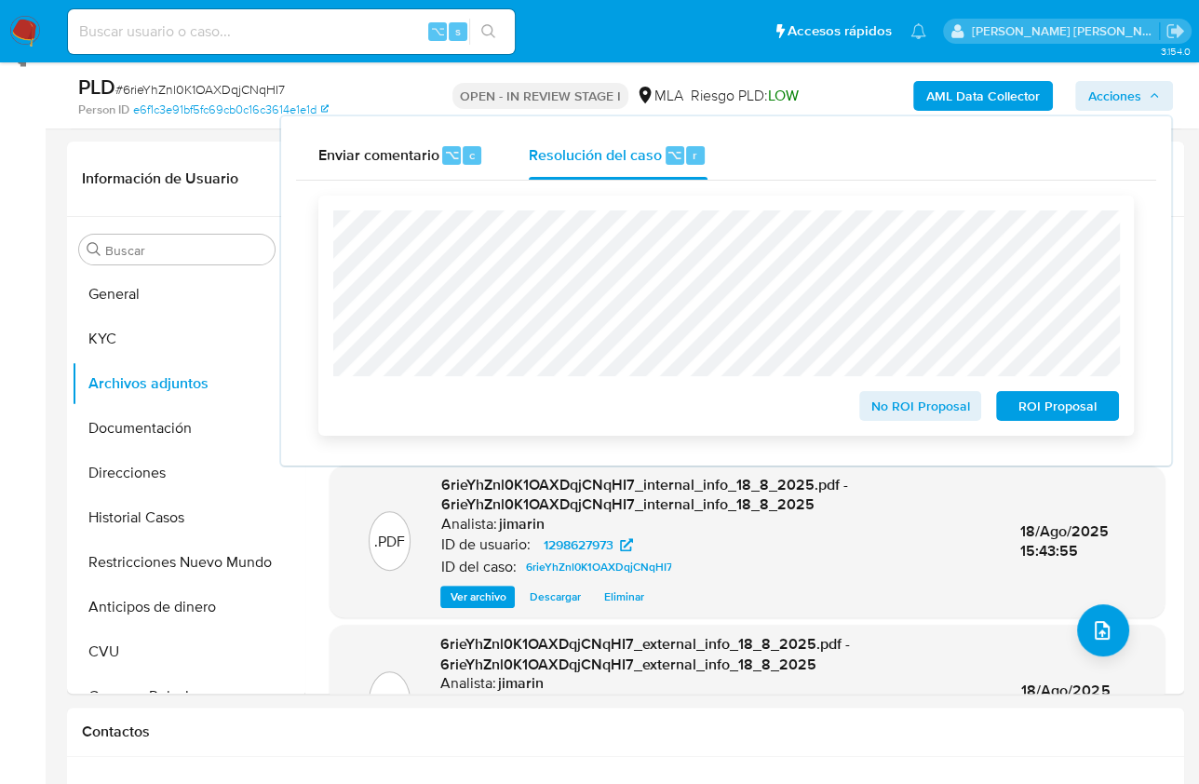
click at [1045, 411] on span "ROI Proposal" at bounding box center [1057, 406] width 97 height 26
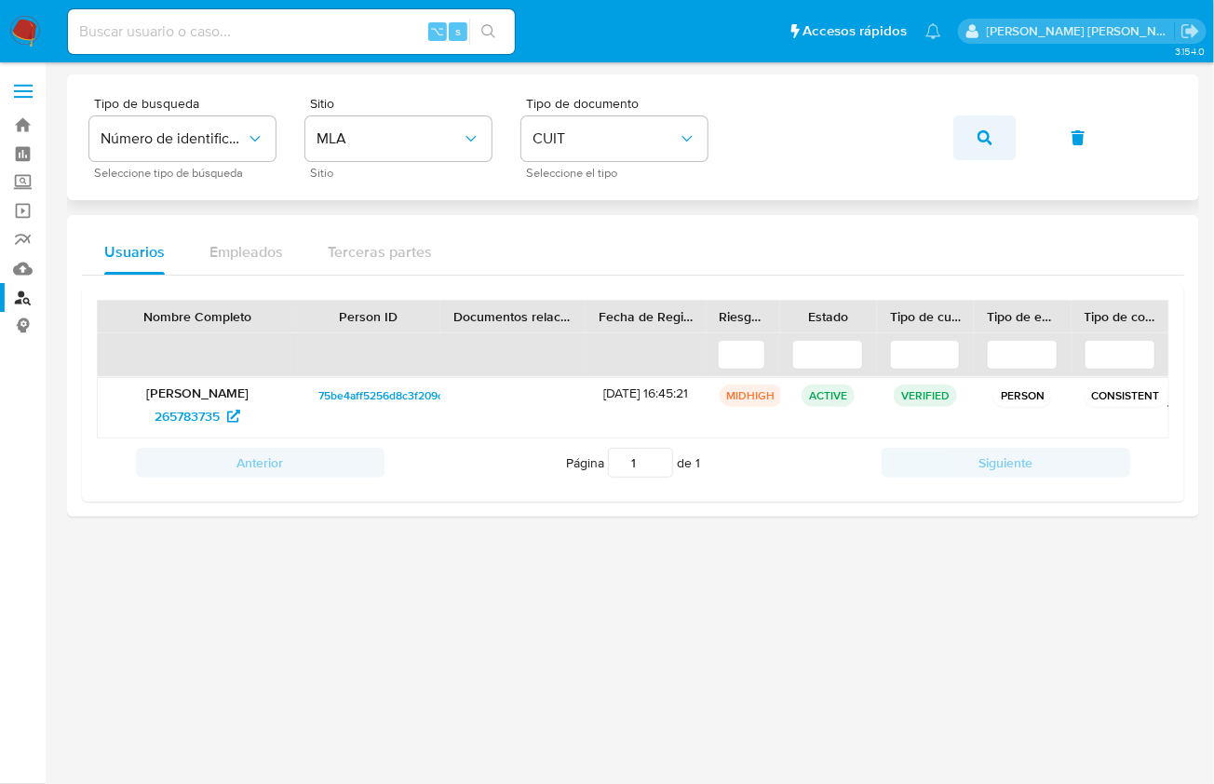
click at [978, 135] on icon "button" at bounding box center [985, 137] width 15 height 15
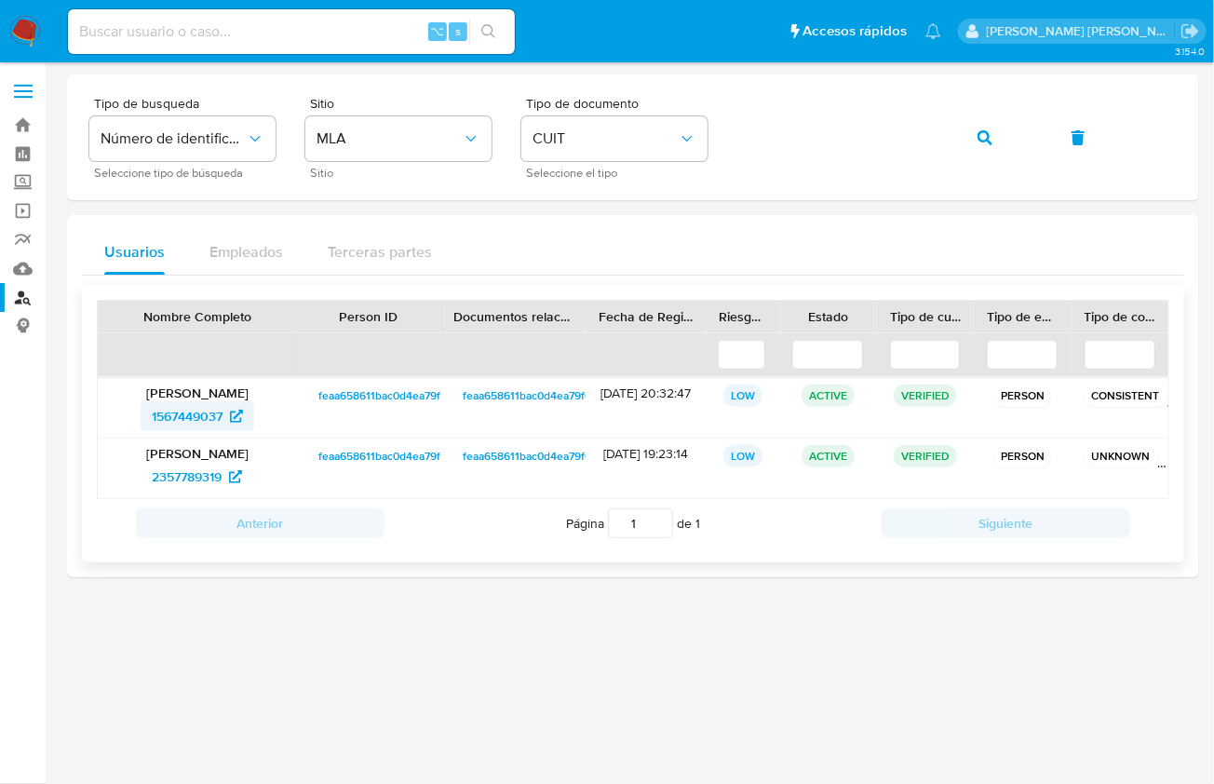
click at [182, 423] on span "1567449037" at bounding box center [187, 416] width 71 height 30
click at [153, 473] on span "2357789319" at bounding box center [187, 477] width 70 height 30
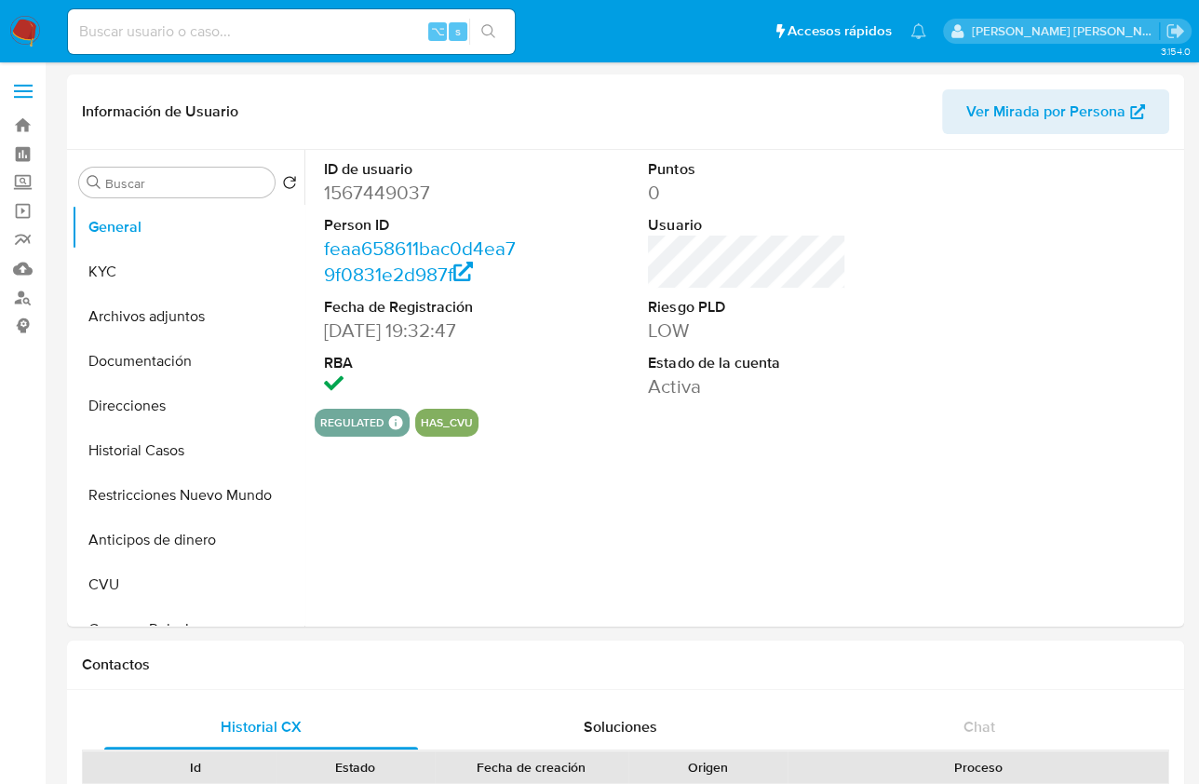
select select "10"
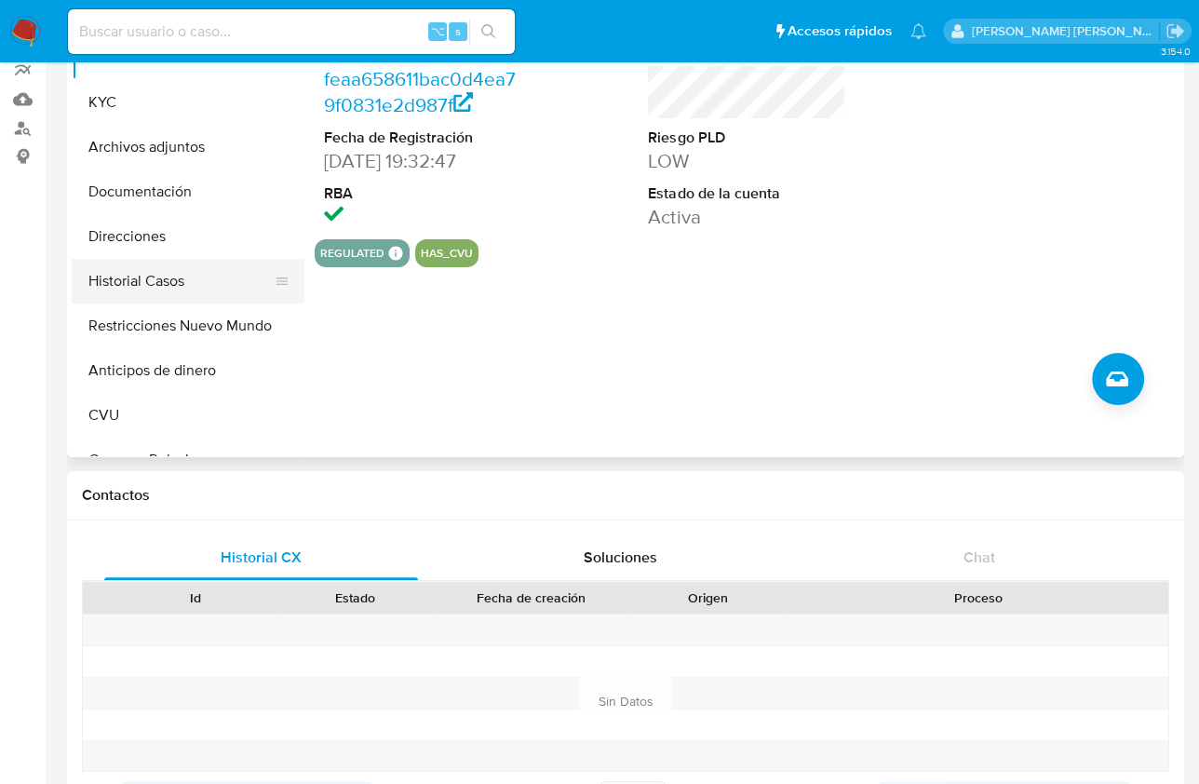
click at [170, 276] on button "Historial Casos" at bounding box center [181, 281] width 218 height 45
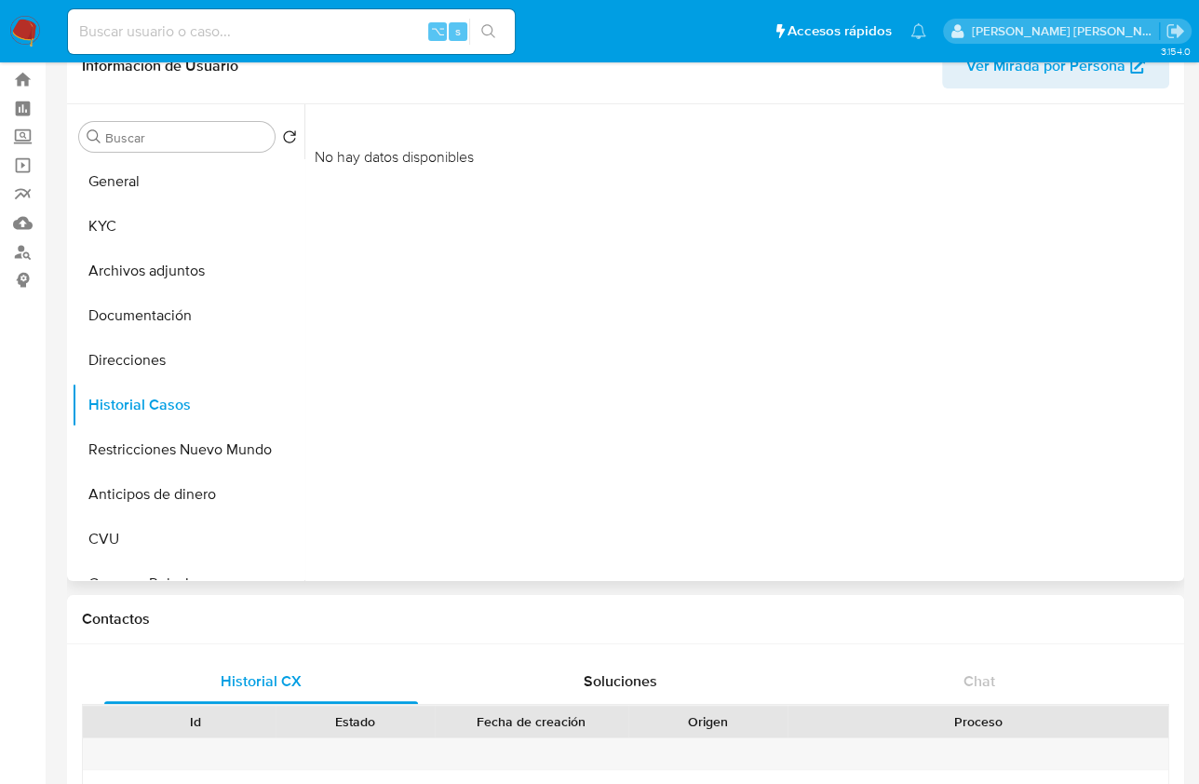
scroll to position [40, 0]
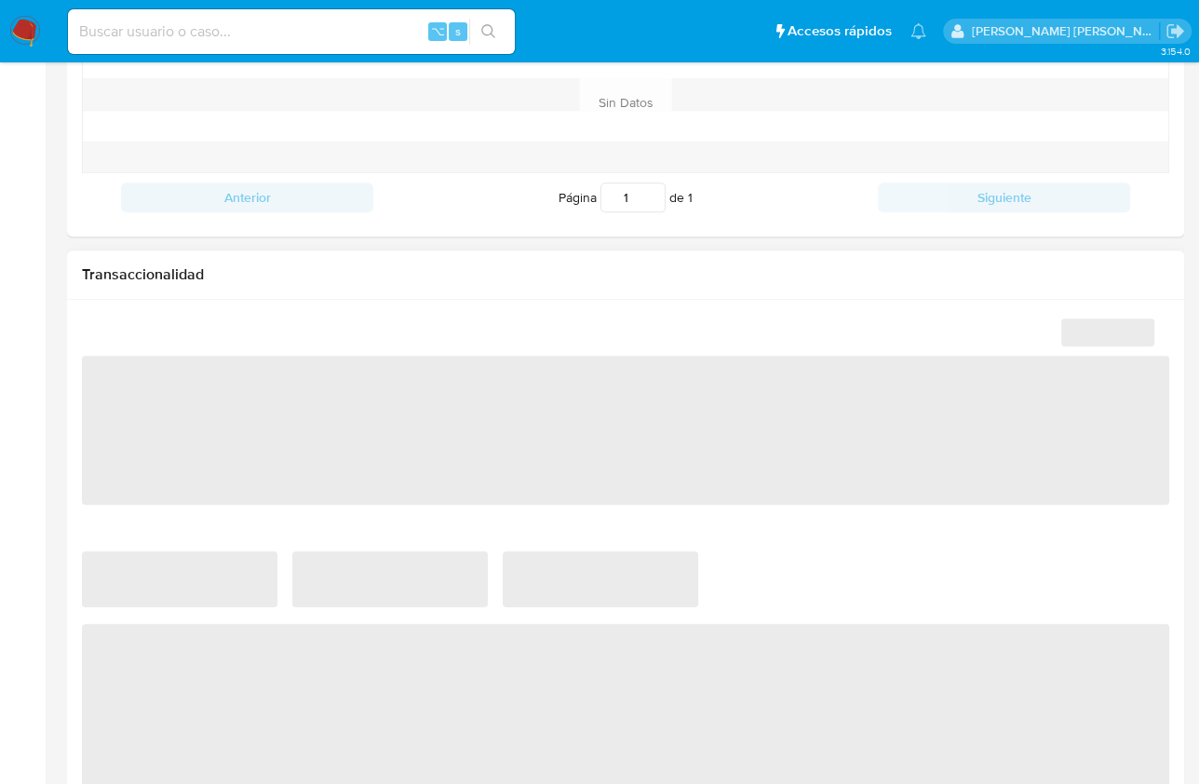
scroll to position [770, 0]
select select "10"
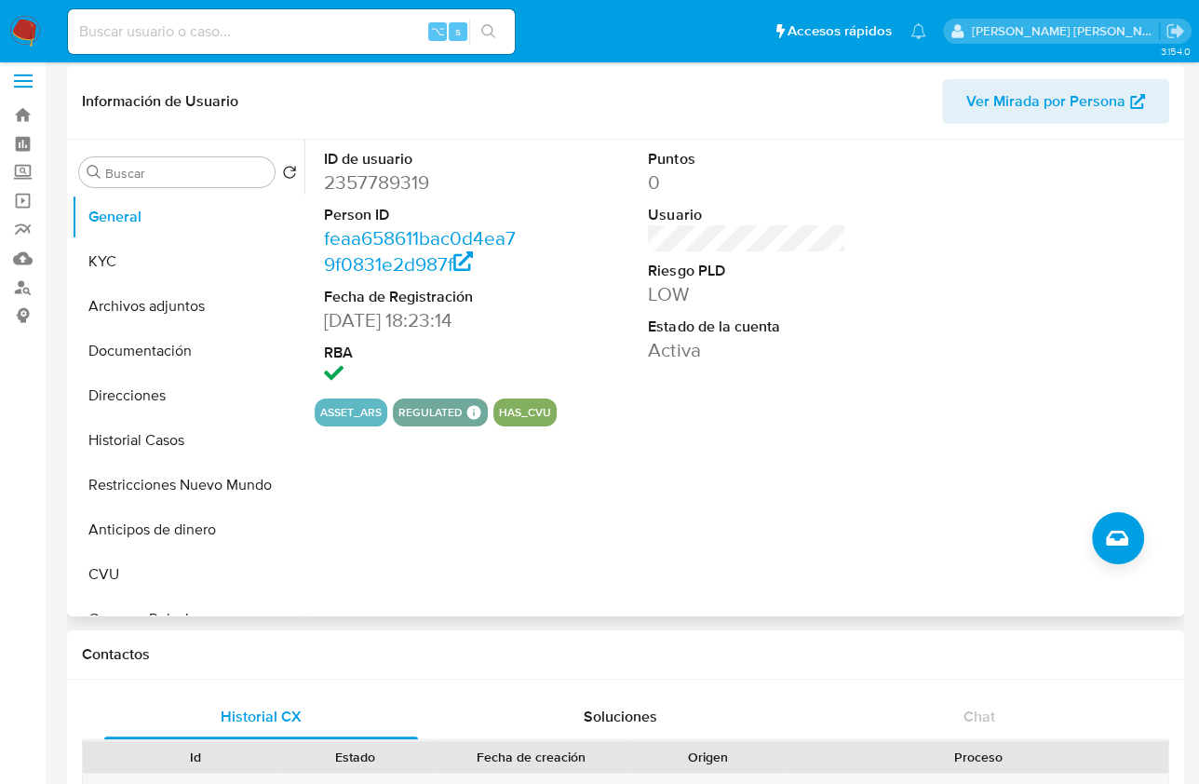
scroll to position [0, 0]
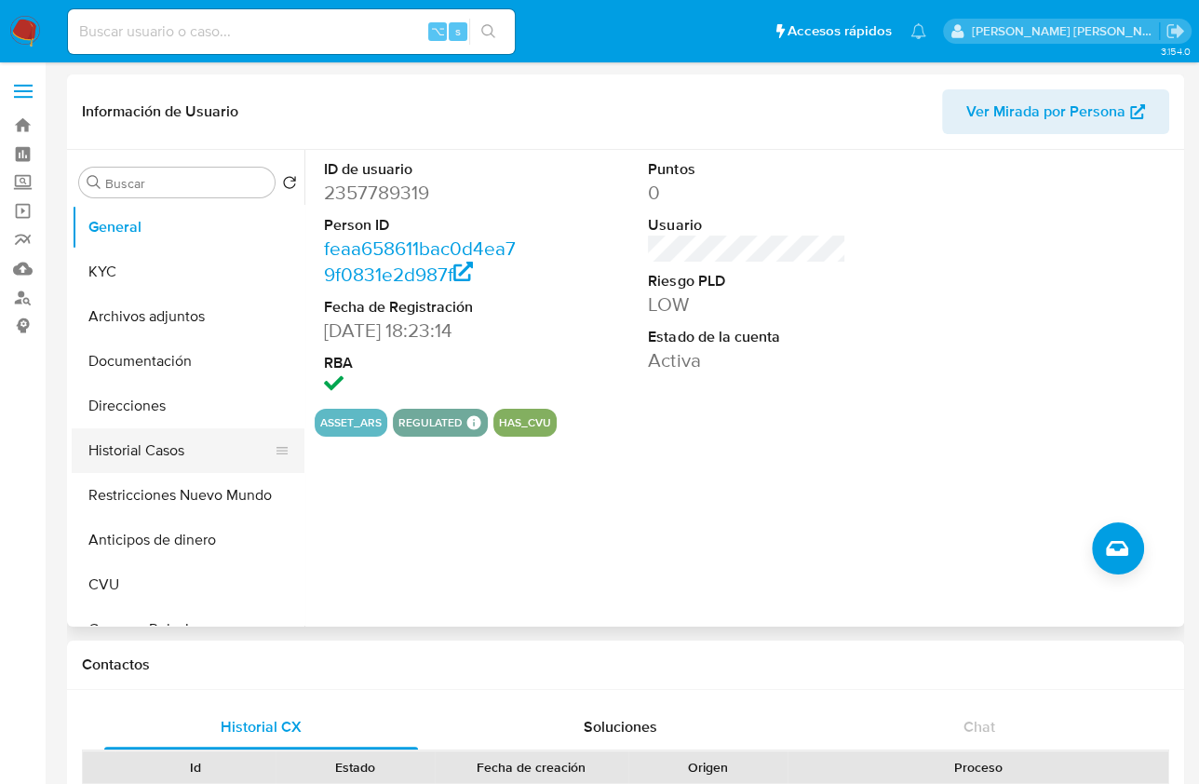
click at [178, 464] on button "Historial Casos" at bounding box center [181, 450] width 218 height 45
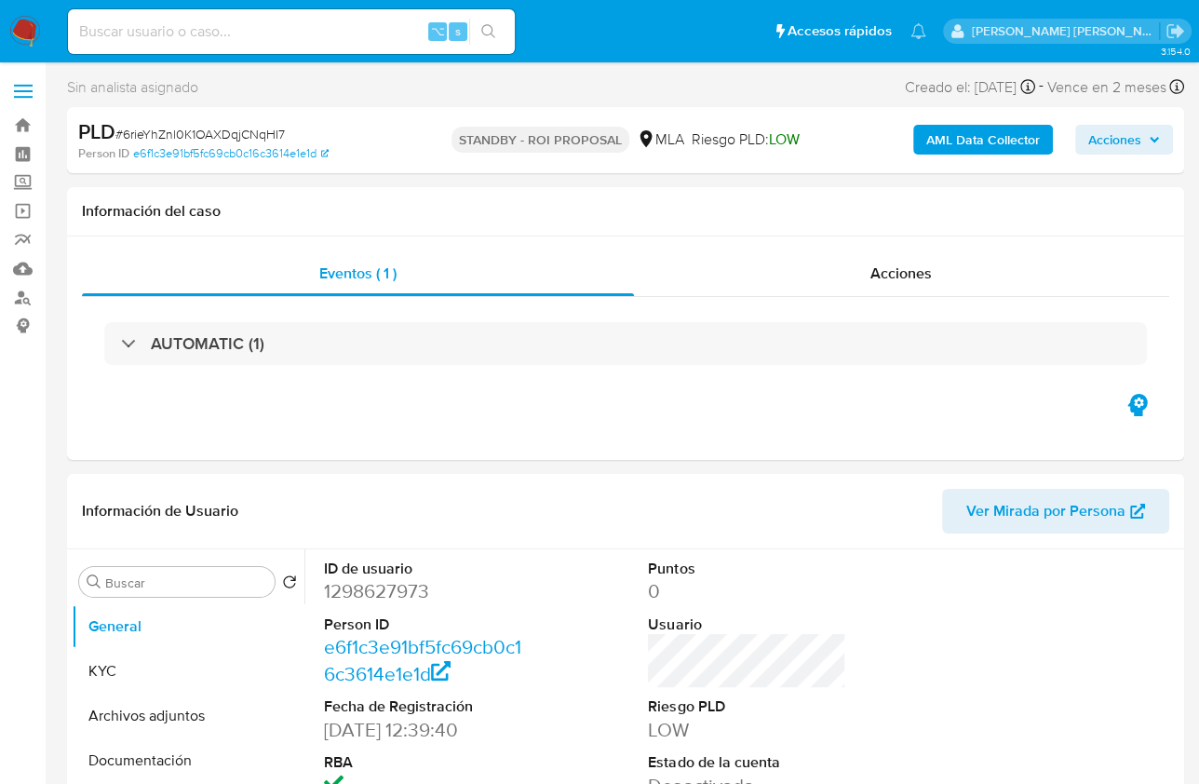
select select "10"
click at [514, 225] on div "Información del caso" at bounding box center [625, 211] width 1117 height 49
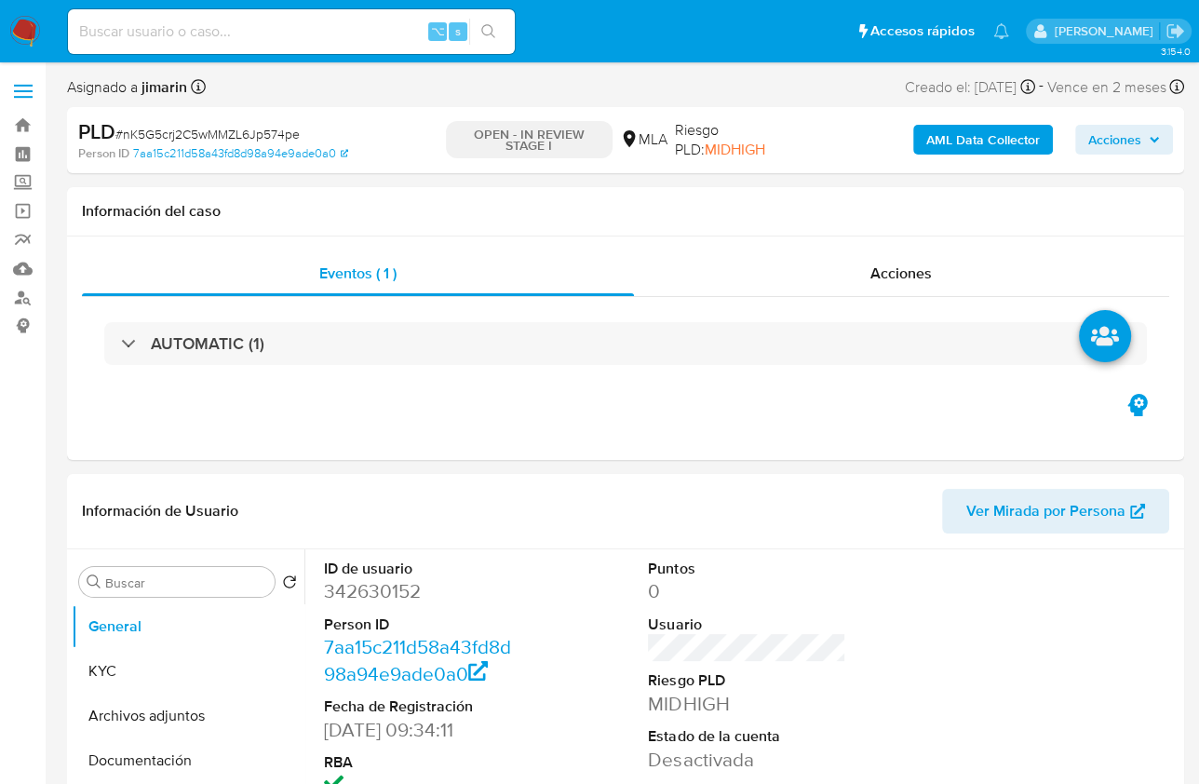
select select "10"
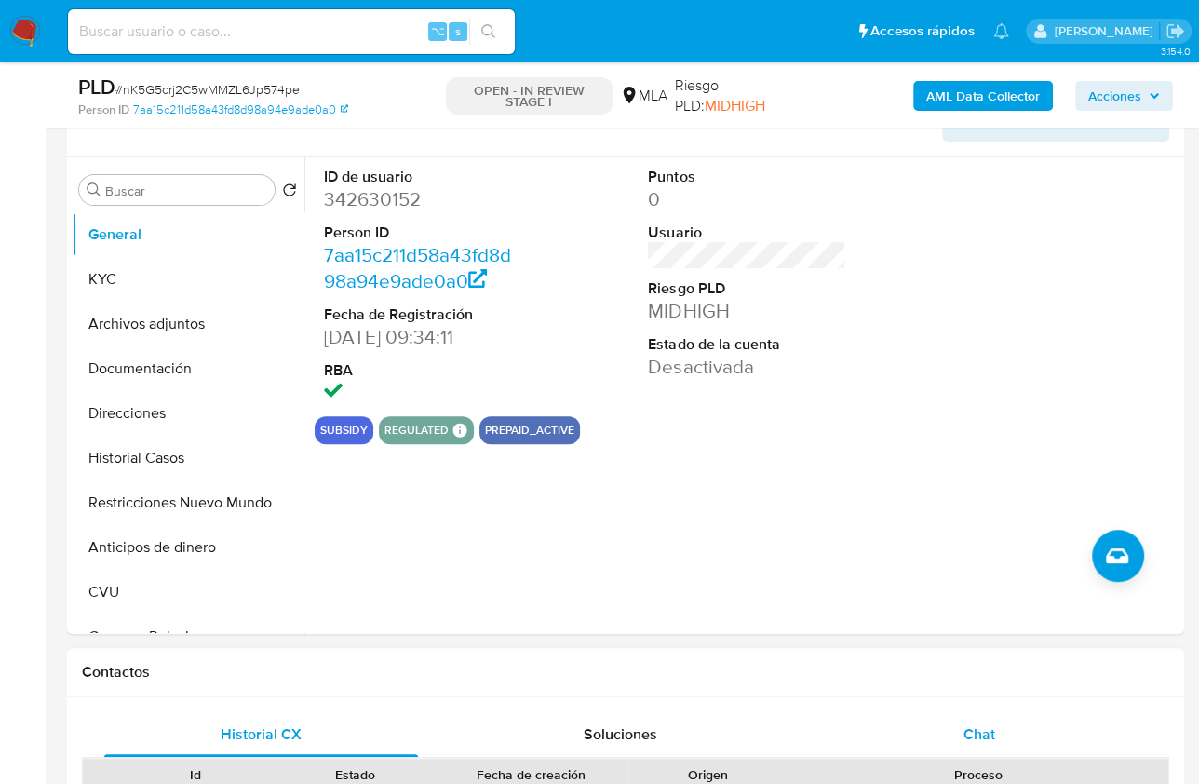
click at [991, 744] on div "Chat" at bounding box center [979, 734] width 314 height 45
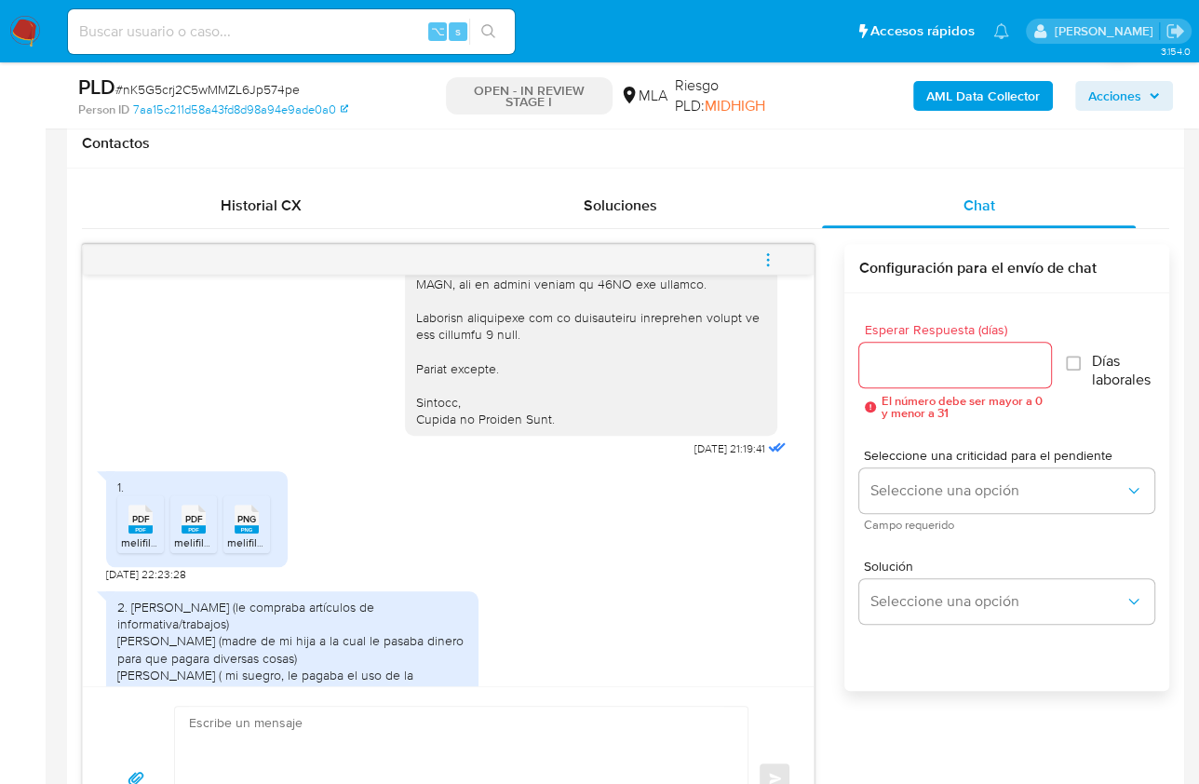
scroll to position [478, 0]
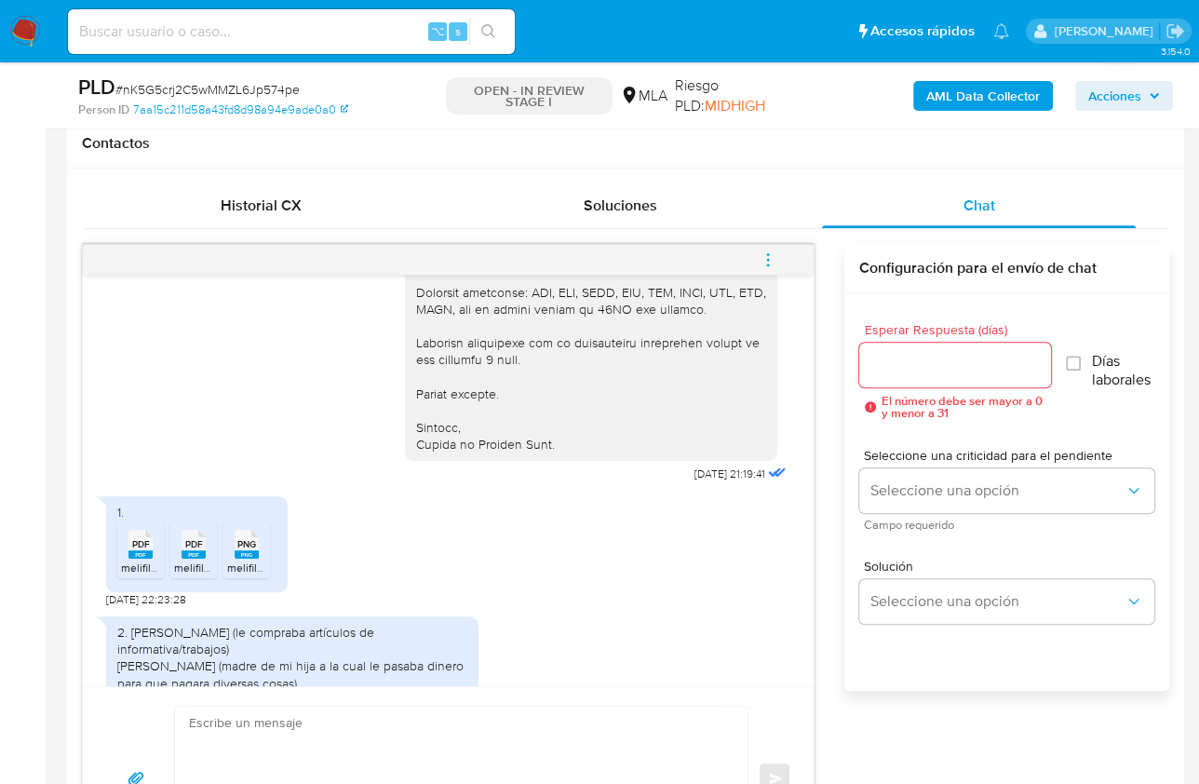
click at [143, 551] on rect at bounding box center [140, 554] width 24 height 8
click at [197, 550] on rect at bounding box center [194, 554] width 24 height 8
click at [250, 553] on rect at bounding box center [247, 554] width 24 height 8
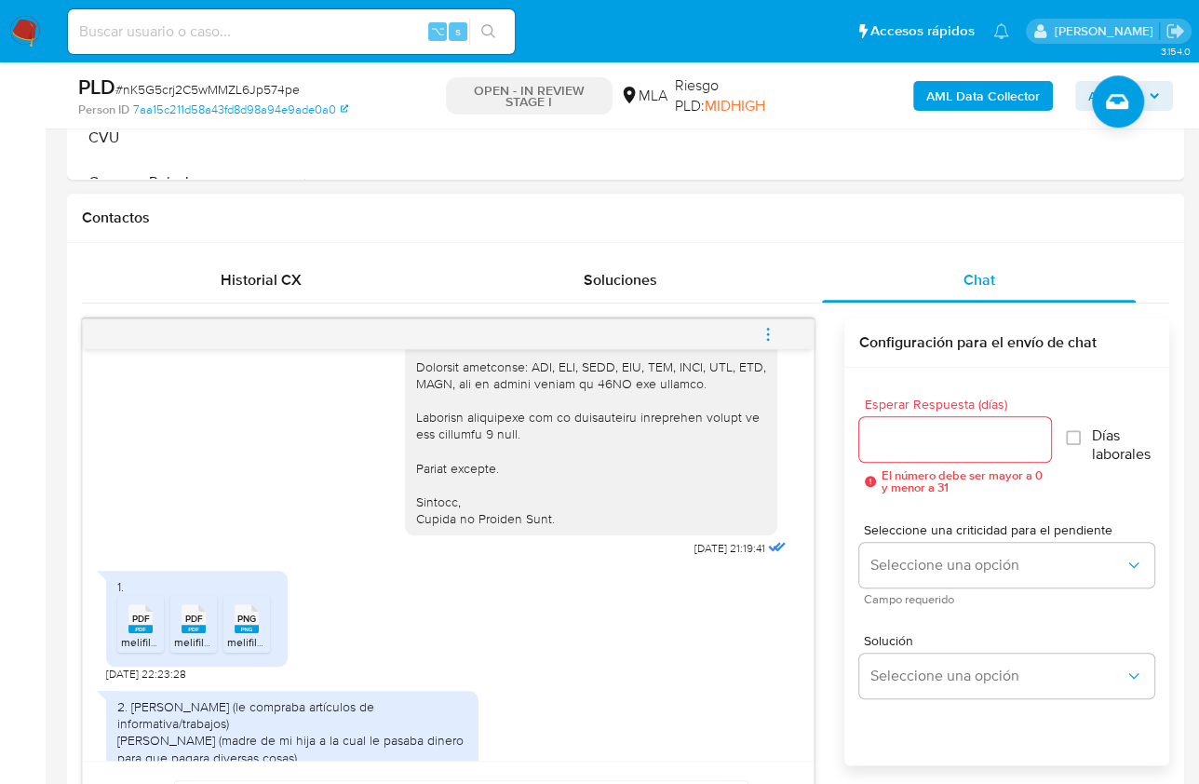
scroll to position [533, 0]
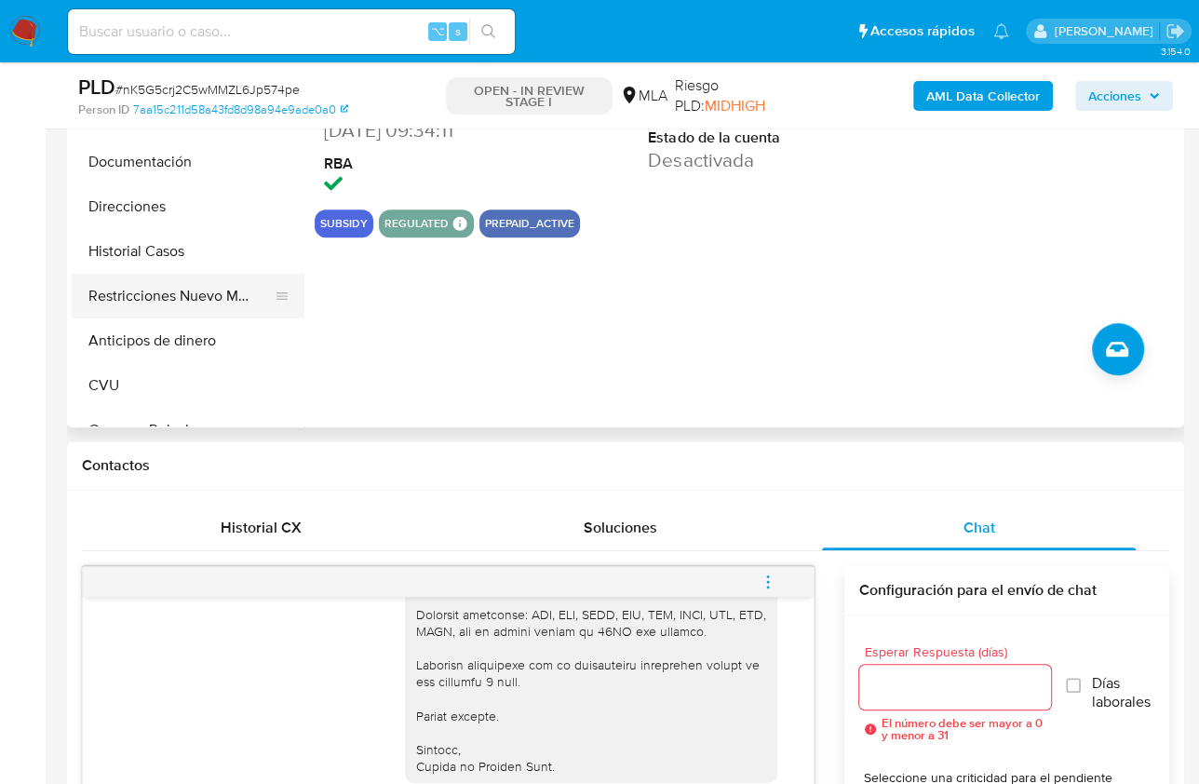
click at [191, 308] on button "Restricciones Nuevo Mundo" at bounding box center [181, 296] width 218 height 45
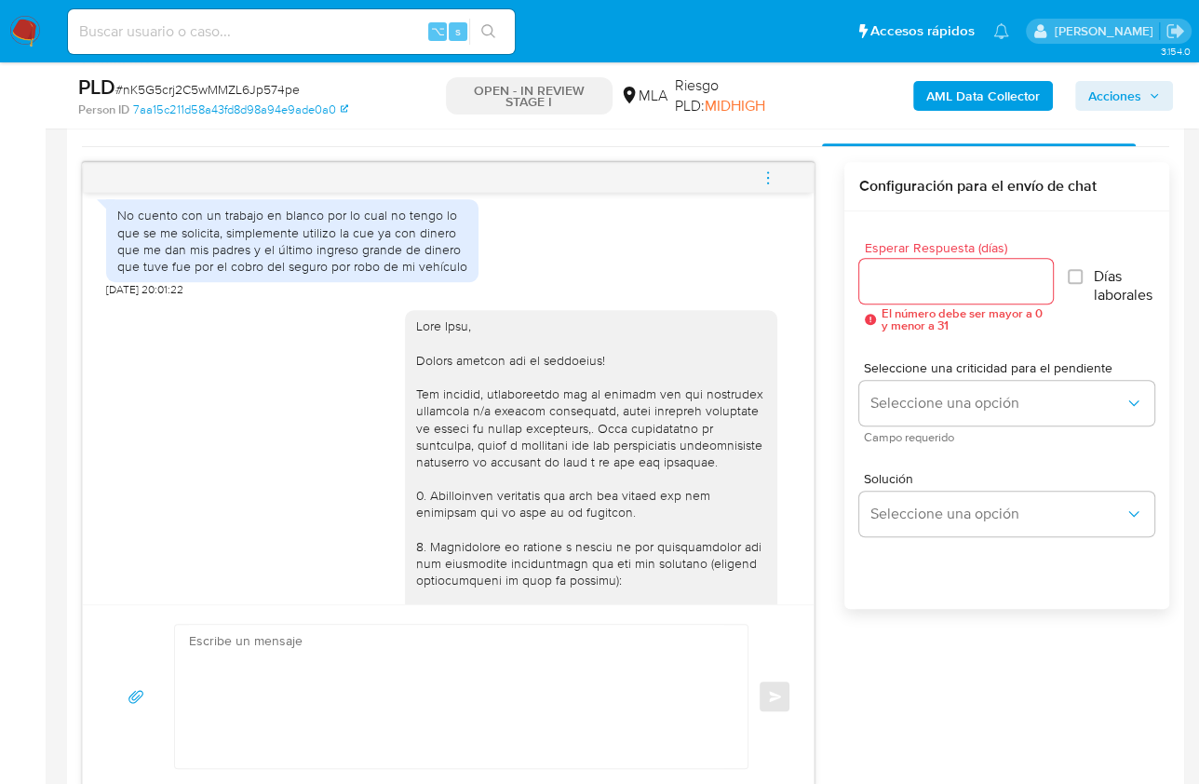
scroll to position [983, 0]
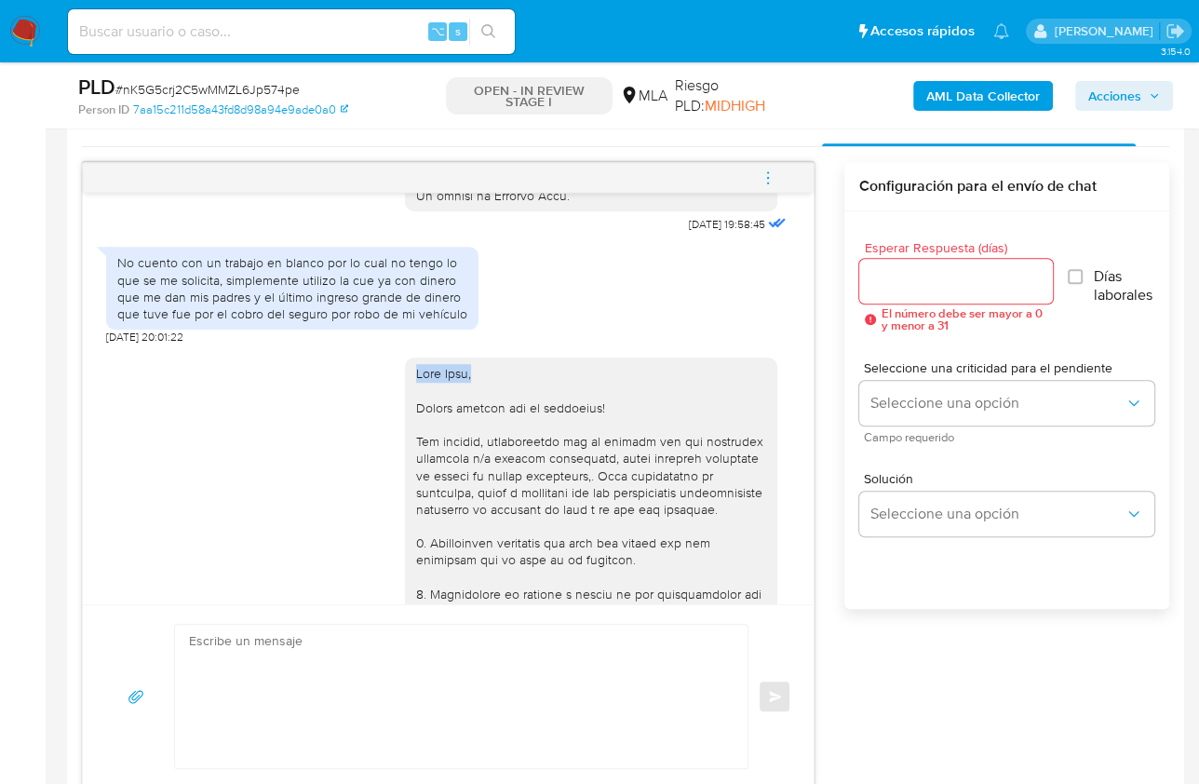
drag, startPoint x: 406, startPoint y: 408, endPoint x: 515, endPoint y: 408, distance: 108.9
click at [515, 408] on div at bounding box center [591, 678] width 350 height 627
copy div "Hola Juan,"
click at [482, 671] on textarea at bounding box center [456, 696] width 535 height 143
paste textarea "Hola Juan,"
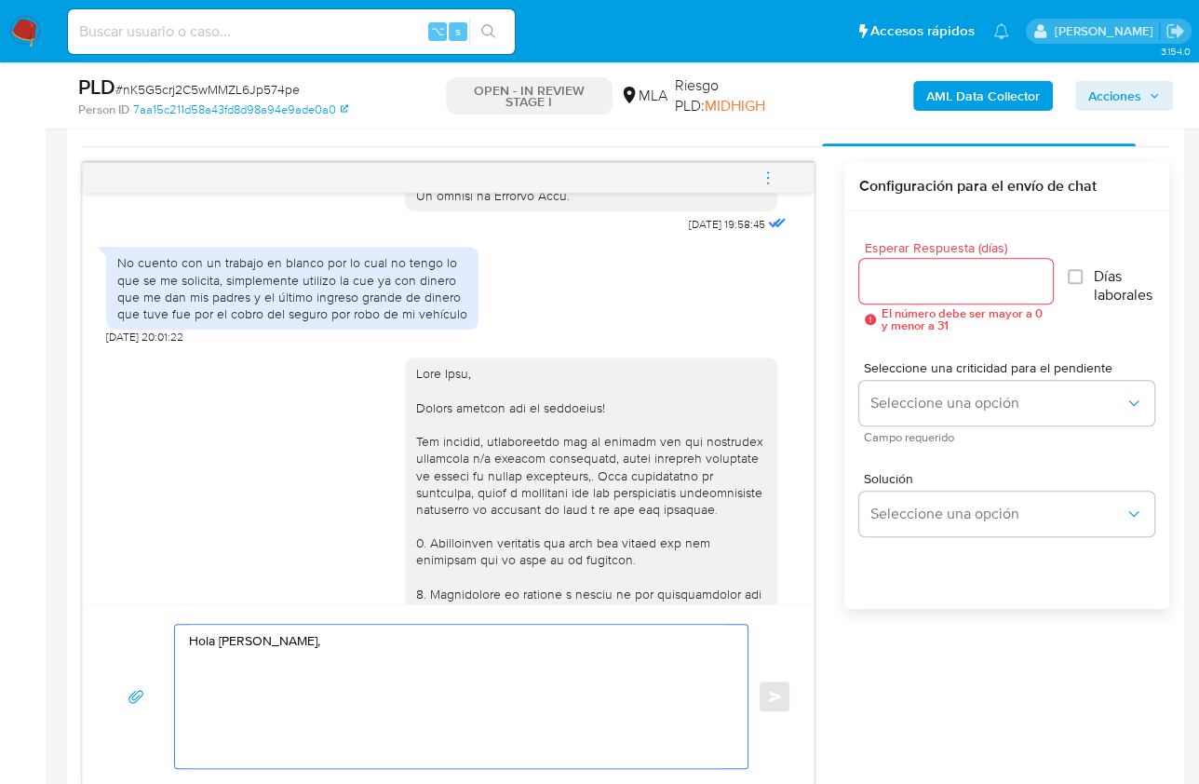
click at [366, 639] on textarea "Hola Juan," at bounding box center [456, 696] width 535 height 143
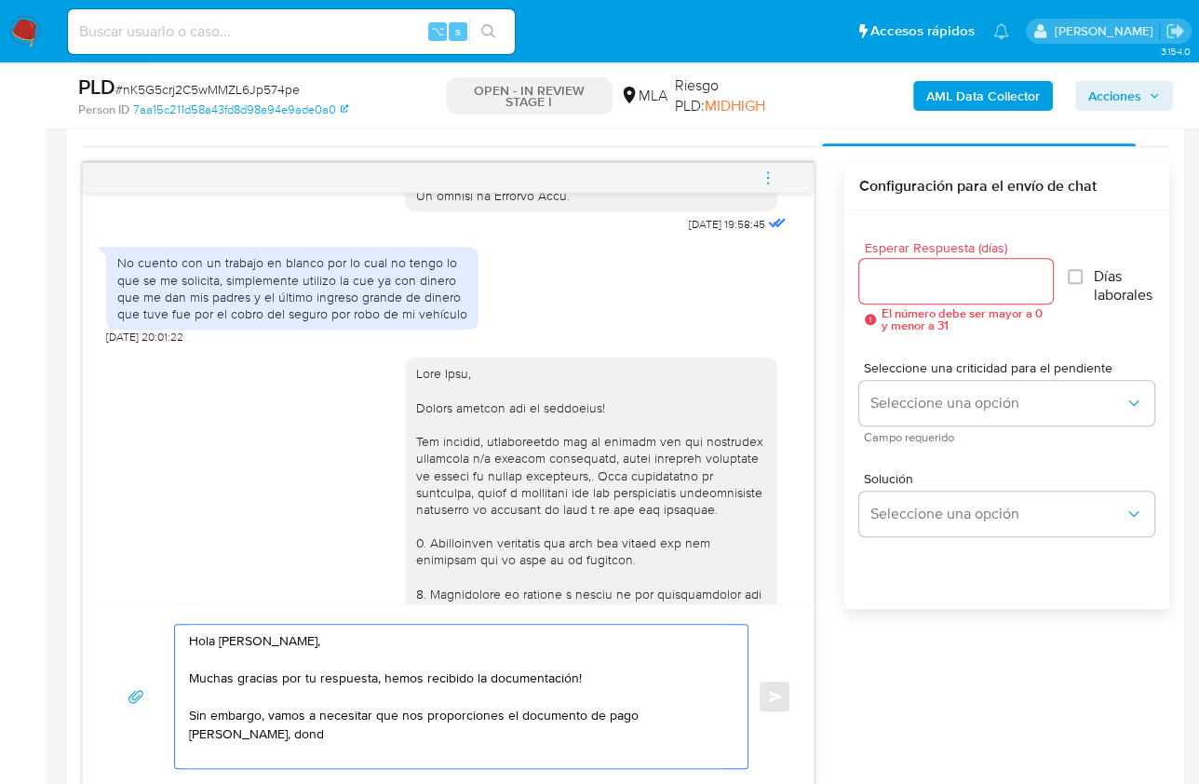
click at [636, 712] on textarea "Hola Juan, Muchas gracias por tu respuesta, hemos recibido la documentación! Si…" at bounding box center [456, 696] width 535 height 143
click at [652, 722] on textarea "Hola Juan, Muchas gracias por tu respuesta, hemos recibido la documentación! Si…" at bounding box center [456, 696] width 535 height 143
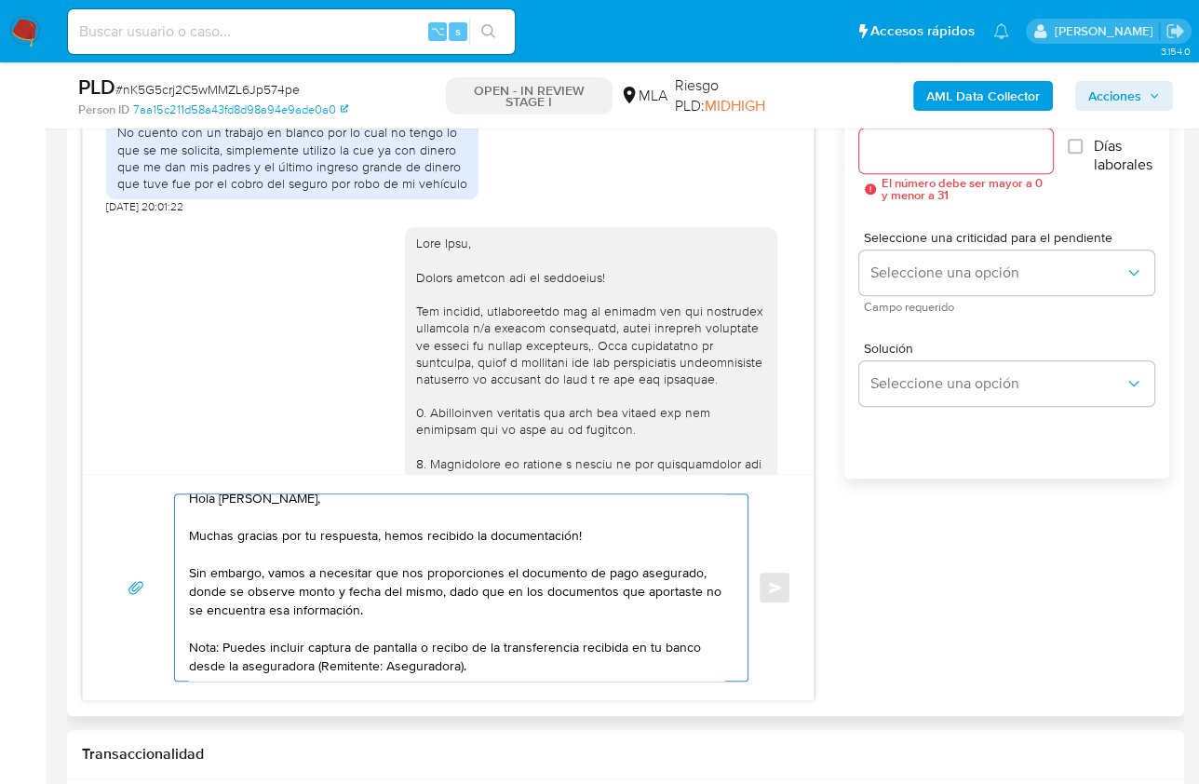
scroll to position [12, 0]
click at [492, 670] on textarea "Hola Juan, Muchas gracias por tu respuesta, hemos recibido la documentación! Si…" at bounding box center [456, 587] width 535 height 186
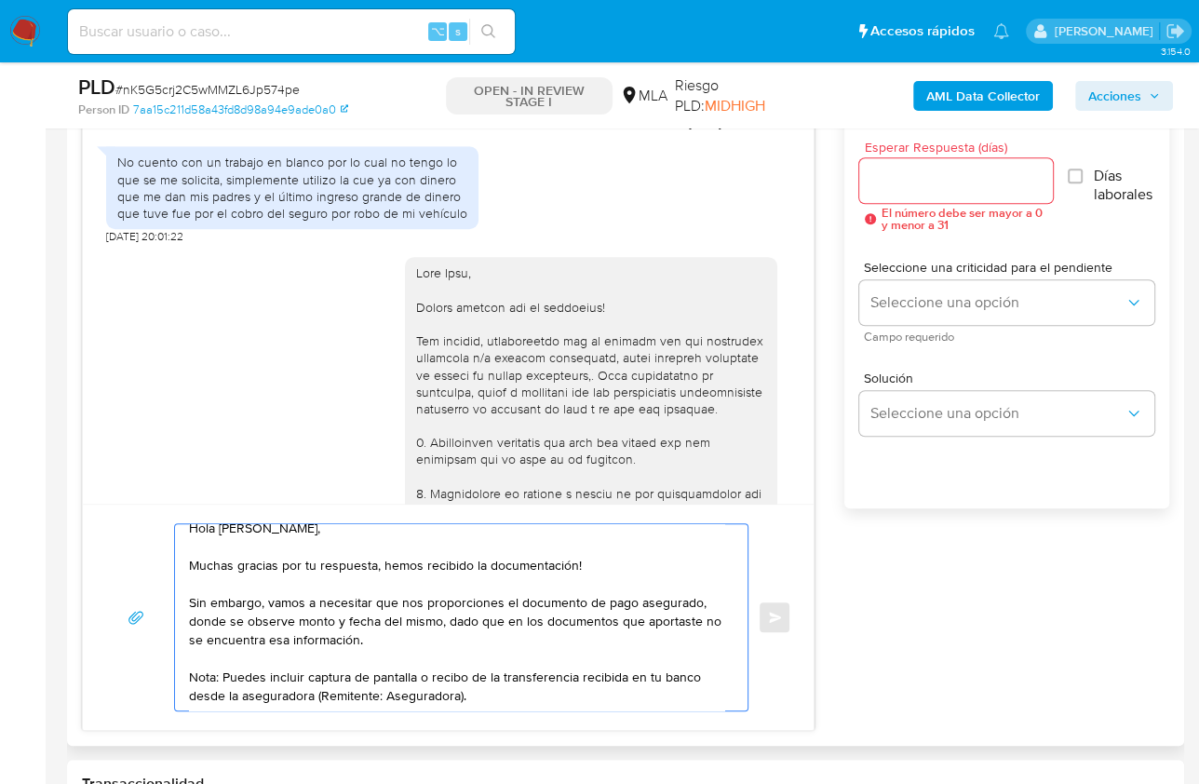
scroll to position [1528, 0]
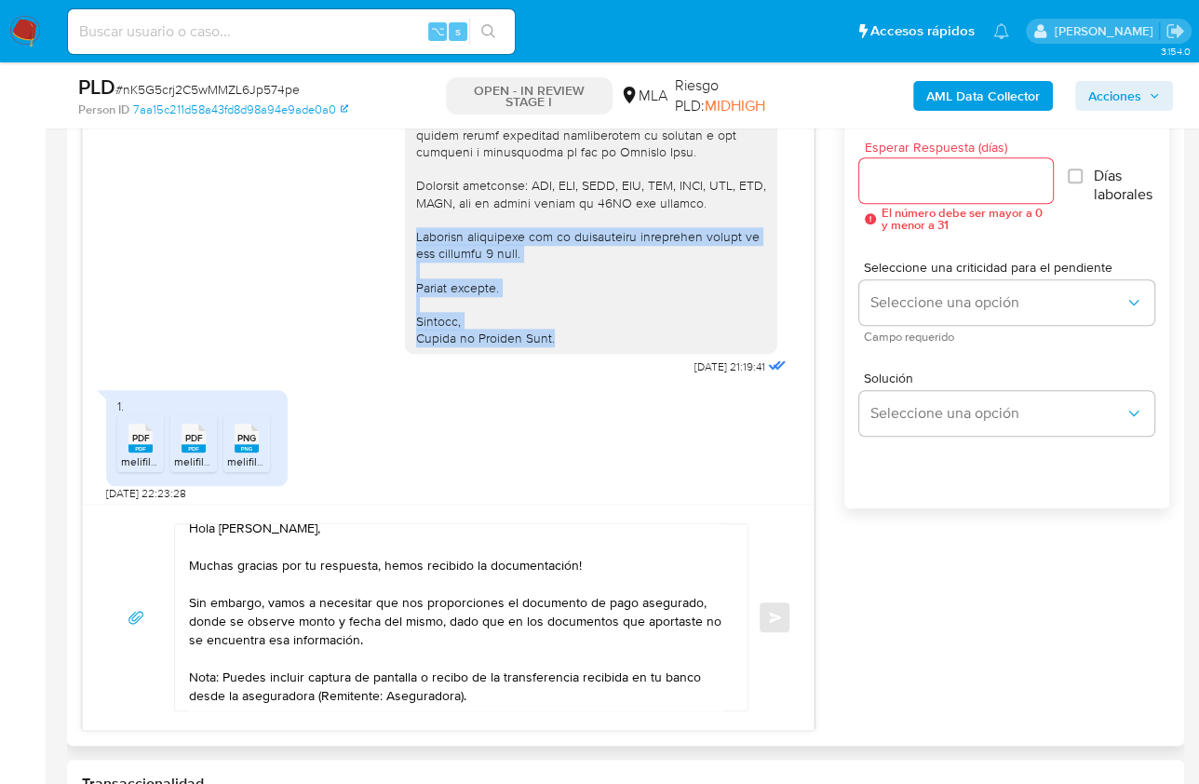
drag, startPoint x: 401, startPoint y: 271, endPoint x: 571, endPoint y: 384, distance: 203.5
click at [571, 354] on div at bounding box center [591, 33] width 372 height 642
copy div "Quedamos aguardando por la información solicitada dentro de los próximos 2 días…"
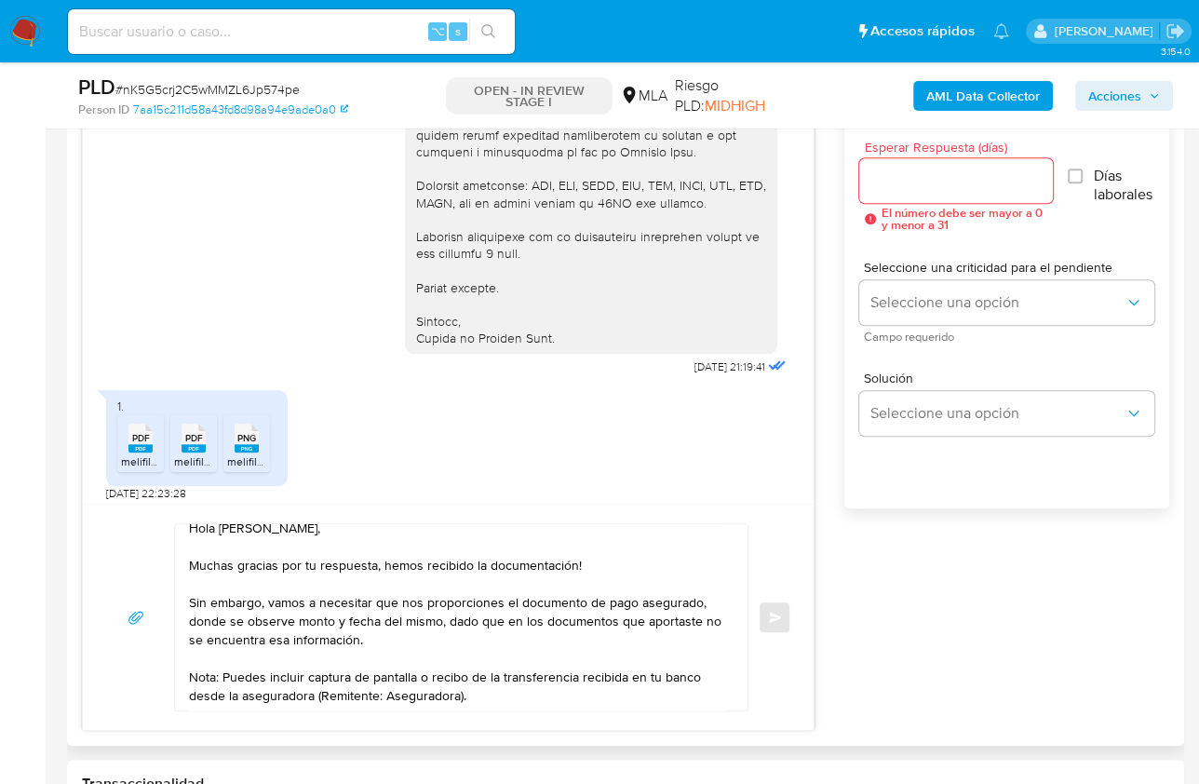
click at [484, 683] on textarea "Hola Juan, Muchas gracias por tu respuesta, hemos recibido la documentación! Si…" at bounding box center [456, 617] width 535 height 186
paste textarea "Quedamos aguardando por la información solicitada dentro de los próximos 2 días…"
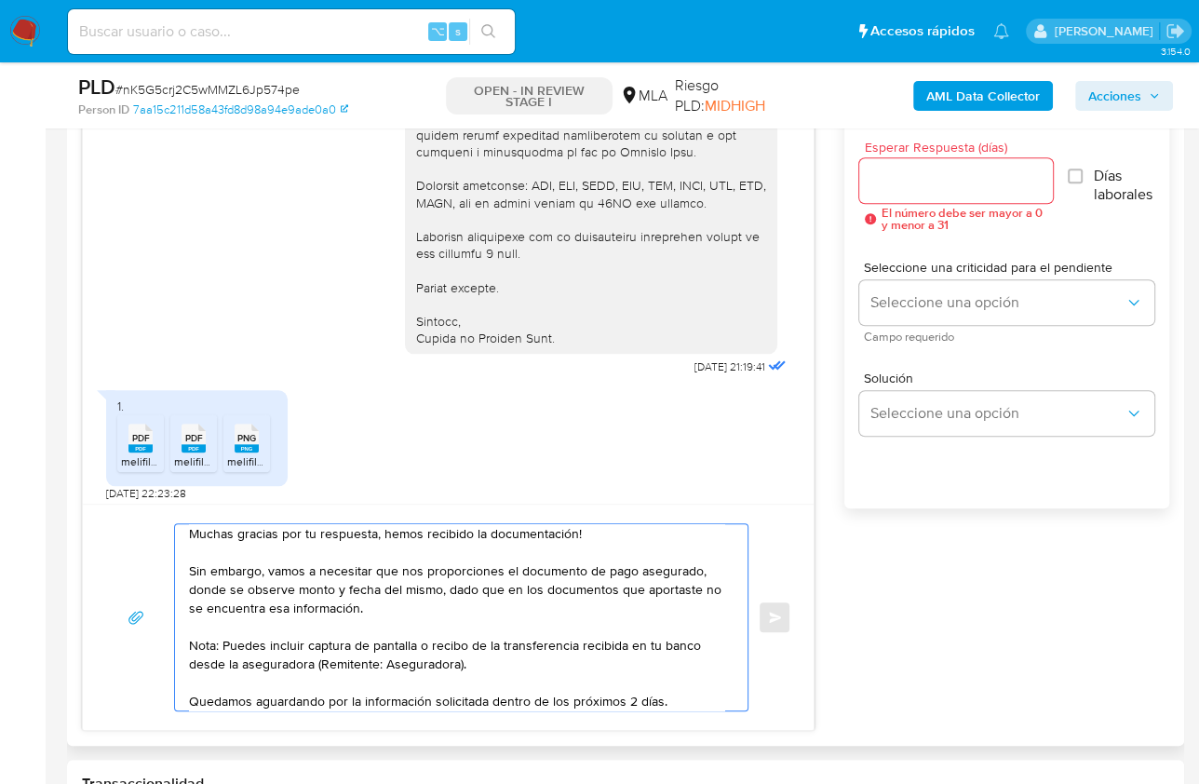
scroll to position [137, 0]
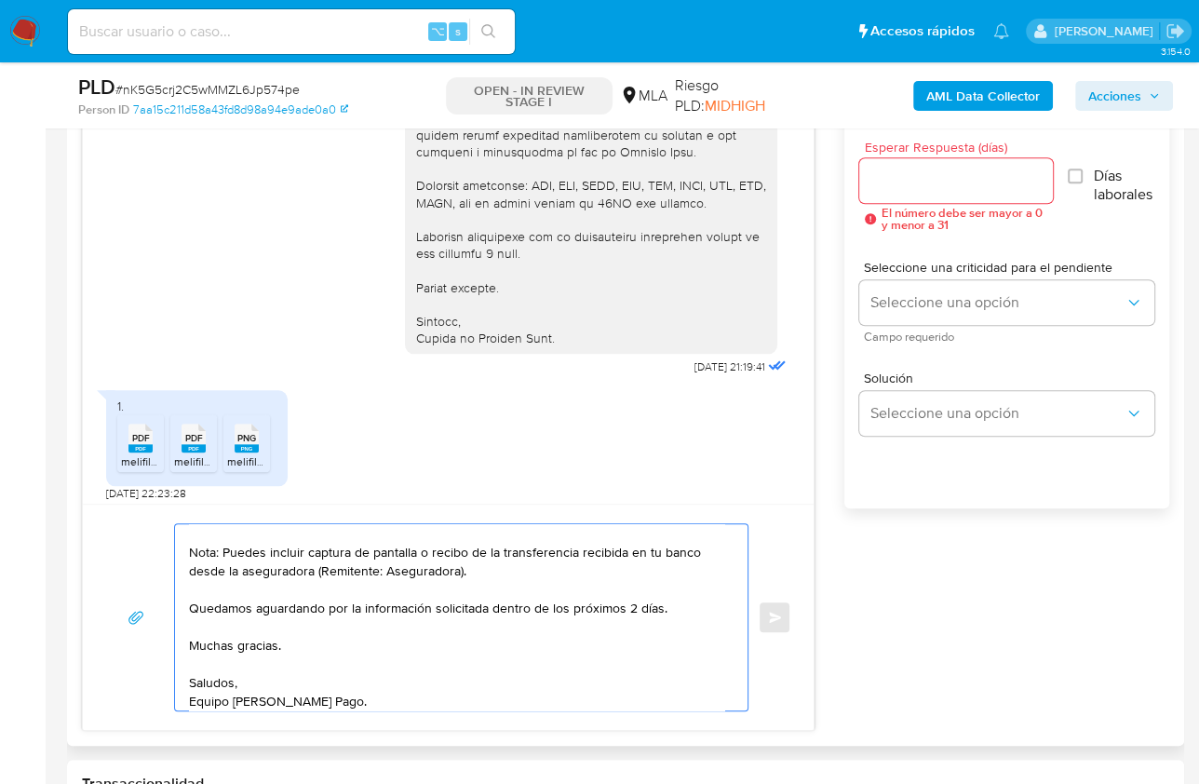
click at [676, 601] on textarea "Hola Juan, Muchas gracias por tu respuesta, hemos recibido la documentación! Si…" at bounding box center [456, 617] width 535 height 186
click at [491, 558] on textarea "Hola Juan, Muchas gracias por tu respuesta, hemos recibido la documentación! Si…" at bounding box center [456, 617] width 535 height 186
click at [223, 570] on textarea "Hola Juan, Muchas gracias por tu respuesta, hemos recibido la documentación! Si…" at bounding box center [456, 617] width 535 height 186
click at [518, 565] on textarea "Hola Juan, Muchas gracias por tu respuesta, hemos recibido la documentación! Si…" at bounding box center [456, 617] width 535 height 186
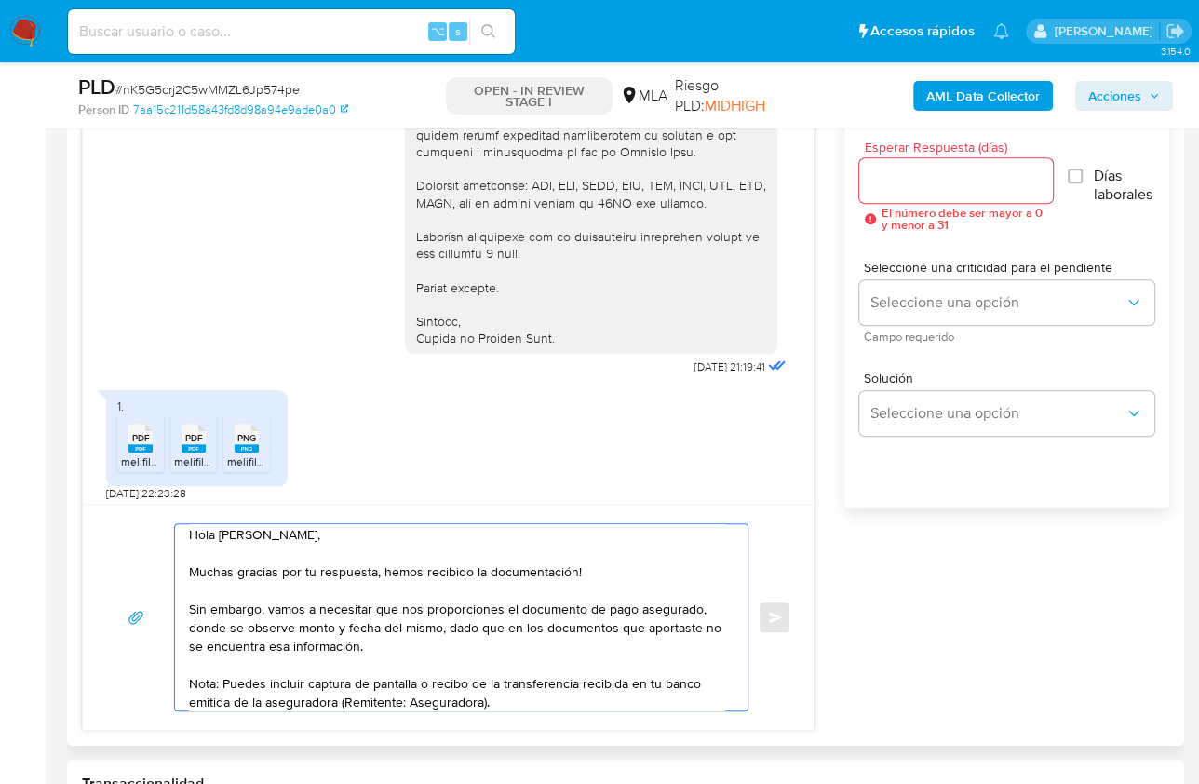
scroll to position [0, 0]
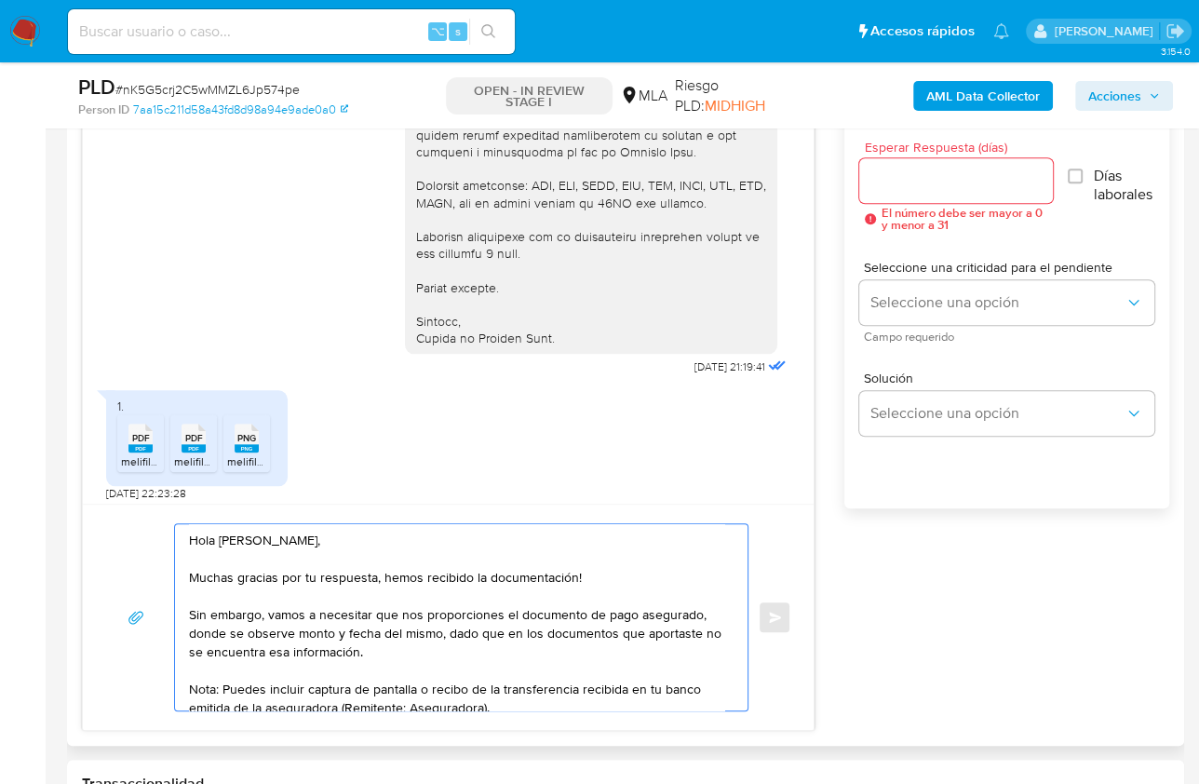
type textarea "Hola Juan, Muchas gracias por tu respuesta, hemos recibido la documentación! Si…"
click at [883, 188] on input "Esperar Respuesta (días)" at bounding box center [956, 181] width 194 height 24
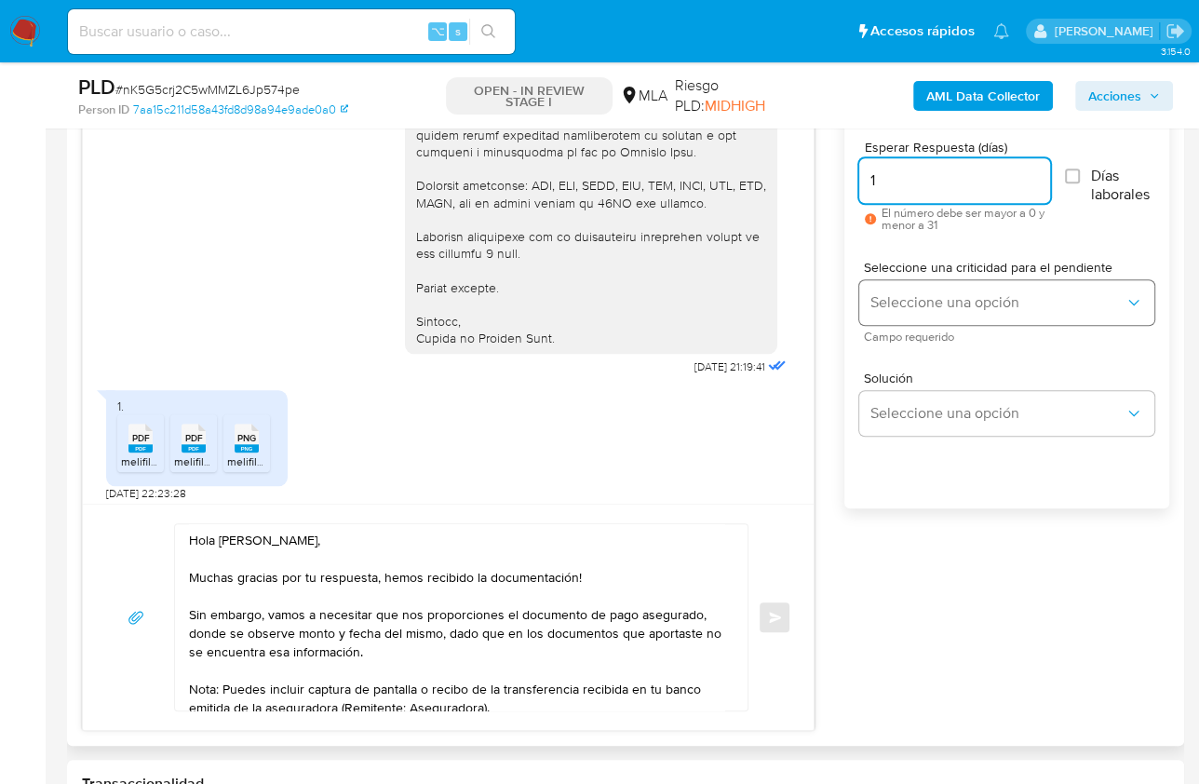
type input "1"
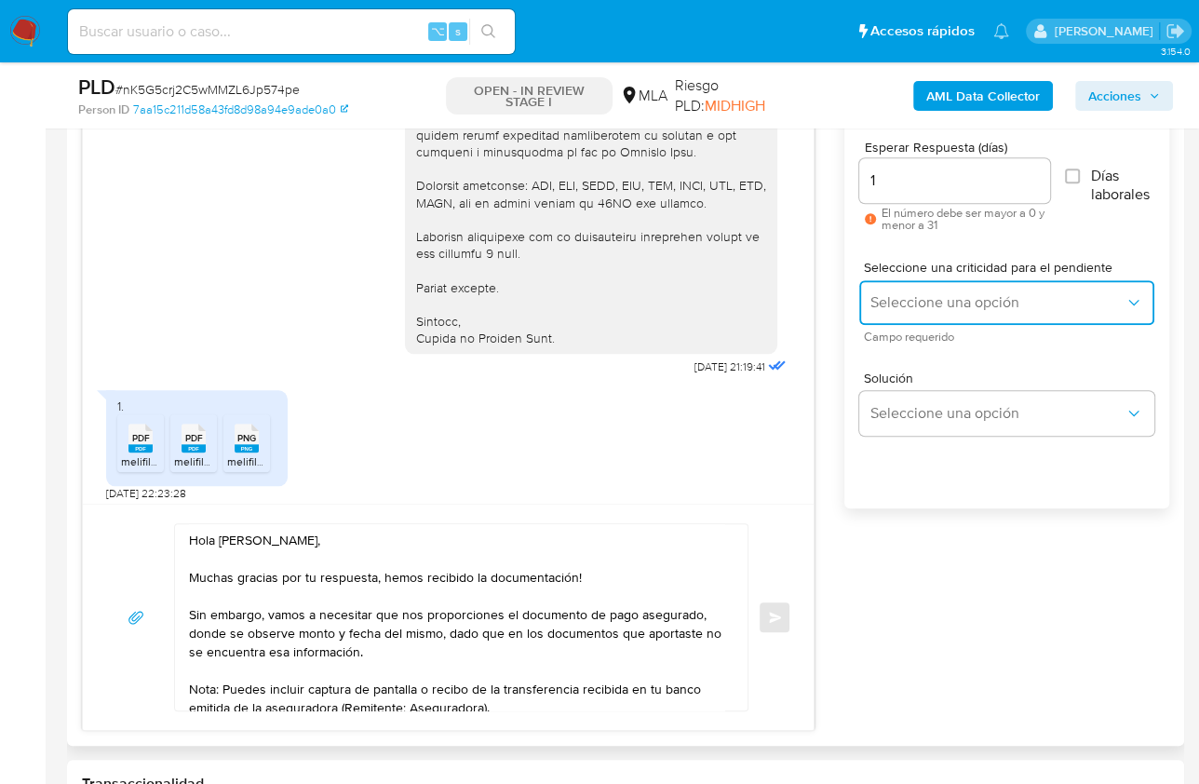
click at [903, 314] on button "Seleccione una opción" at bounding box center [1006, 302] width 295 height 45
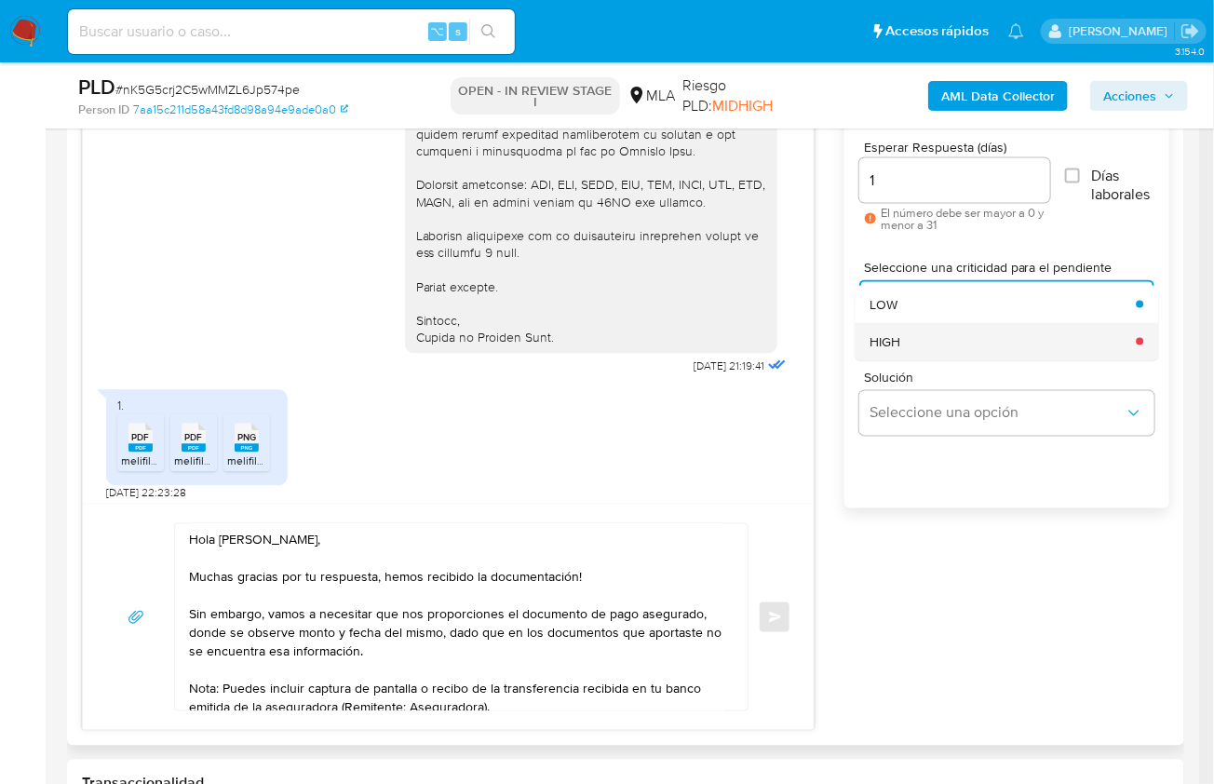
click at [918, 348] on div "HIGH" at bounding box center [997, 341] width 255 height 37
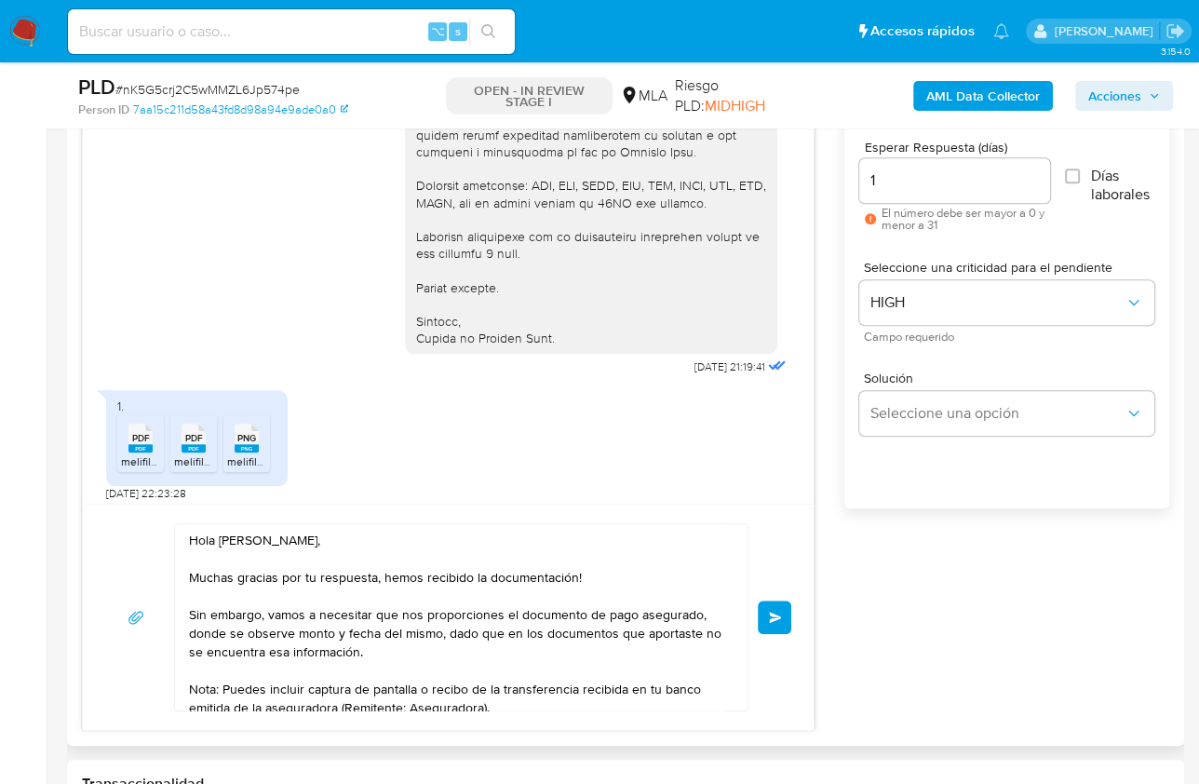
click at [778, 621] on button "Enviar" at bounding box center [775, 618] width 34 height 34
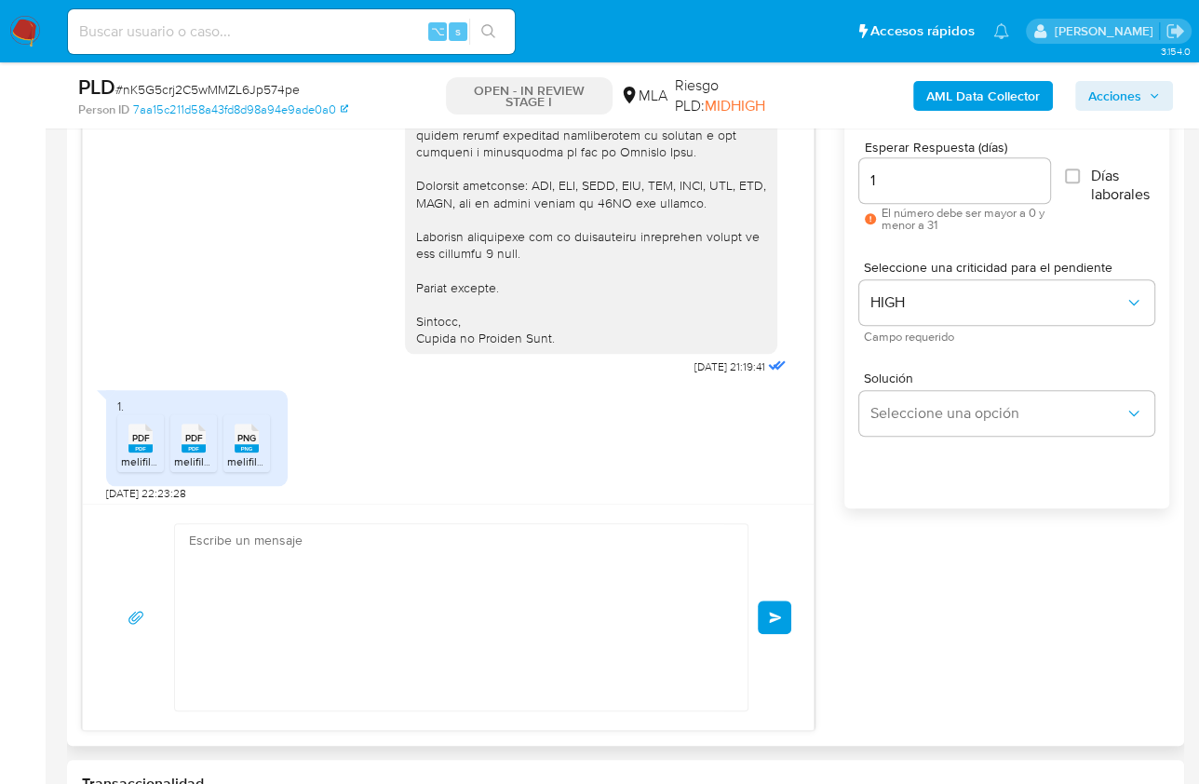
scroll to position [2580, 0]
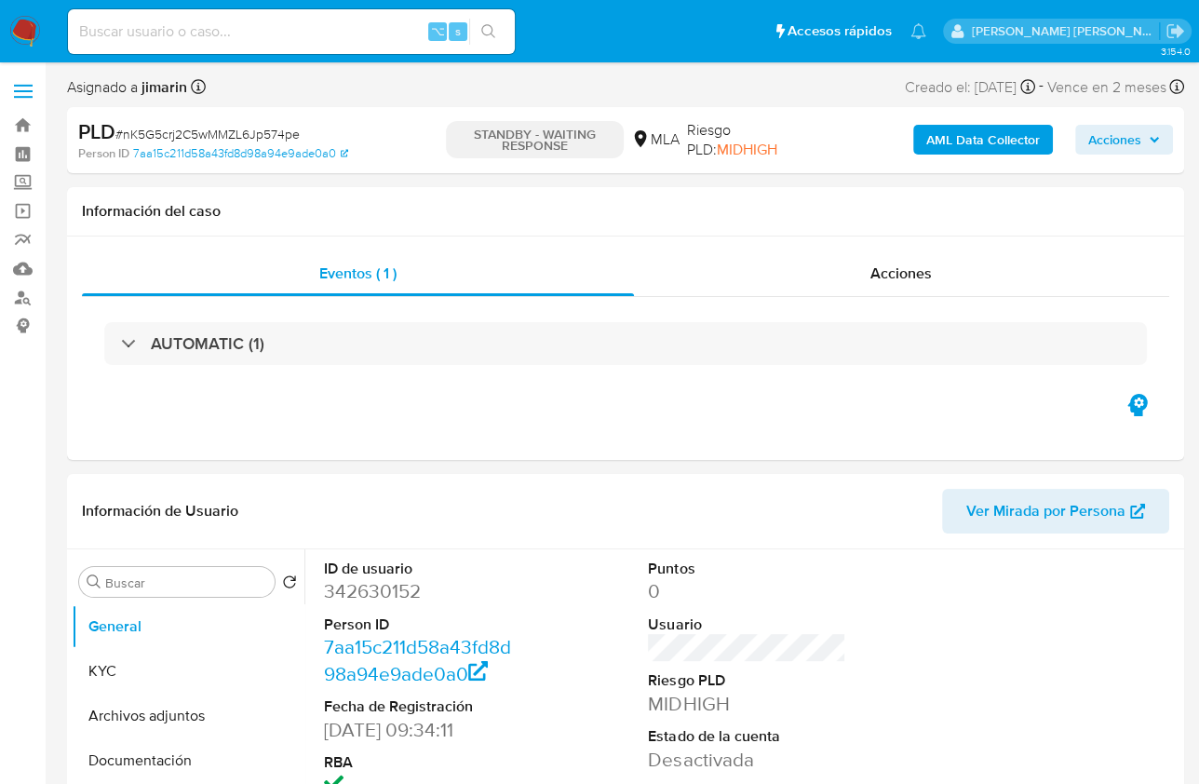
select select "10"
